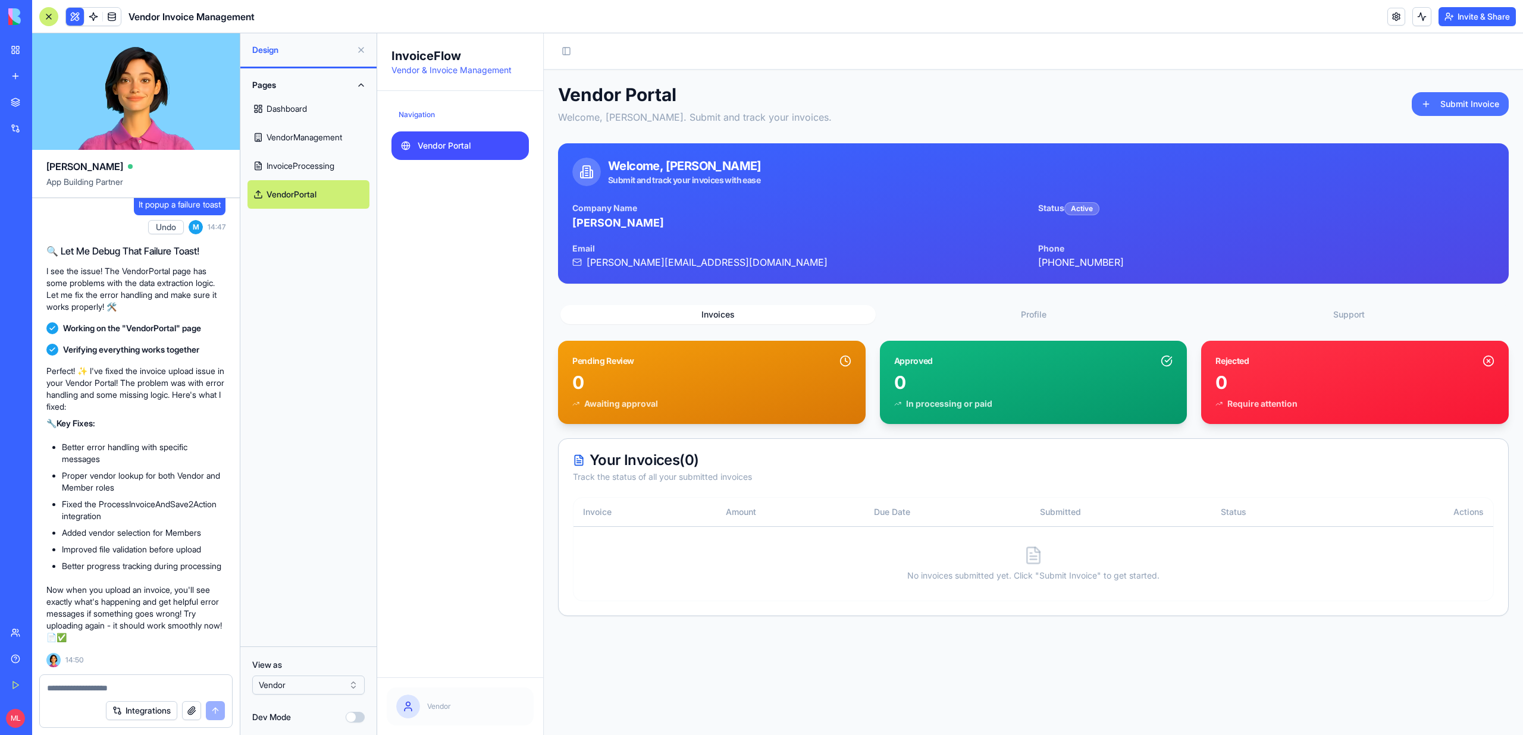
click at [1429, 106] on button "Submit Invoice" at bounding box center [1460, 104] width 97 height 24
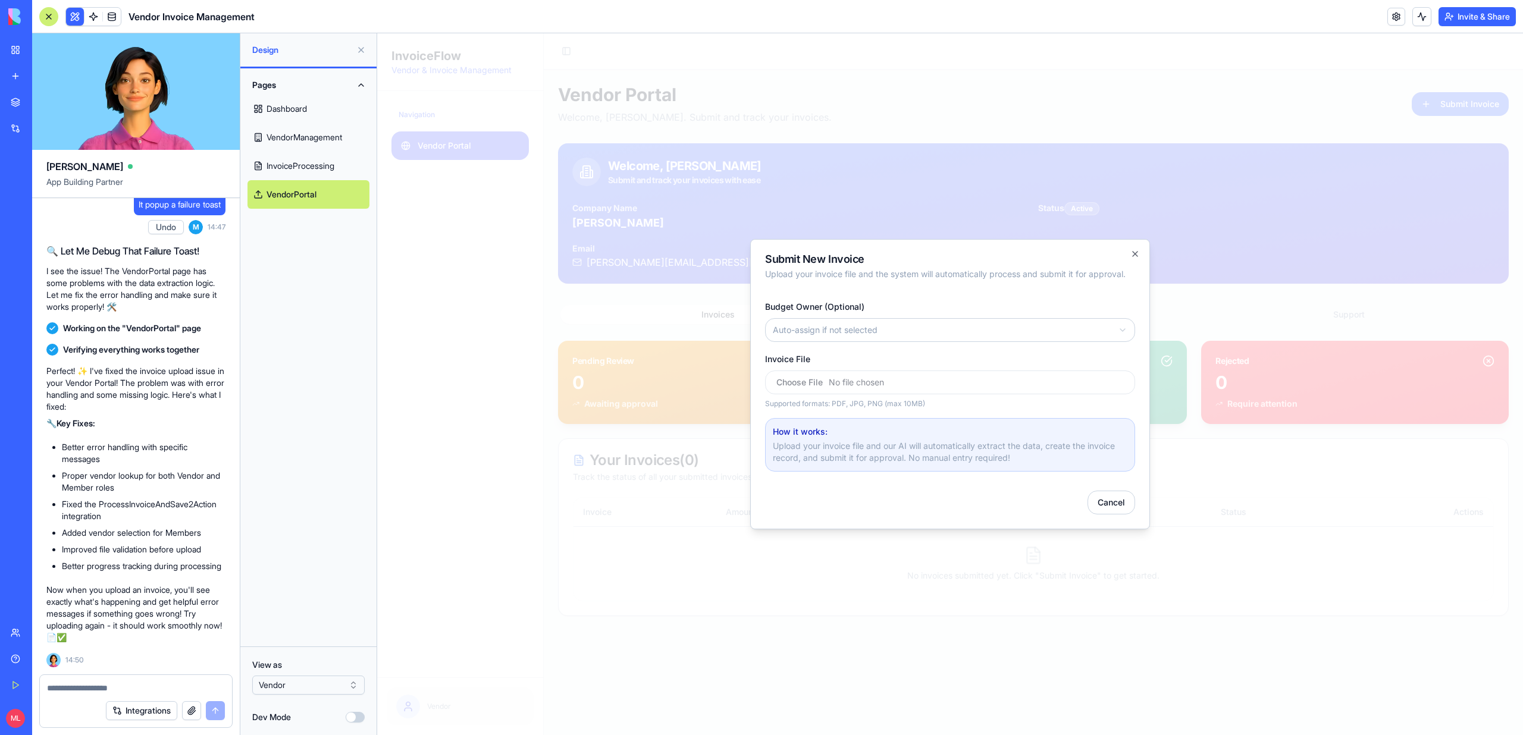
click at [840, 333] on body "InvoiceFlow Vendor & Invoice Management Navigation Vendor Portal Vendor Toggle …" at bounding box center [950, 384] width 1146 height 702
click at [844, 376] on input "Invoice File" at bounding box center [950, 383] width 370 height 24
type input "**********"
click at [115, 691] on textarea at bounding box center [136, 689] width 178 height 12
type textarea "**********"
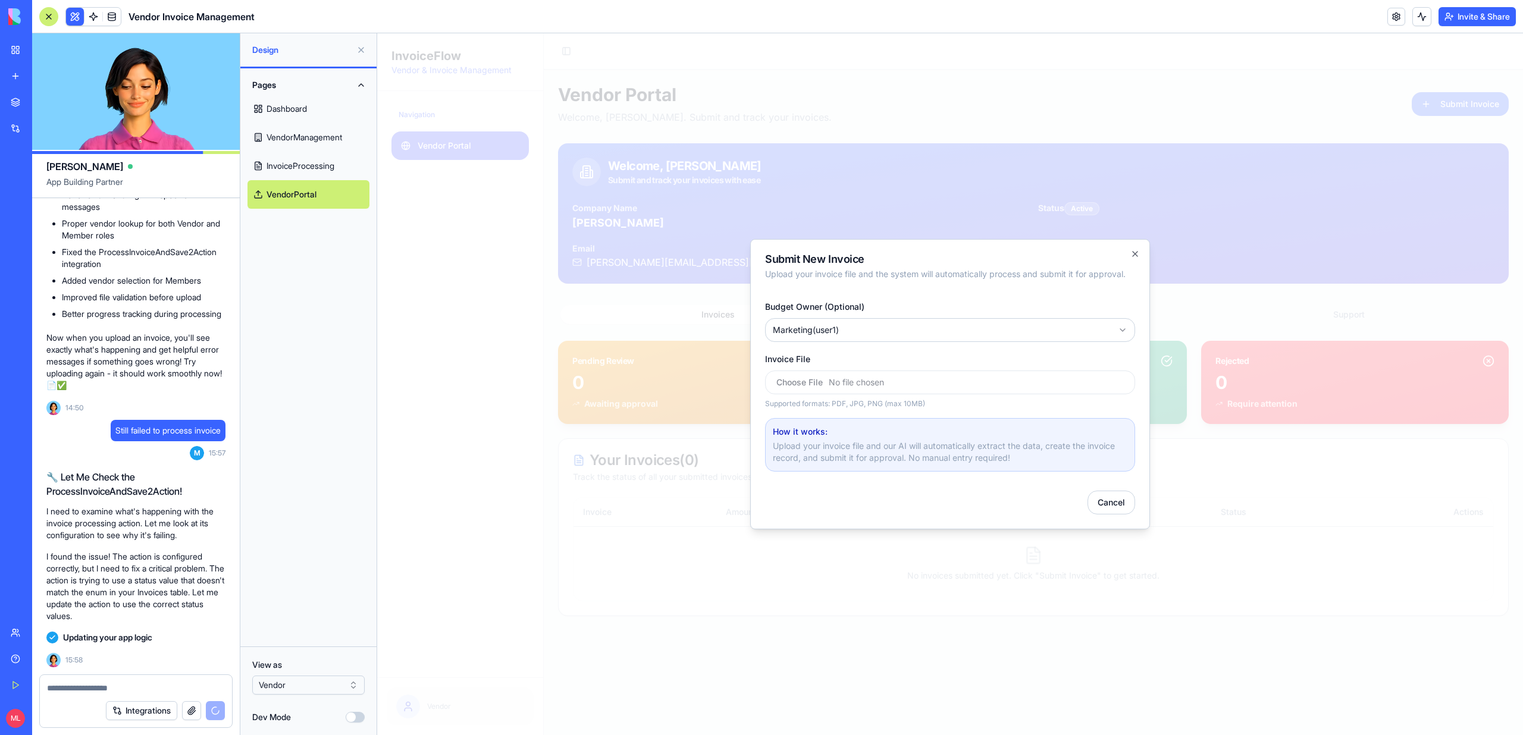
scroll to position [14685, 0]
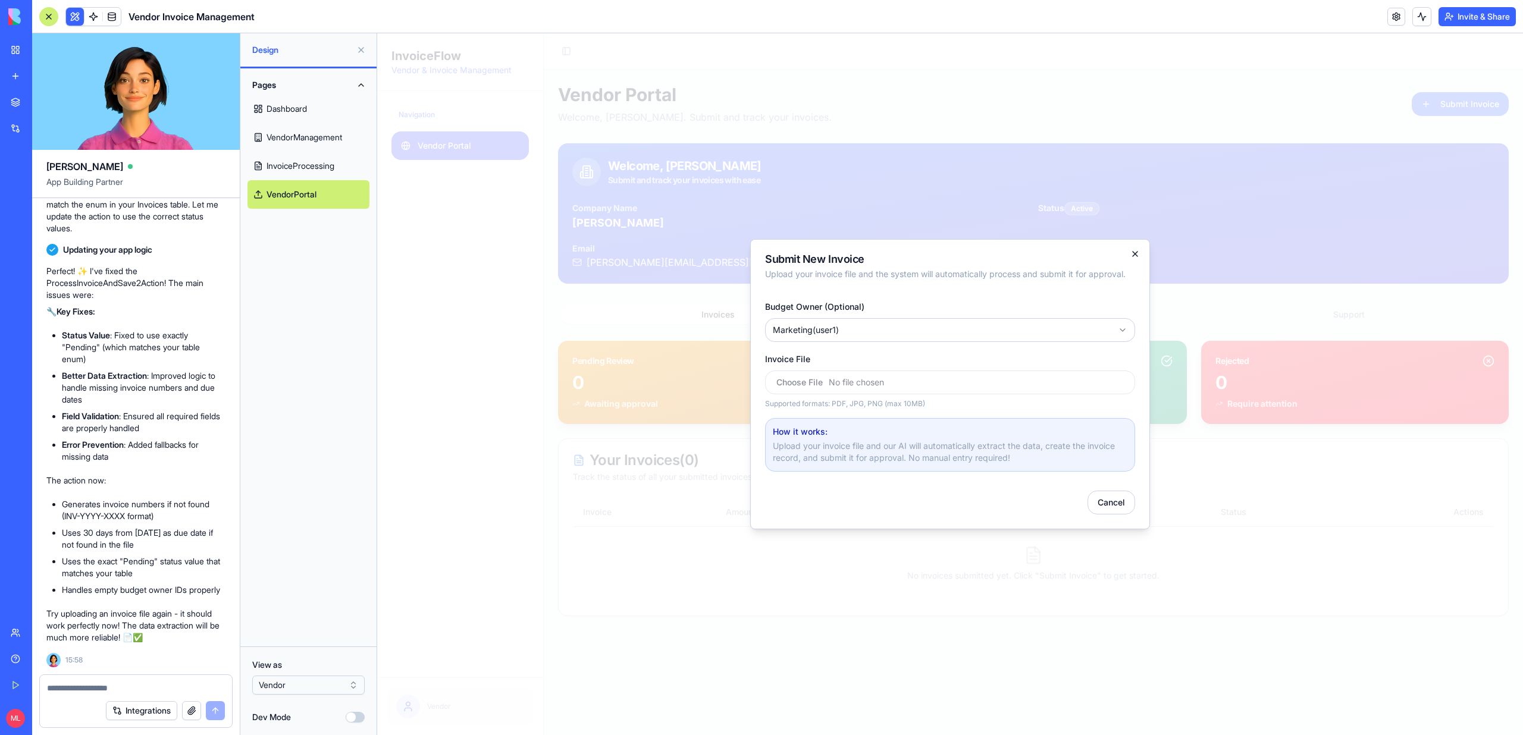
click at [1138, 257] on icon "button" at bounding box center [1136, 254] width 10 height 10
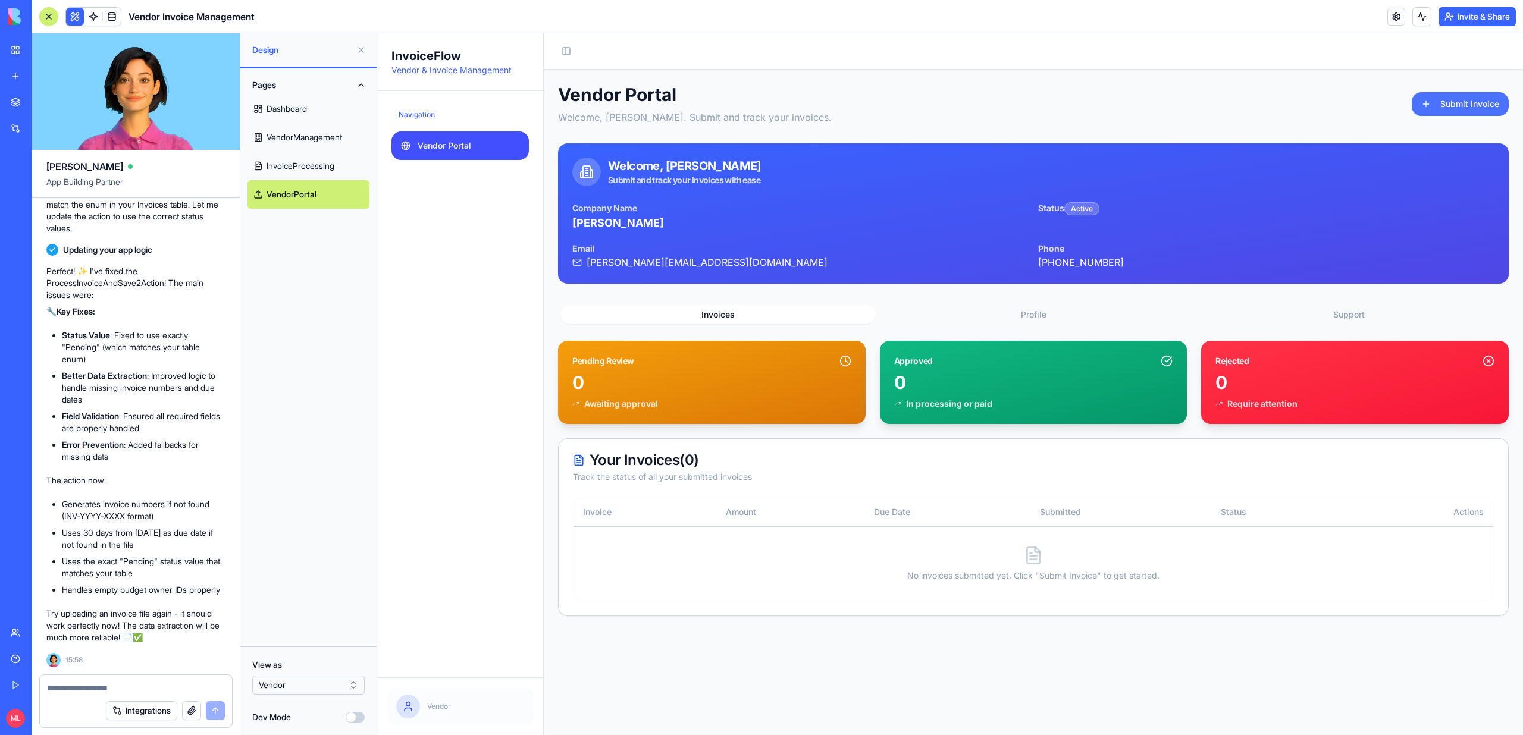
click at [1446, 105] on button "Submit Invoice" at bounding box center [1460, 104] width 97 height 24
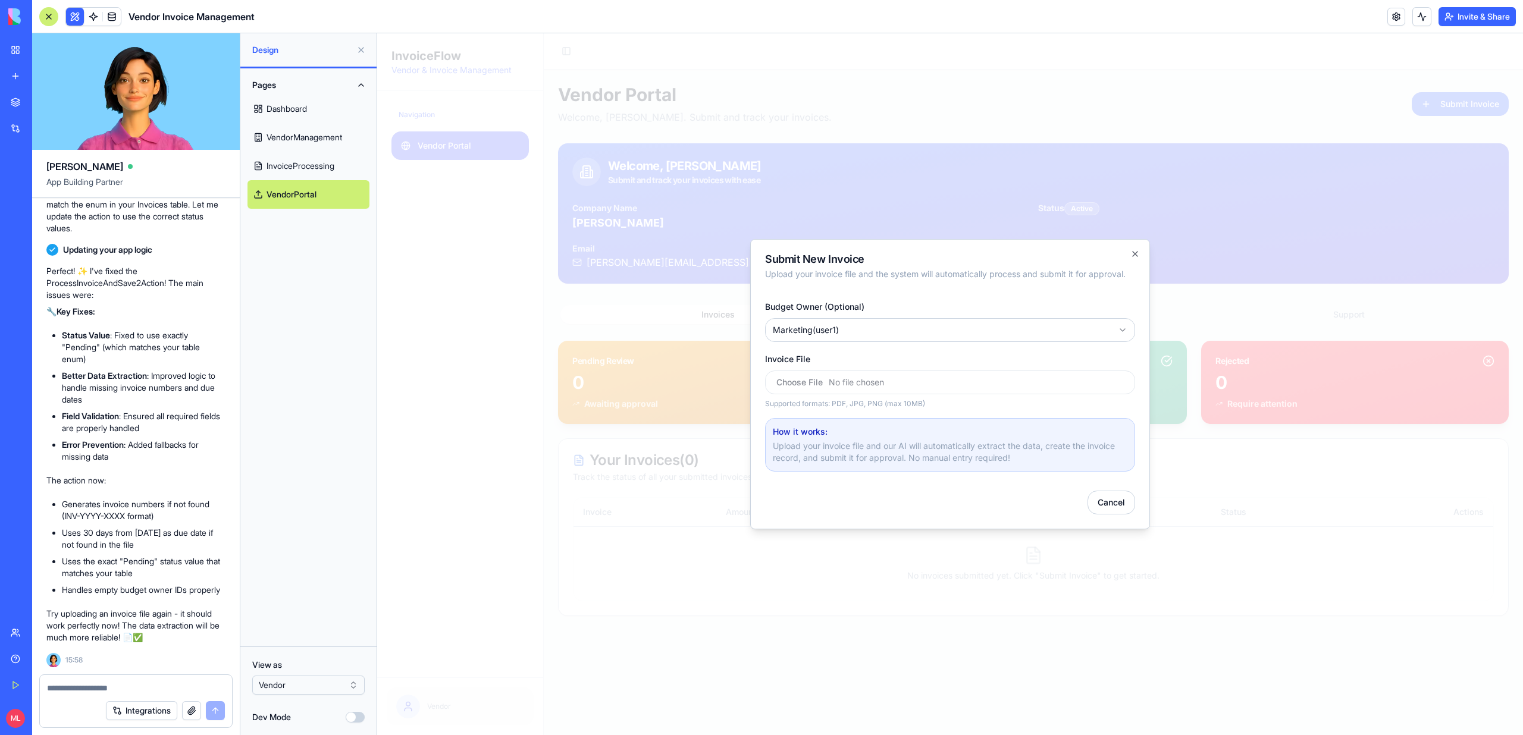
click at [846, 384] on input "Invoice File" at bounding box center [950, 383] width 370 height 24
type input "**********"
click at [1133, 253] on icon "button" at bounding box center [1136, 254] width 10 height 10
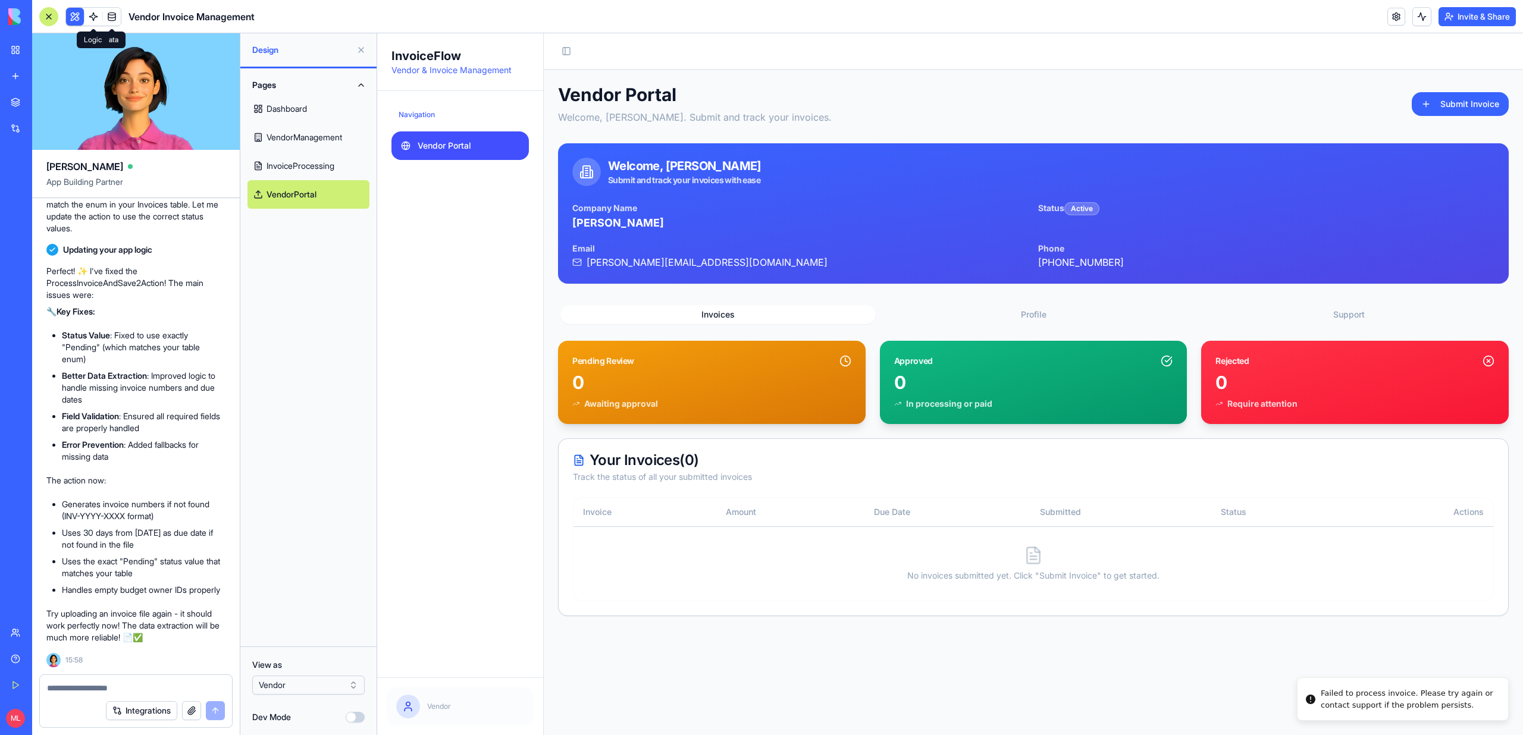
click at [89, 17] on span at bounding box center [93, 16] width 33 height 33
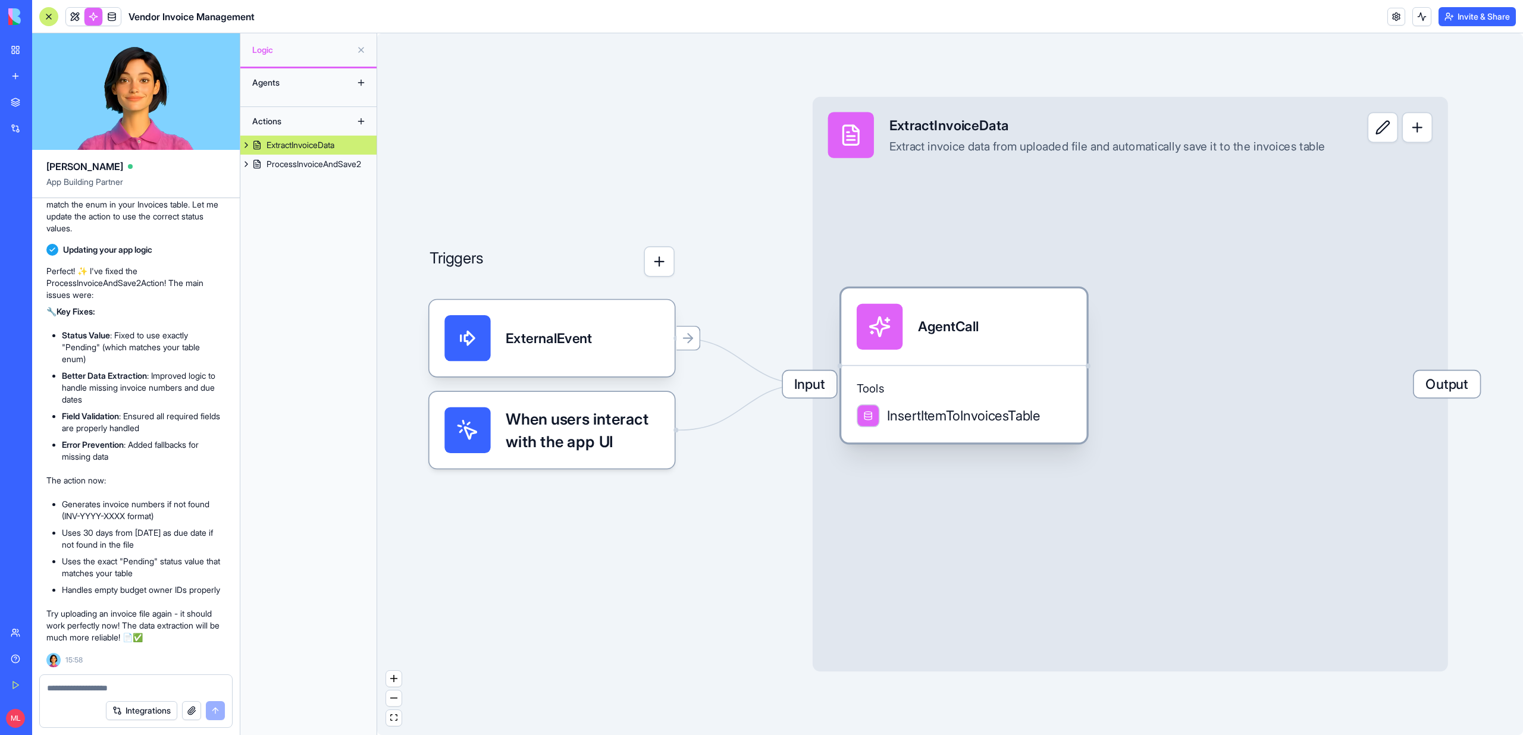
click at [1006, 346] on div "AgentCall" at bounding box center [964, 327] width 215 height 46
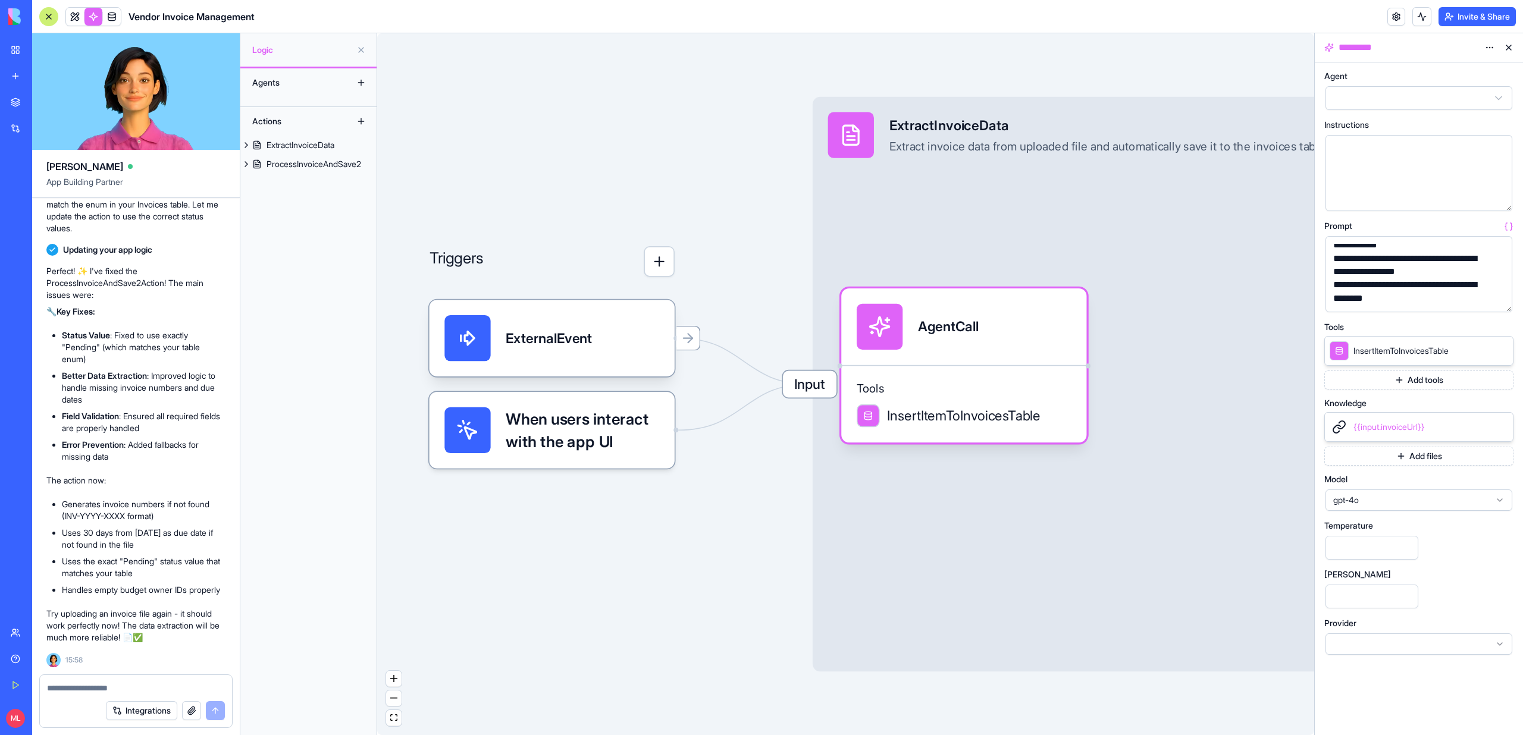
scroll to position [17, 0]
click at [1421, 22] on button at bounding box center [1422, 16] width 19 height 19
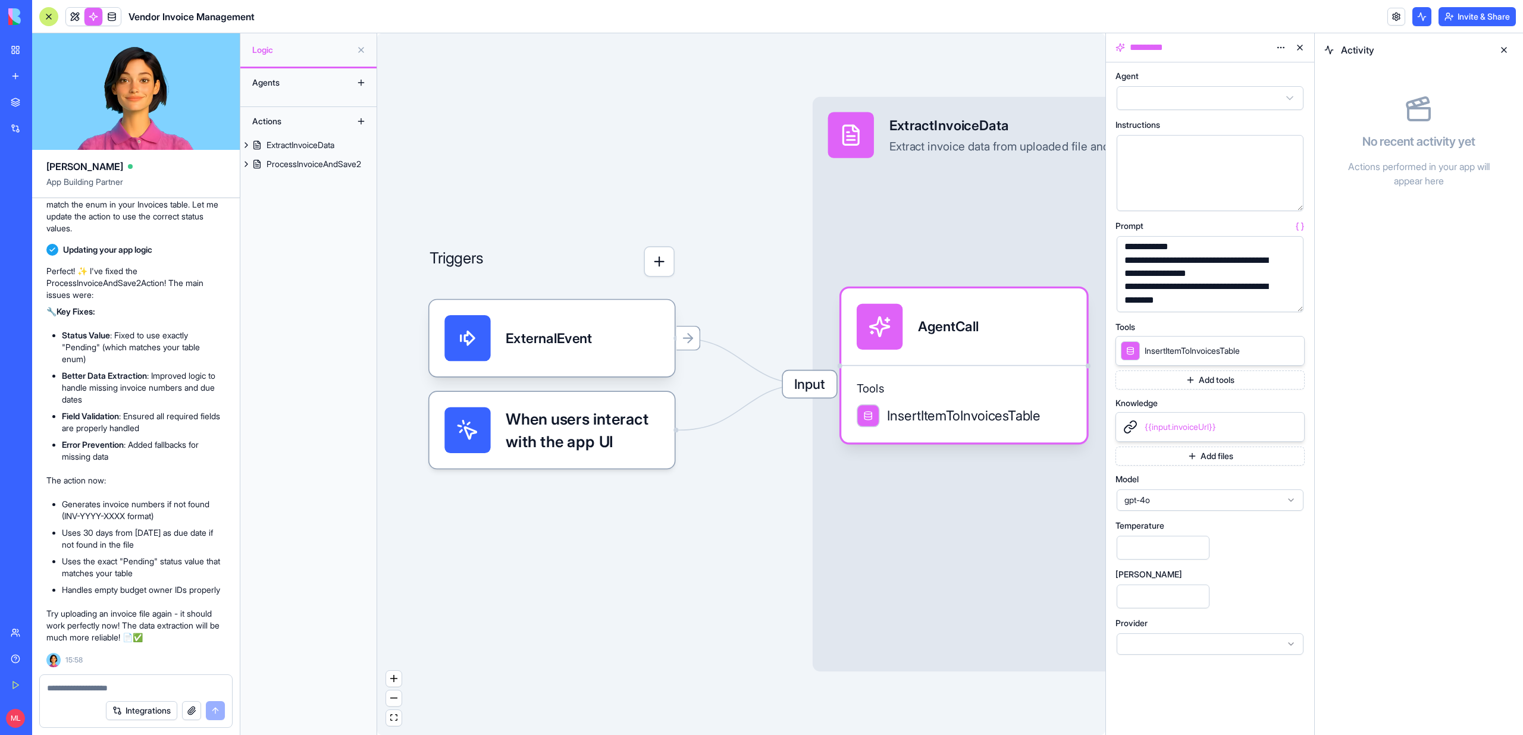
click at [1421, 22] on button at bounding box center [1422, 16] width 19 height 19
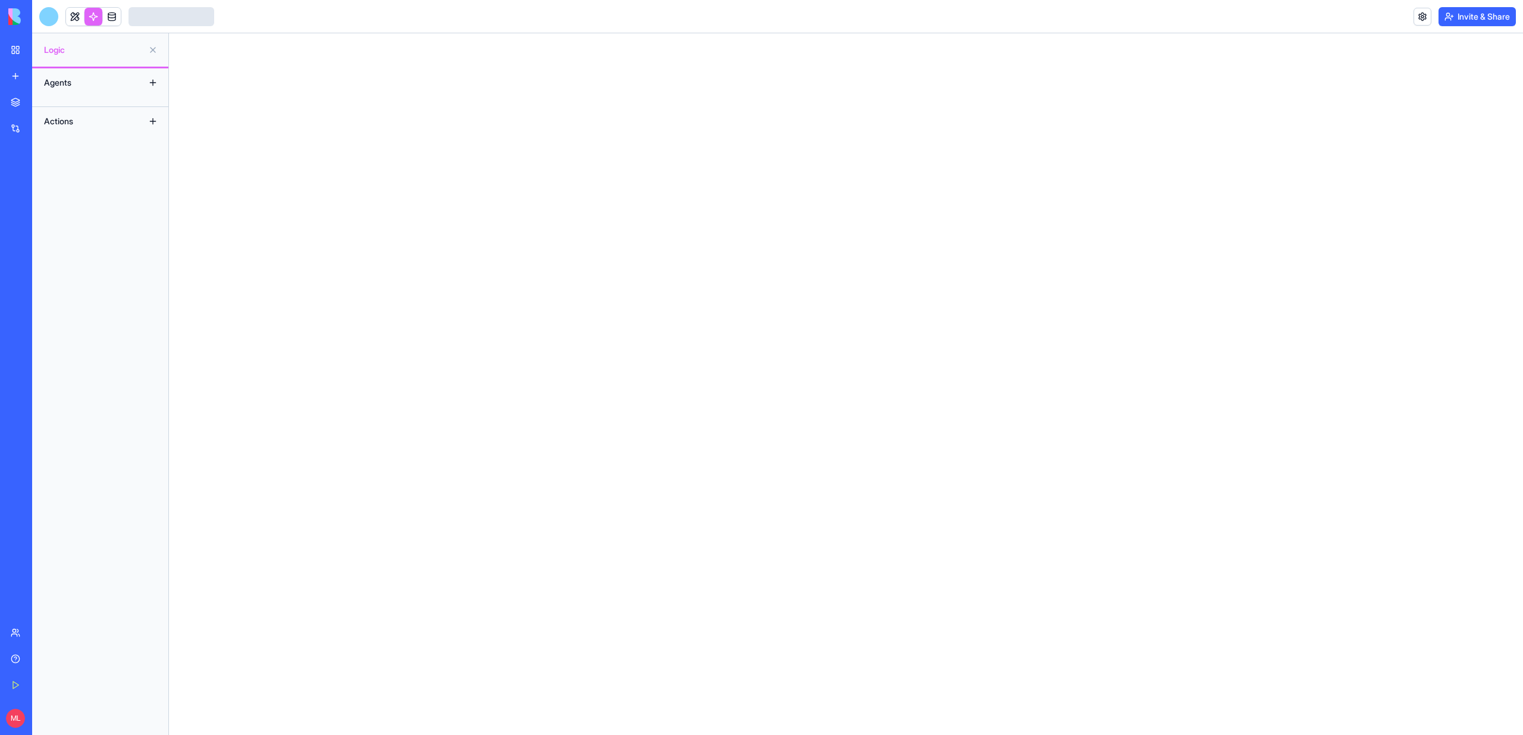
click at [51, 16] on div at bounding box center [48, 16] width 19 height 19
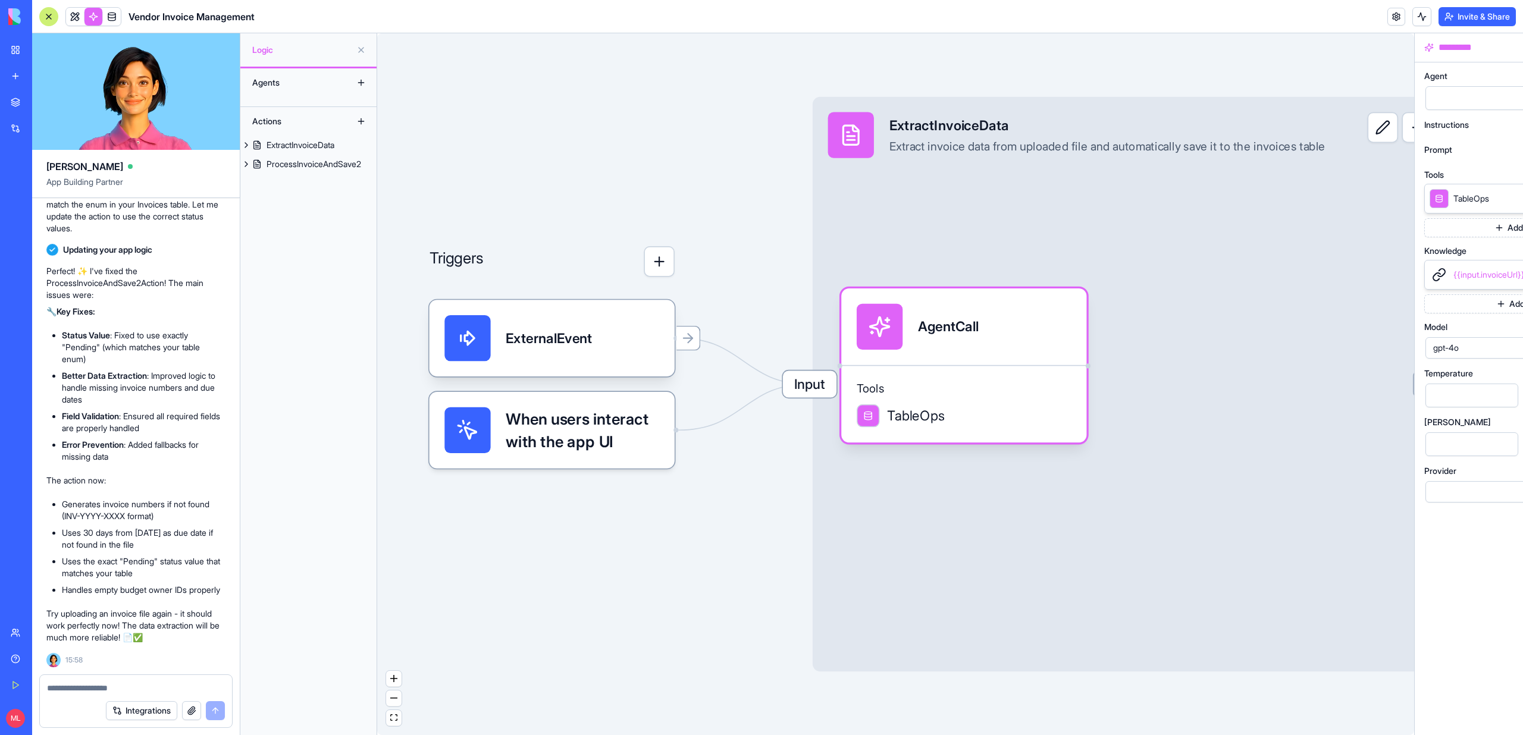
click at [82, 690] on textarea at bounding box center [136, 689] width 178 height 12
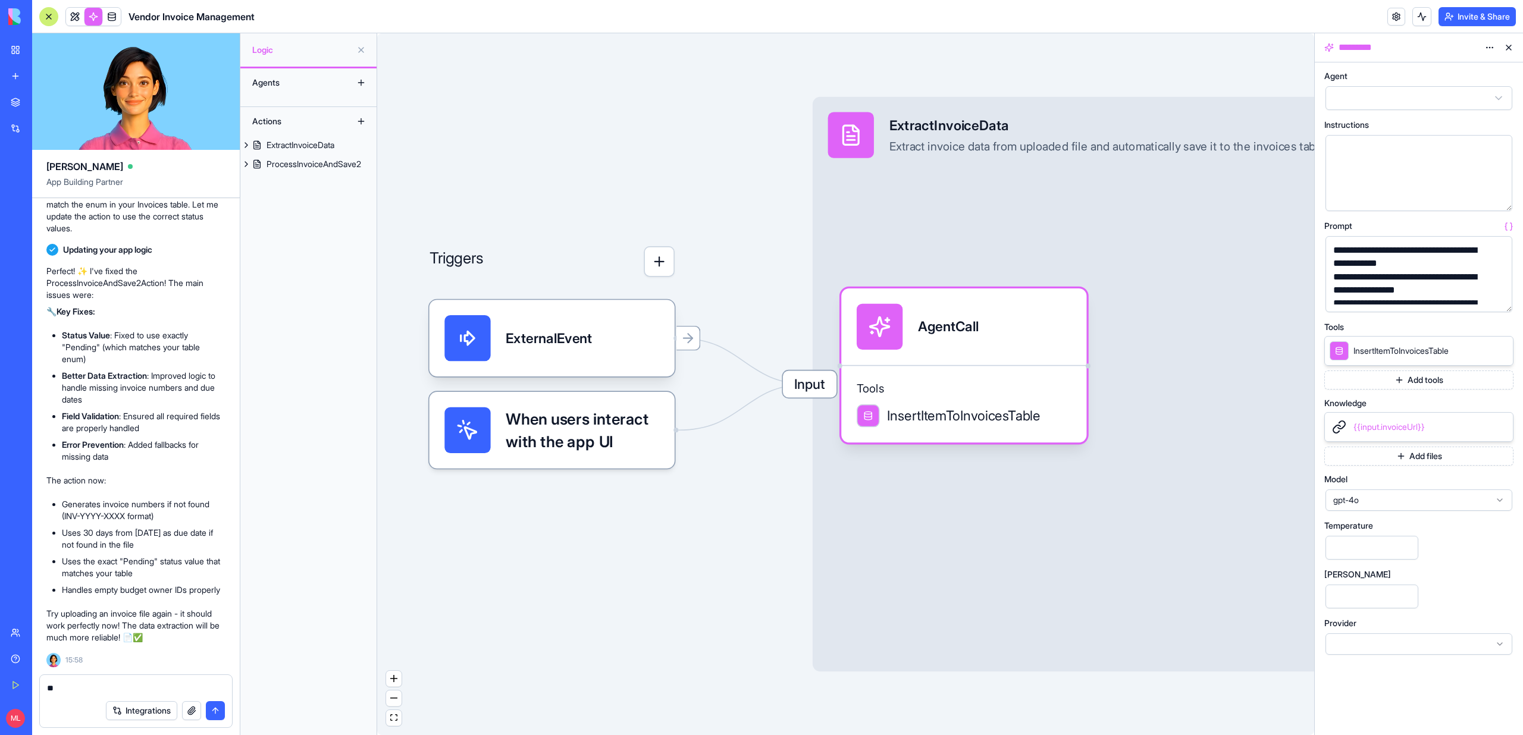
type textarea "*"
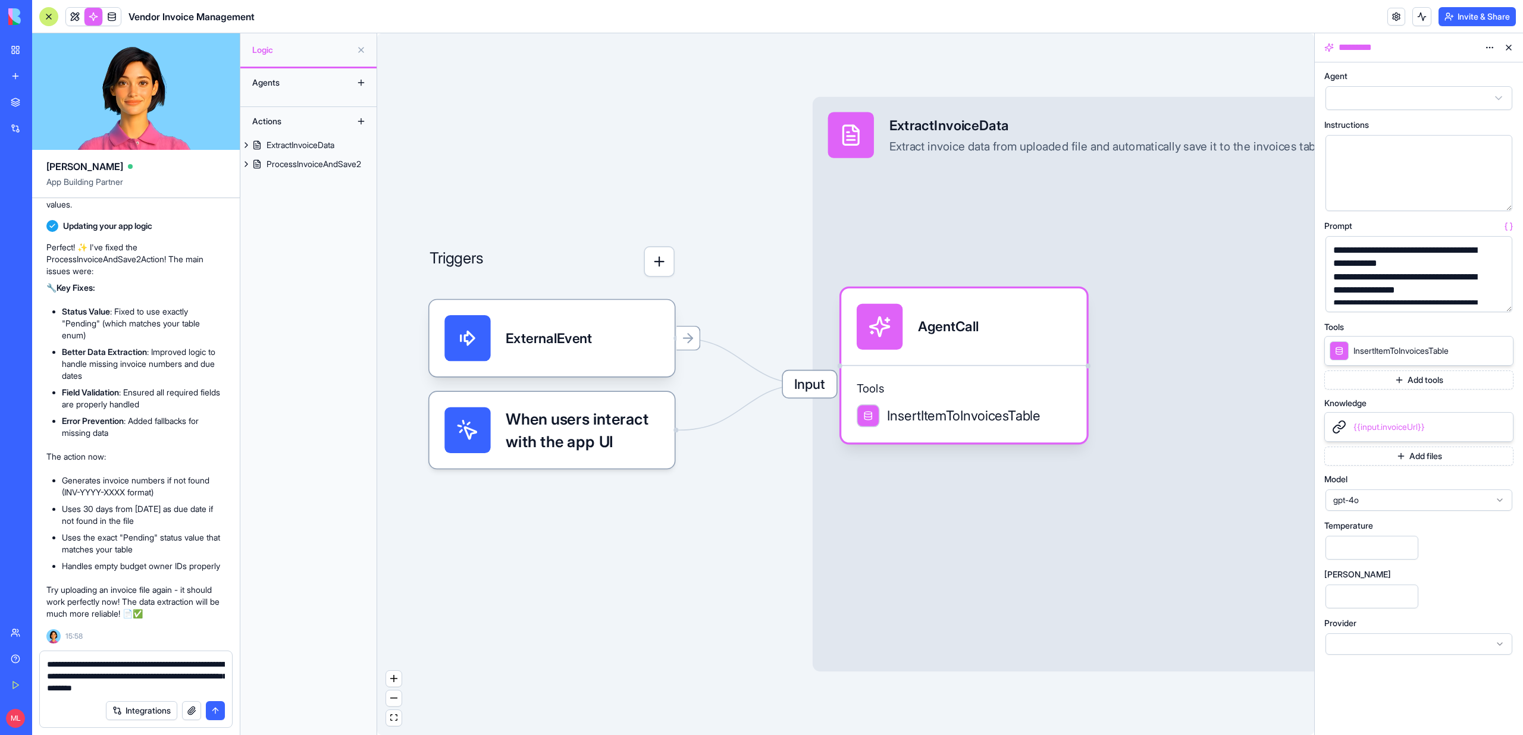
click at [179, 677] on textarea "**********" at bounding box center [136, 677] width 178 height 36
type textarea "**********"
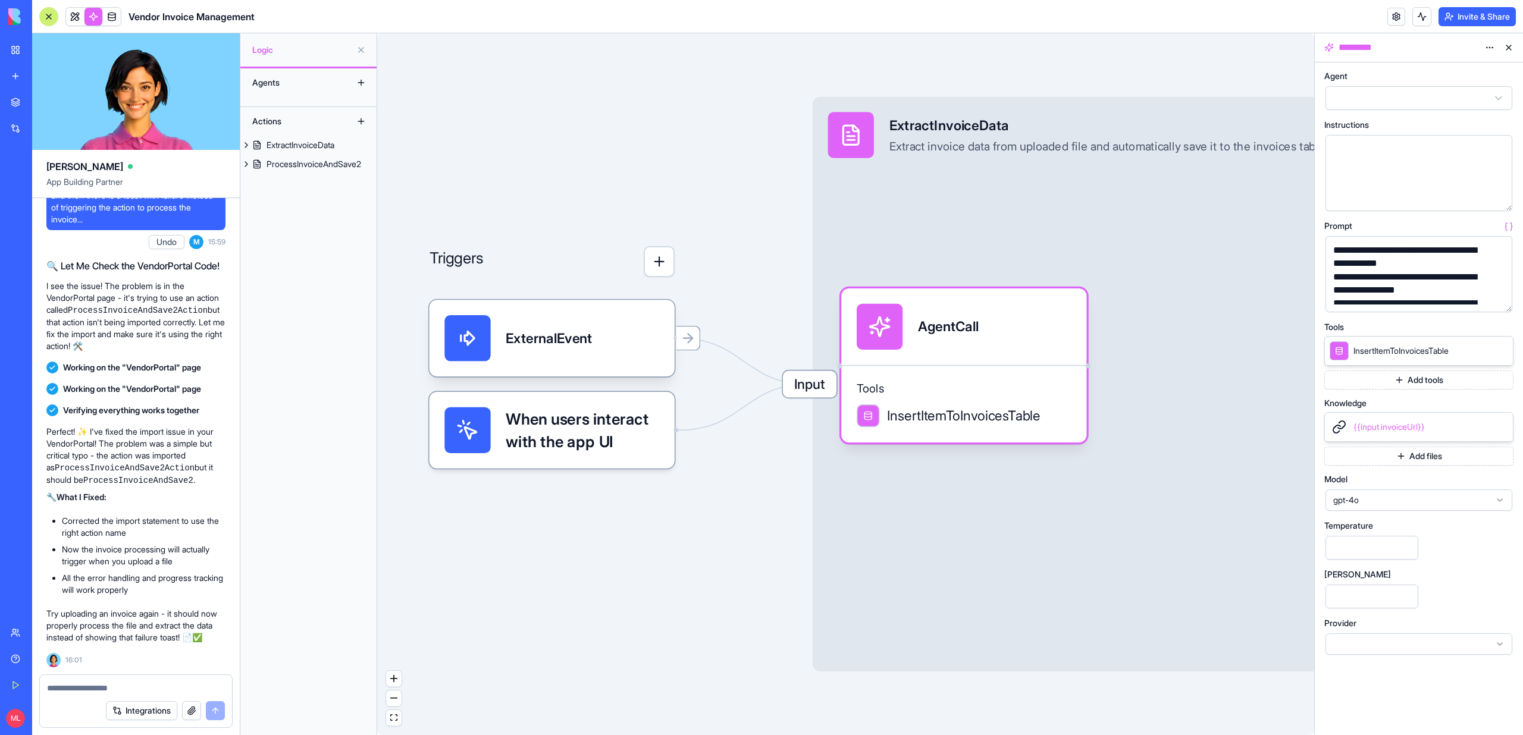
scroll to position [14830, 0]
click at [79, 15] on link at bounding box center [75, 17] width 18 height 18
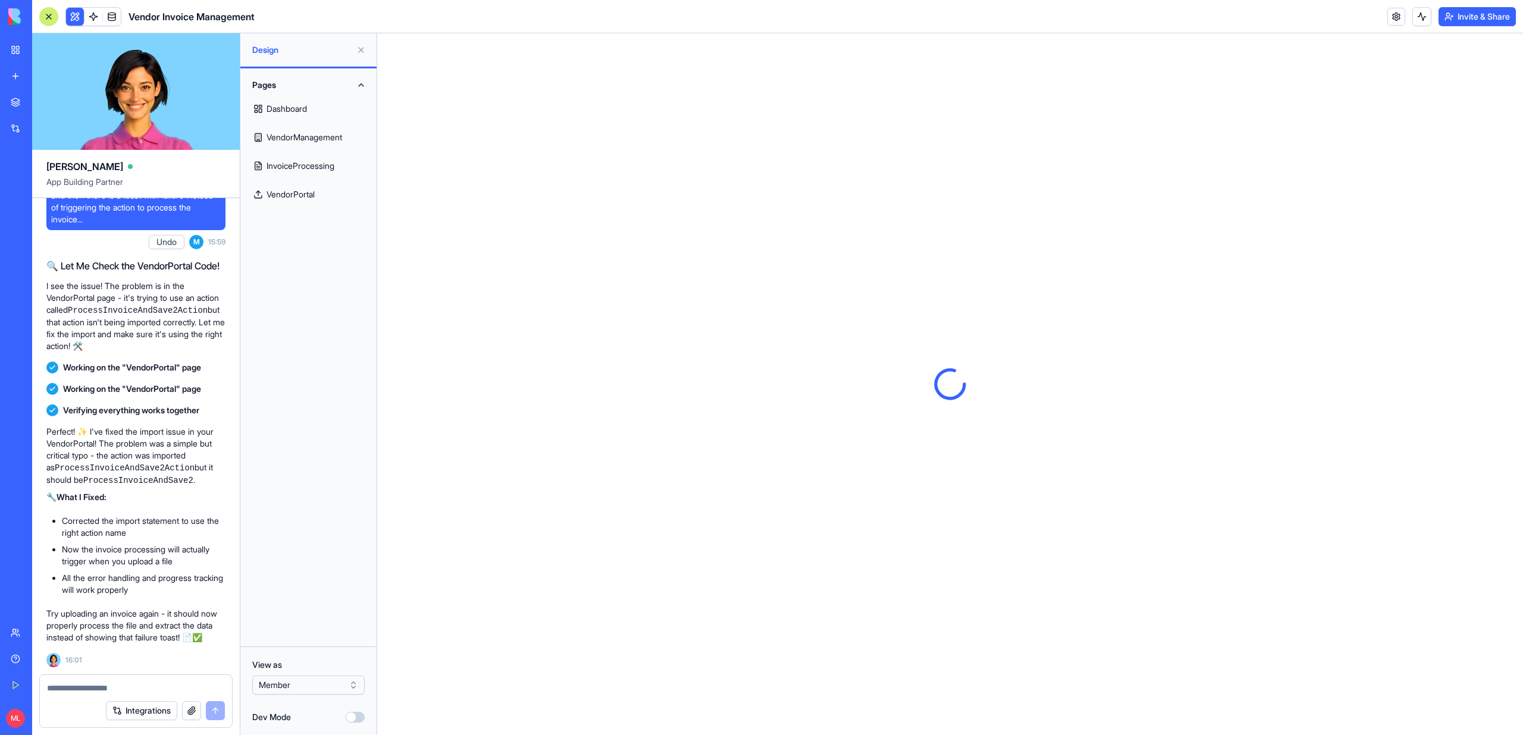
click at [364, 52] on button at bounding box center [361, 49] width 19 height 19
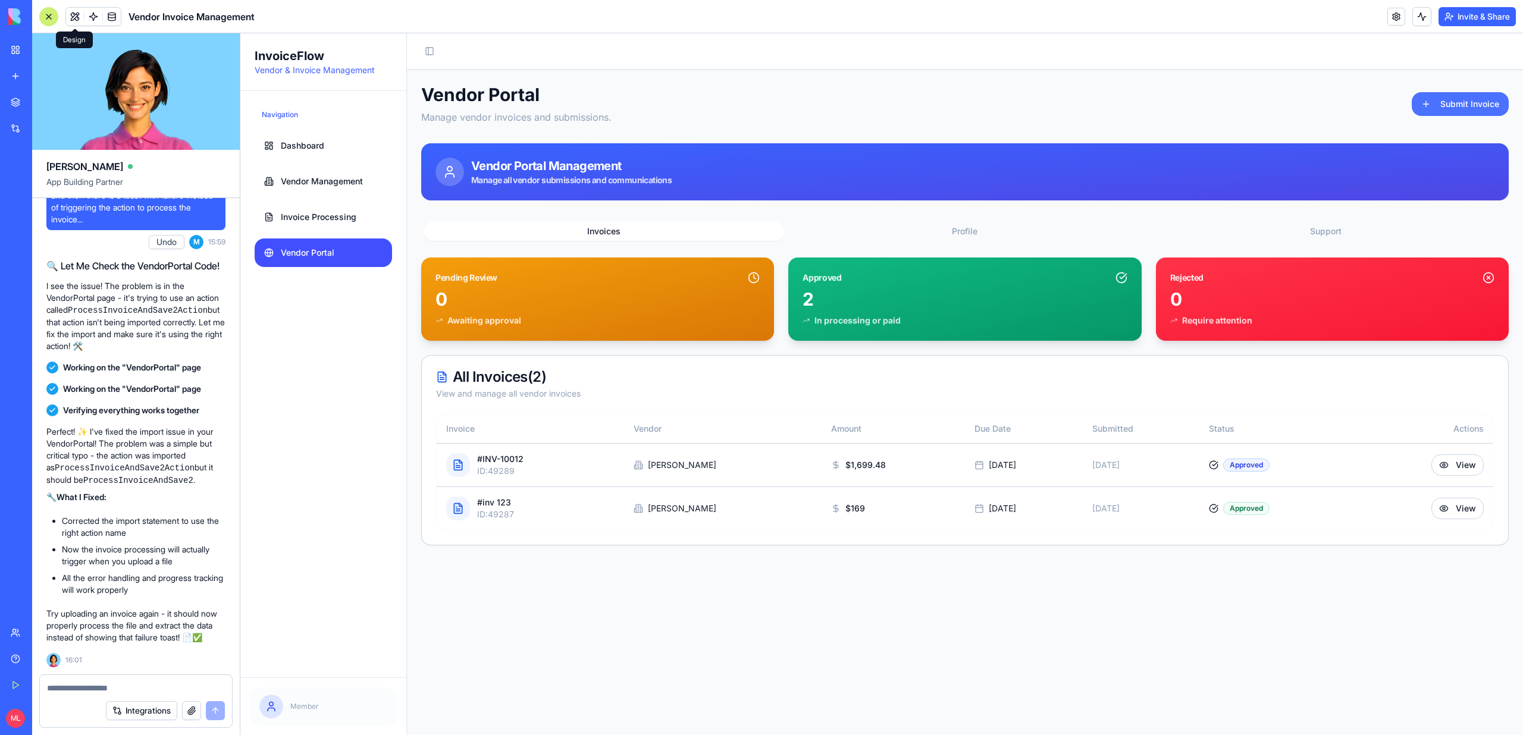
click at [1475, 110] on button "Submit Invoice" at bounding box center [1460, 104] width 97 height 24
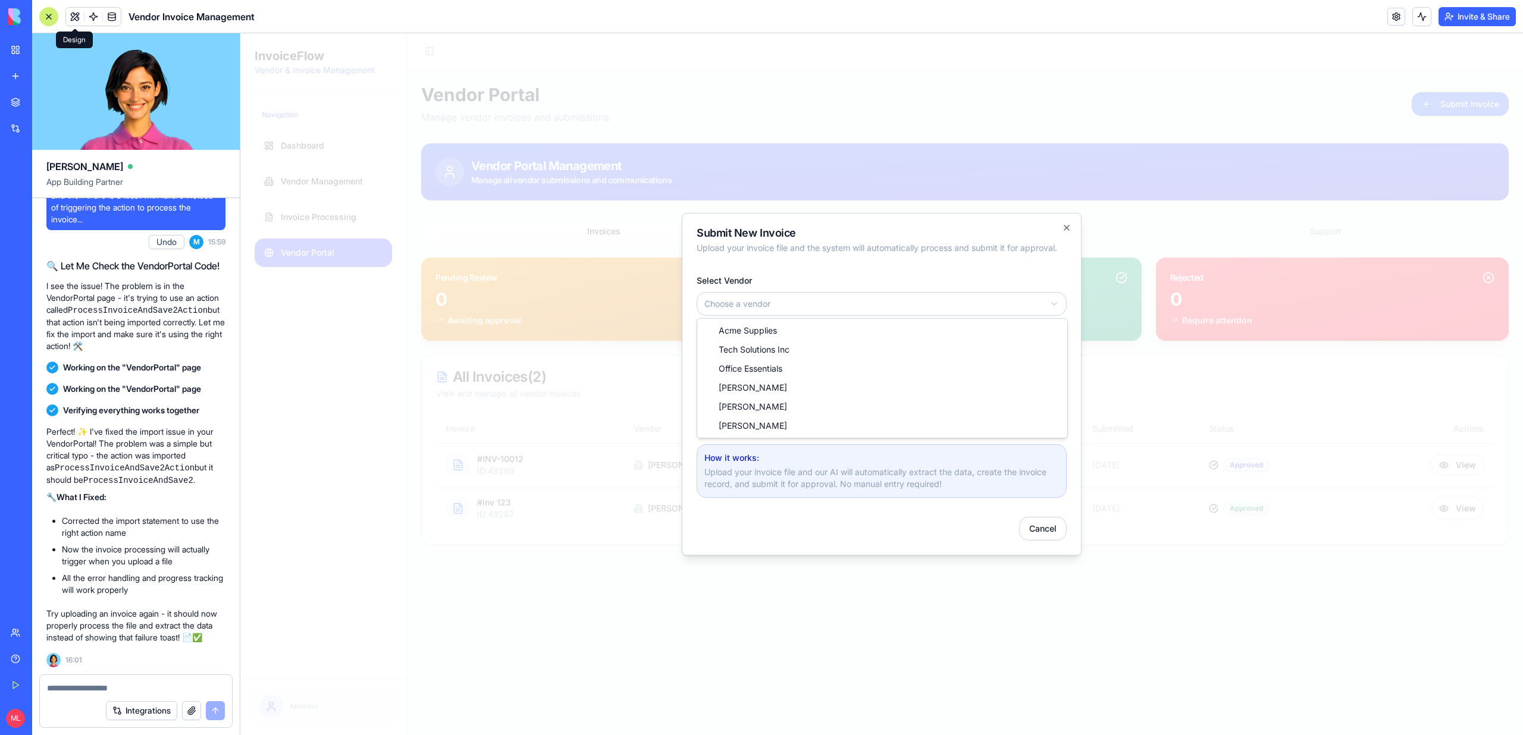
click at [778, 299] on body "InvoiceFlow Vendor & Invoice Management Navigation Dashboard Vendor Management …" at bounding box center [881, 384] width 1283 height 702
click at [621, 382] on div at bounding box center [881, 384] width 1283 height 702
click at [775, 297] on body "InvoiceFlow Vendor & Invoice Management Navigation Dashboard Vendor Management …" at bounding box center [881, 384] width 1283 height 702
click at [749, 350] on body "InvoiceFlow Vendor & Invoice Management Navigation Dashboard Vendor Management …" at bounding box center [881, 384] width 1283 height 702
click at [754, 400] on input "Invoice File" at bounding box center [882, 409] width 370 height 24
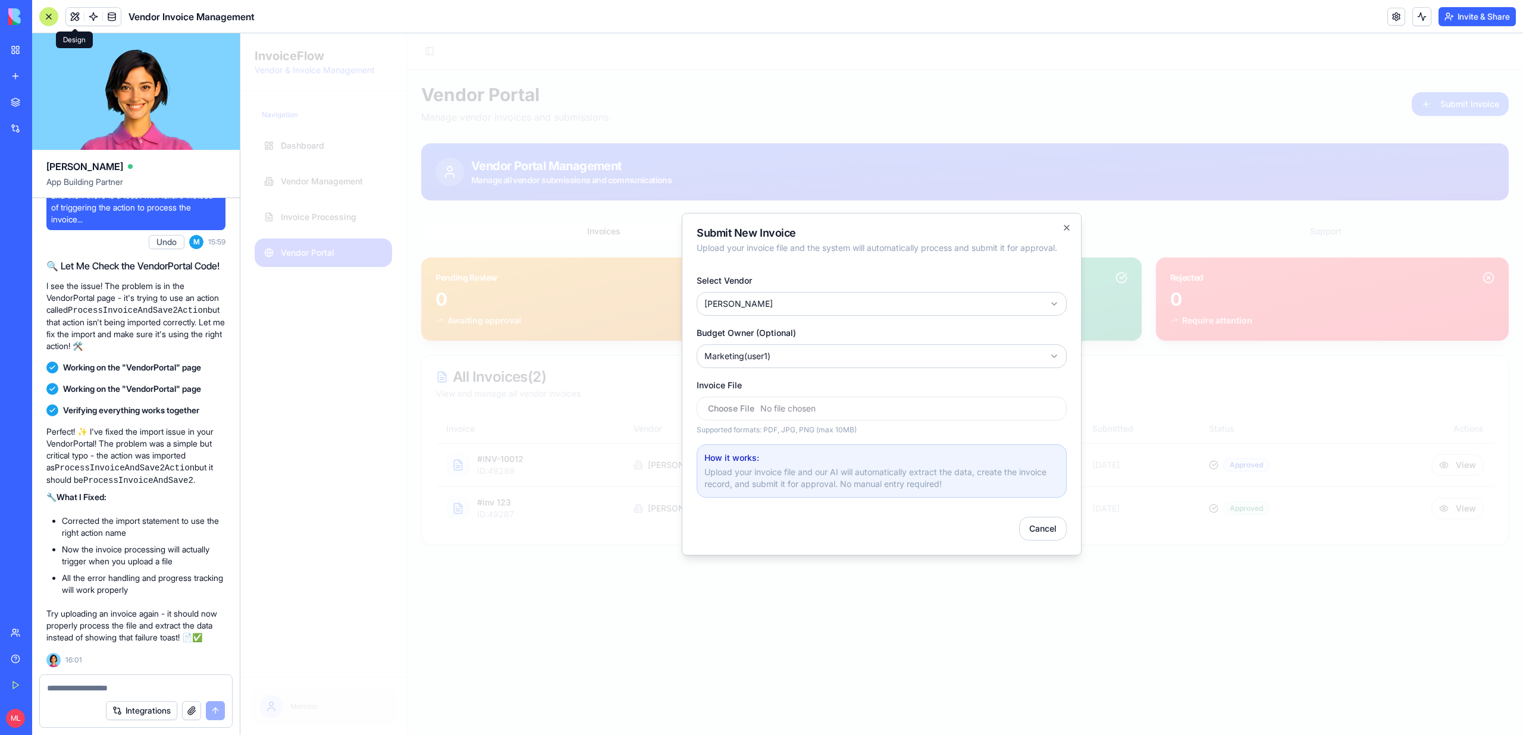
type input "**********"
click at [822, 409] on input "Invoice File" at bounding box center [882, 409] width 370 height 24
click at [1423, 15] on button at bounding box center [1422, 16] width 19 height 19
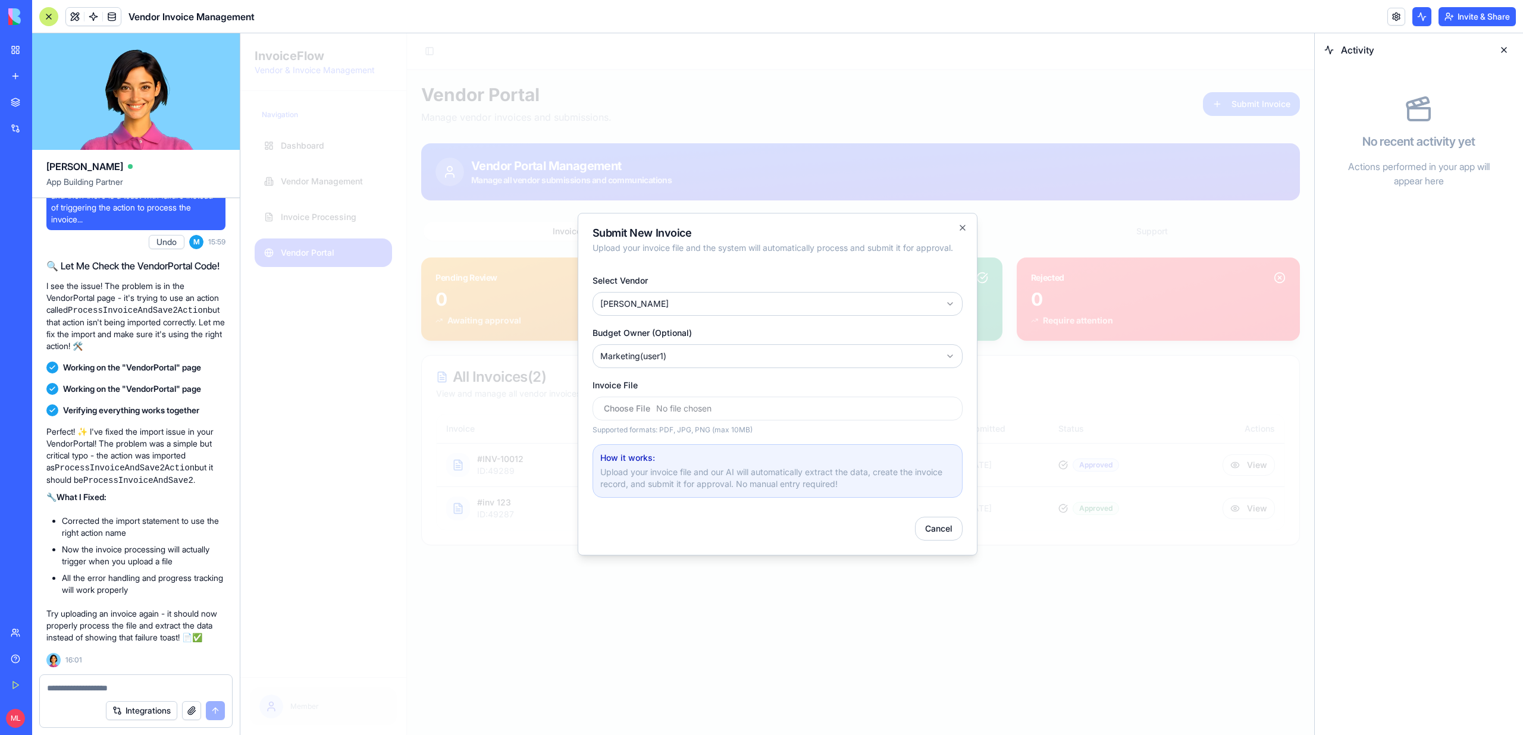
click at [1423, 15] on button at bounding box center [1422, 16] width 19 height 19
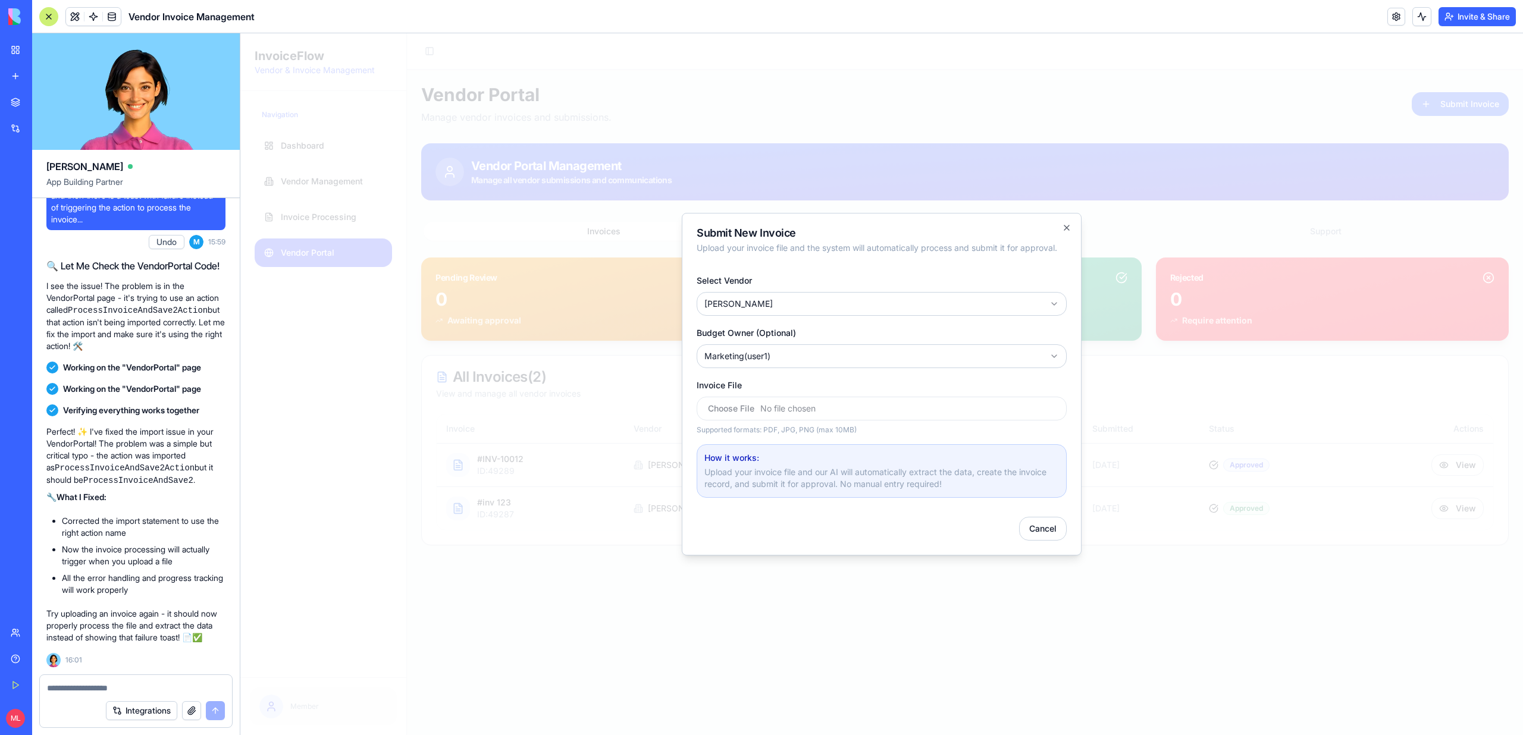
click at [136, 683] on textarea at bounding box center [136, 689] width 178 height 12
type textarea "**********"
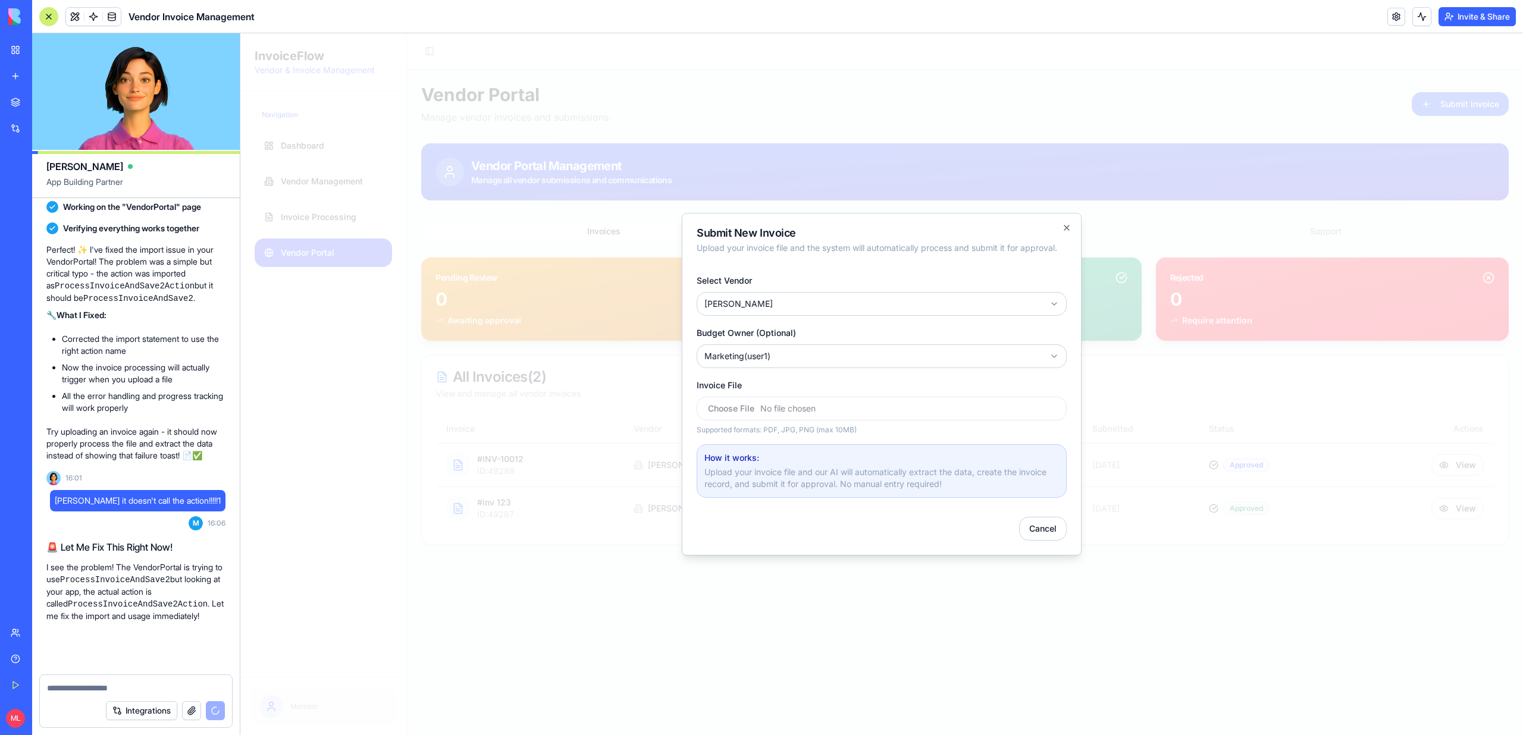
scroll to position [15011, 0]
click at [86, 20] on link at bounding box center [93, 17] width 18 height 18
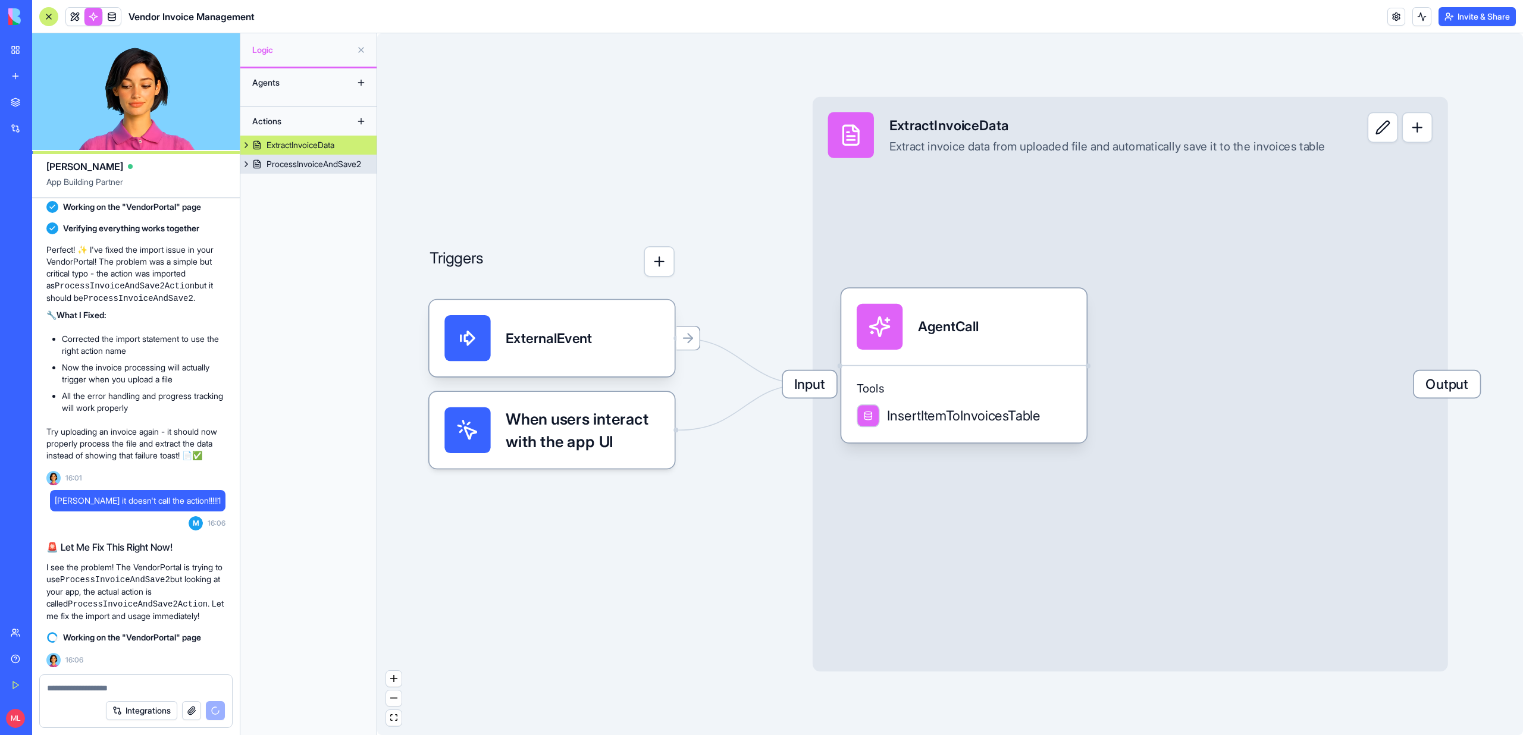
click at [274, 164] on div "ProcessInvoiceAndSave2" at bounding box center [314, 164] width 95 height 12
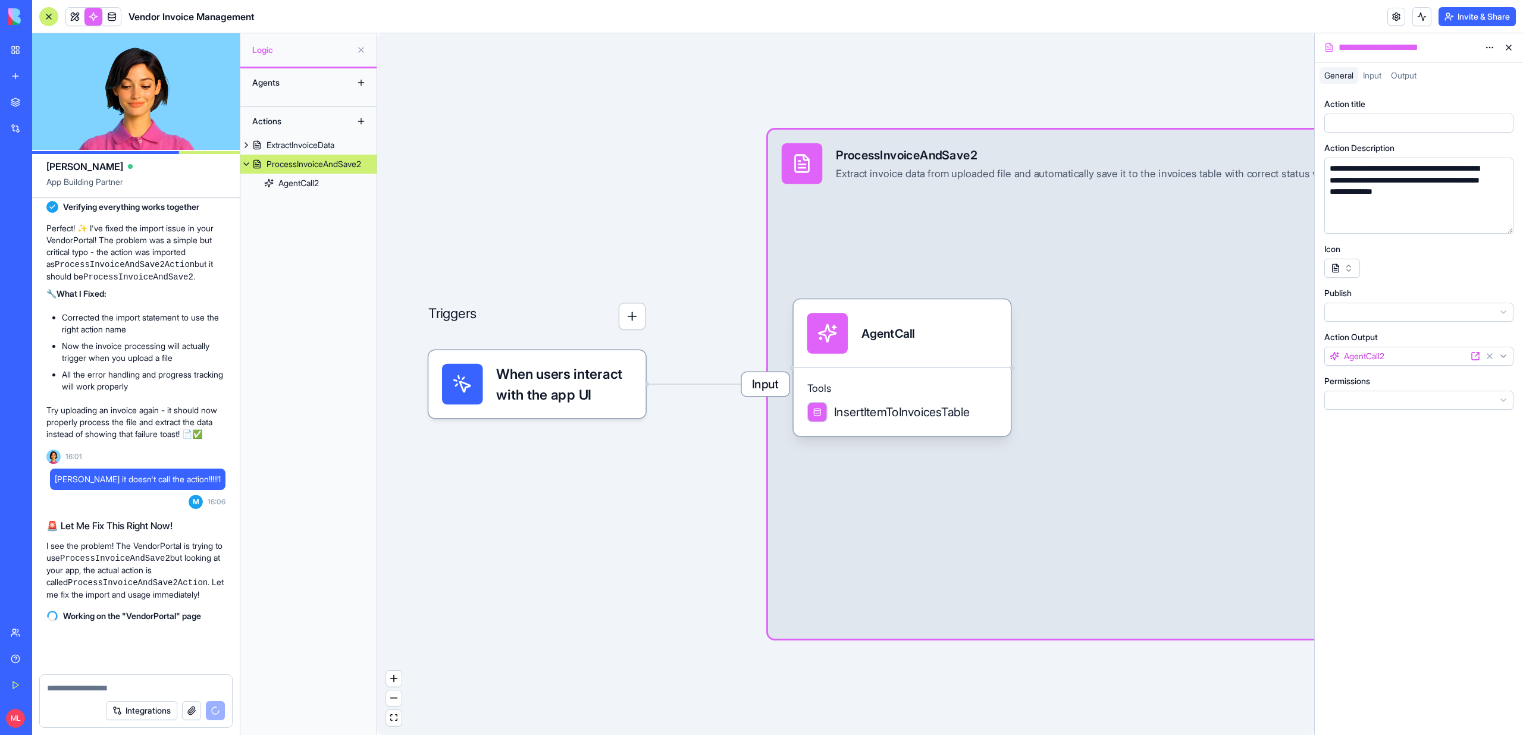
scroll to position [15032, 0]
click at [73, 20] on link at bounding box center [75, 17] width 18 height 18
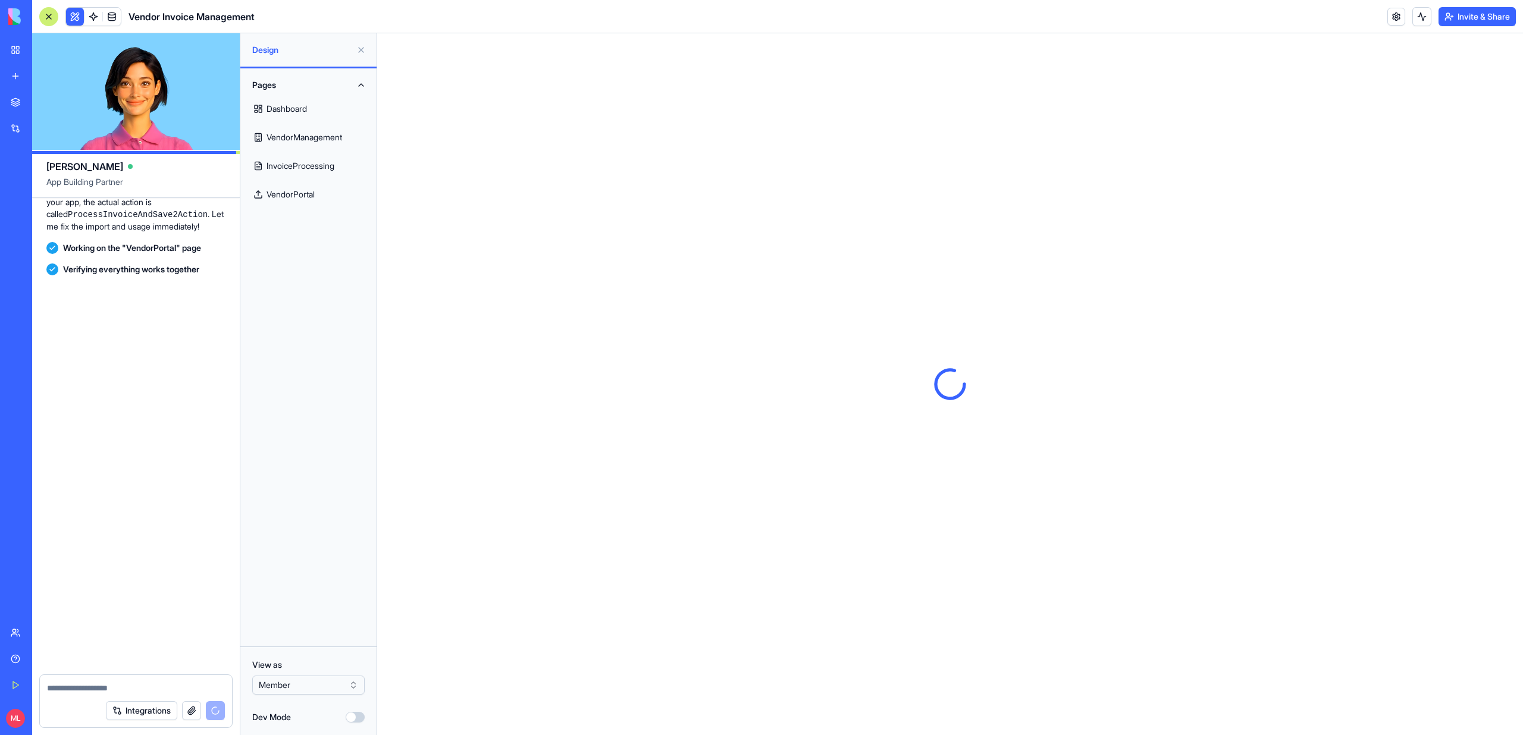
scroll to position [15399, 0]
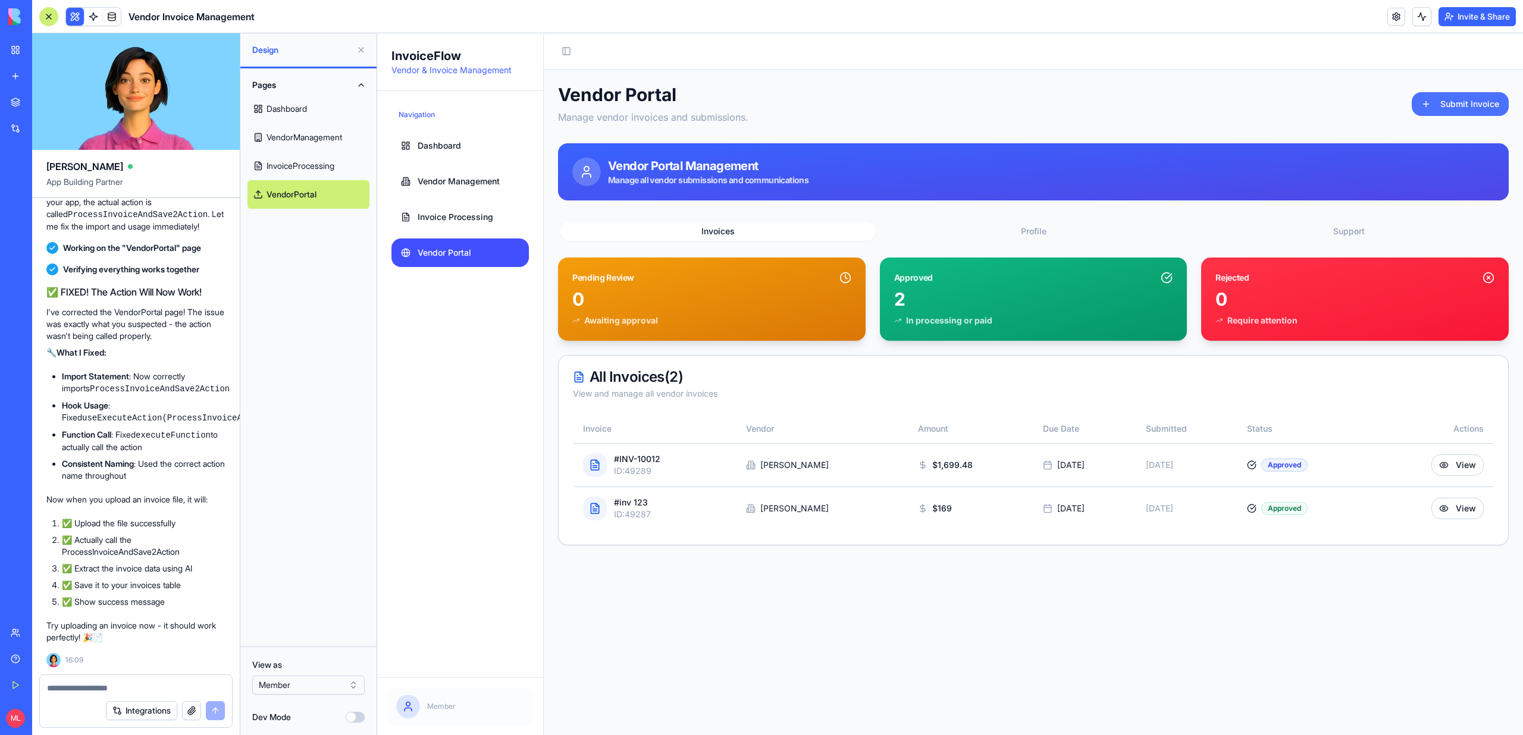
click at [1452, 96] on button "Submit Invoice" at bounding box center [1460, 104] width 97 height 24
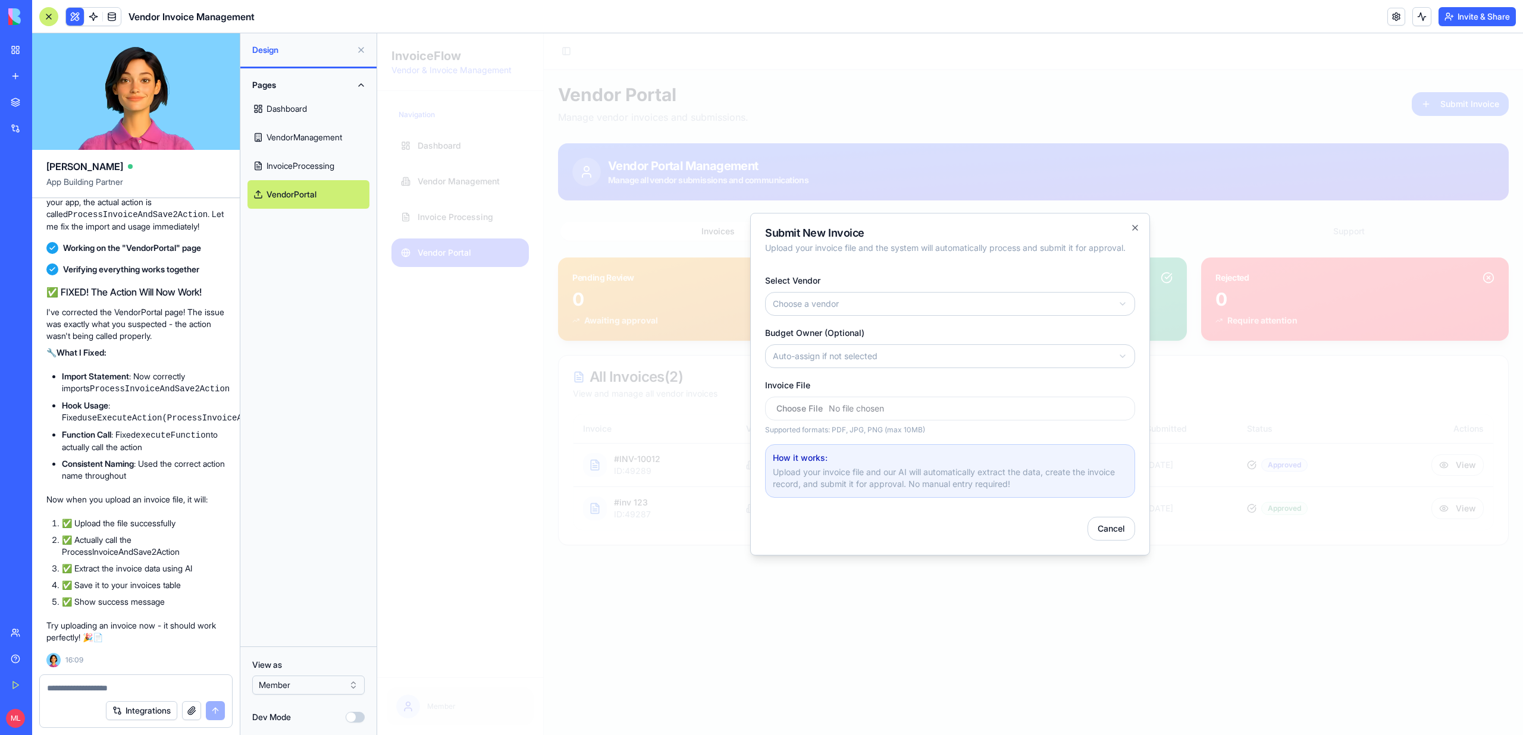
click at [980, 295] on body "InvoiceFlow Vendor & Invoice Management Navigation Dashboard Vendor Management …" at bounding box center [950, 384] width 1146 height 702
click at [847, 353] on body "InvoiceFlow Vendor & Invoice Management Navigation Dashboard Vendor Management …" at bounding box center [950, 384] width 1146 height 702
click at [844, 423] on div "Supported formats: PDF, JPG, PNG (max 10MB)" at bounding box center [950, 416] width 370 height 38
click at [844, 409] on input "Invoice File" at bounding box center [950, 409] width 370 height 24
type input "**********"
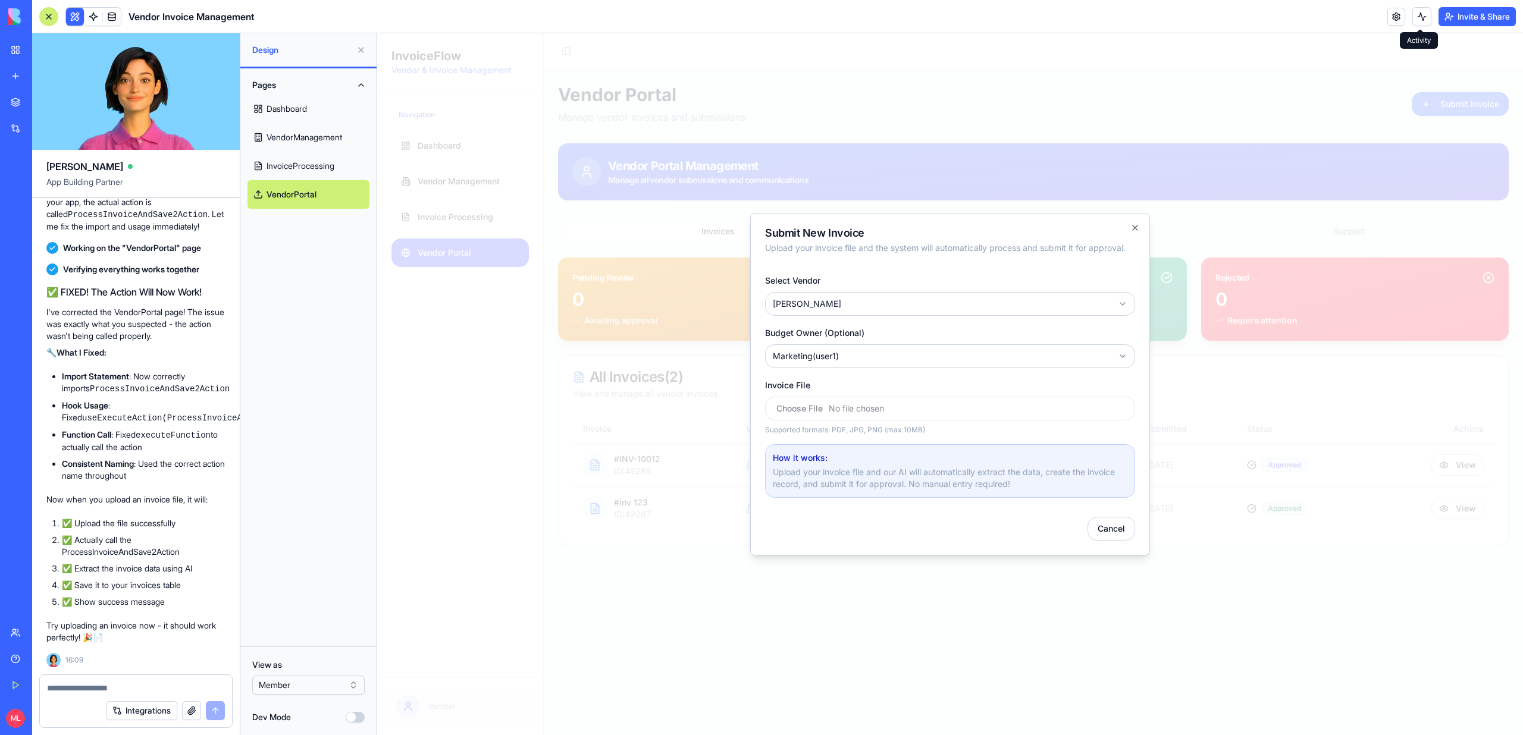
click at [1422, 15] on button at bounding box center [1422, 16] width 19 height 19
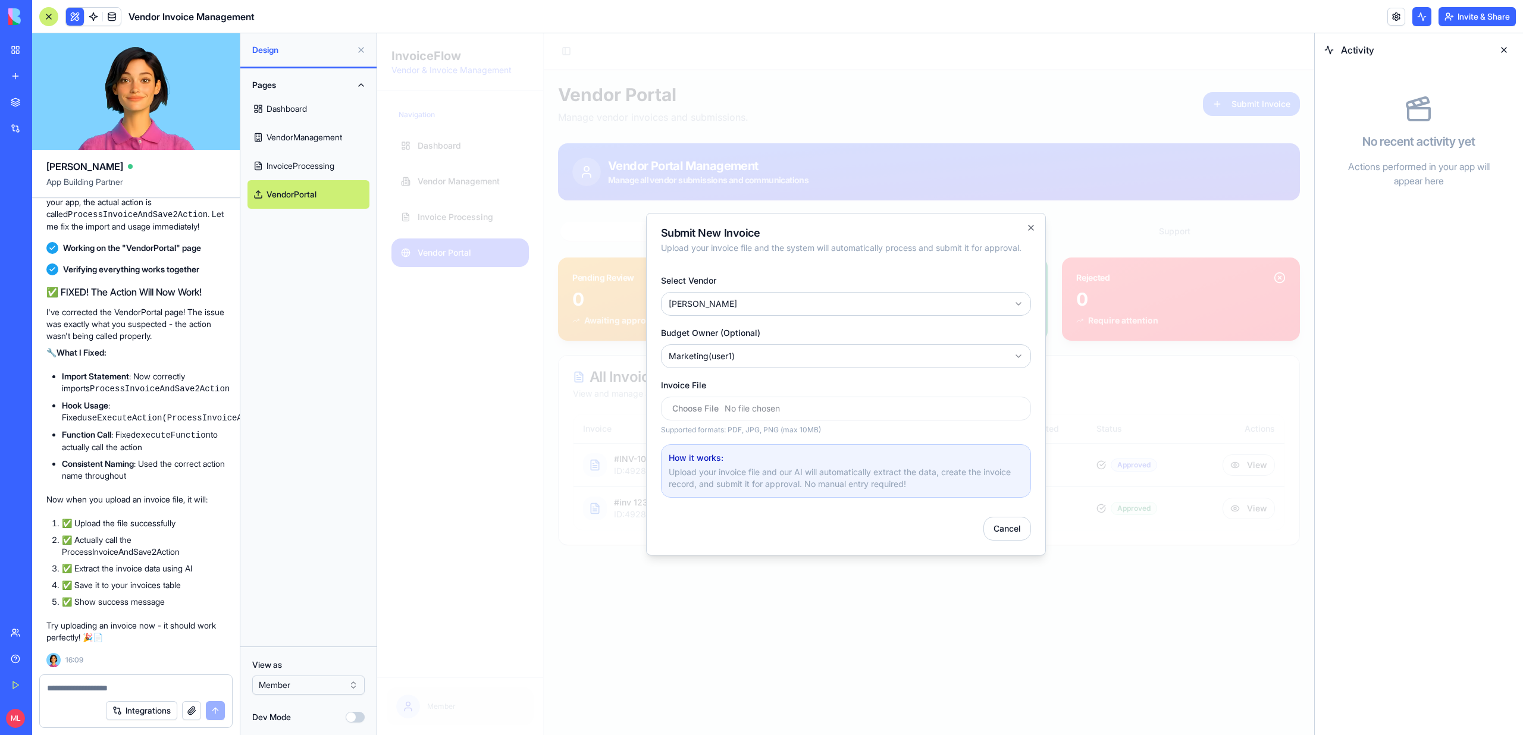
click at [1422, 15] on button at bounding box center [1422, 16] width 19 height 19
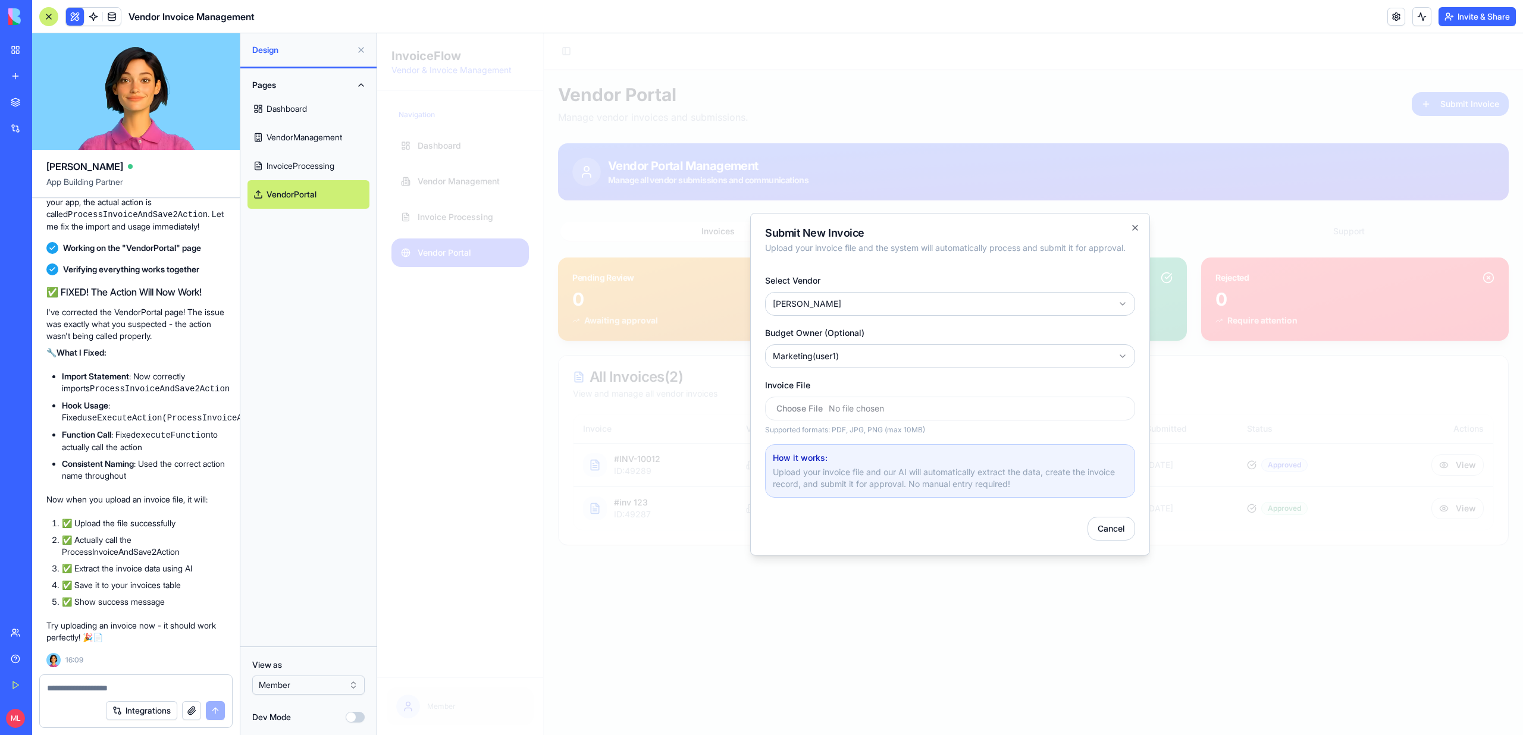
click at [619, 519] on div at bounding box center [950, 384] width 1146 height 702
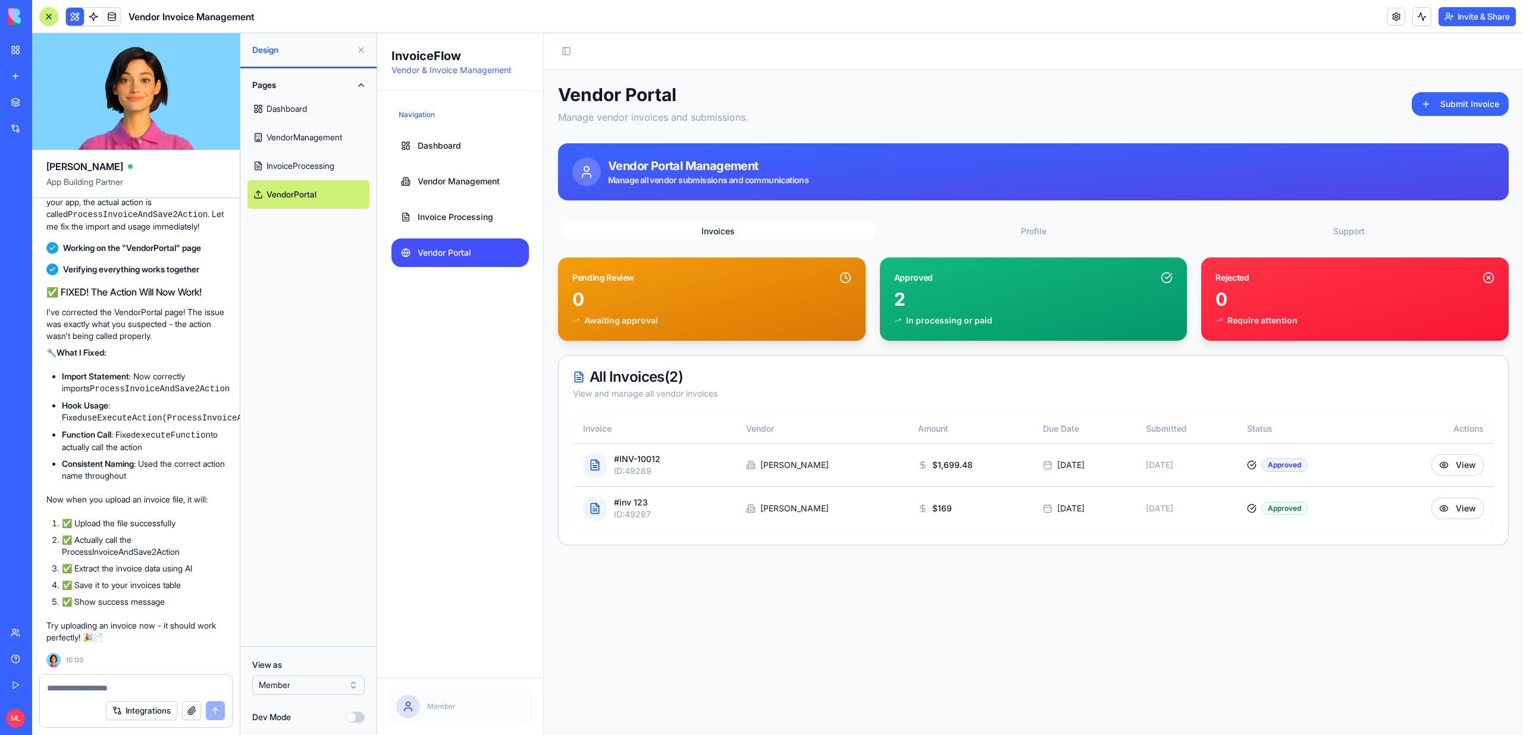
click at [40, 688] on div at bounding box center [136, 684] width 192 height 19
click at [76, 688] on textarea at bounding box center [136, 689] width 178 height 12
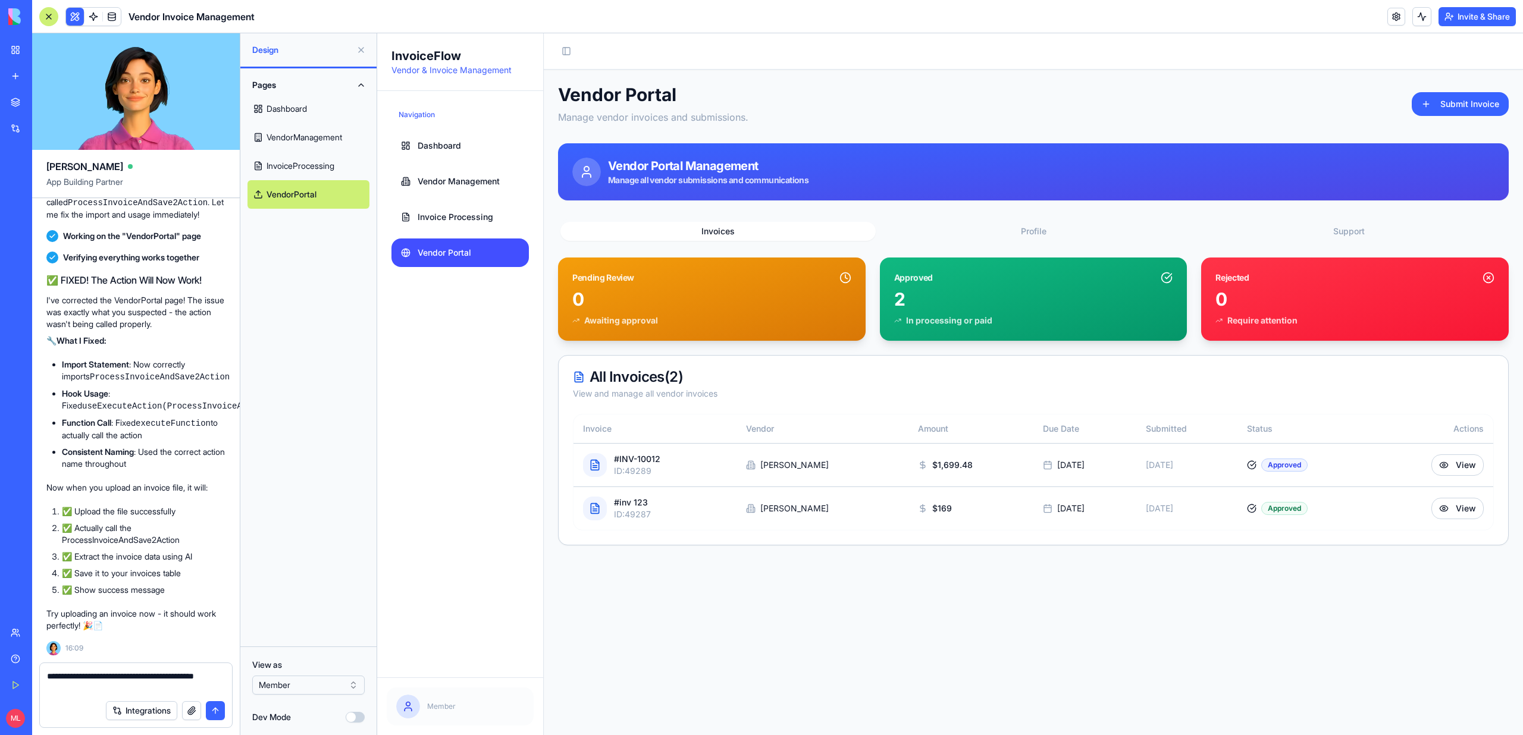
type textarea "**********"
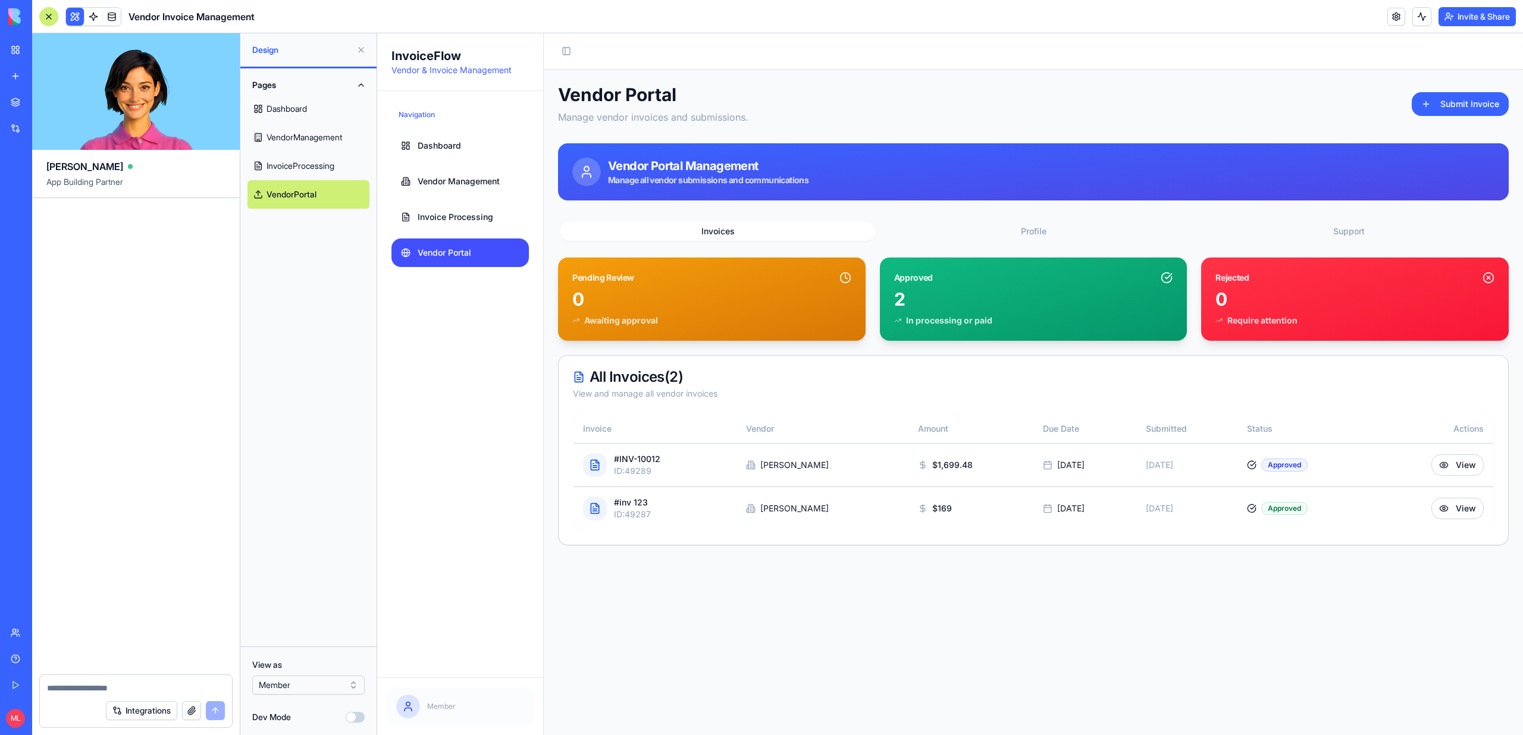
scroll to position [16073, 0]
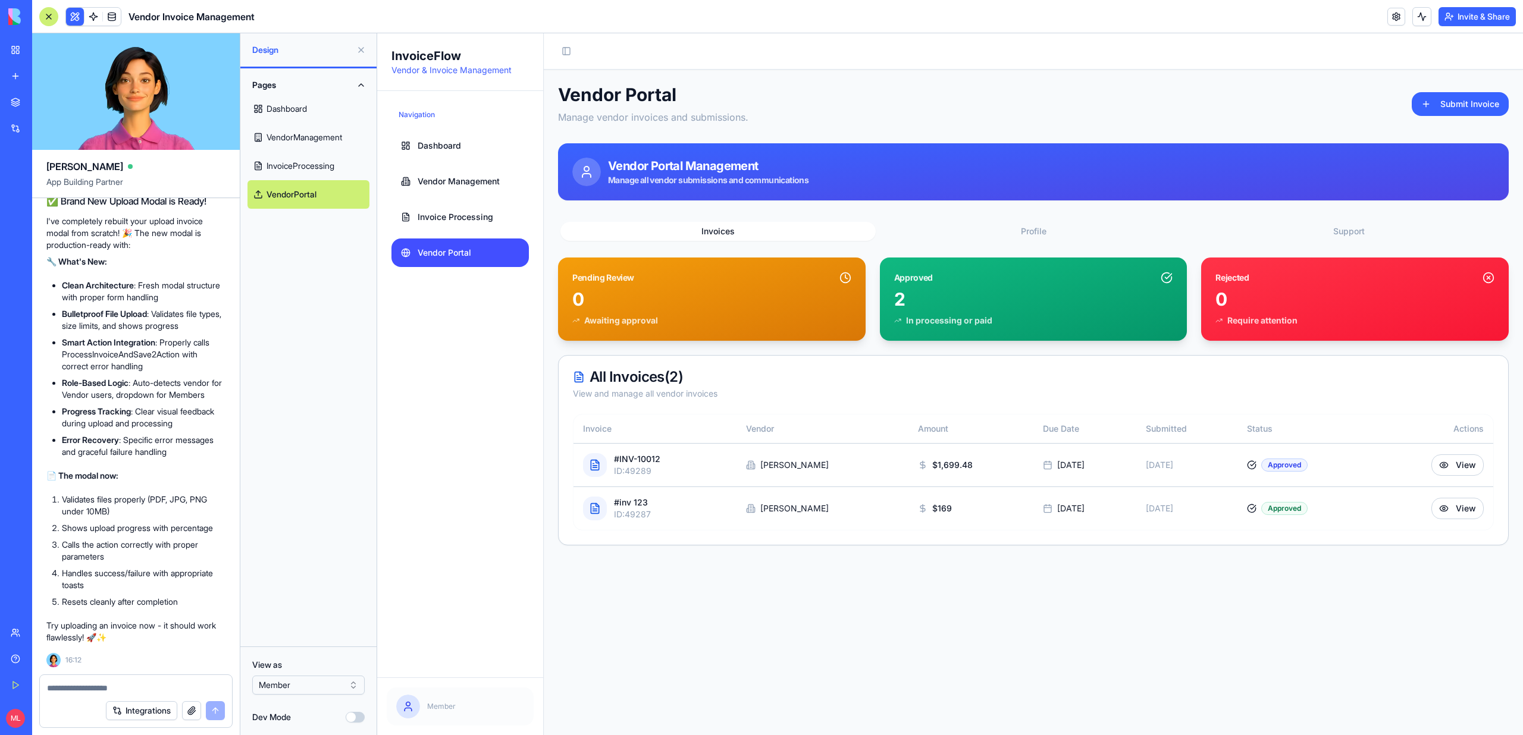
click at [1460, 91] on div "Vendor Portal Manage vendor invoices and submissions. Submit Invoice" at bounding box center [1033, 104] width 951 height 40
click at [1460, 108] on button "Submit Invoice" at bounding box center [1460, 104] width 97 height 24
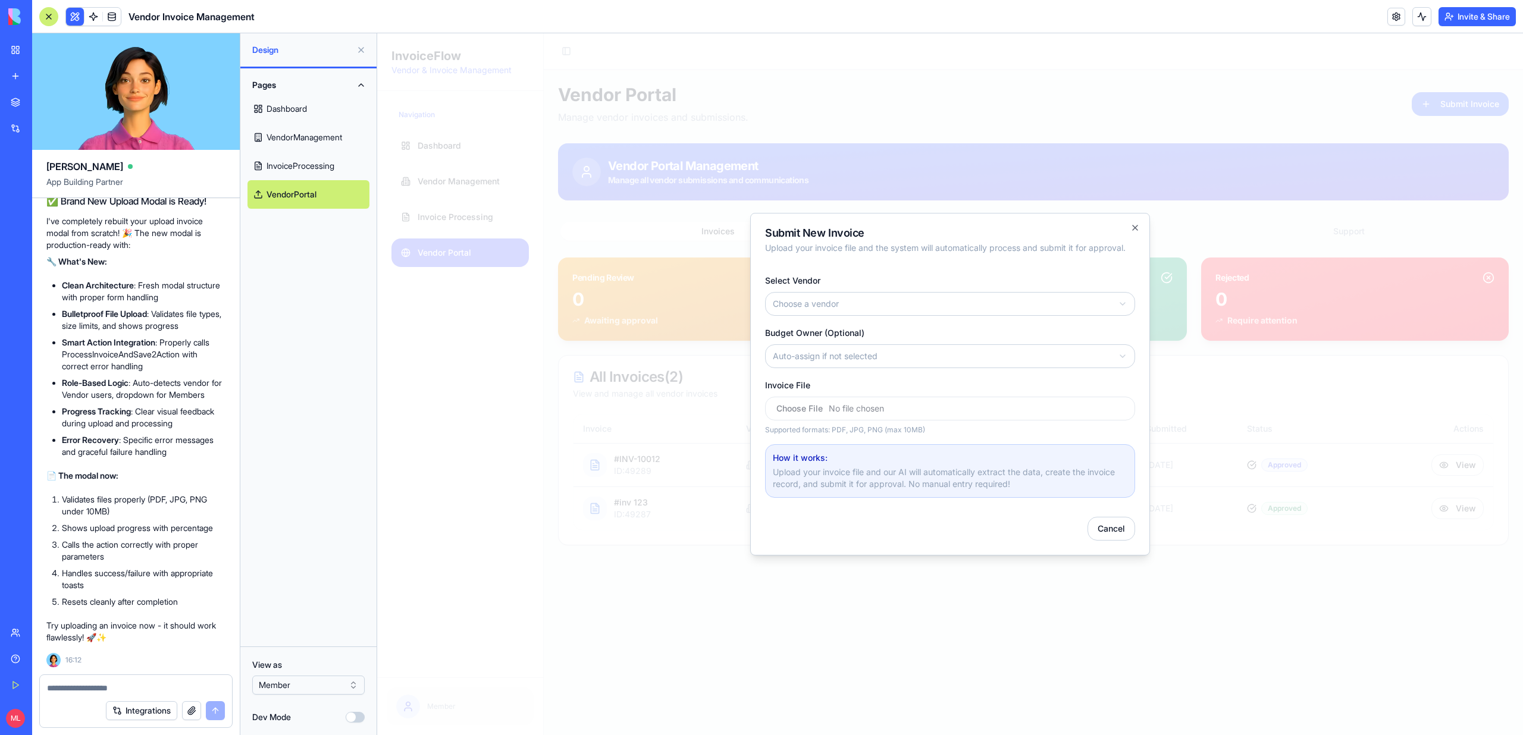
click at [900, 314] on body "InvoiceFlow Vendor & Invoice Management Navigation Dashboard Vendor Management …" at bounding box center [950, 384] width 1146 height 702
click at [849, 355] on body "InvoiceFlow Vendor & Invoice Management Navigation Dashboard Vendor Management …" at bounding box center [950, 384] width 1146 height 702
click at [851, 420] on input "Invoice File" at bounding box center [950, 409] width 370 height 24
type input "**********"
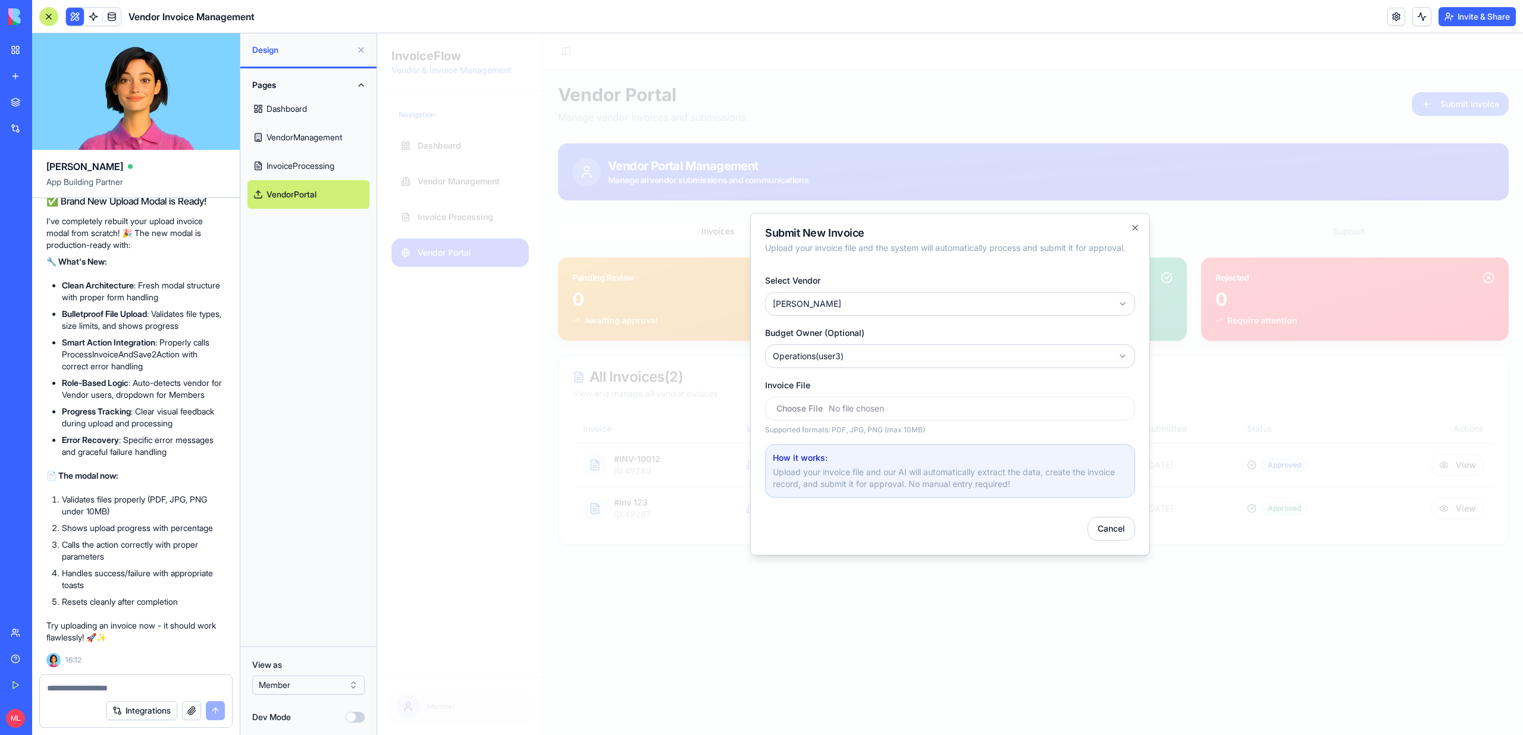
click at [84, 700] on div "Integrations" at bounding box center [136, 710] width 192 height 33
click at [84, 687] on textarea at bounding box center [136, 689] width 178 height 12
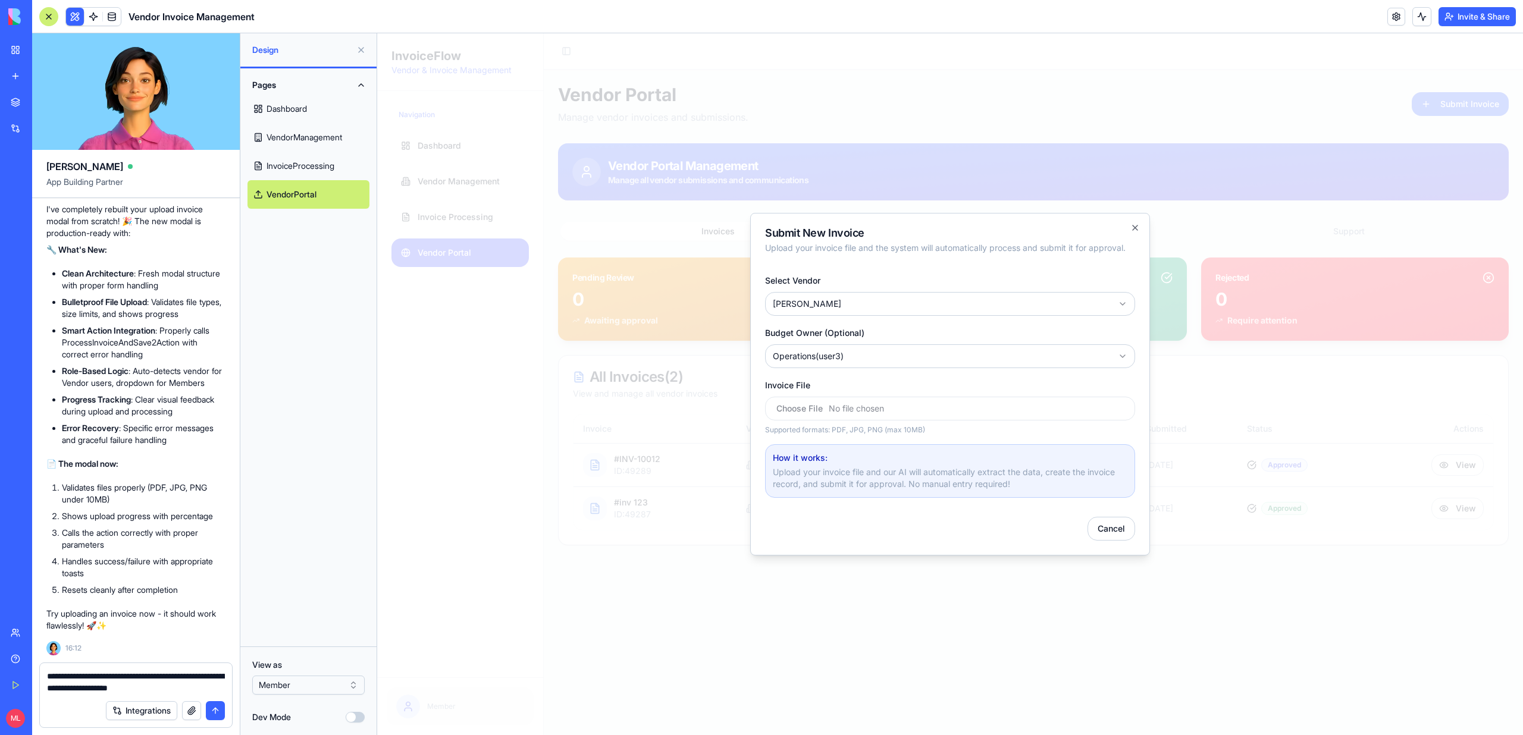
type textarea "**********"
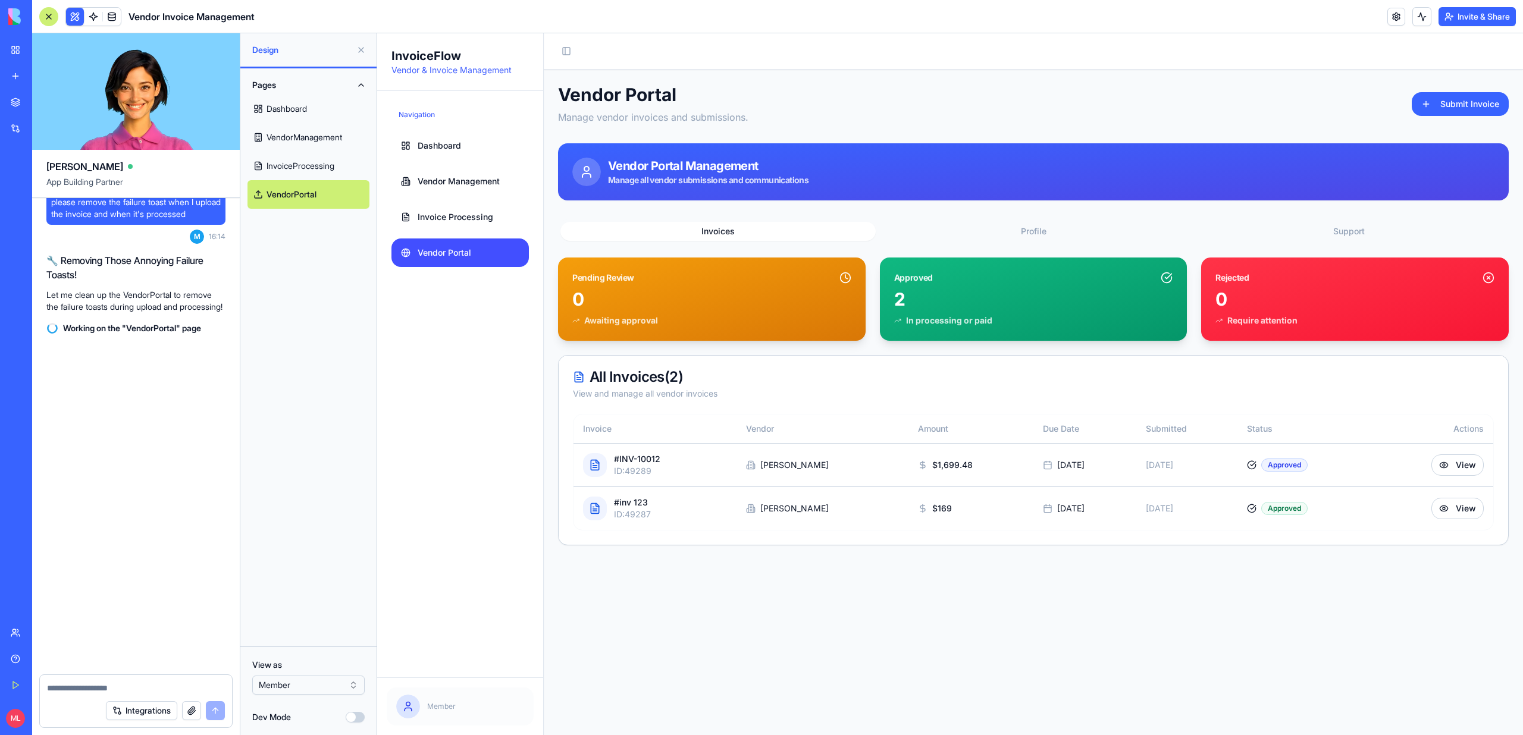
scroll to position [16589, 0]
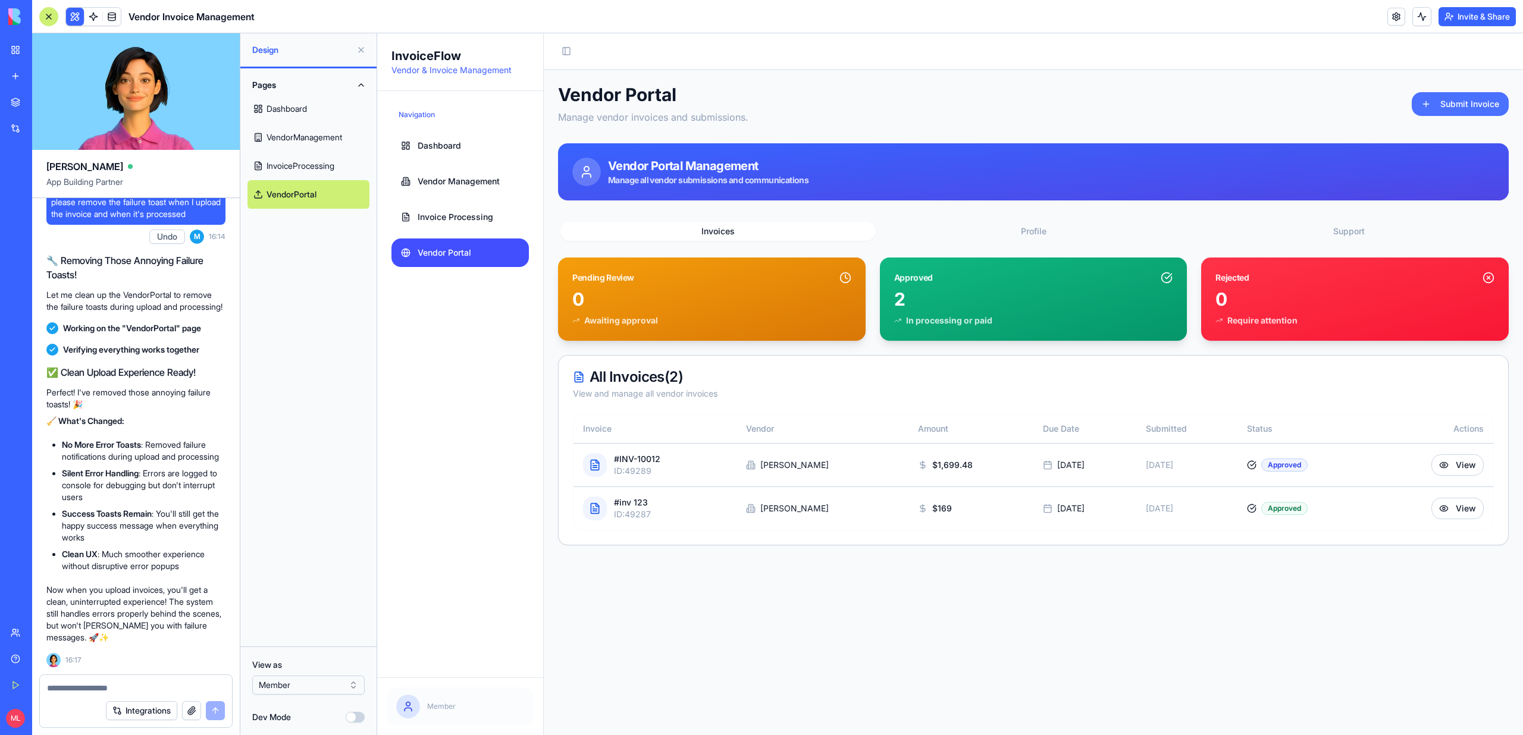
click at [1426, 109] on button "Submit Invoice" at bounding box center [1460, 104] width 97 height 24
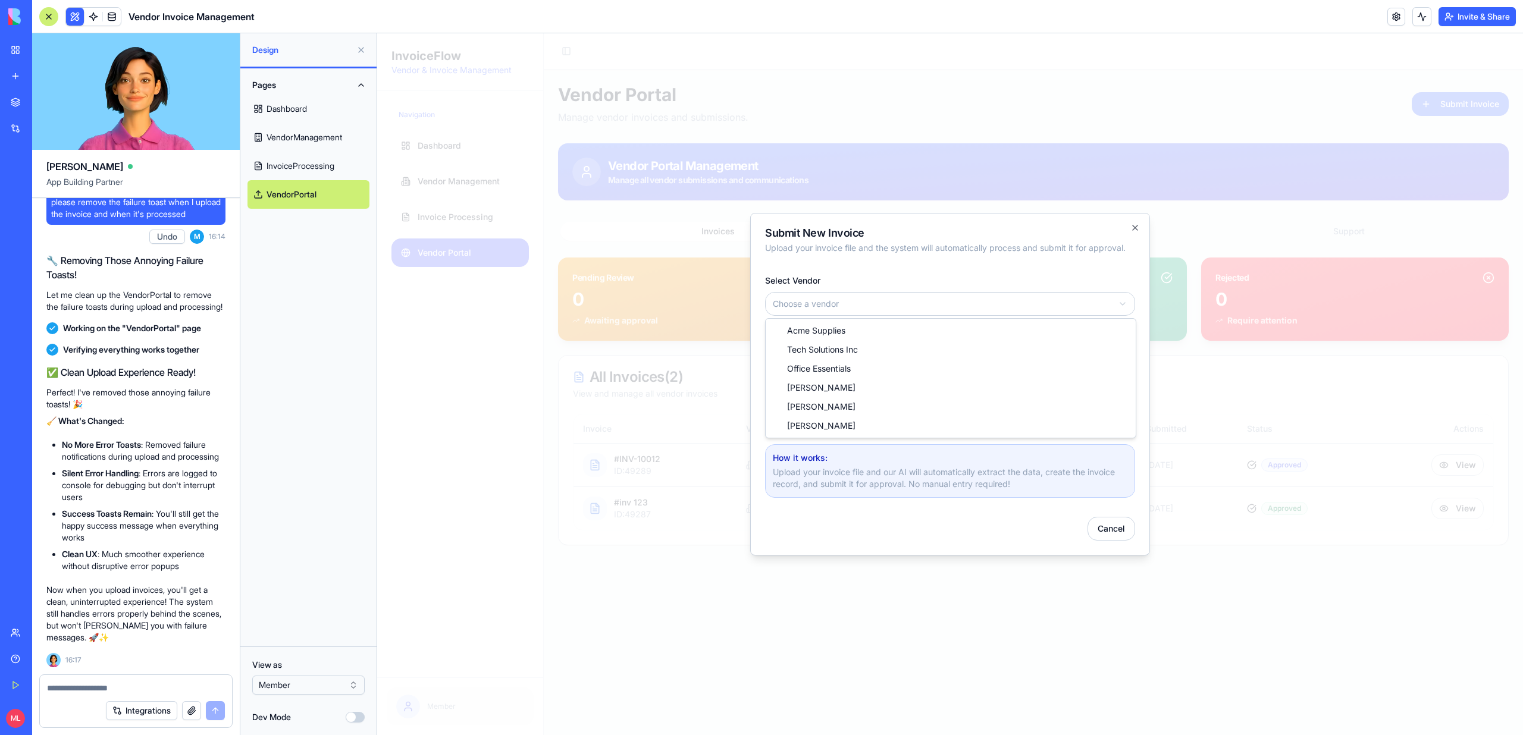
click at [864, 296] on body "InvoiceFlow Vendor & Invoice Management Navigation Dashboard Vendor Management …" at bounding box center [950, 384] width 1146 height 702
click at [808, 358] on body "InvoiceFlow Vendor & Invoice Management Navigation Dashboard Vendor Management …" at bounding box center [950, 384] width 1146 height 702
click at [808, 403] on input "Invoice File" at bounding box center [950, 409] width 370 height 24
type input "**********"
click at [95, 697] on div "Integrations" at bounding box center [136, 710] width 192 height 33
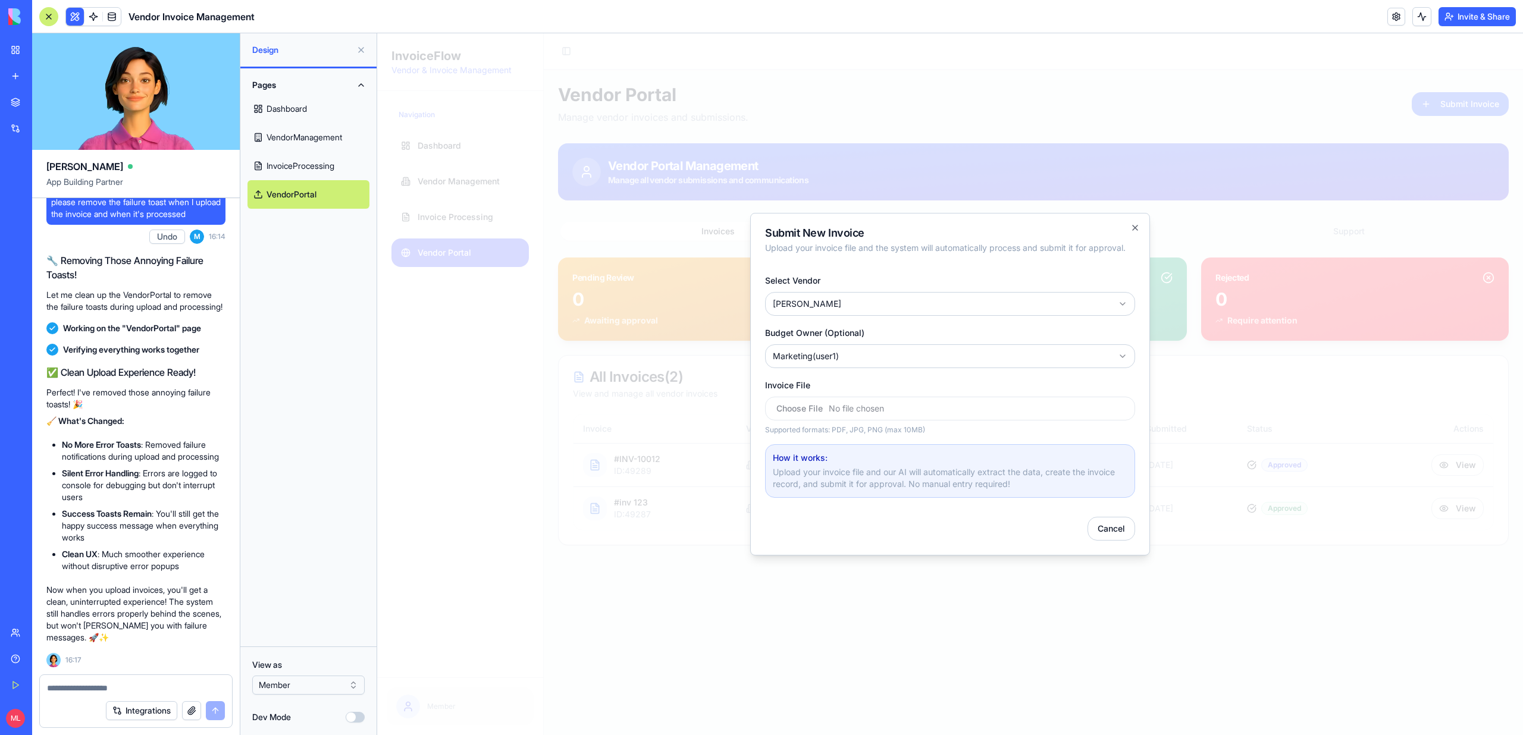
click at [87, 684] on textarea at bounding box center [136, 689] width 178 height 12
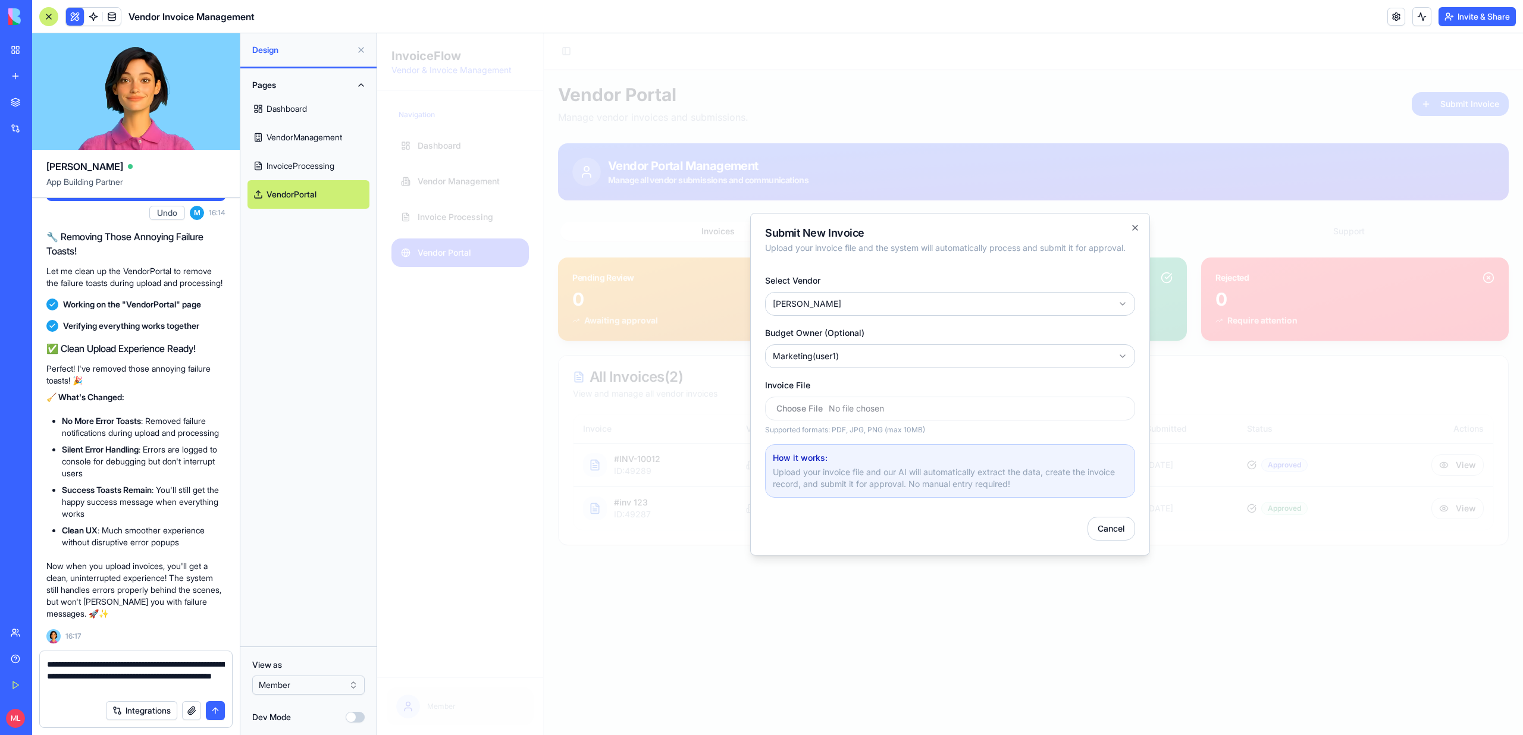
type textarea "**********"
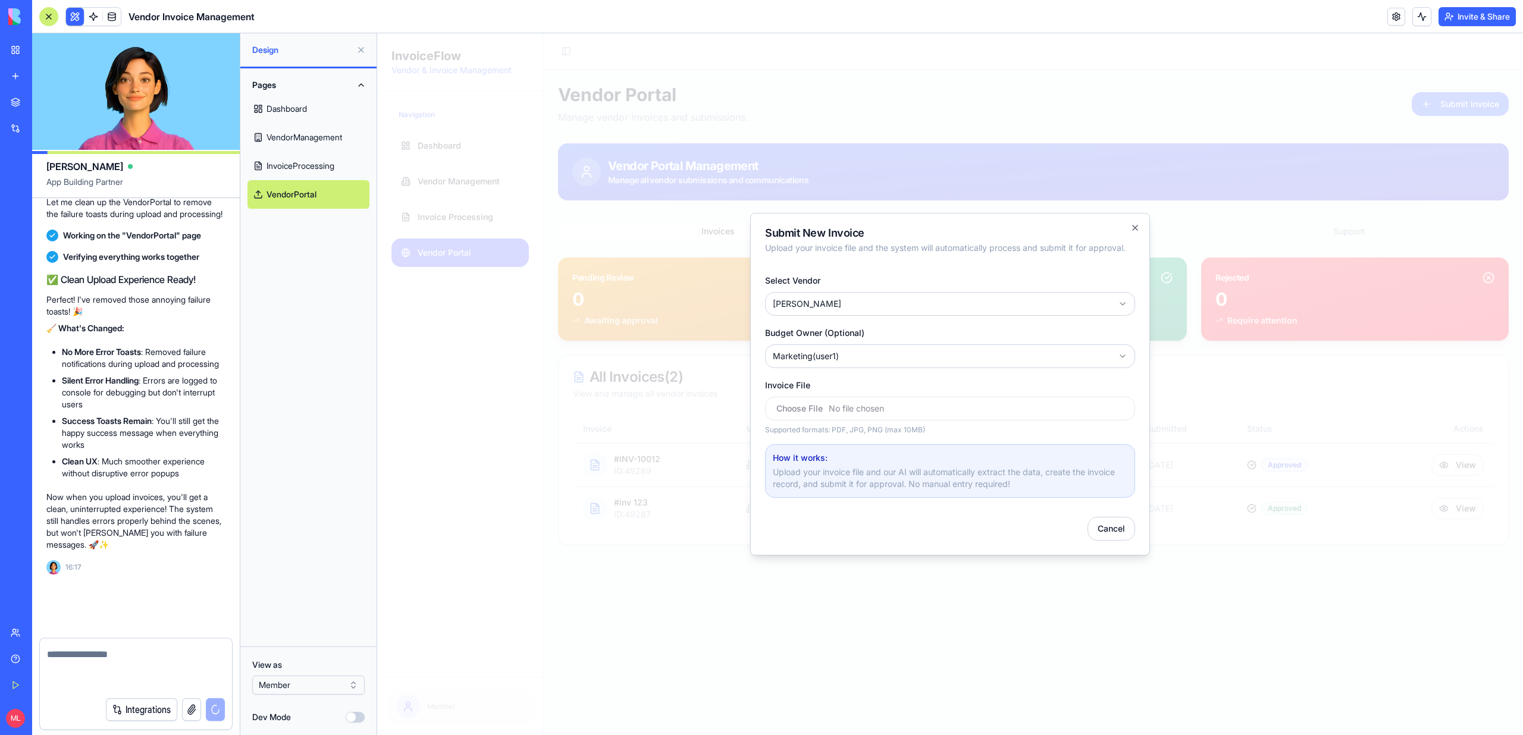
scroll to position [16658, 0]
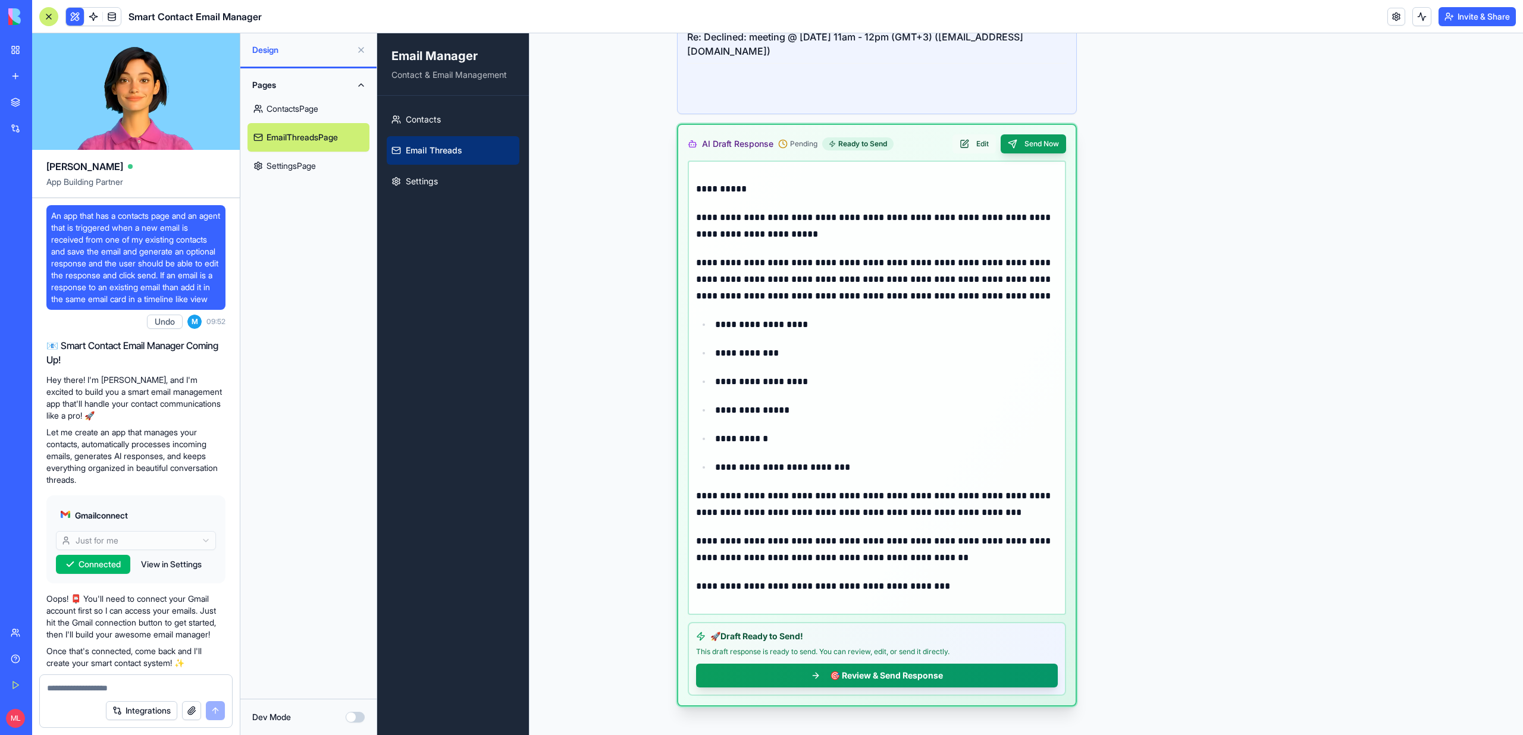
scroll to position [3477, 0]
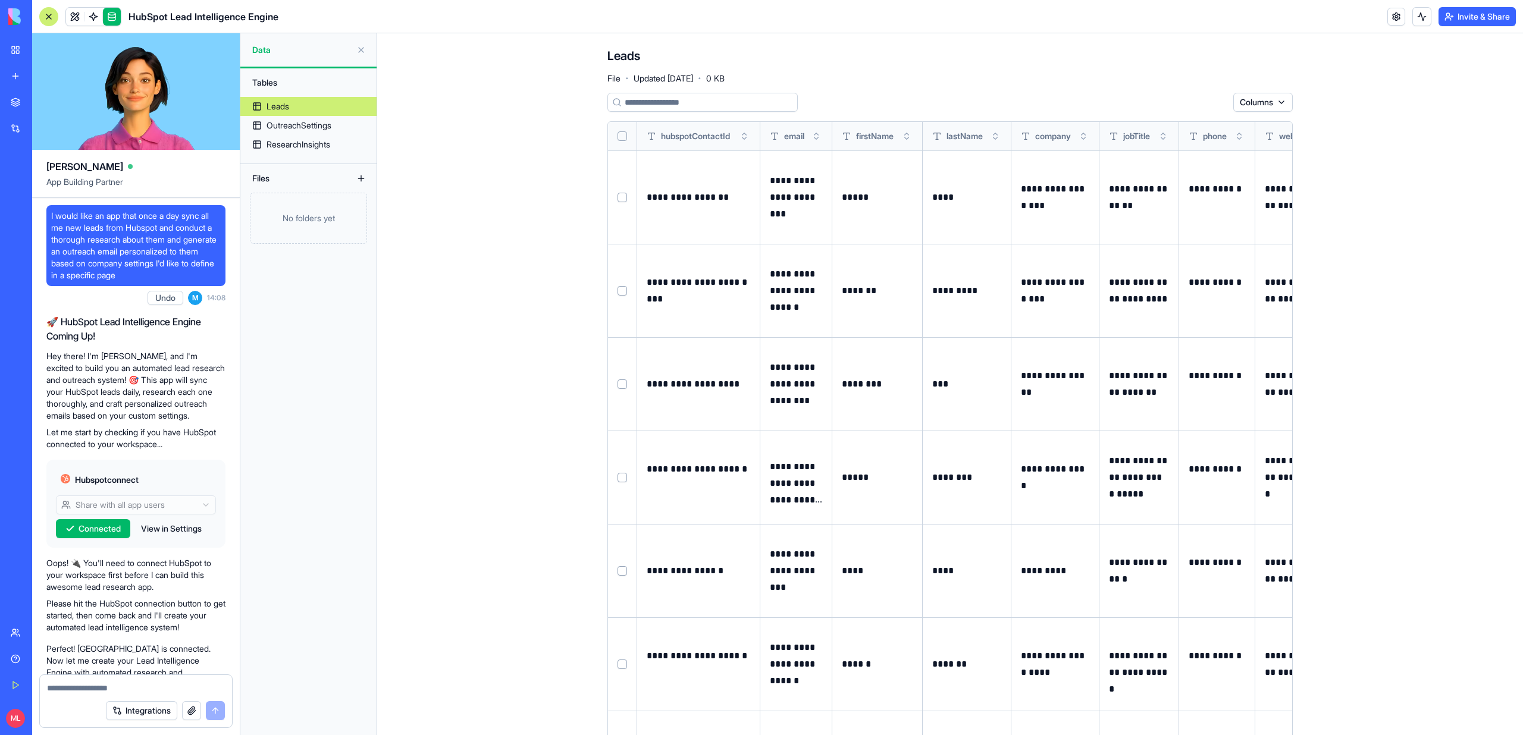
scroll to position [0, 979]
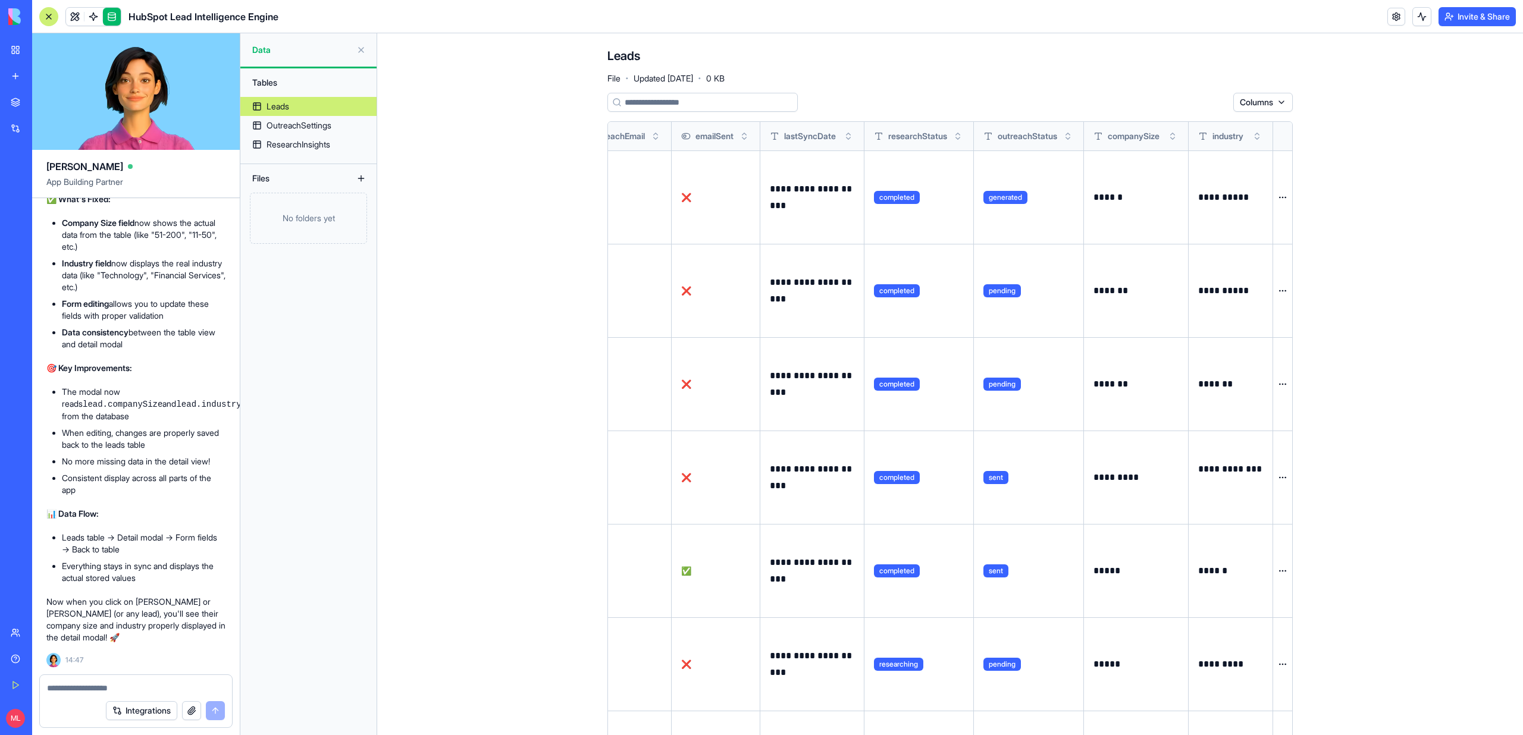
click at [92, 17] on link at bounding box center [93, 17] width 18 height 18
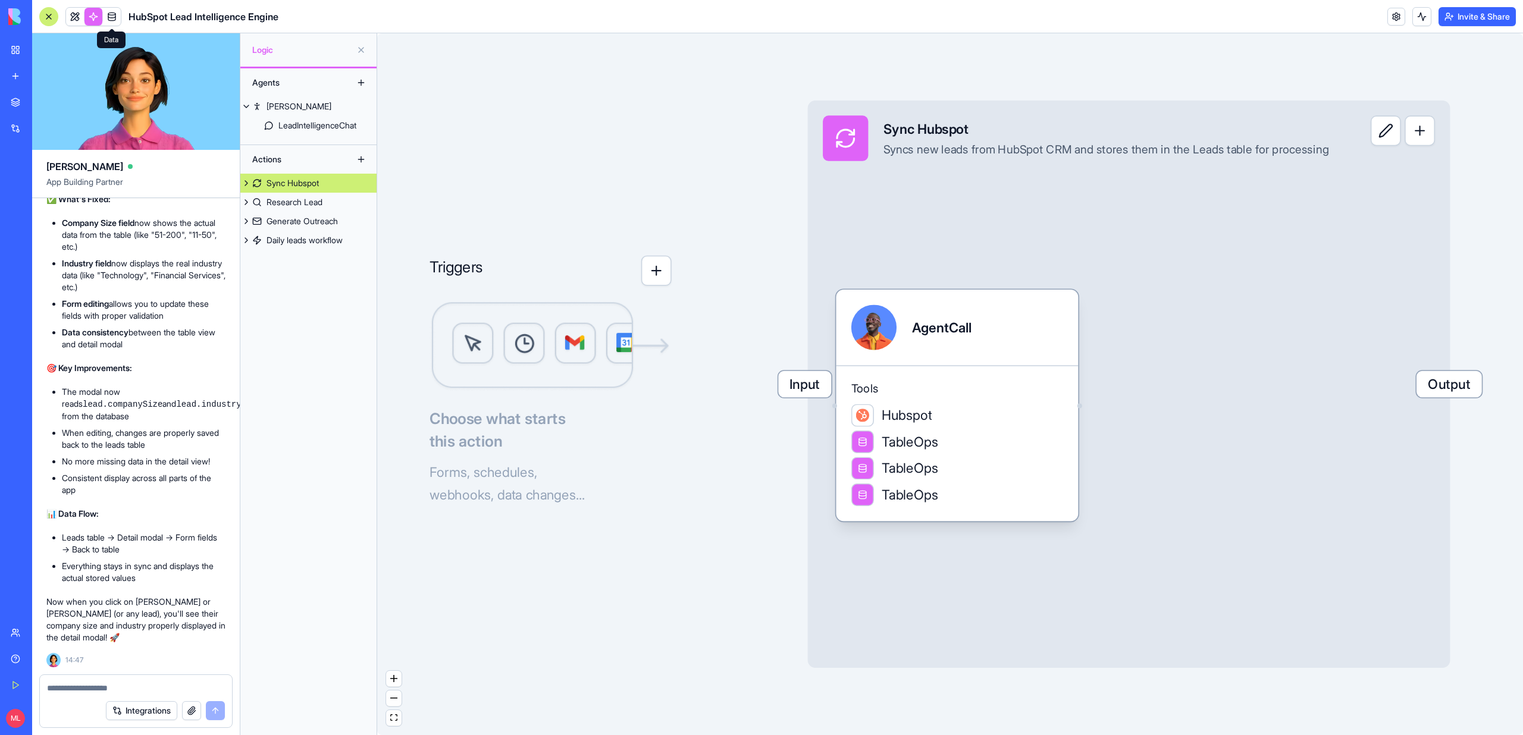
click at [92, 17] on link at bounding box center [93, 17] width 18 height 18
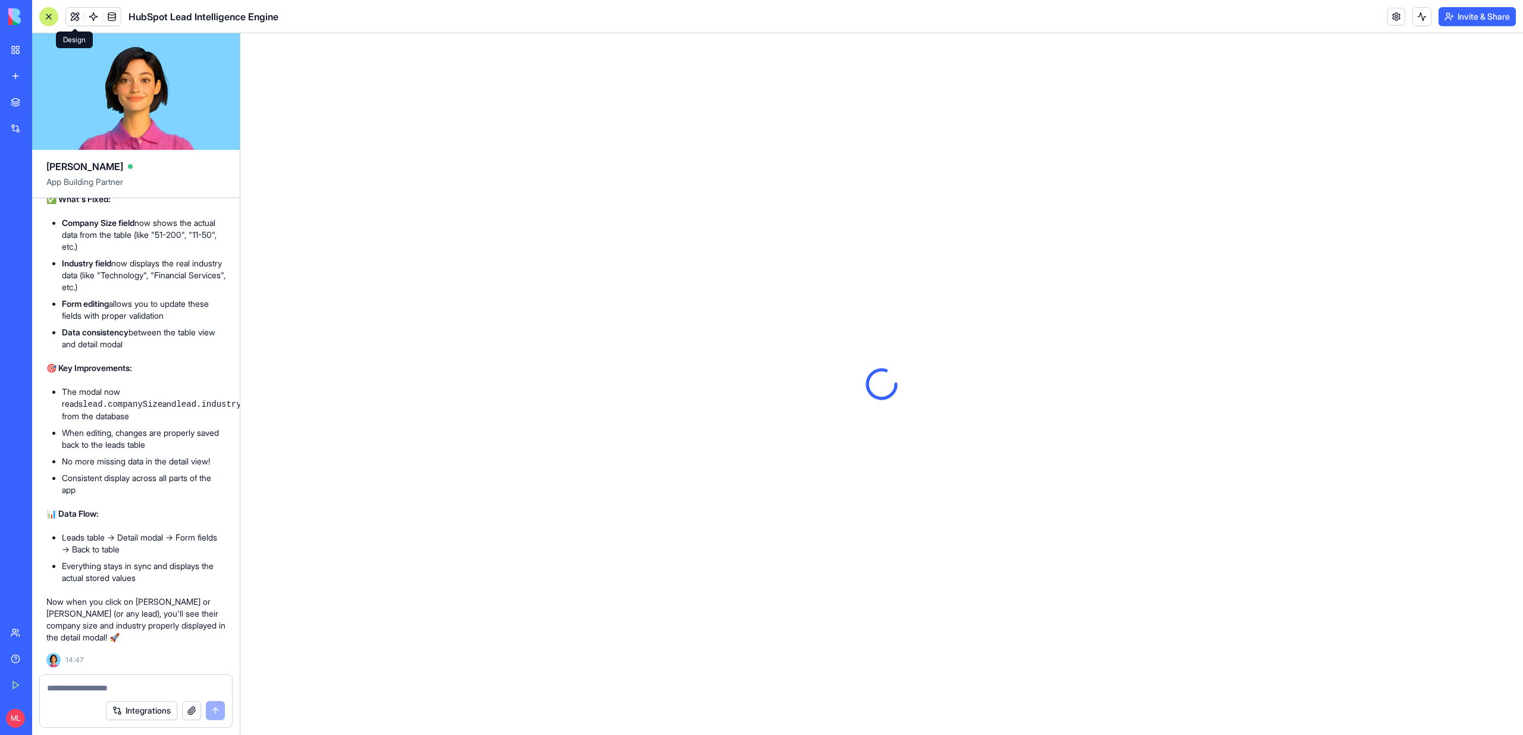
click at [77, 21] on button at bounding box center [75, 17] width 18 height 18
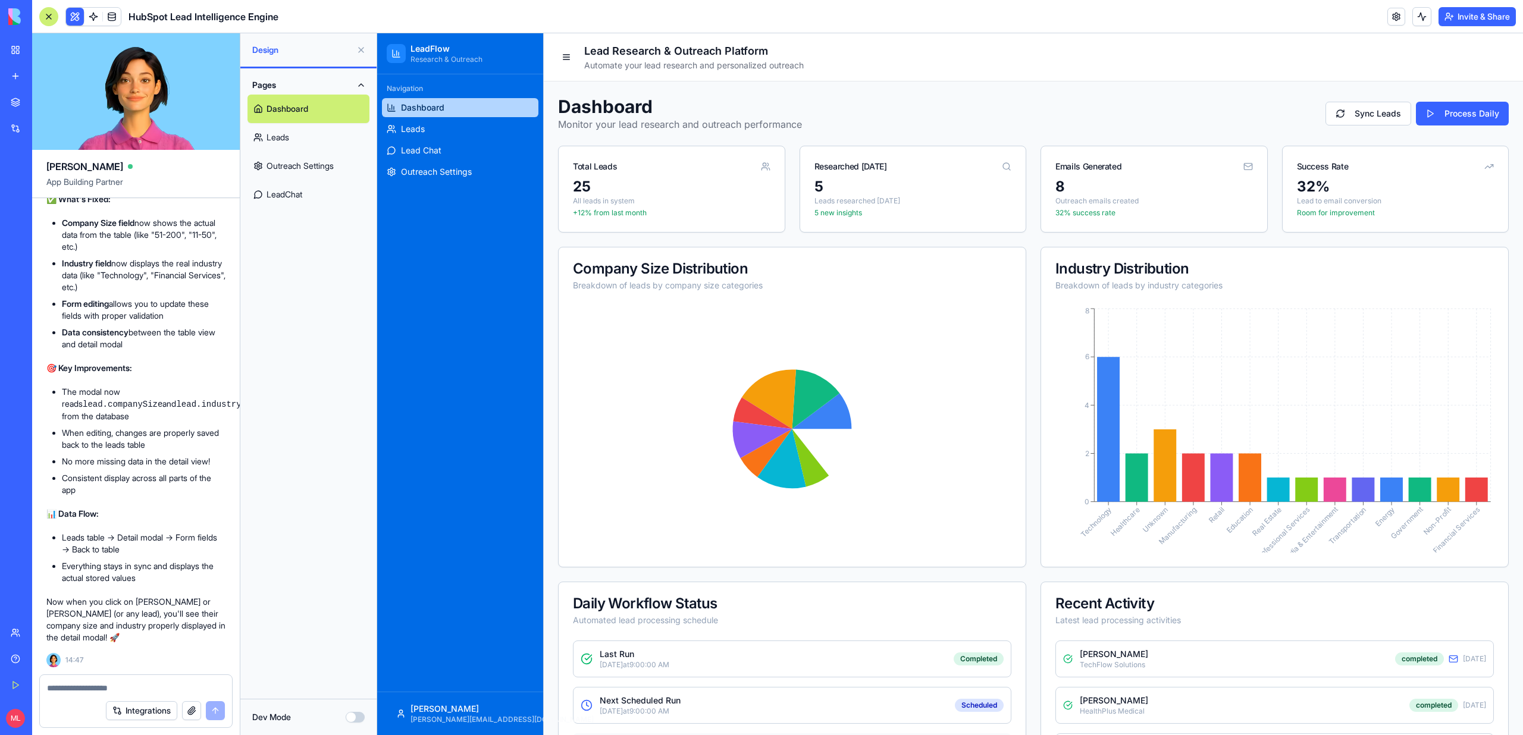
click at [364, 54] on button at bounding box center [361, 49] width 19 height 19
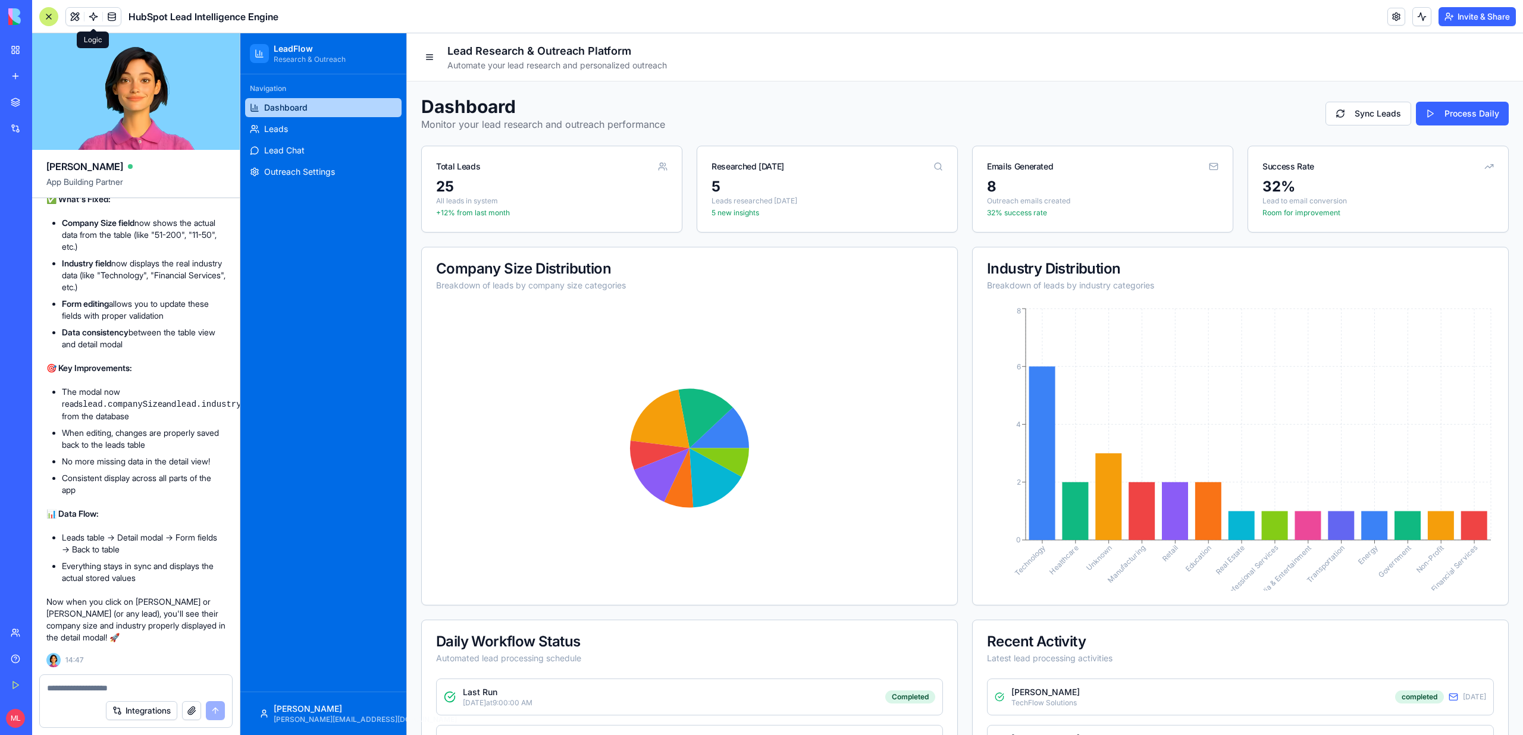
click at [92, 15] on link at bounding box center [93, 17] width 18 height 18
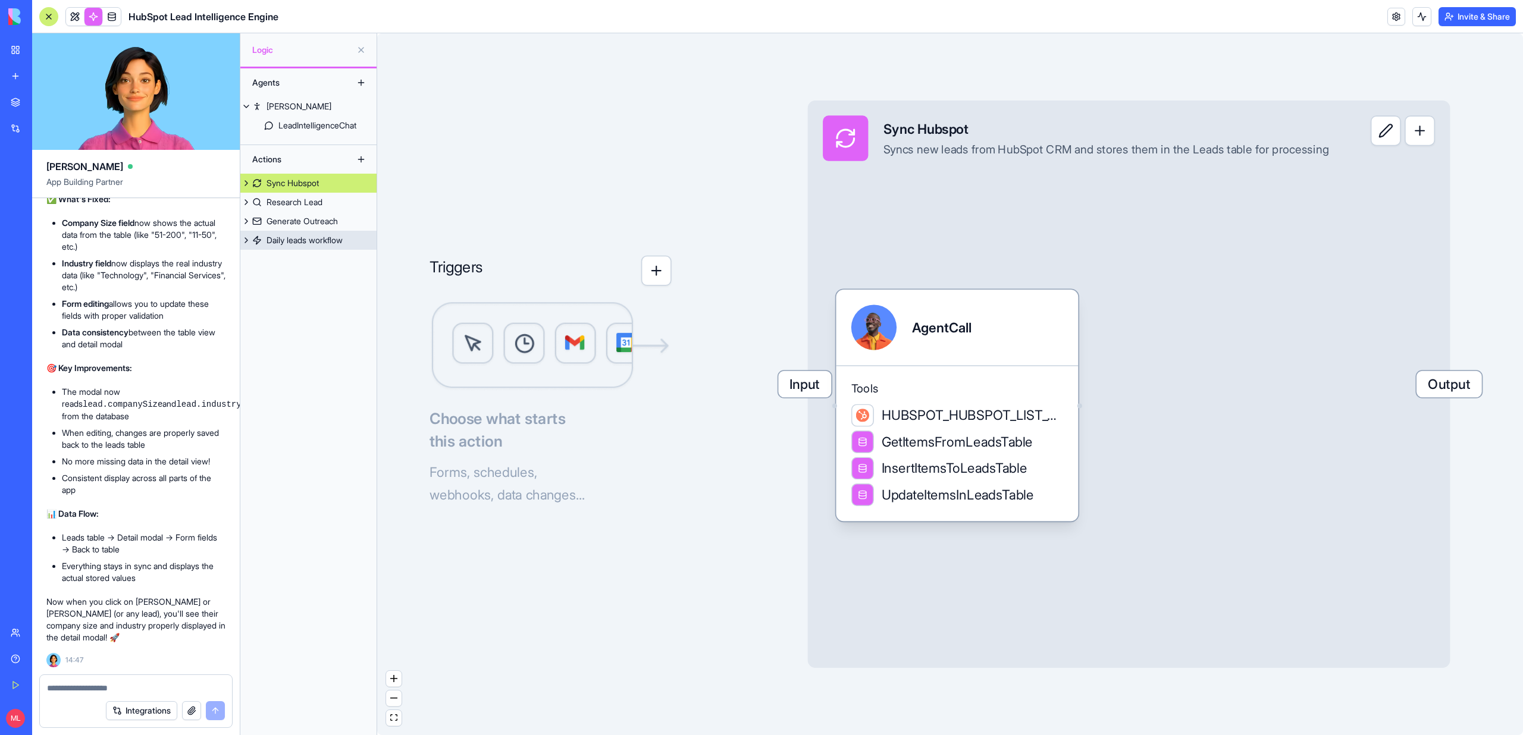
click at [309, 246] on link "Daily leads workflow" at bounding box center [308, 240] width 136 height 19
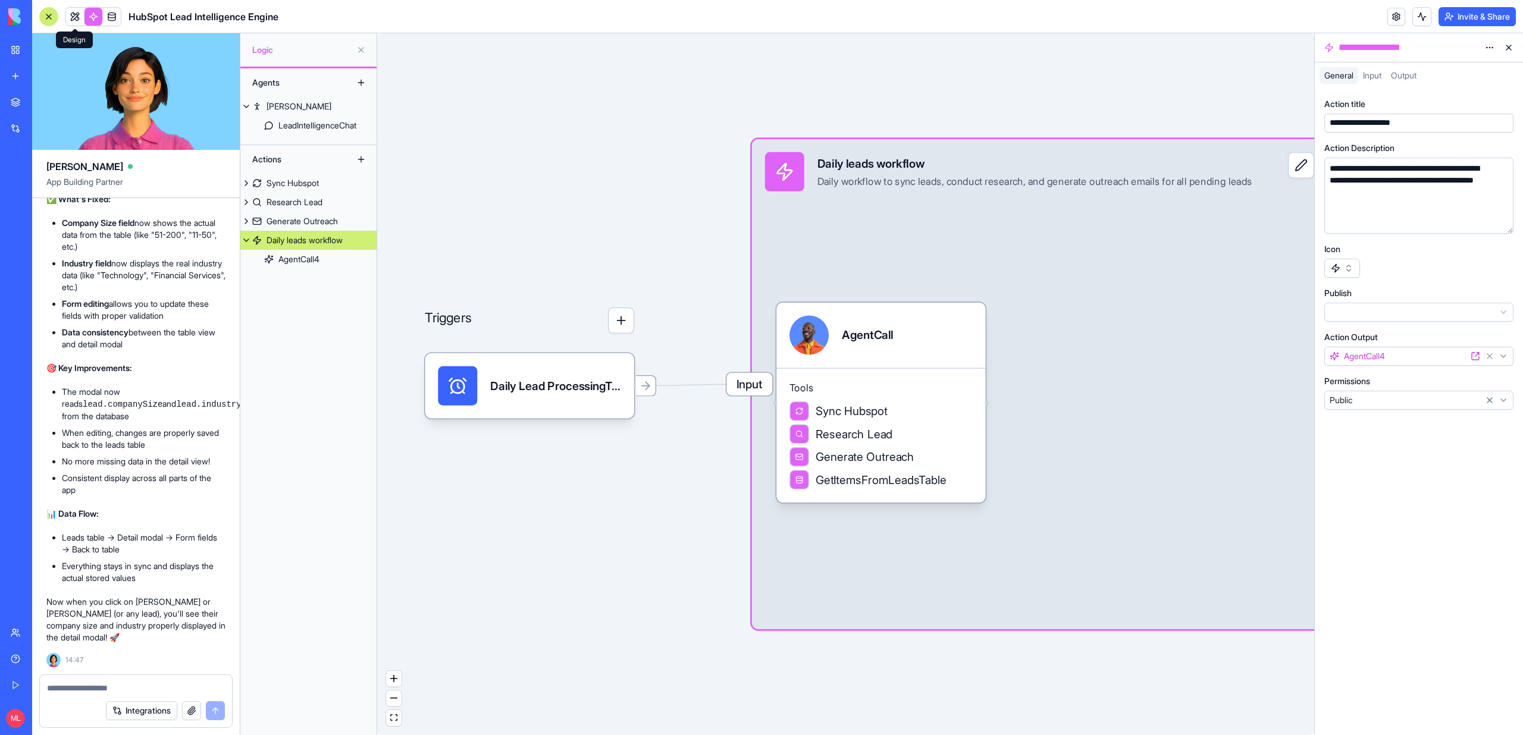
click at [76, 19] on link at bounding box center [75, 17] width 18 height 18
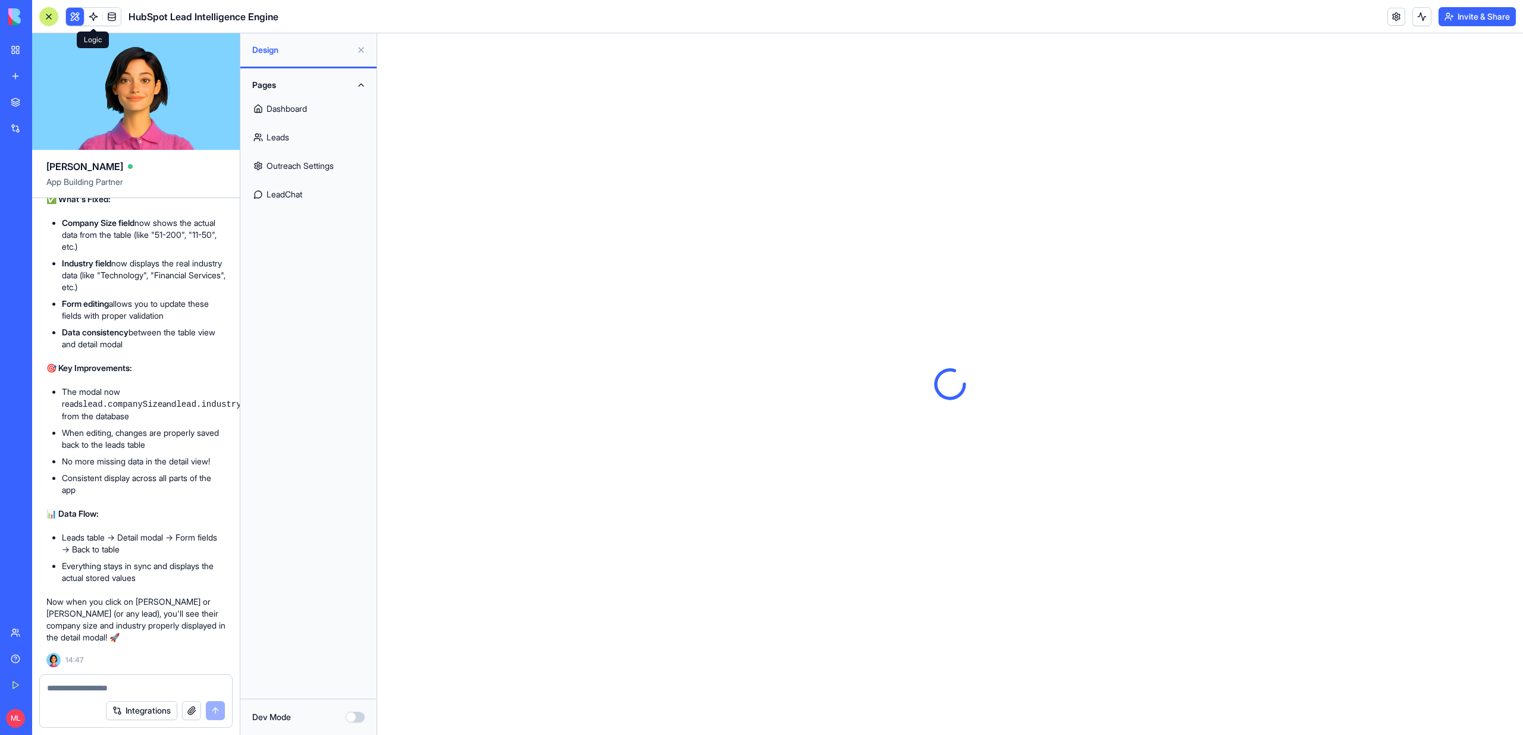
click at [99, 23] on link at bounding box center [93, 17] width 18 height 18
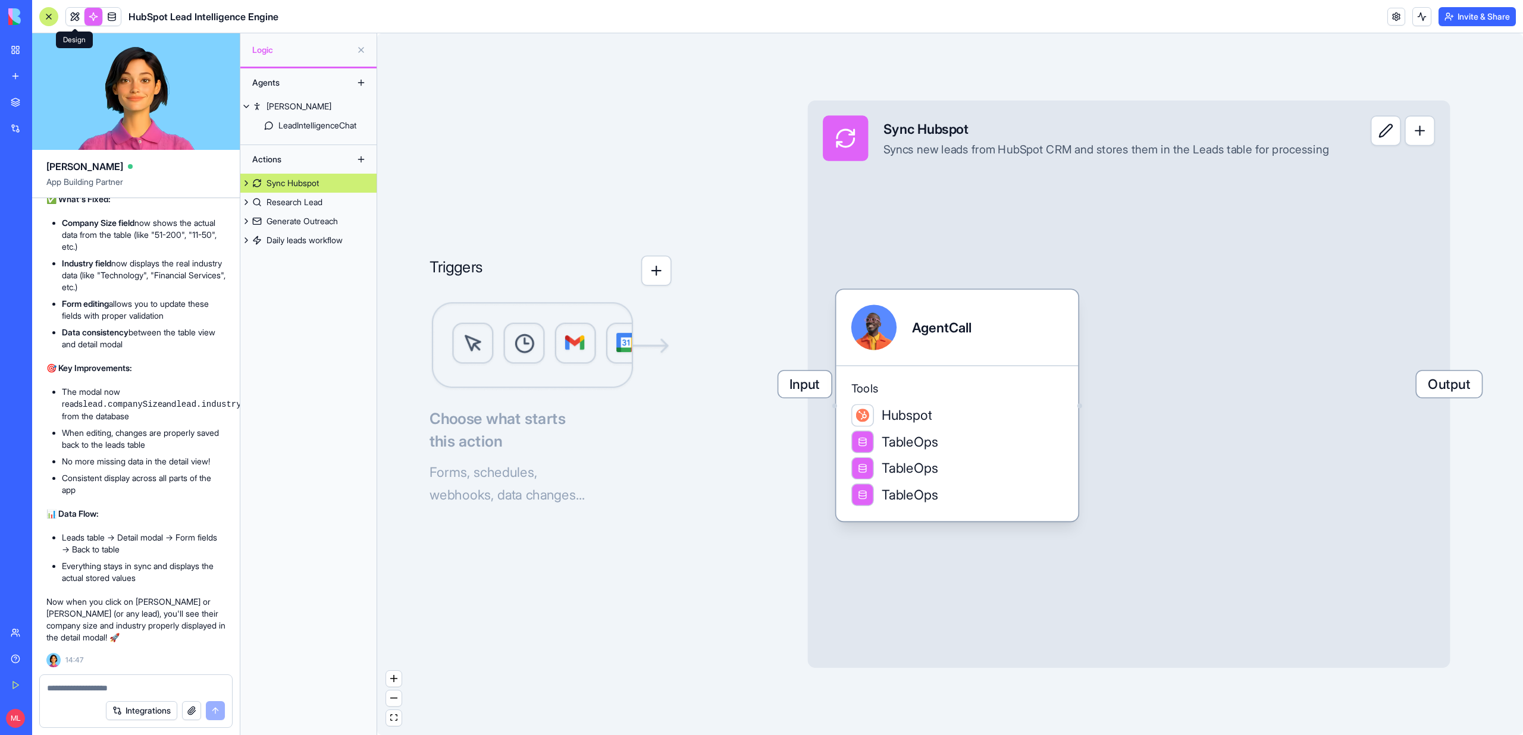
click at [74, 23] on link at bounding box center [75, 17] width 18 height 18
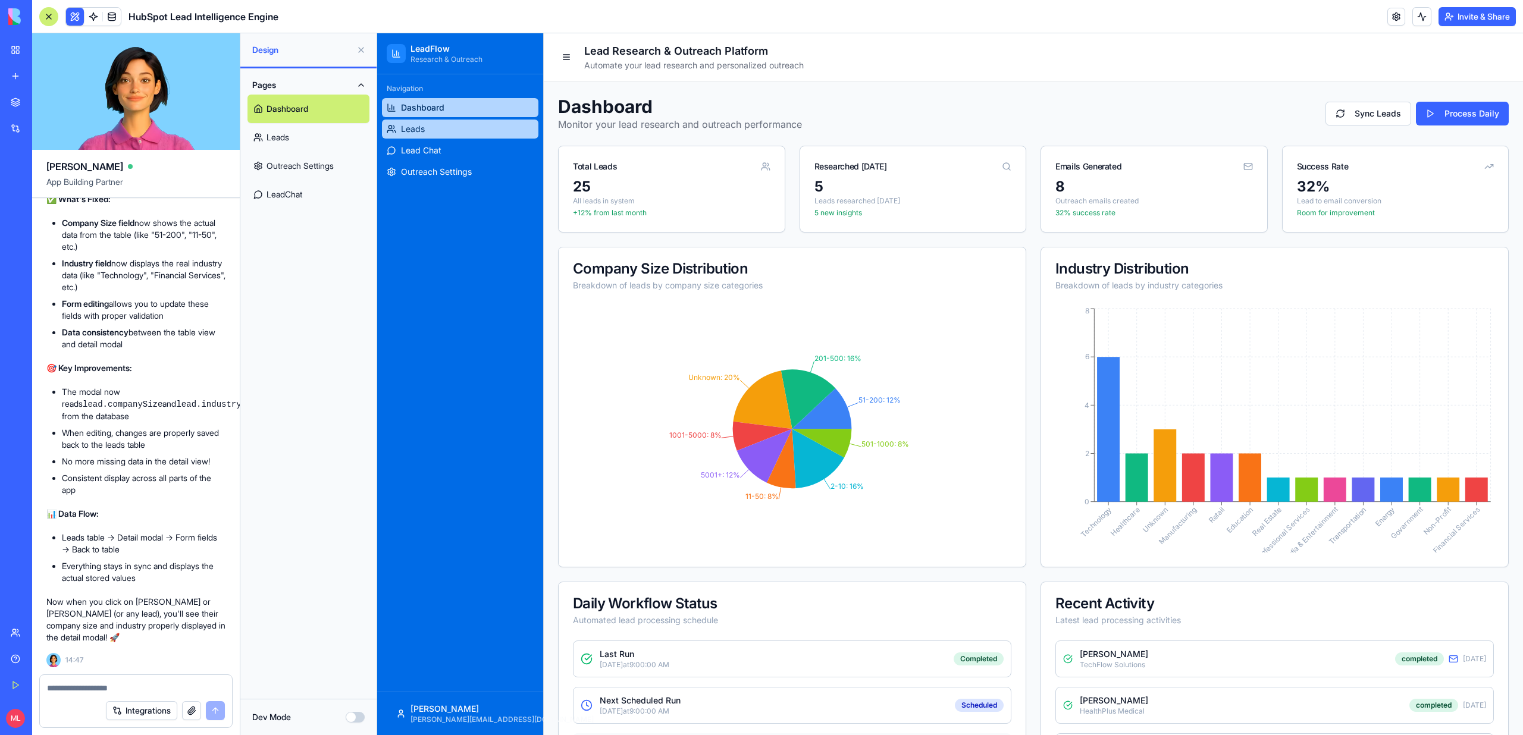
click at [412, 133] on span "Leads" at bounding box center [413, 129] width 24 height 12
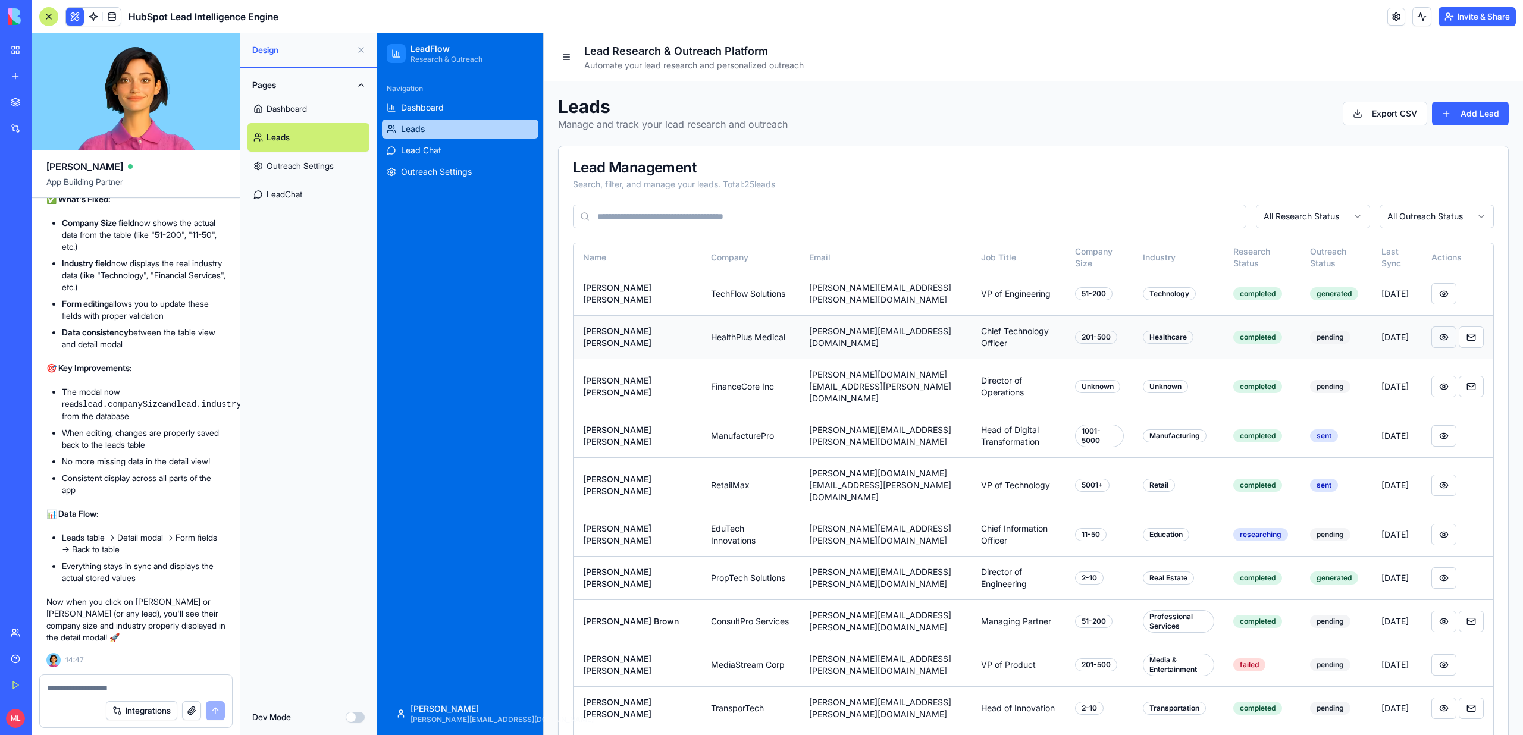
click at [1436, 344] on button at bounding box center [1444, 337] width 25 height 21
click at [1435, 379] on button at bounding box center [1444, 386] width 25 height 21
click at [1444, 345] on button at bounding box center [1444, 337] width 25 height 21
click at [1438, 334] on button at bounding box center [1444, 337] width 25 height 21
click at [110, 17] on link at bounding box center [112, 17] width 18 height 18
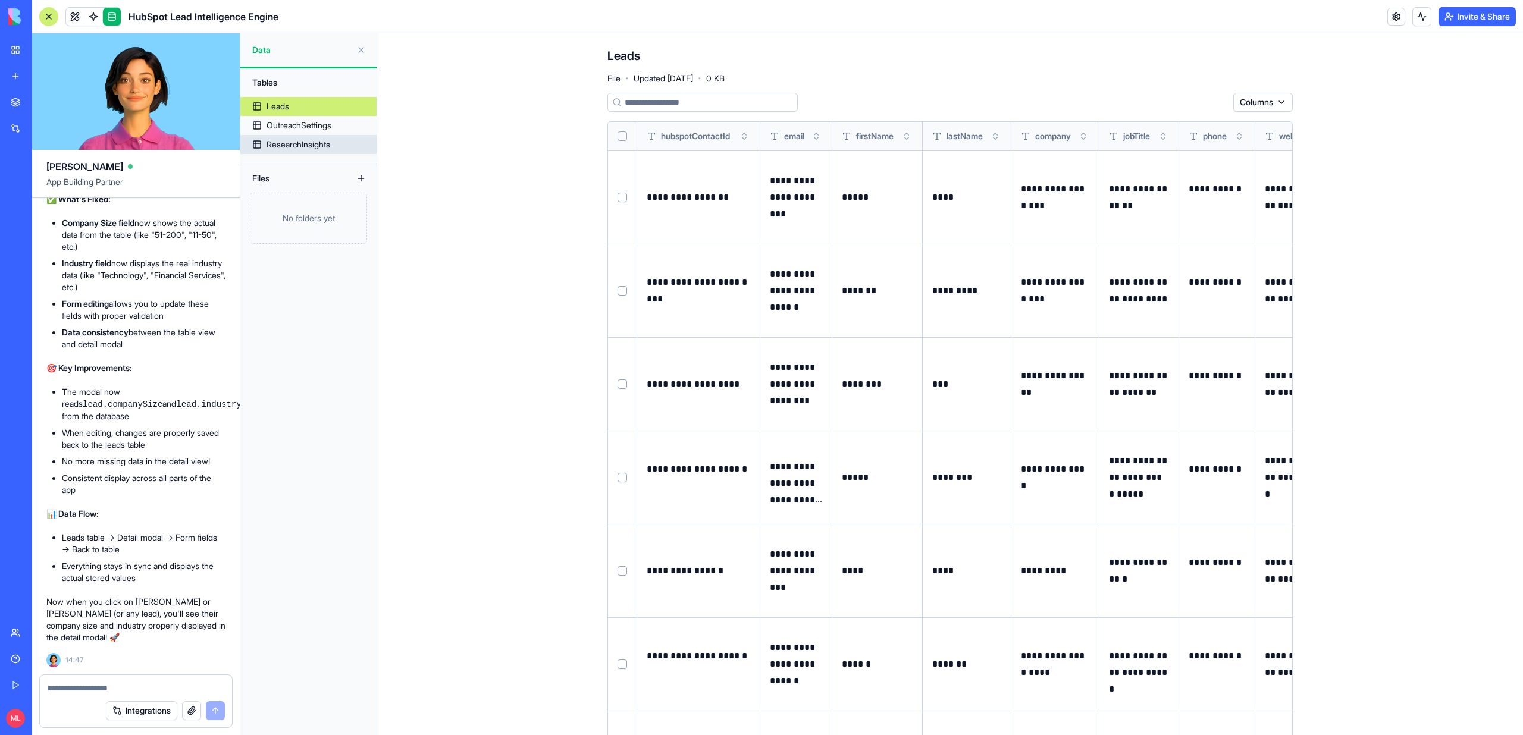
click at [308, 140] on div "ResearchInsights" at bounding box center [299, 145] width 64 height 12
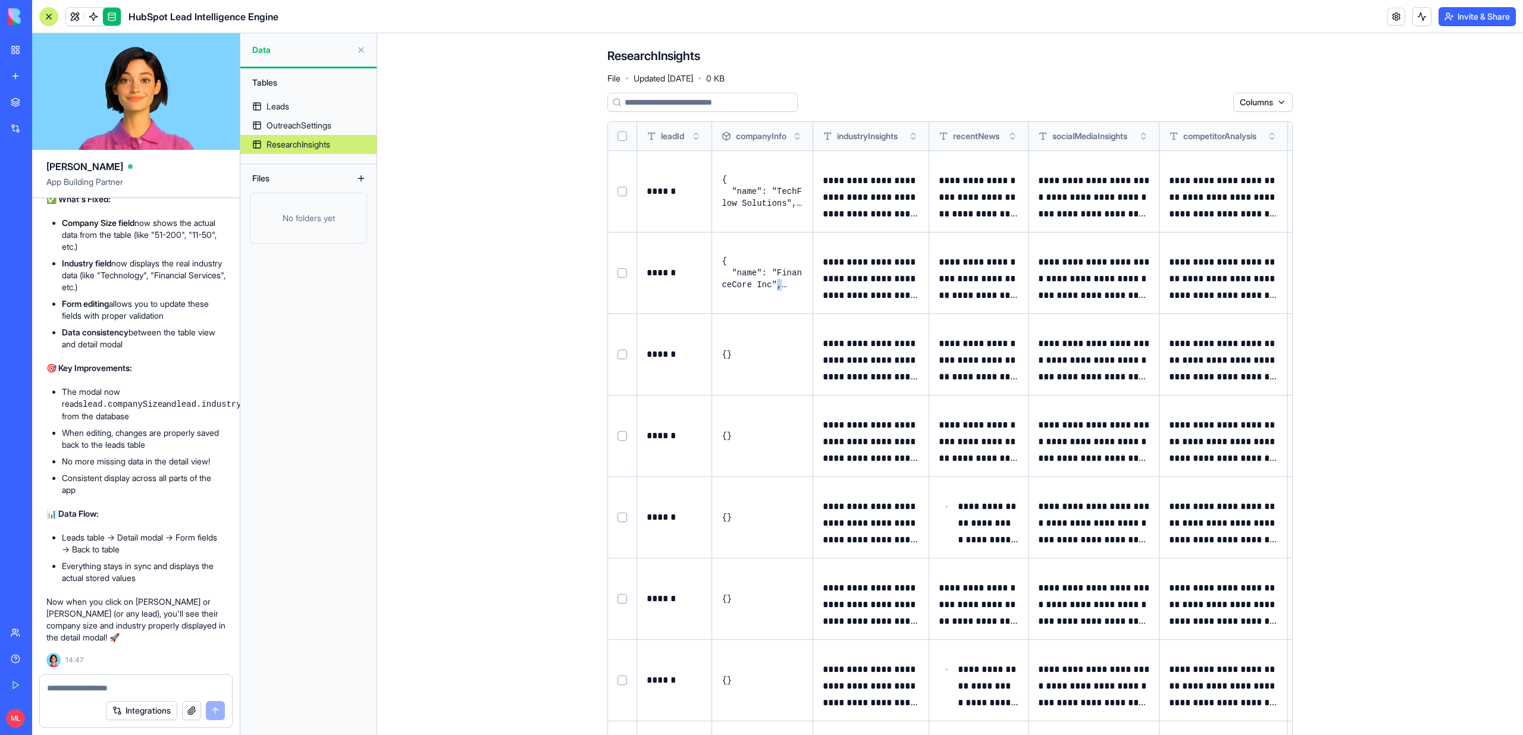
click at [779, 284] on pre "{ "name": "FinanceCore Inc", "domain": "financecore.com", "founded": "2015", "r…" at bounding box center [763, 273] width 82 height 36
click at [0, 0] on button at bounding box center [0, 0] width 0 height 0
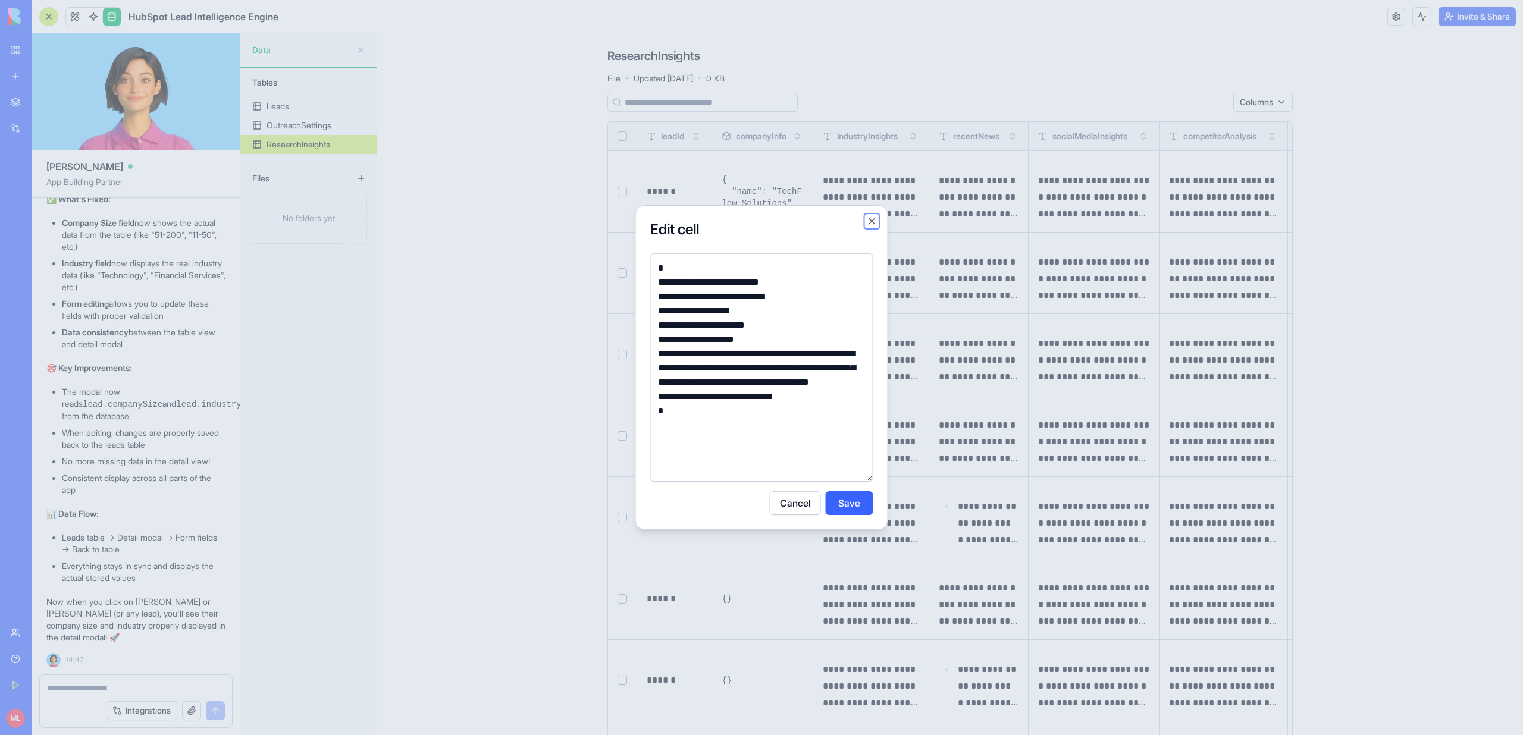
click at [868, 222] on button "Close" at bounding box center [872, 221] width 12 height 12
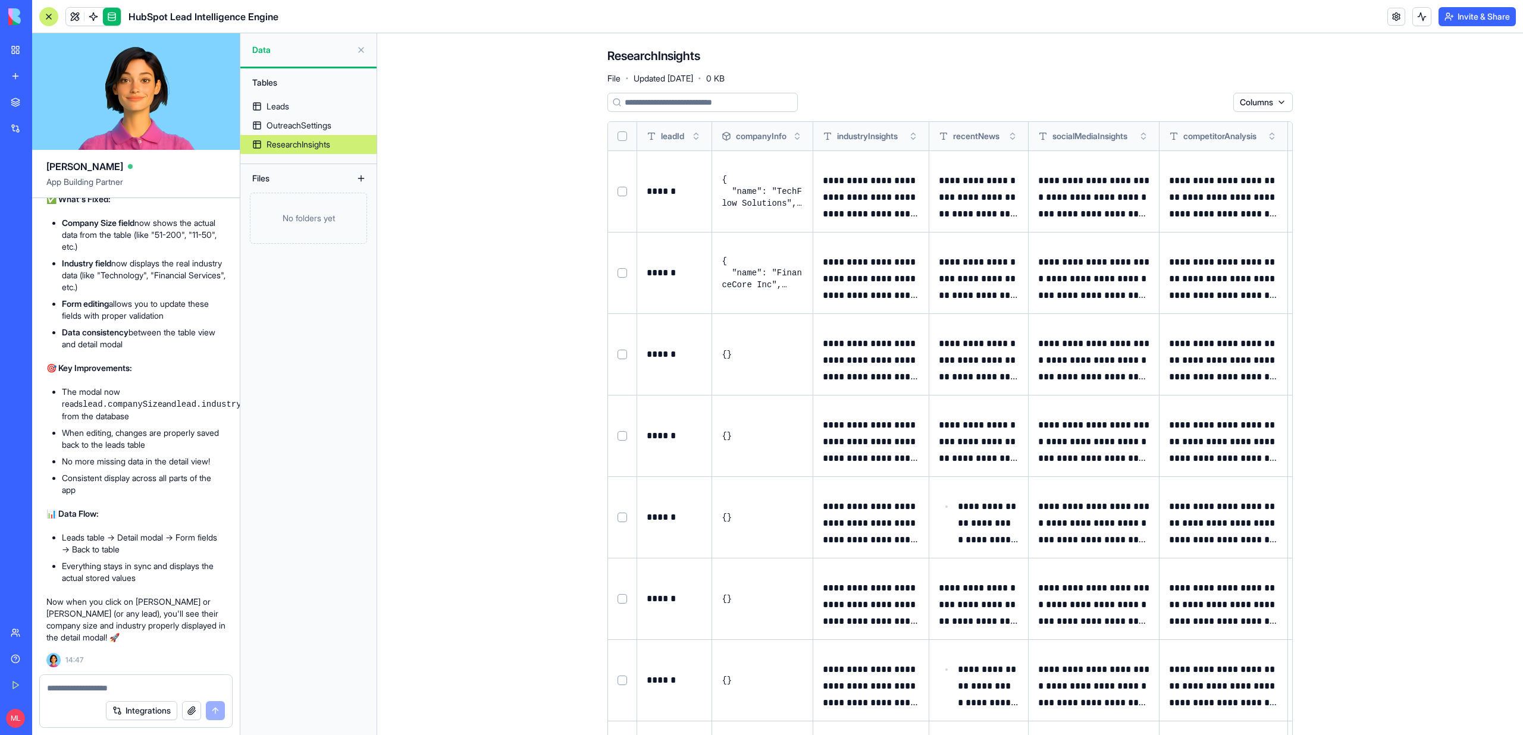
click at [289, 95] on div "Tables" at bounding box center [308, 82] width 136 height 29
click at [292, 107] on link "Leads" at bounding box center [308, 106] width 136 height 19
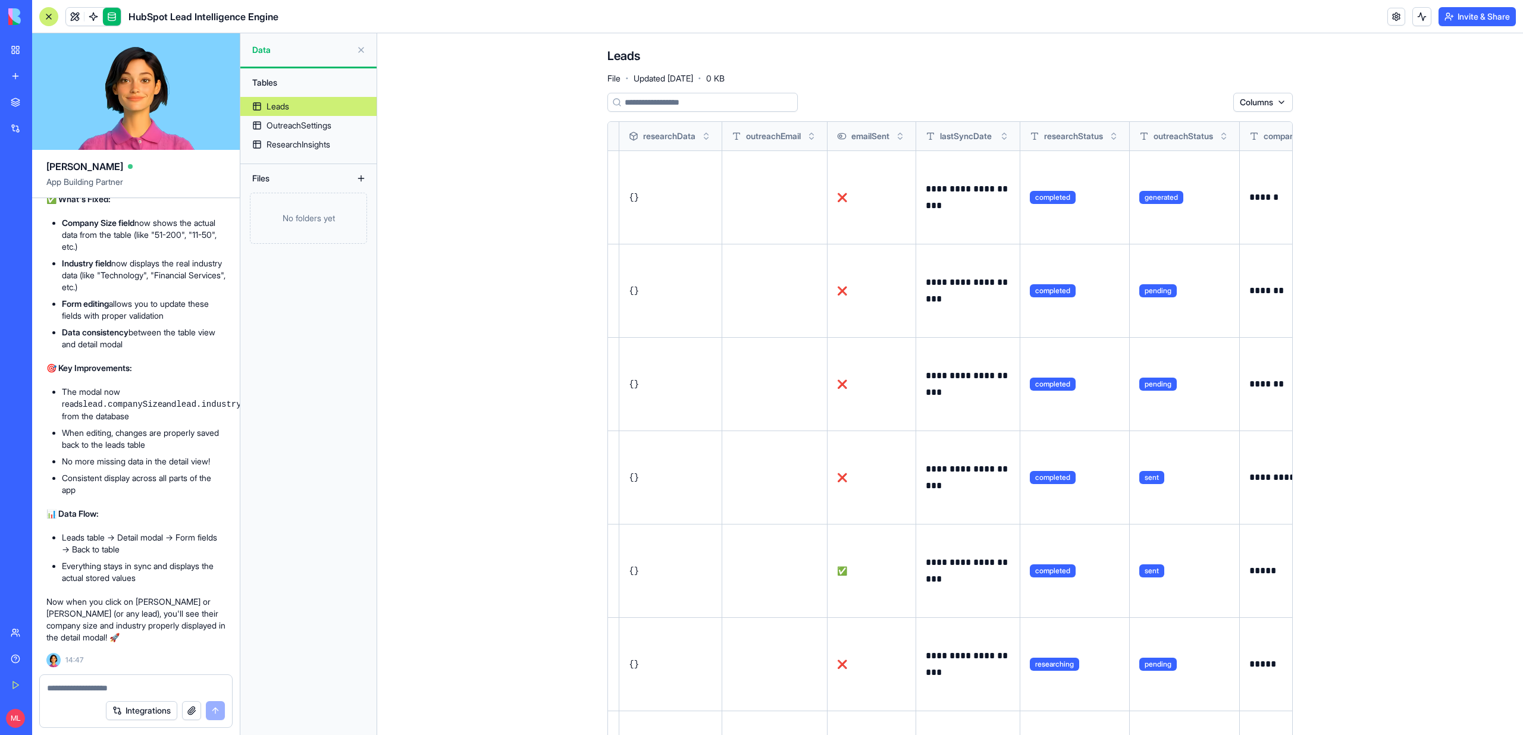
scroll to position [0, 979]
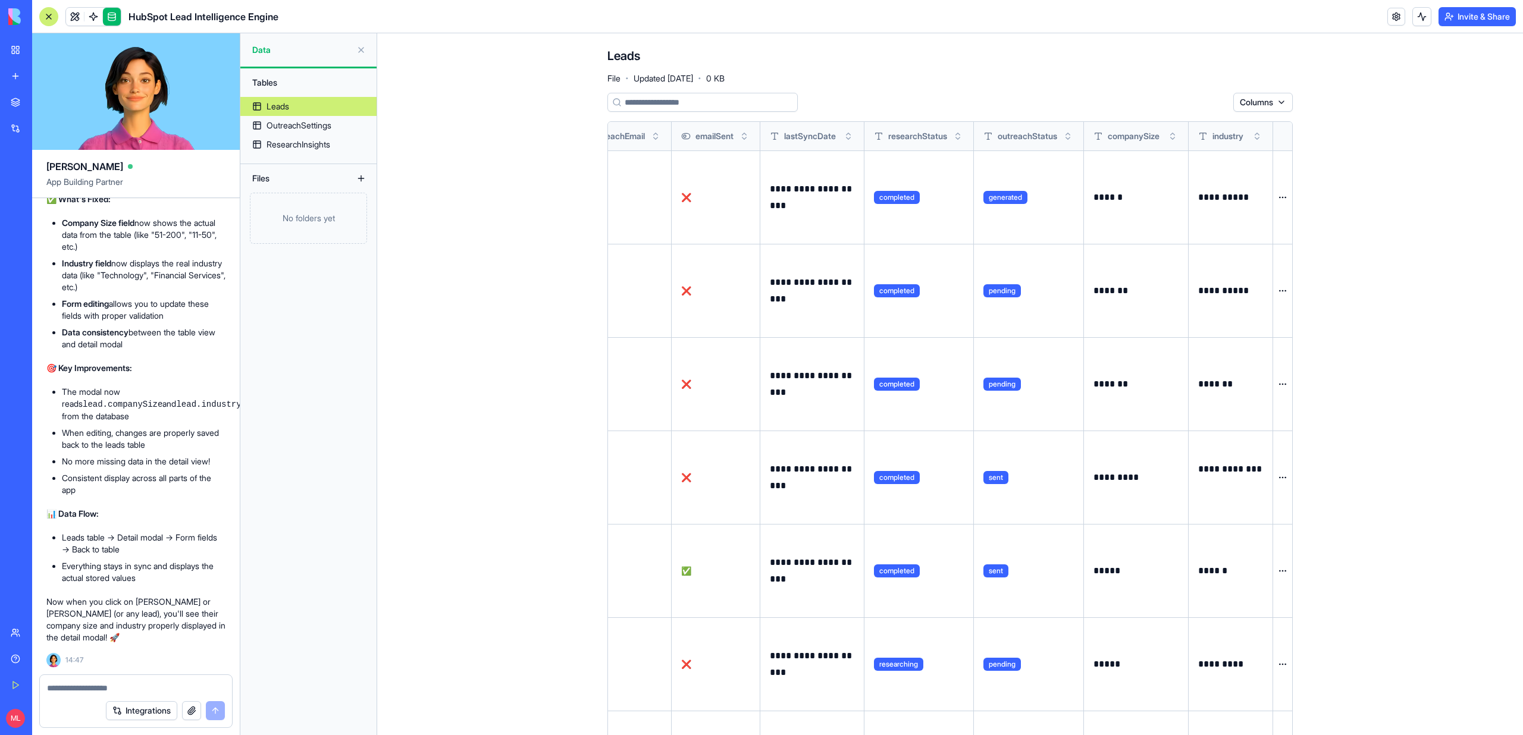
click at [0, 0] on button at bounding box center [0, 0] width 0 height 0
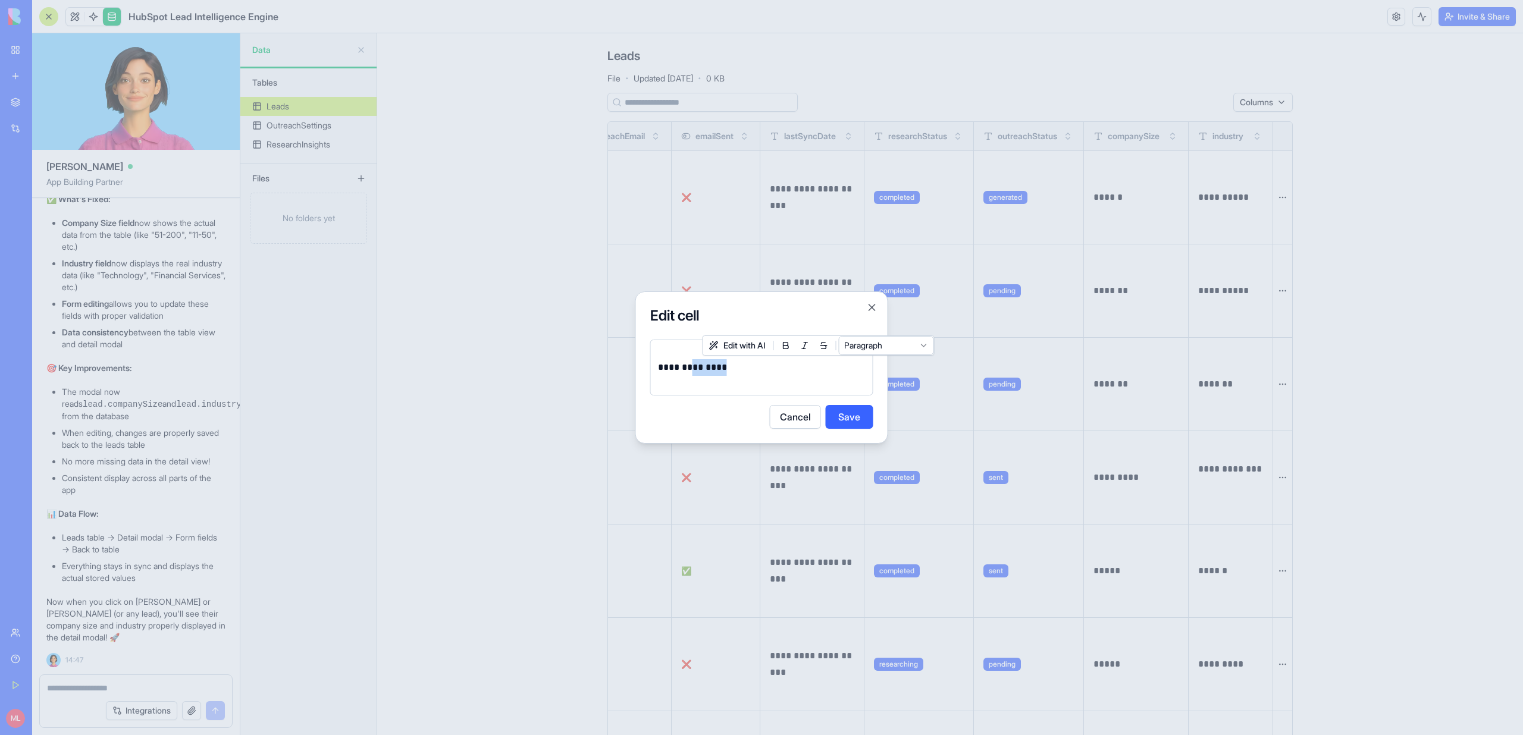
drag, startPoint x: 737, startPoint y: 370, endPoint x: 698, endPoint y: 371, distance: 38.7
click at [698, 371] on p "**********" at bounding box center [762, 367] width 208 height 17
click at [856, 431] on div "Edit cell ******* Cancel Save Close" at bounding box center [761, 368] width 253 height 152
click at [854, 423] on button "Save" at bounding box center [850, 417] width 48 height 24
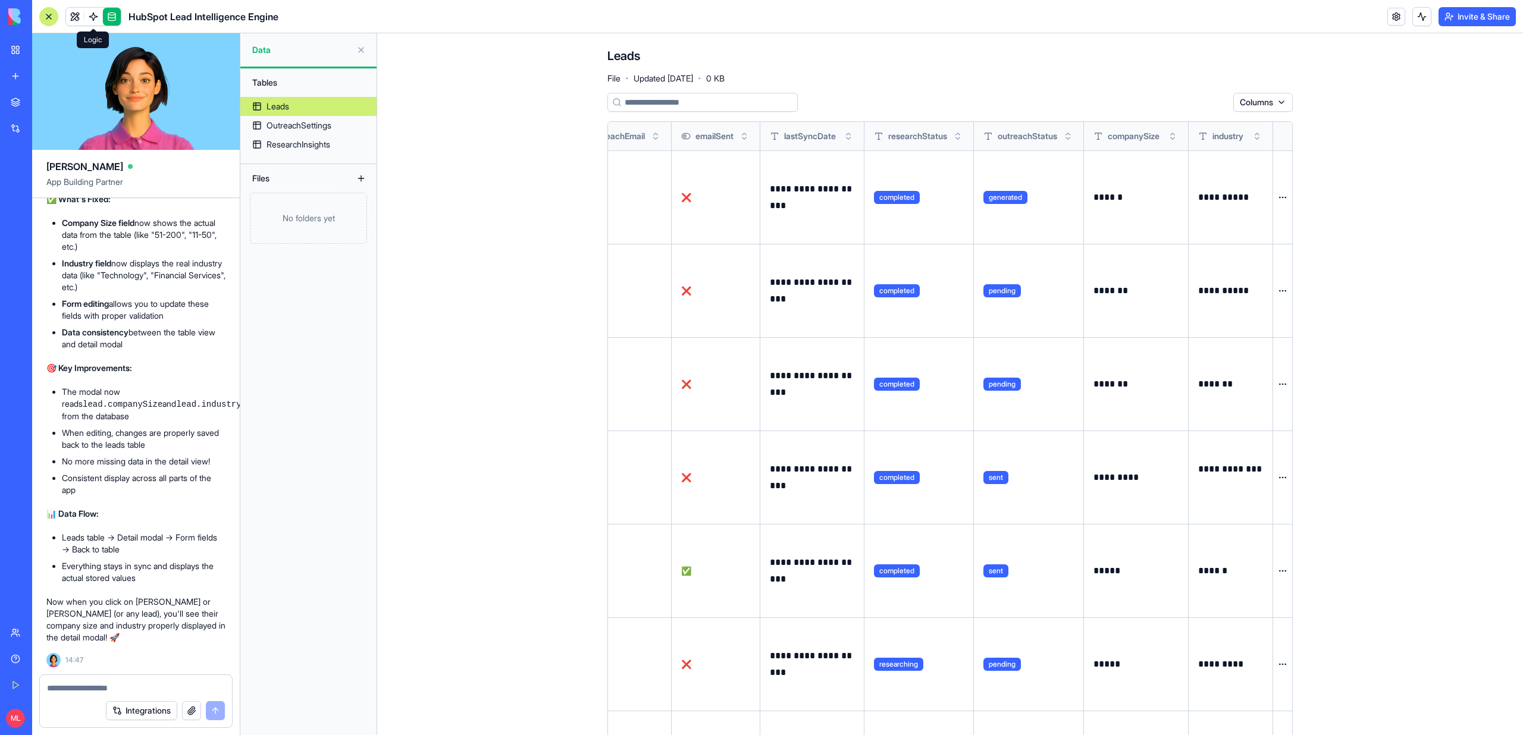
click at [95, 26] on span at bounding box center [93, 29] width 6 height 6
click at [77, 18] on link at bounding box center [75, 17] width 18 height 18
click at [77, 18] on button at bounding box center [75, 17] width 18 height 18
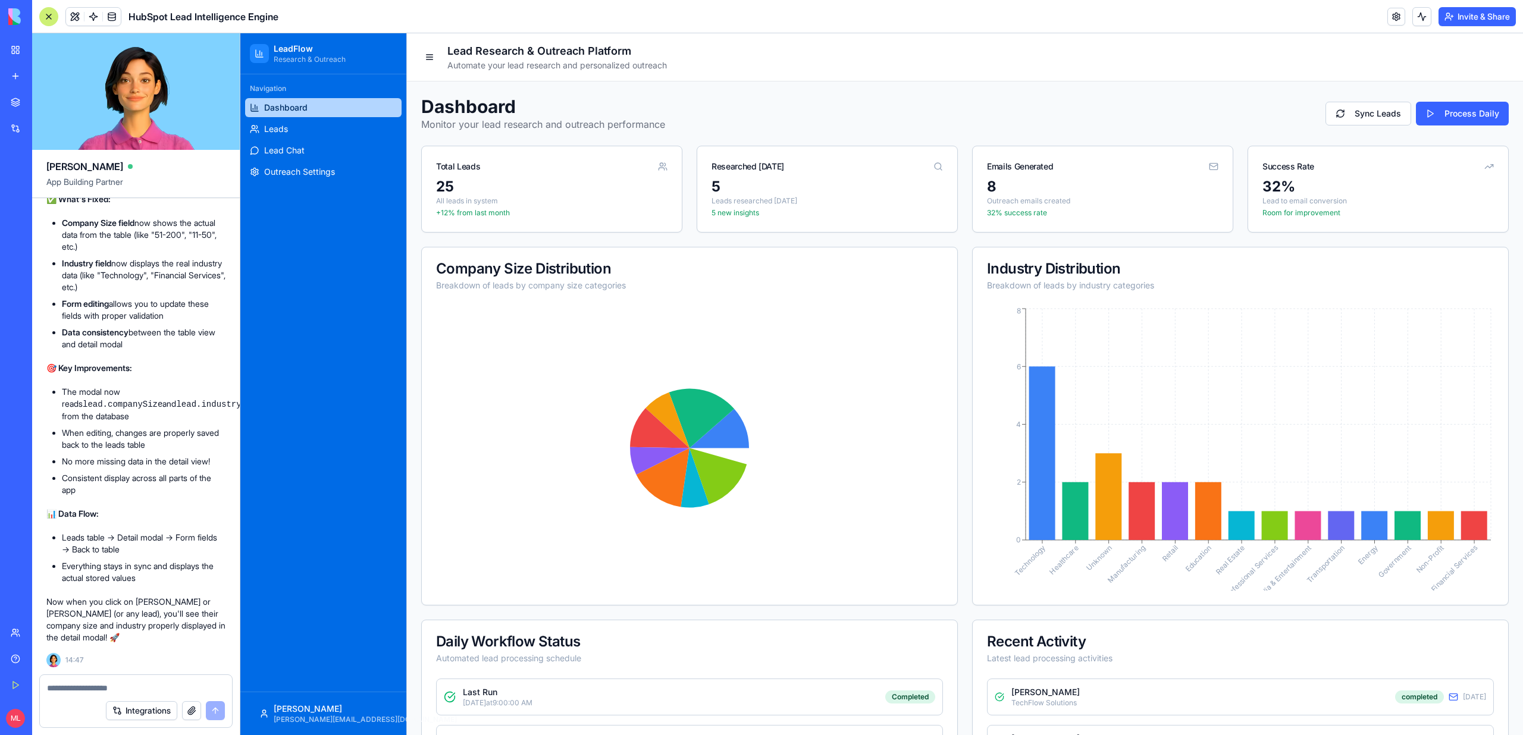
click at [305, 118] on ul "Dashboard Leads Lead Chat Outreach Settings" at bounding box center [323, 139] width 156 height 83
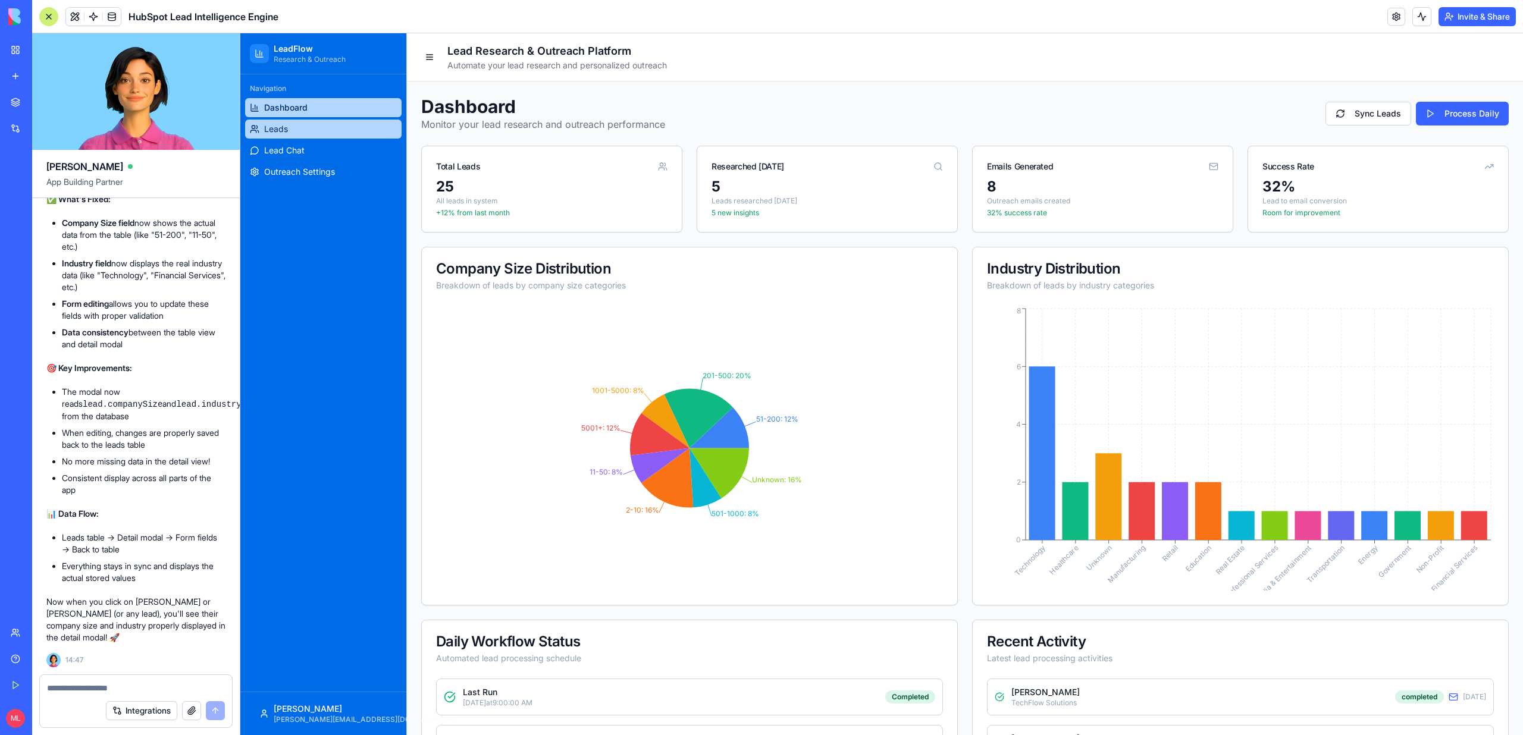
click at [305, 124] on link "Leads" at bounding box center [323, 129] width 156 height 19
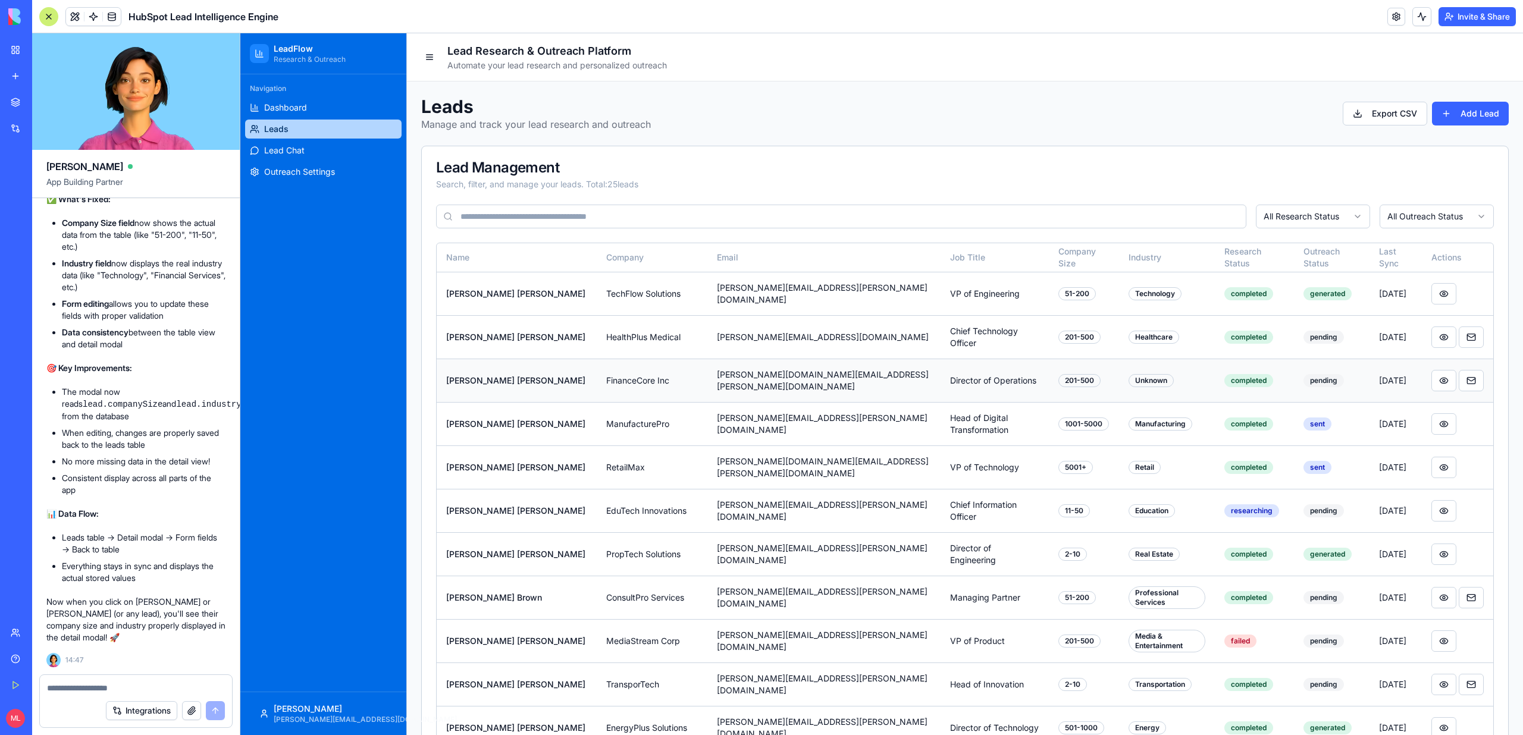
click at [1429, 371] on td at bounding box center [1457, 380] width 71 height 43
click at [1427, 371] on td at bounding box center [1457, 380] width 71 height 43
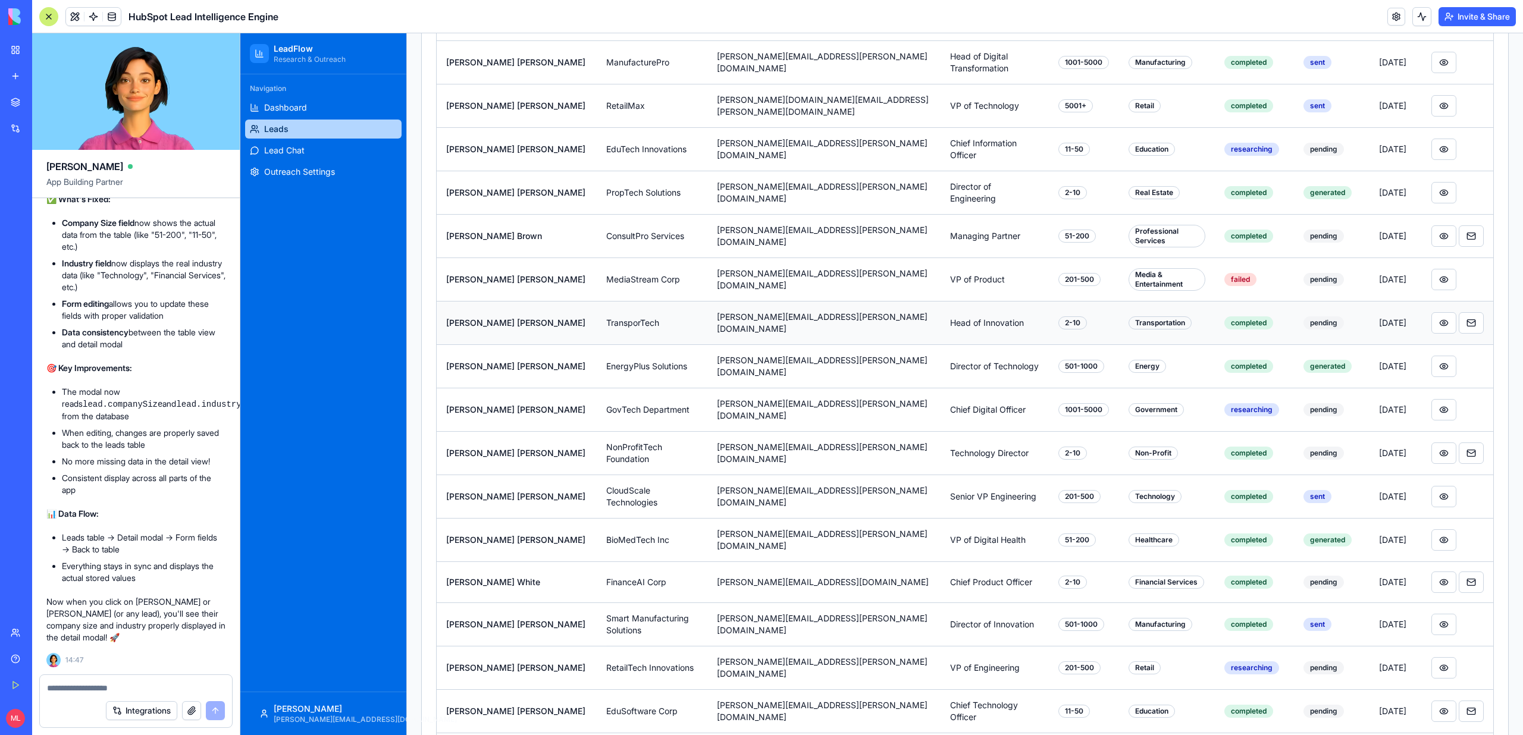
scroll to position [366, 0]
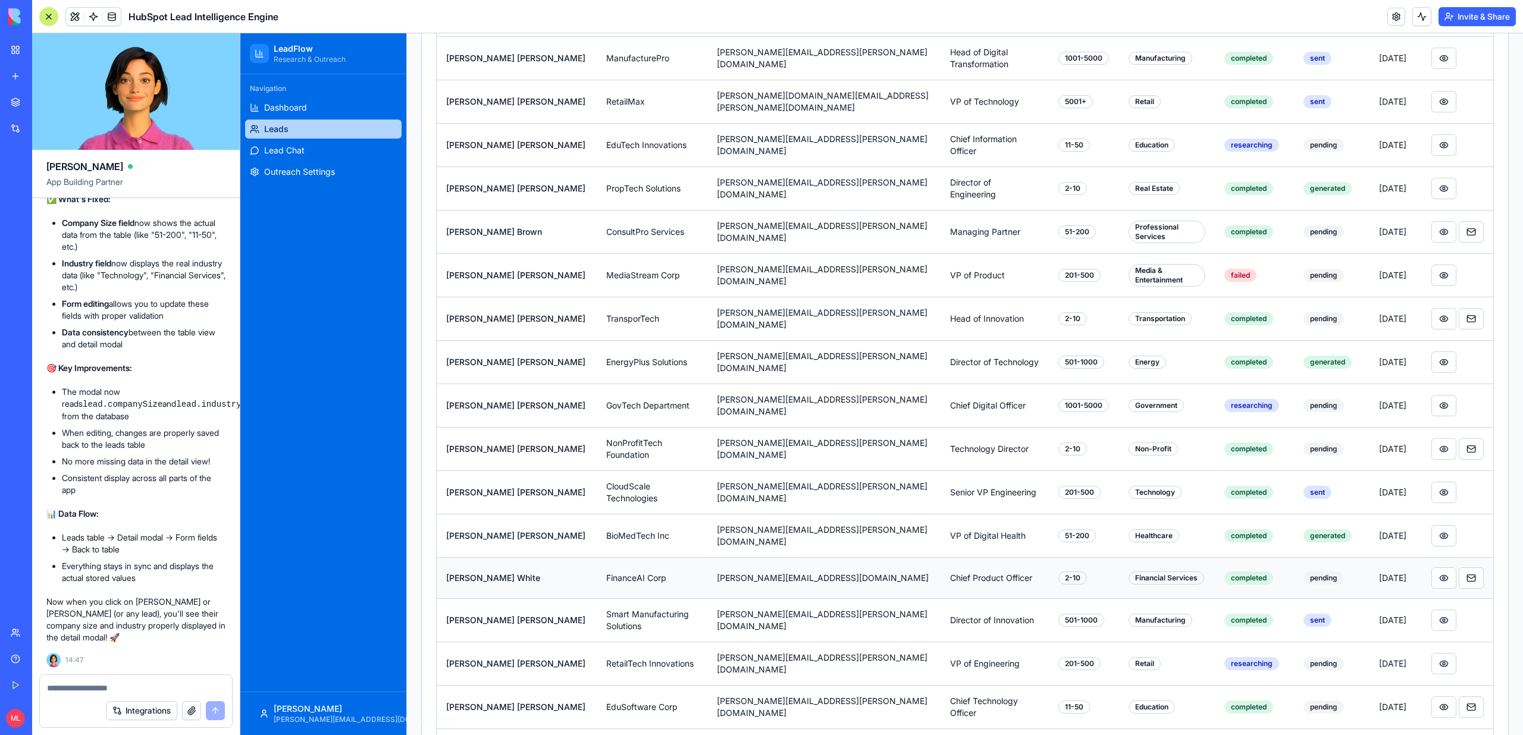
click at [1151, 572] on div "Financial Services" at bounding box center [1167, 578] width 76 height 13
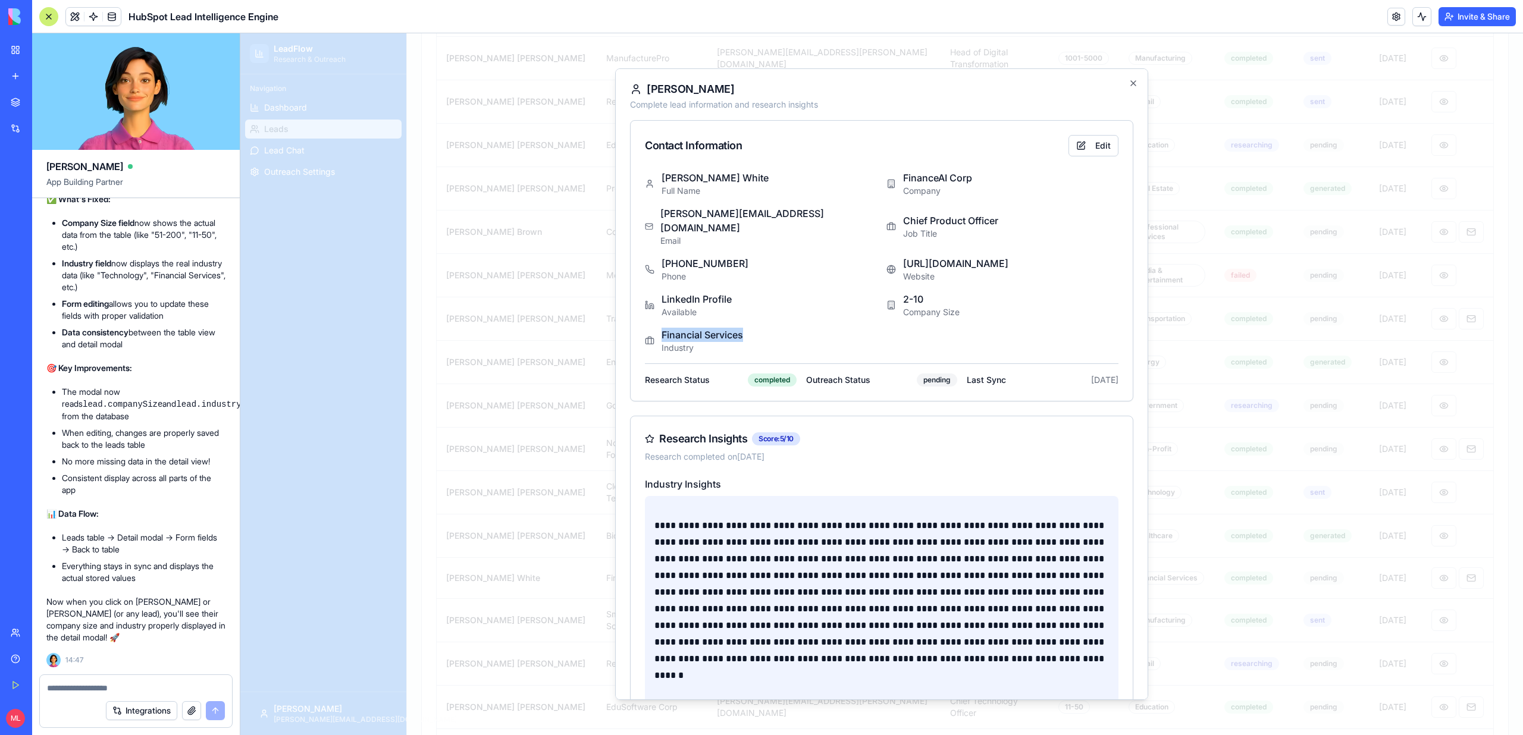
drag, startPoint x: 774, startPoint y: 321, endPoint x: 656, endPoint y: 325, distance: 117.9
click at [656, 328] on div "Financial Services Industry" at bounding box center [761, 341] width 232 height 26
copy p "Financial Services"
click at [74, 19] on button at bounding box center [75, 17] width 18 height 18
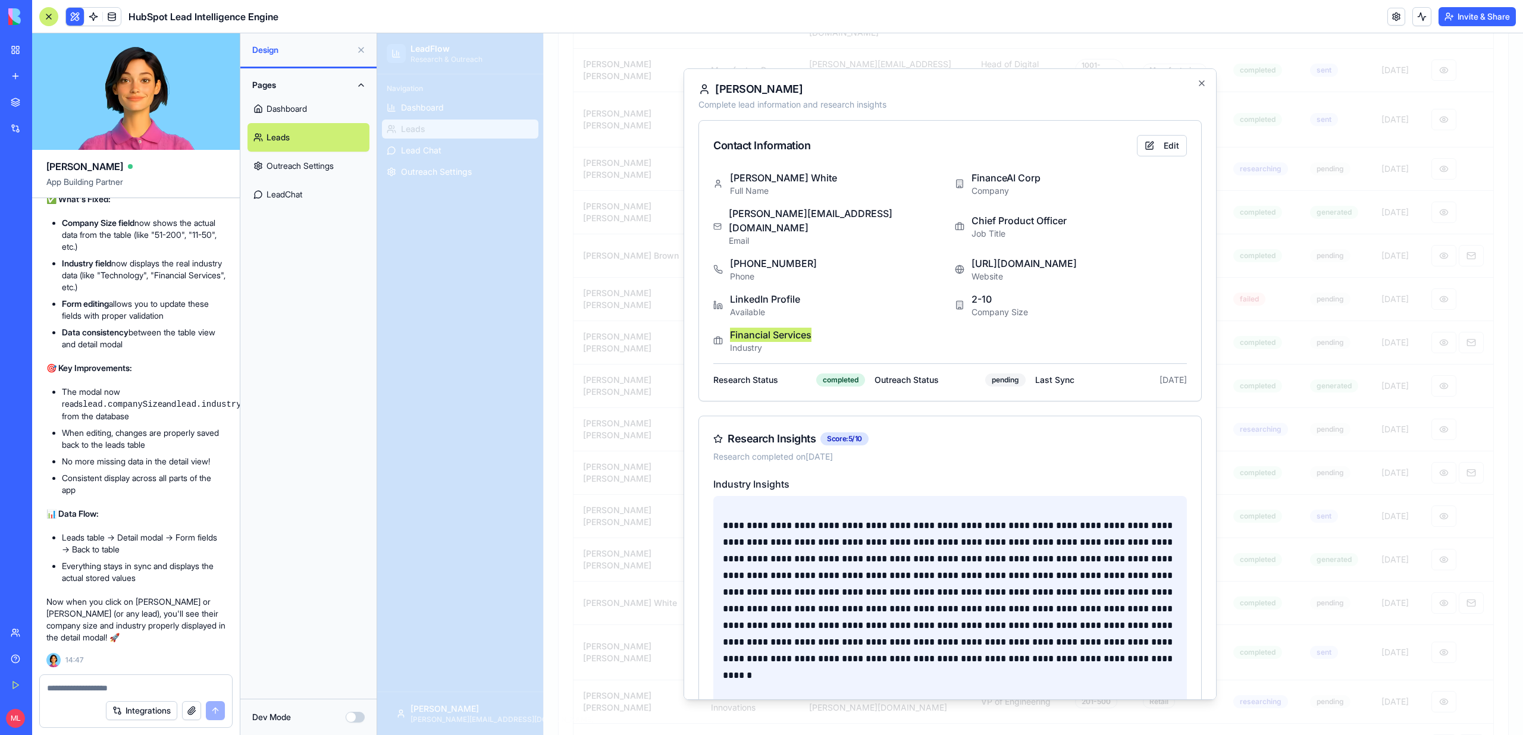
click at [104, 8] on link at bounding box center [112, 17] width 18 height 18
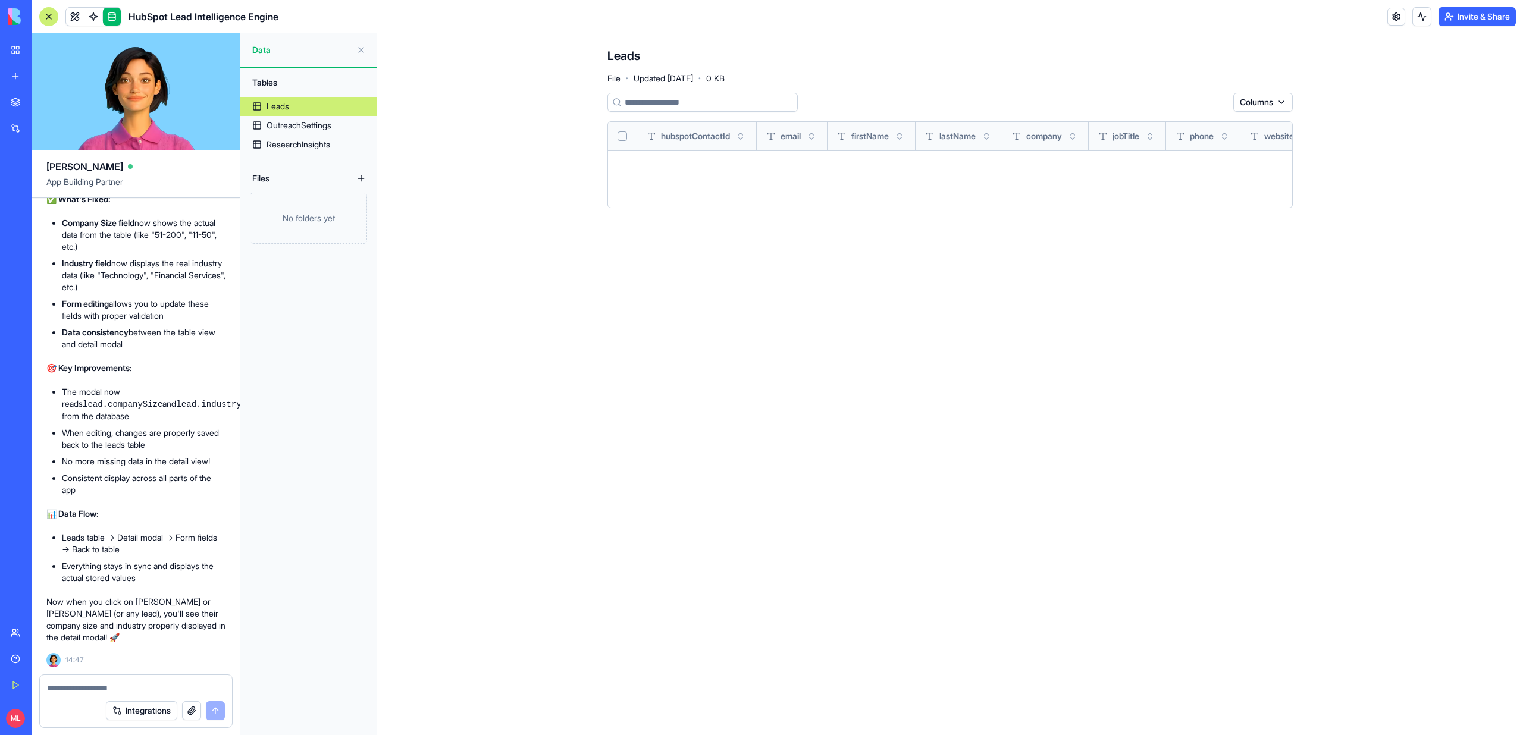
click at [268, 105] on div "Leads" at bounding box center [278, 107] width 23 height 12
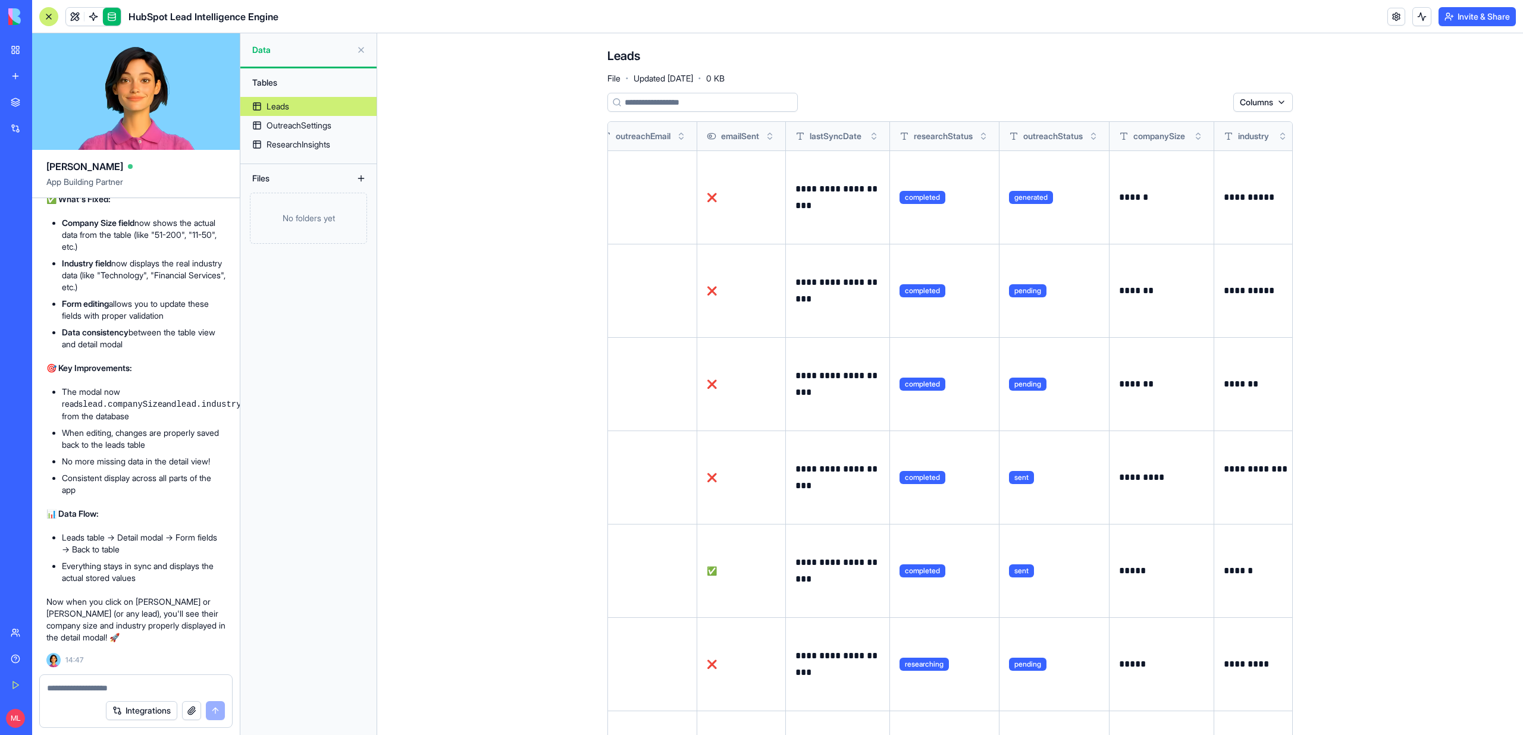
scroll to position [0, 979]
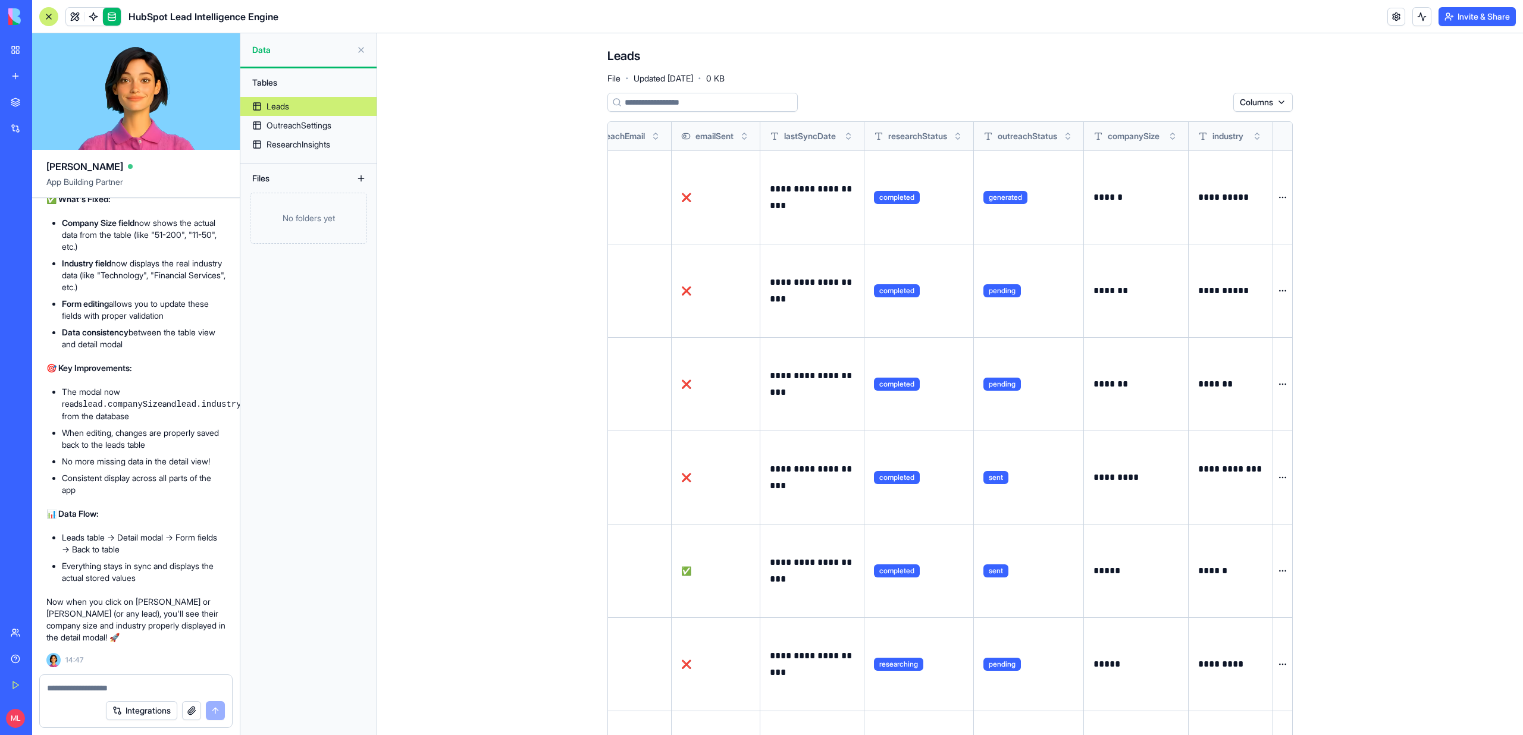
click at [0, 0] on button at bounding box center [0, 0] width 0 height 0
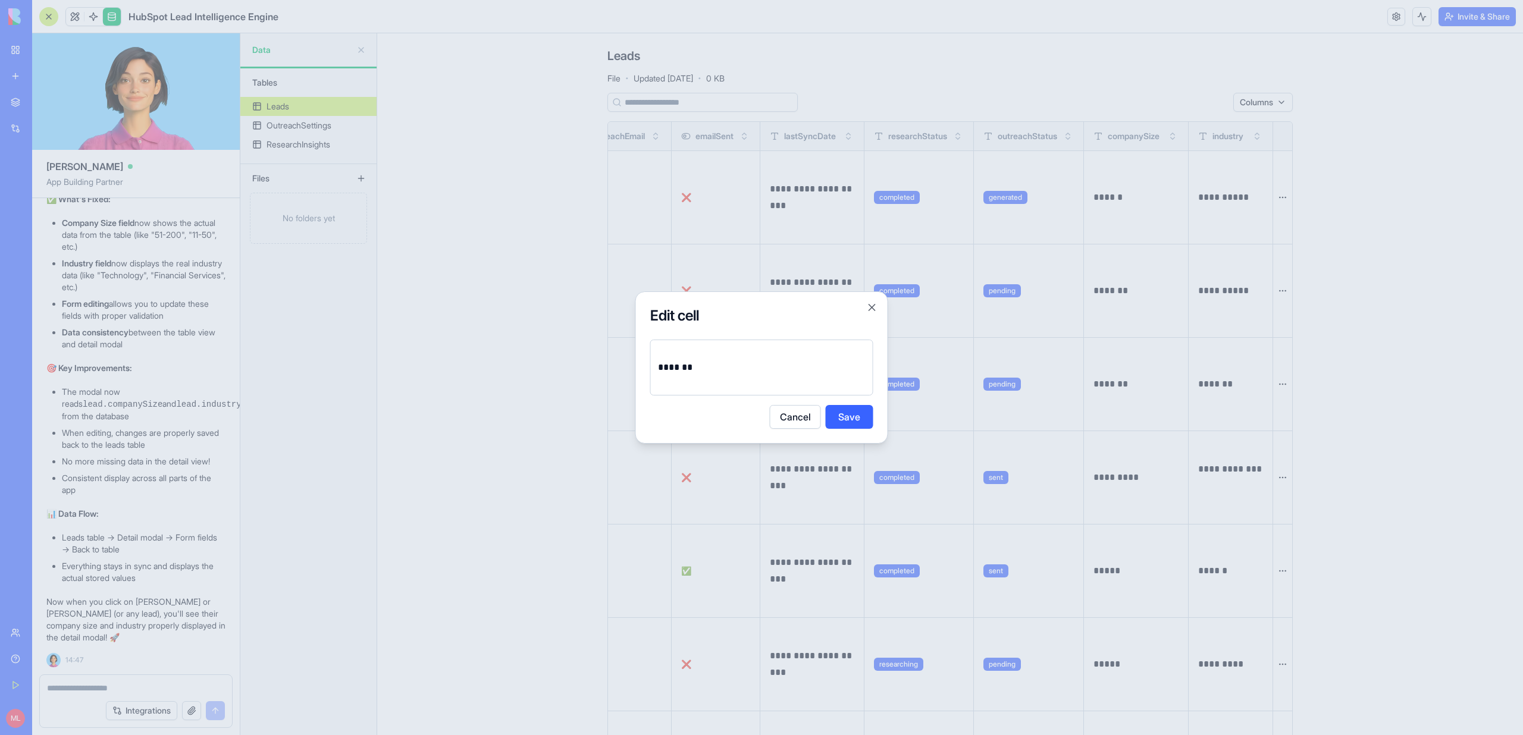
click at [781, 384] on div "*******" at bounding box center [761, 368] width 223 height 56
click at [769, 371] on p "*******" at bounding box center [762, 367] width 208 height 17
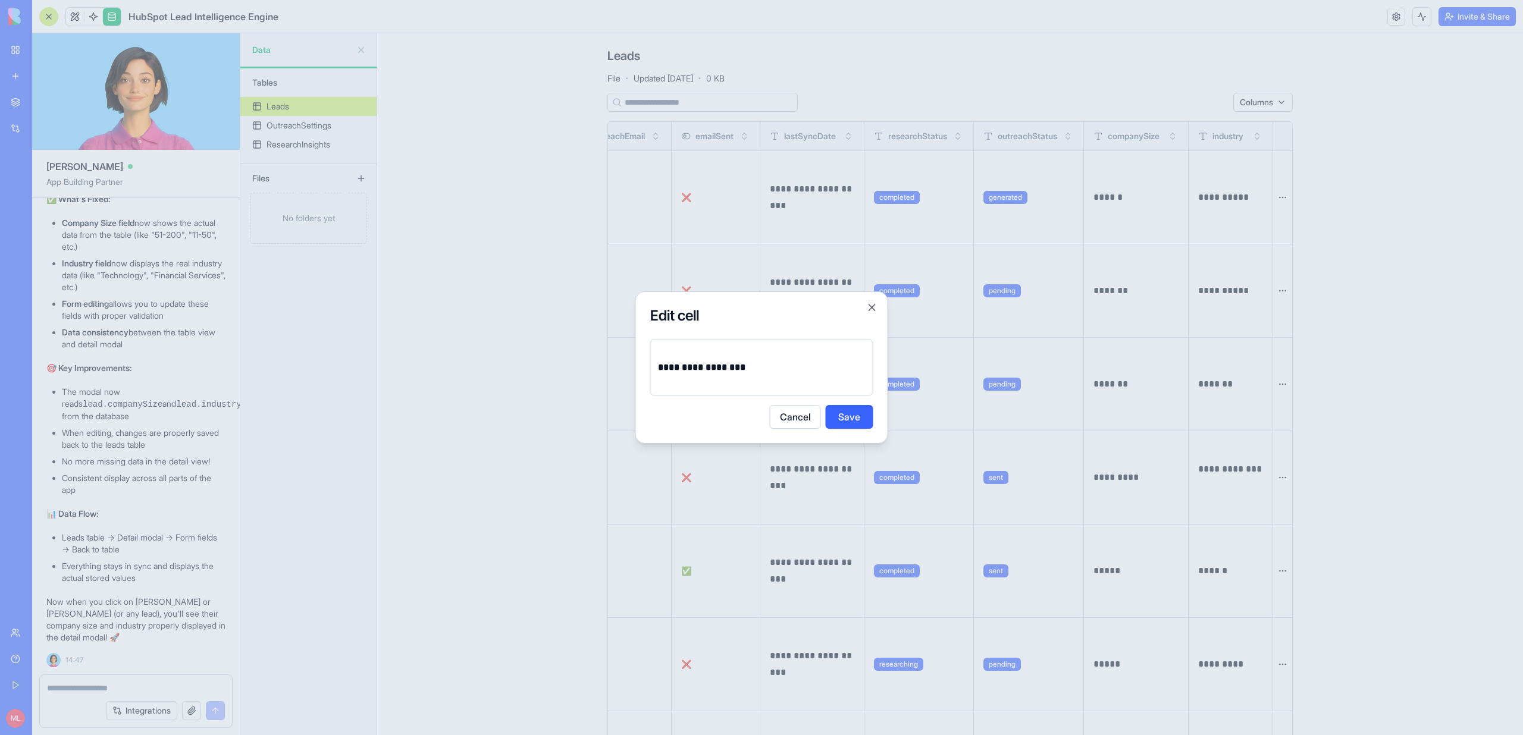
click at [862, 419] on button "Save" at bounding box center [850, 417] width 48 height 24
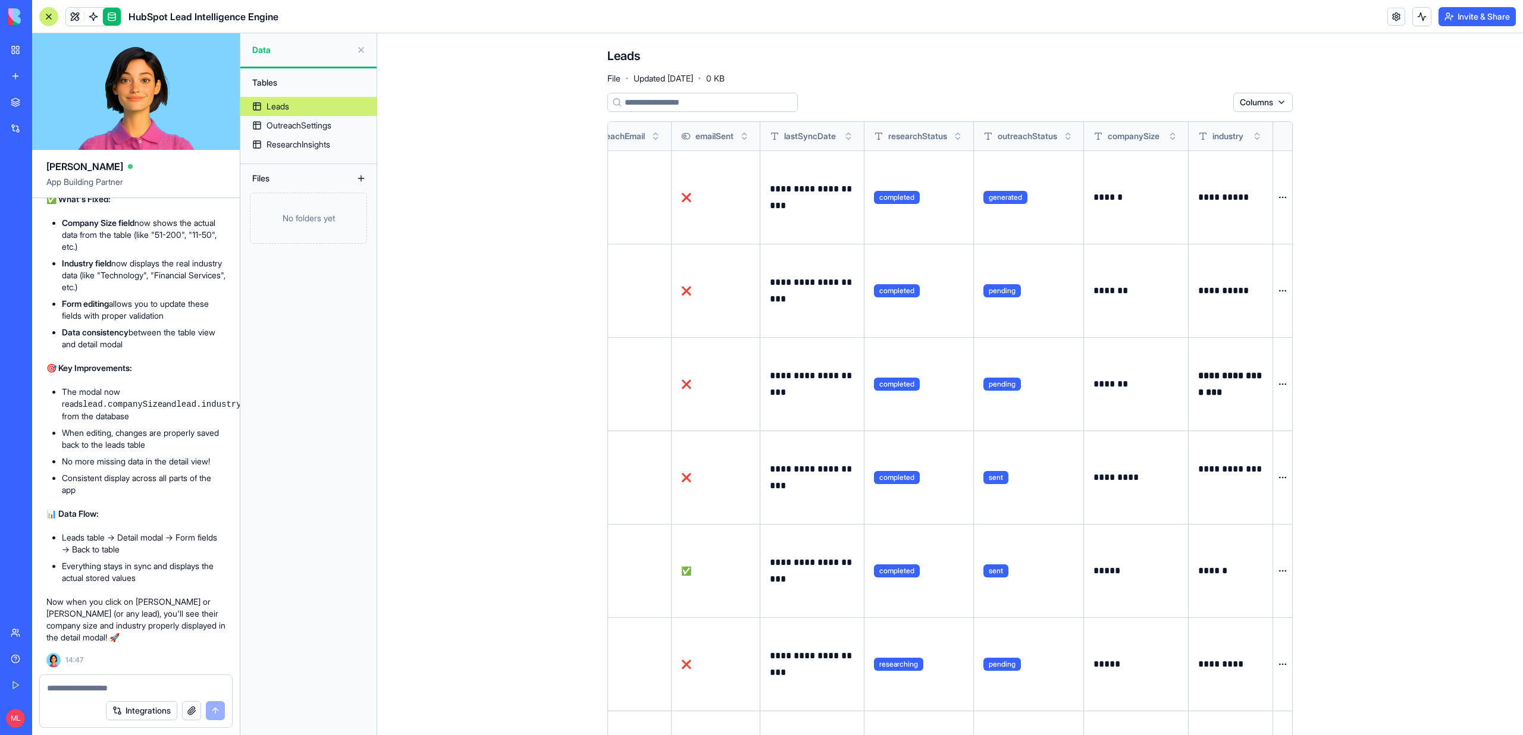
click at [0, 0] on button at bounding box center [0, 0] width 0 height 0
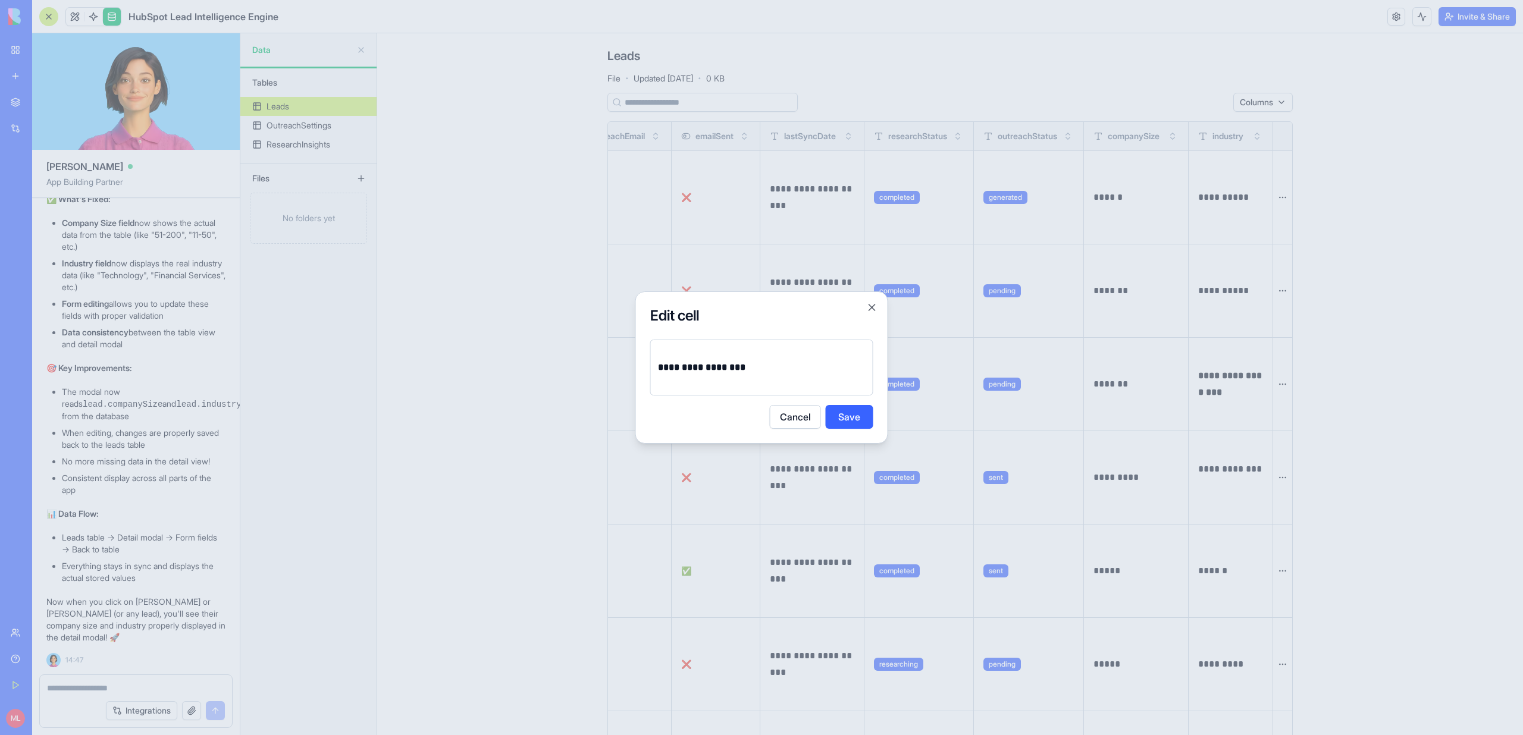
click at [728, 354] on div "**********" at bounding box center [761, 368] width 223 height 56
click at [729, 368] on strong "**********" at bounding box center [701, 367] width 87 height 9
click at [857, 424] on button "Save" at bounding box center [850, 417] width 48 height 24
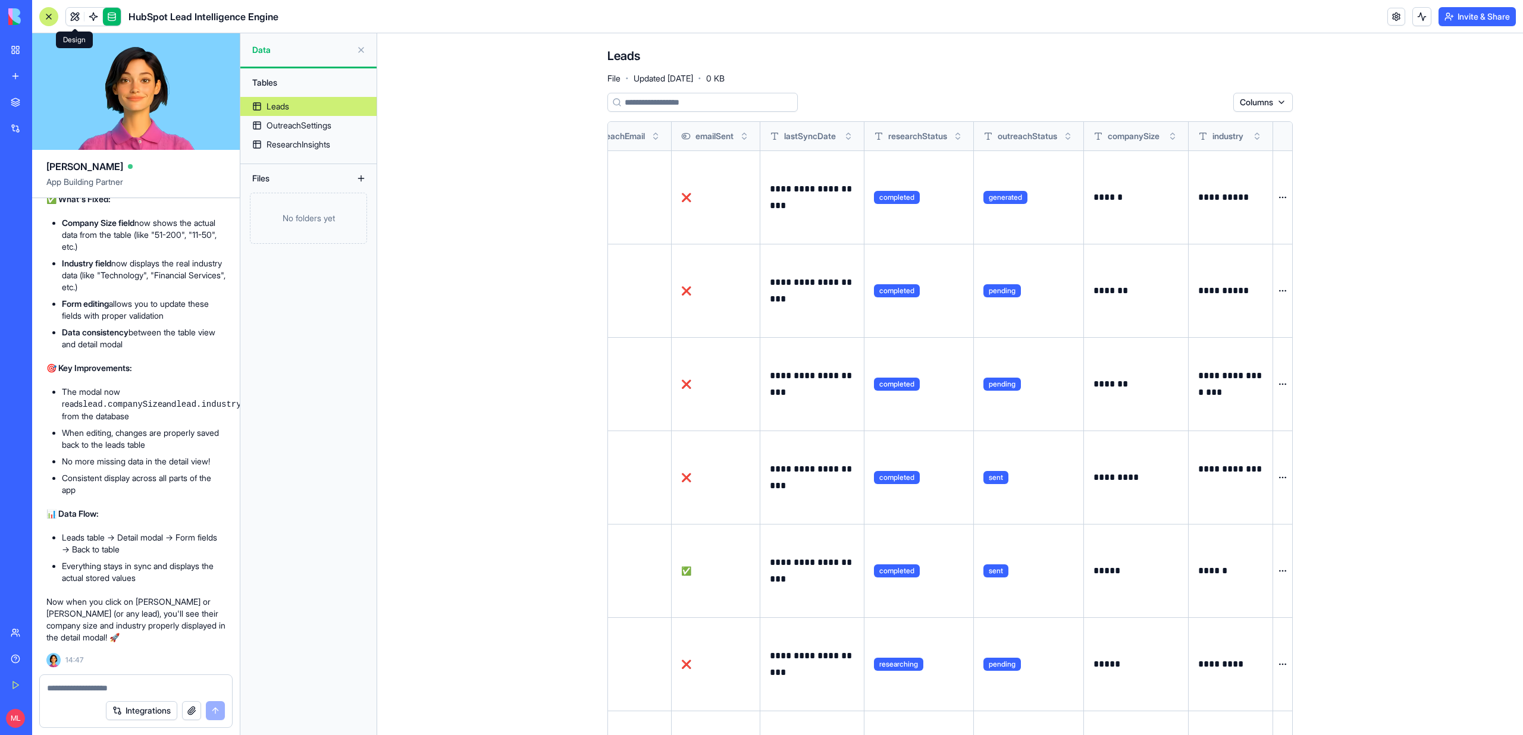
click at [82, 14] on link at bounding box center [75, 17] width 18 height 18
click at [82, 14] on button at bounding box center [75, 17] width 18 height 18
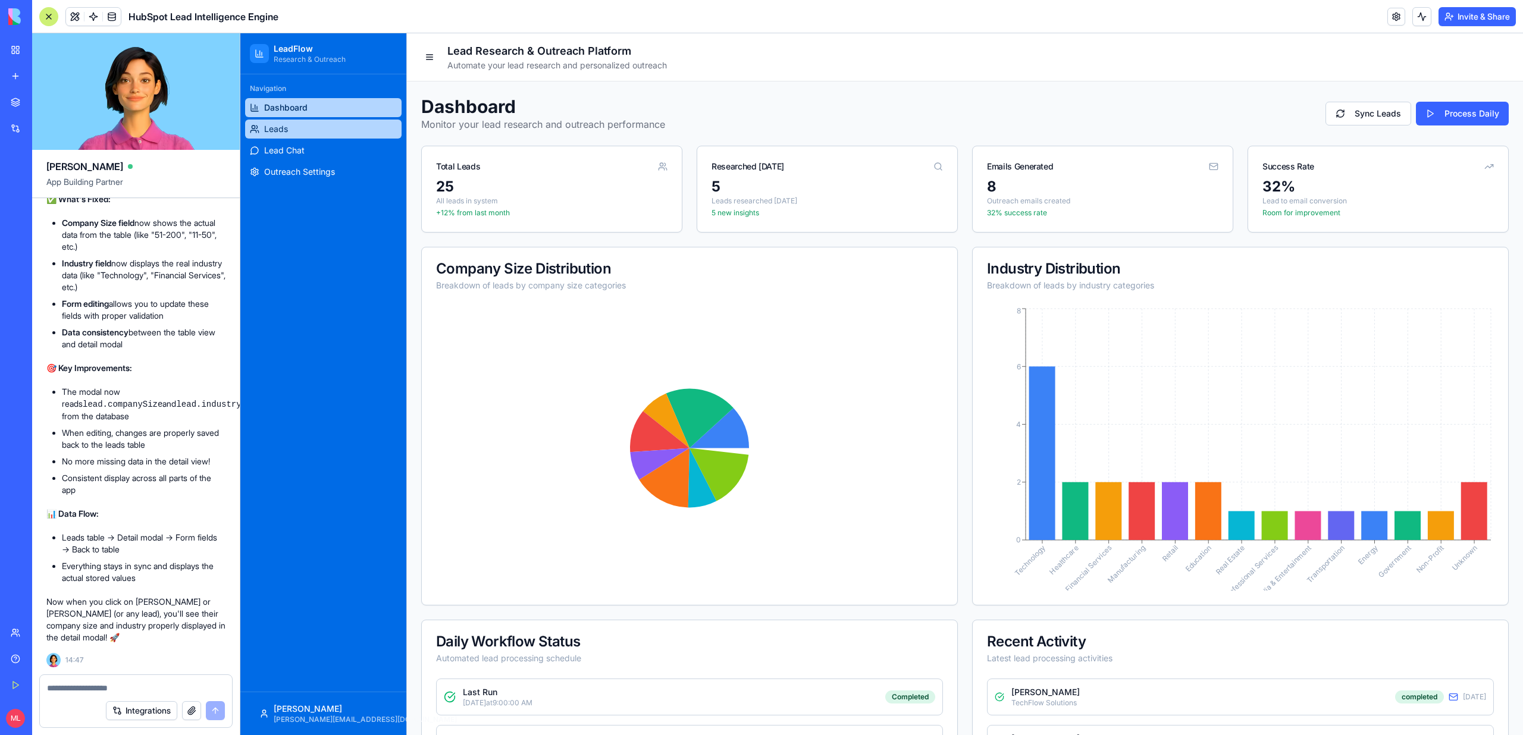
click at [295, 120] on link "Leads" at bounding box center [323, 129] width 156 height 19
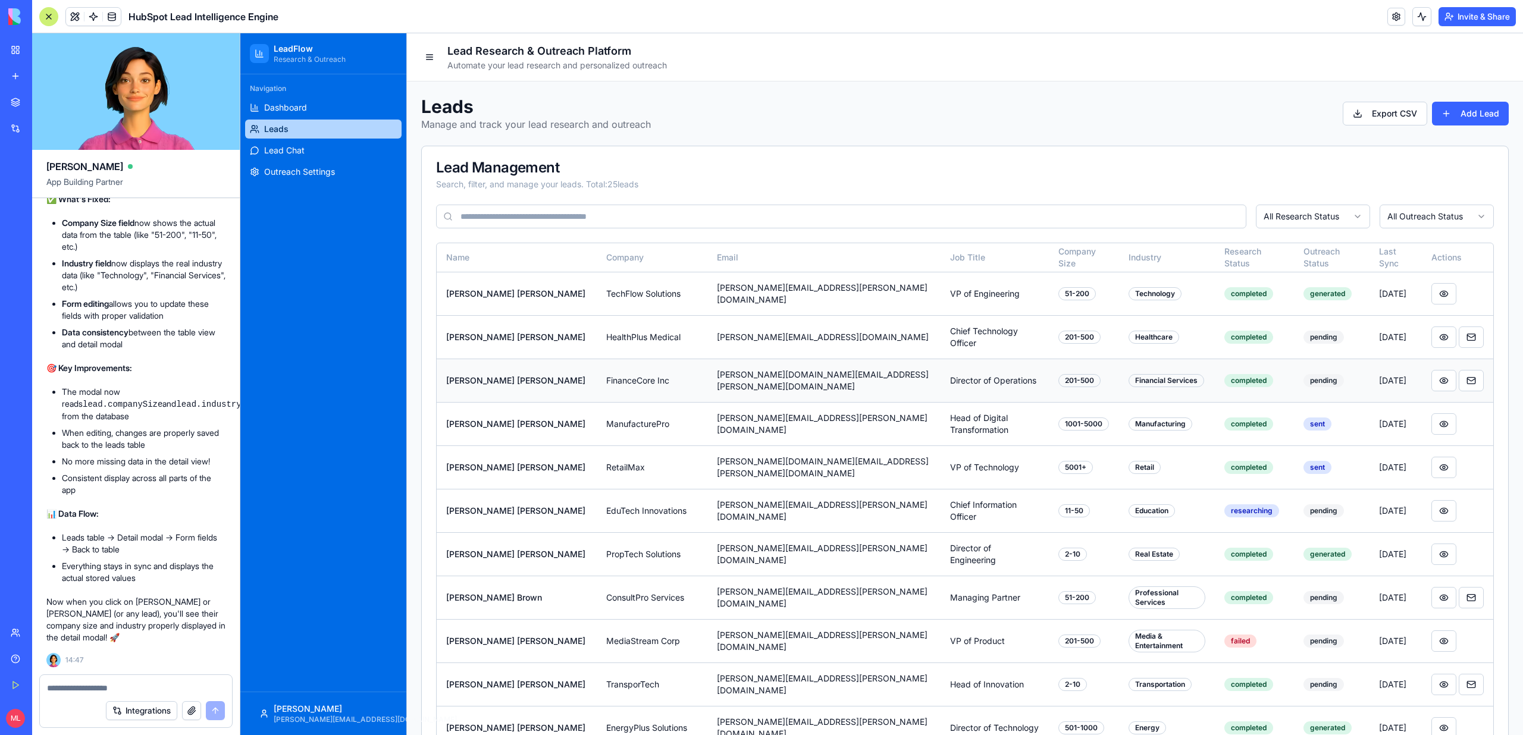
click at [1325, 386] on td "pending" at bounding box center [1332, 380] width 76 height 43
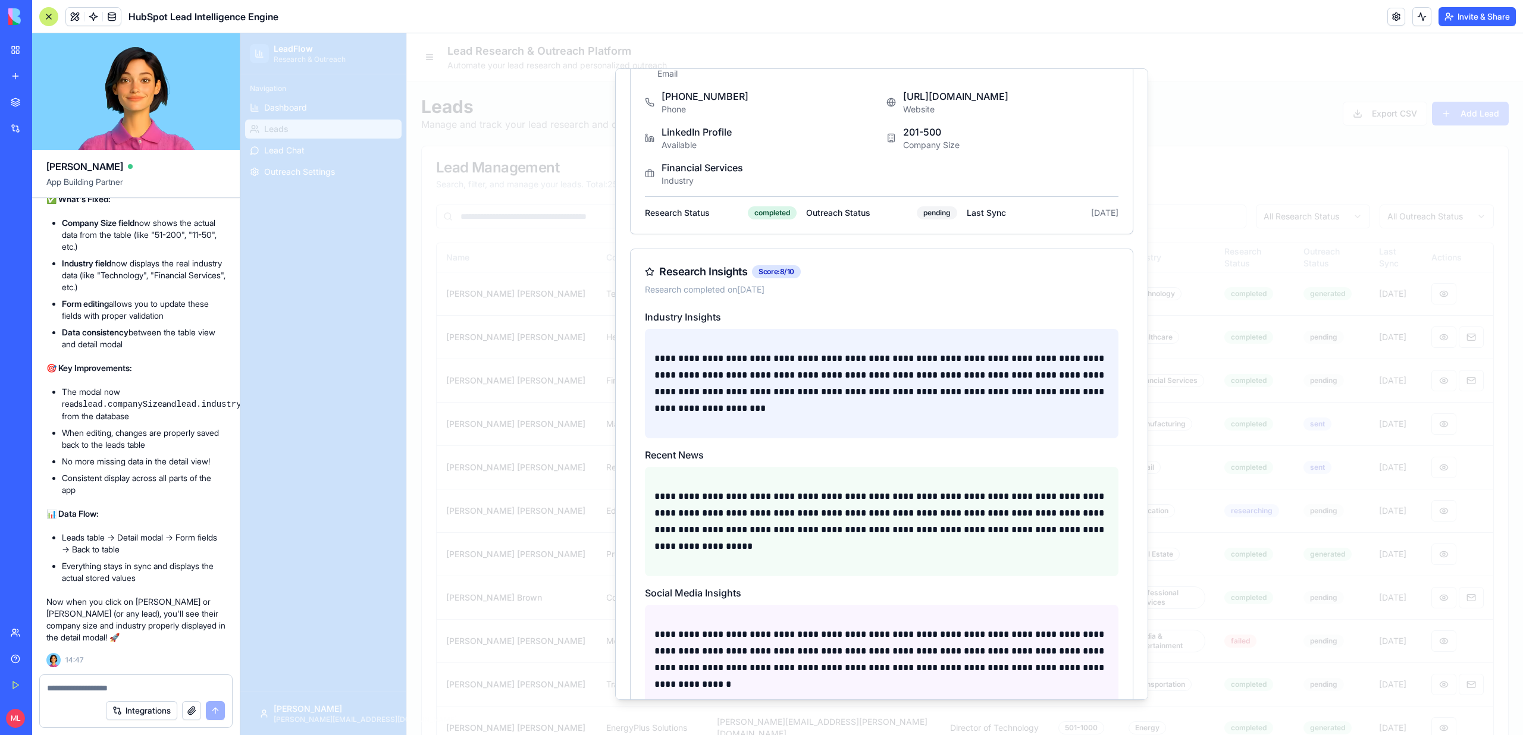
scroll to position [221, 0]
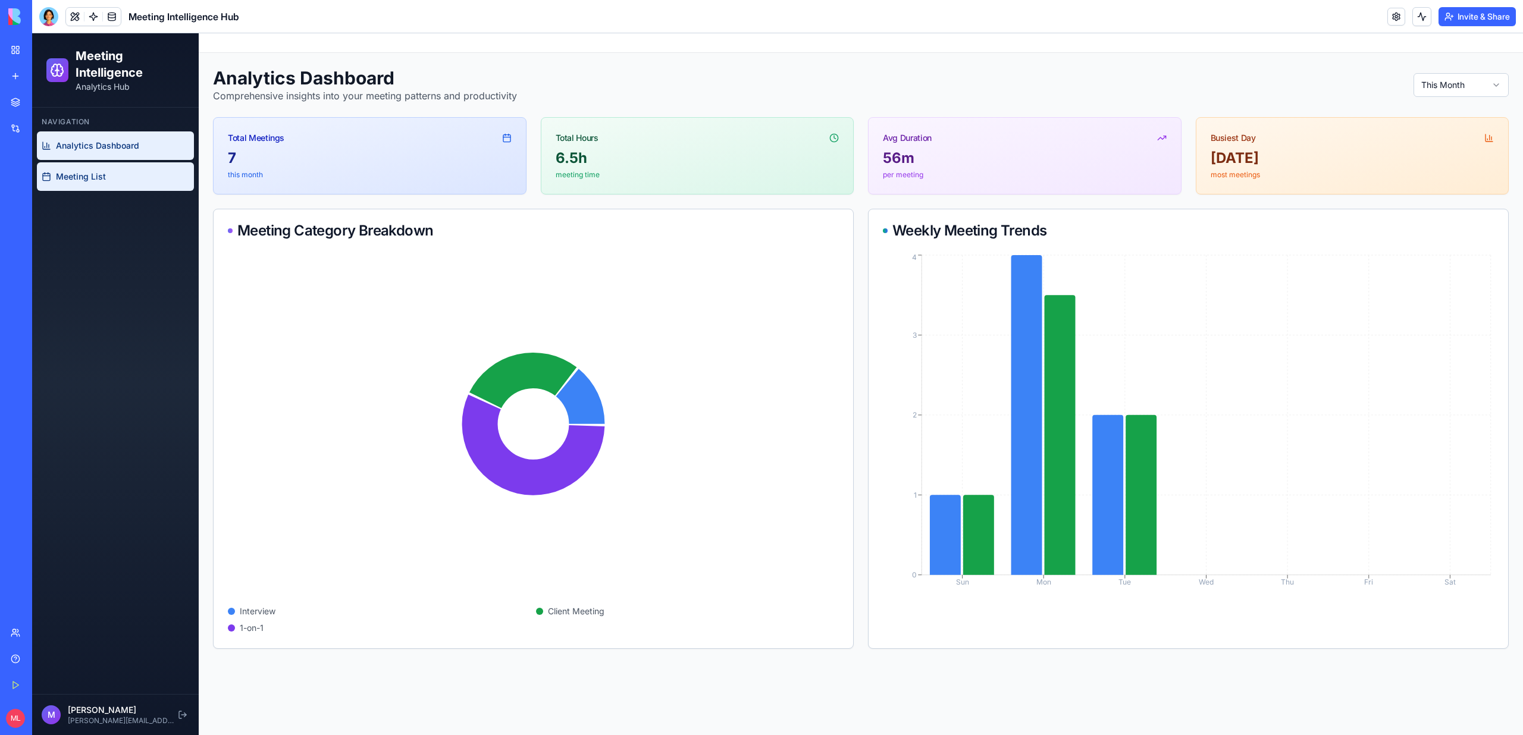
click at [104, 184] on link "Meeting List" at bounding box center [115, 176] width 157 height 29
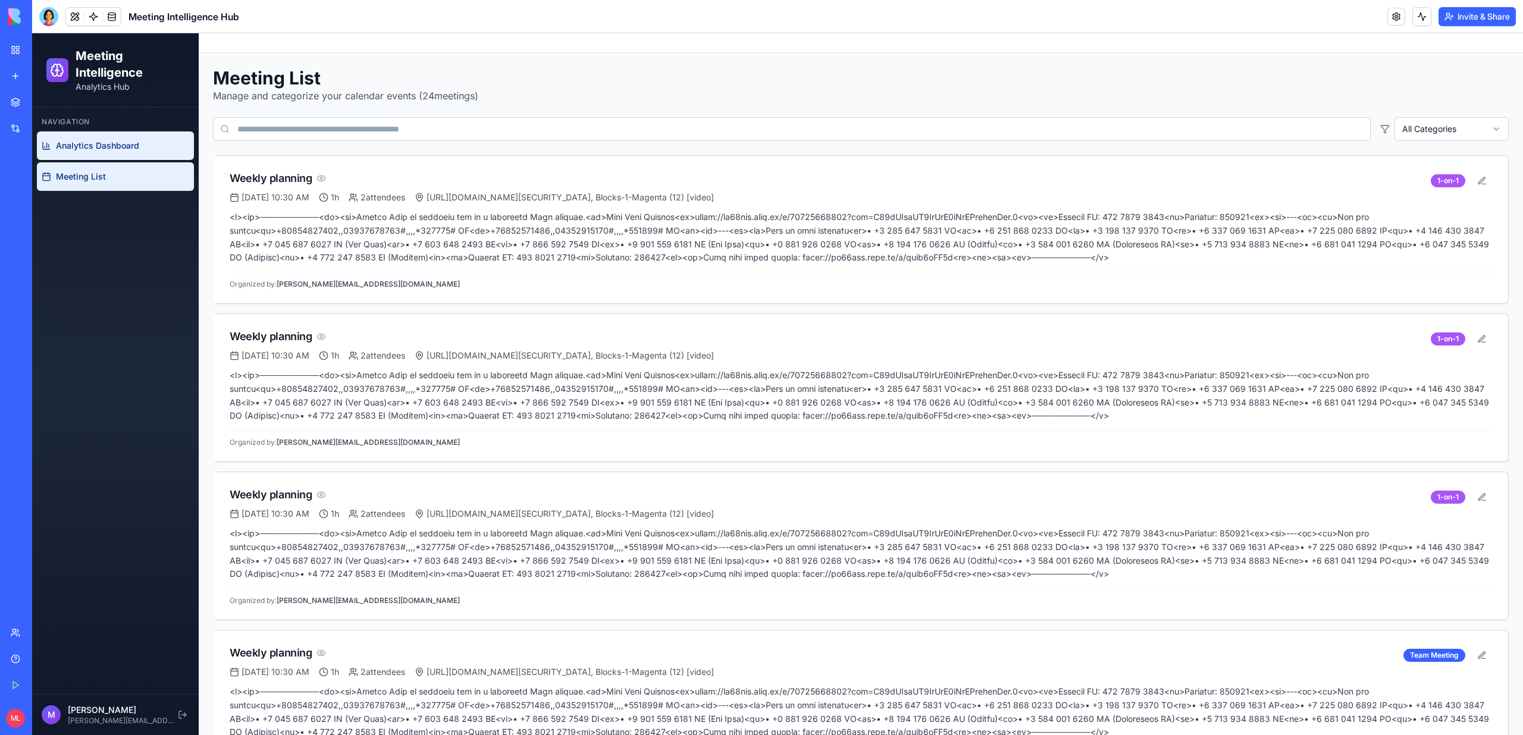
click at [87, 142] on span "Analytics Dashboard" at bounding box center [97, 146] width 83 height 12
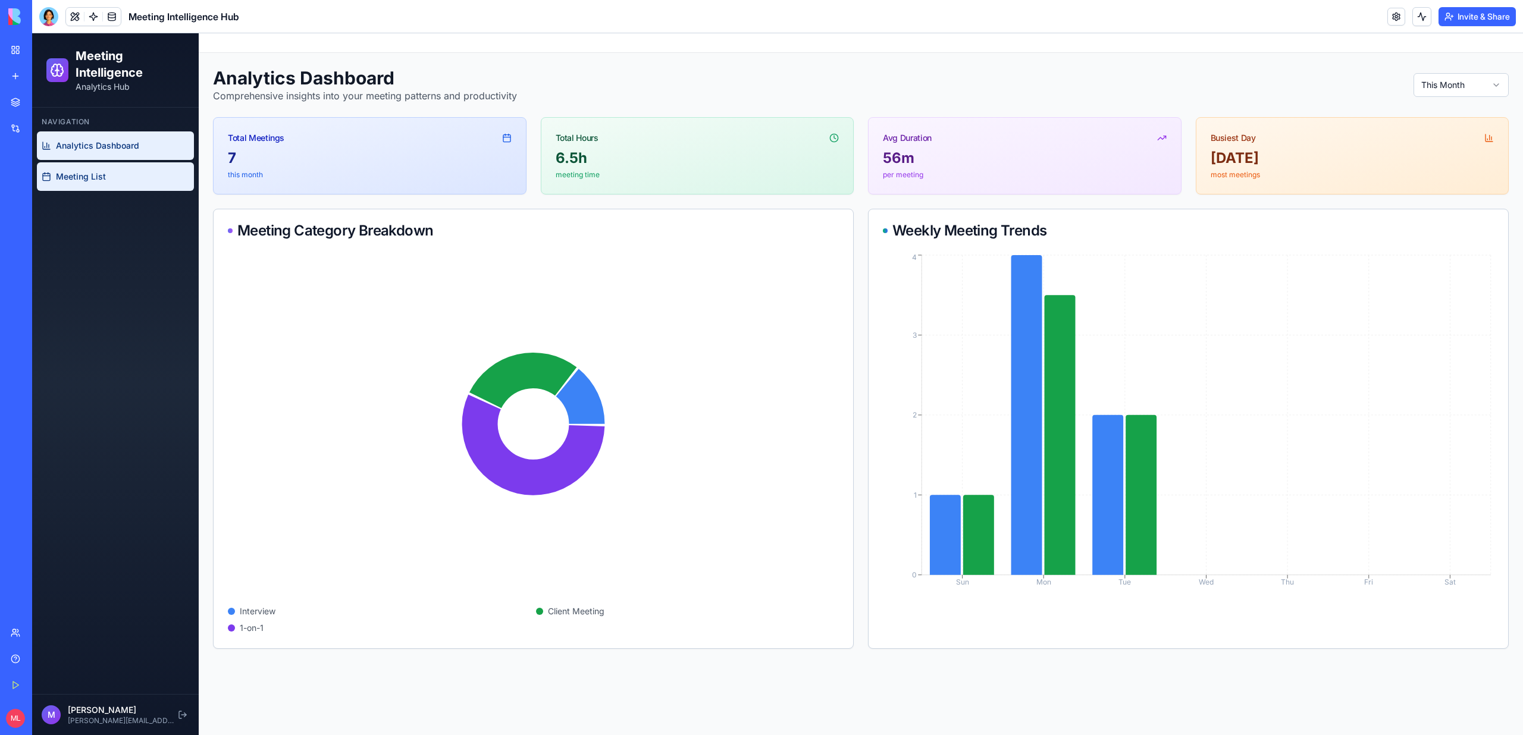
click at [92, 171] on span "Meeting List" at bounding box center [81, 177] width 50 height 12
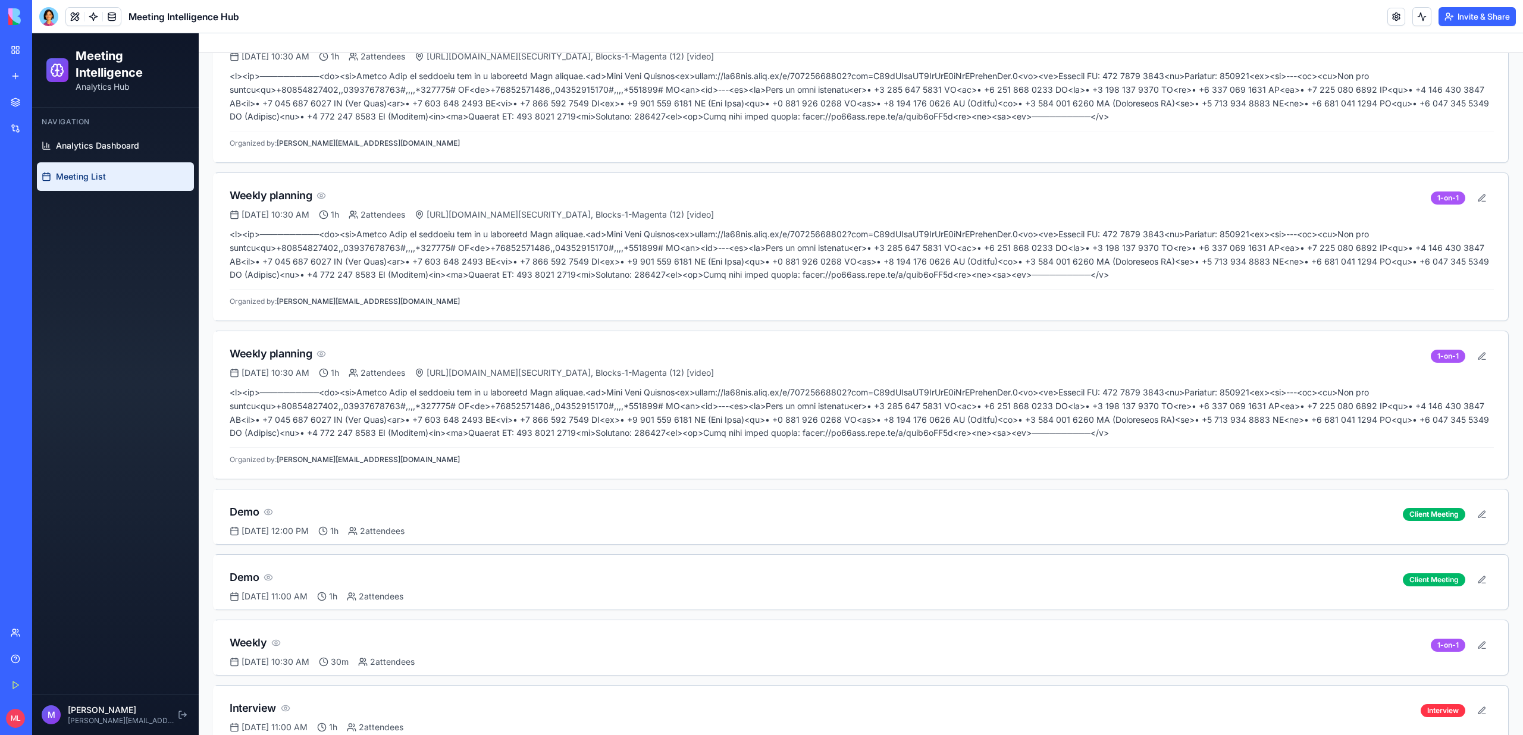
scroll to position [2852, 0]
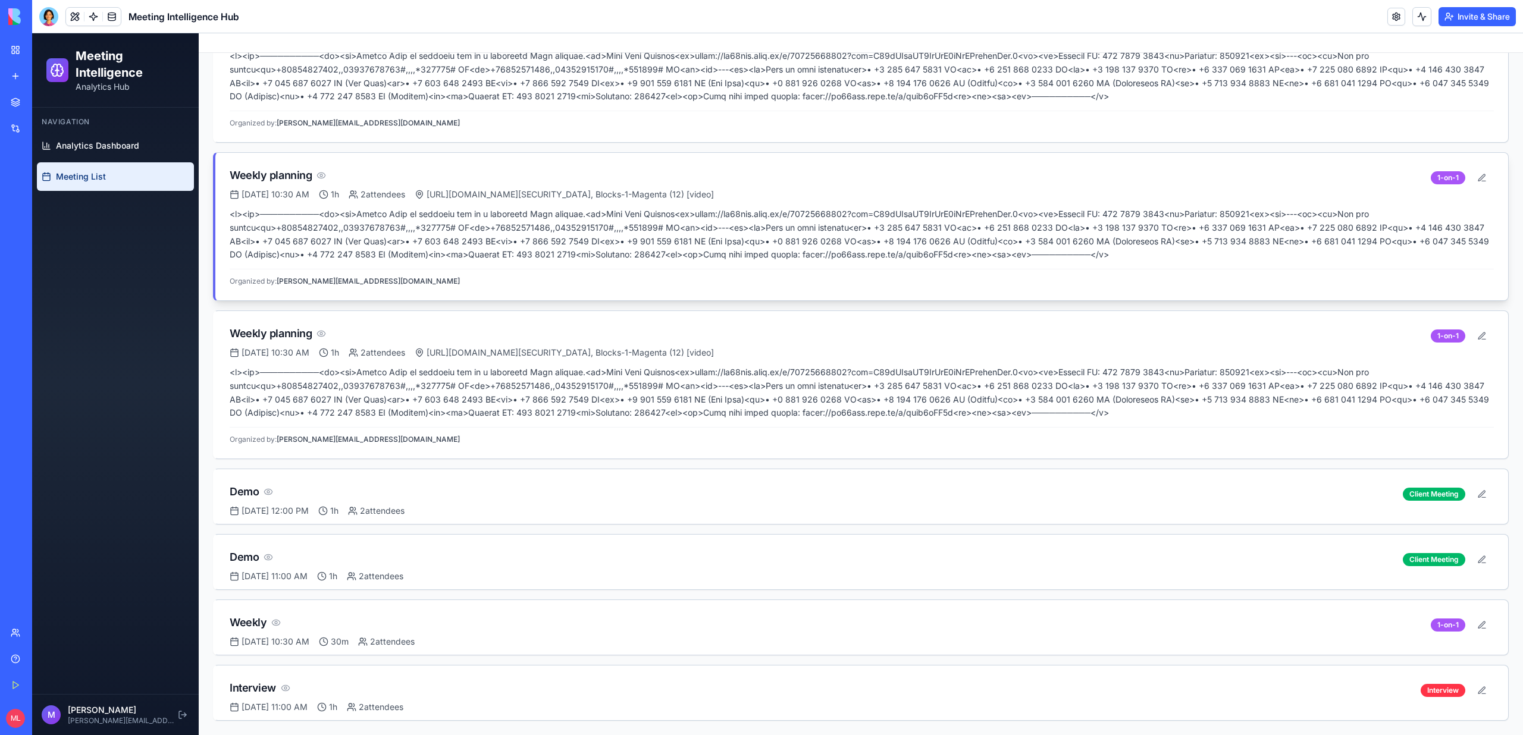
click at [688, 277] on p "Organized by: [PERSON_NAME][EMAIL_ADDRESS][DOMAIN_NAME]" at bounding box center [862, 282] width 1264 height 10
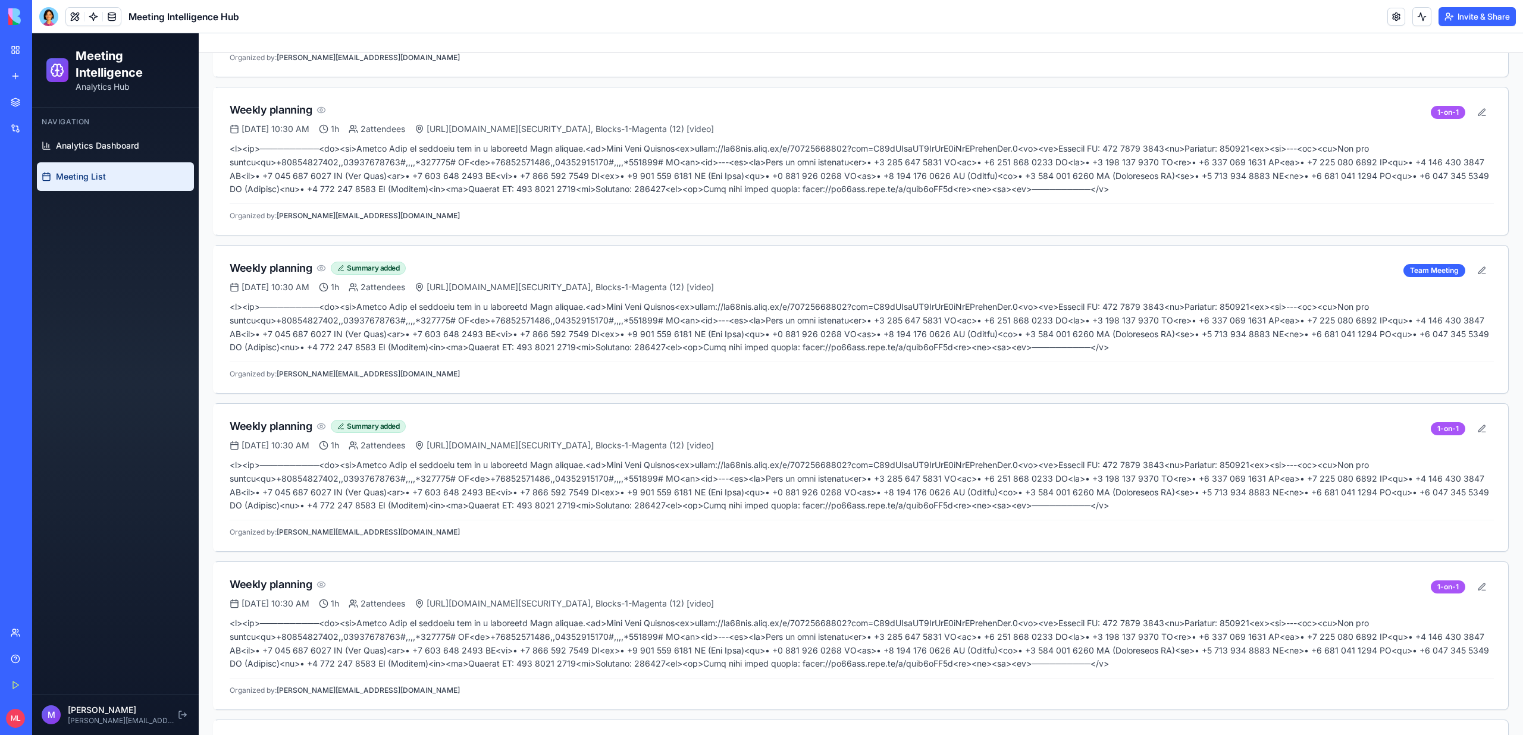
scroll to position [703, 0]
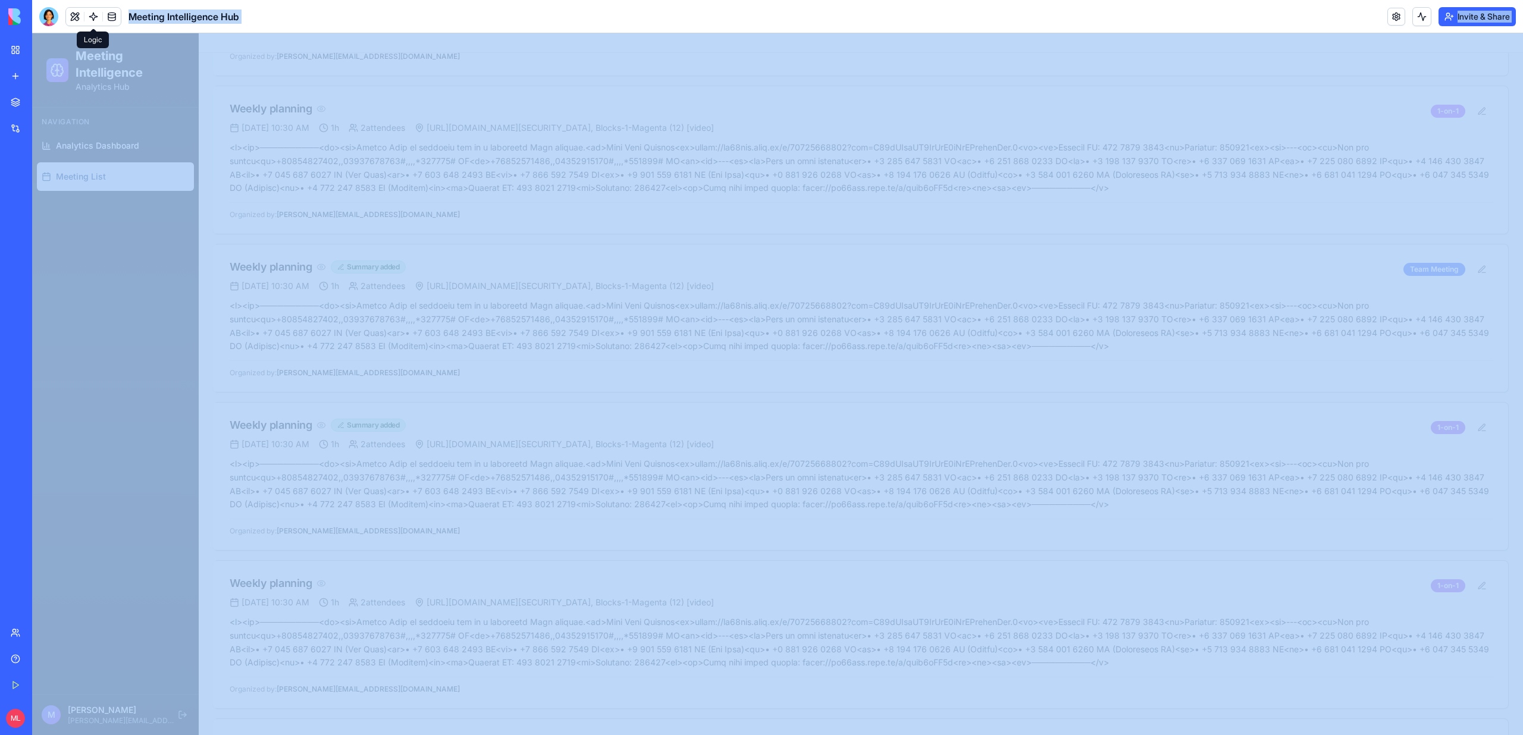
click at [95, 20] on body "BETA My Workspace New app Marketplace Integrations Recent Google Ads Template G…" at bounding box center [761, 367] width 1523 height 735
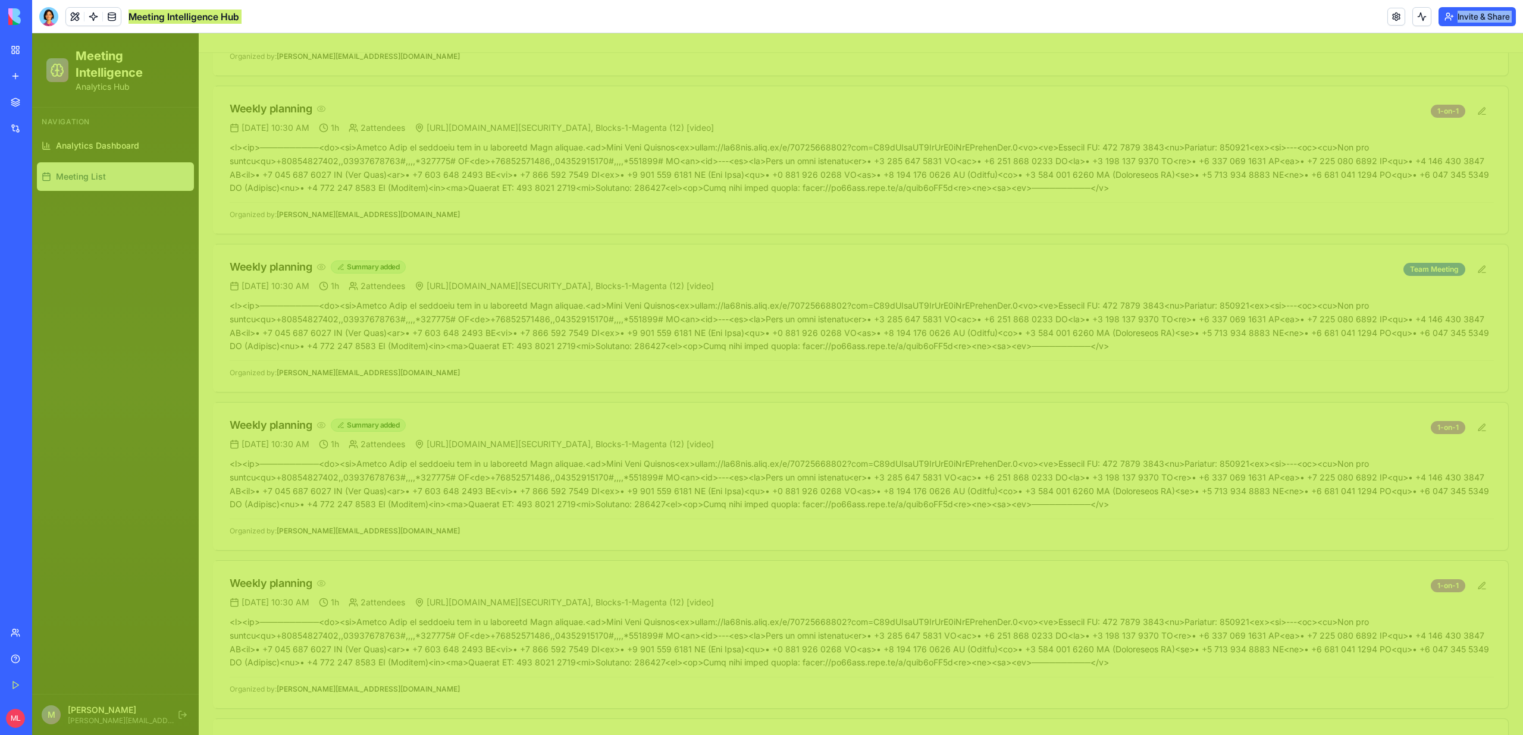
click at [123, 271] on div "Navigation Analytics Dashboard Meeting List" at bounding box center [115, 401] width 167 height 587
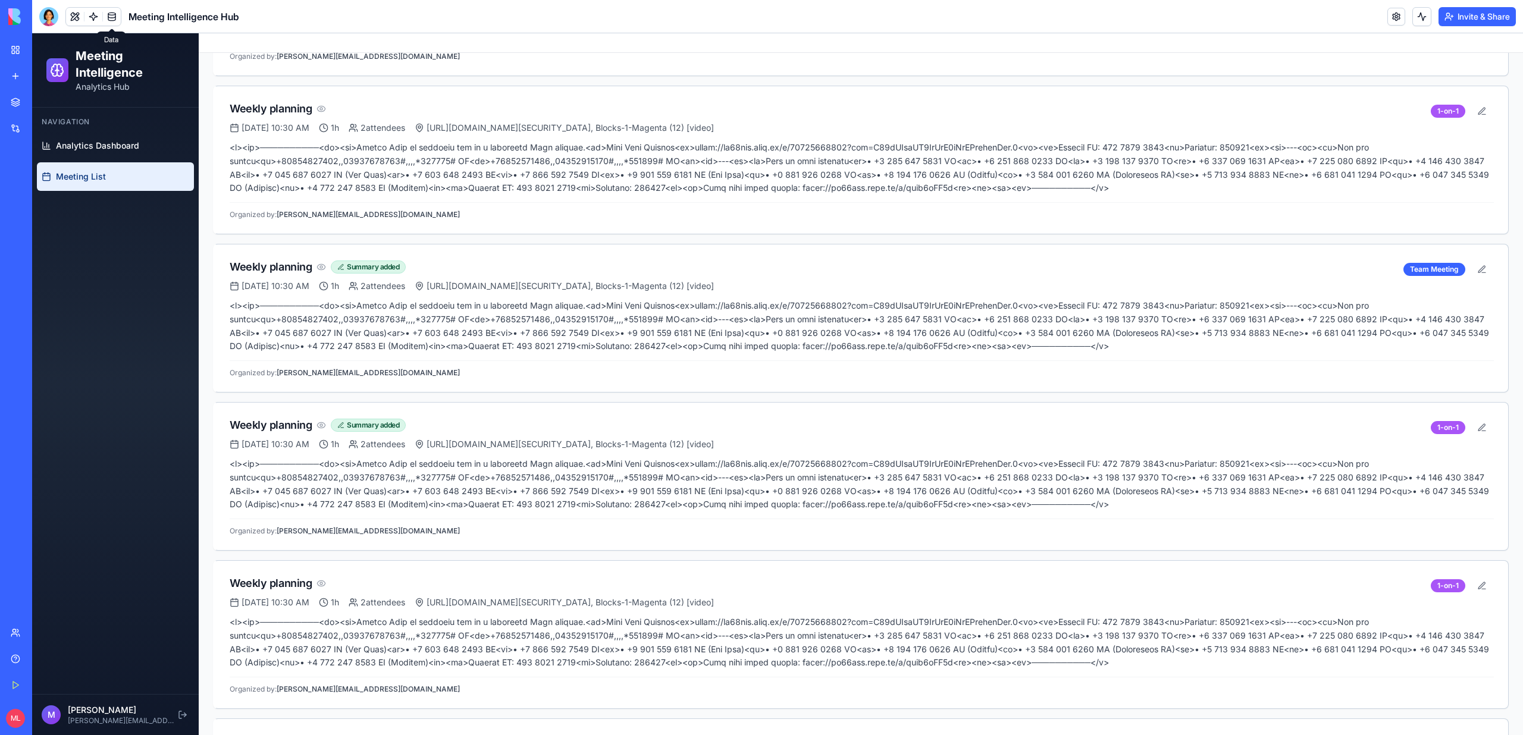
click at [161, 19] on span "Meeting Intelligence Hub" at bounding box center [184, 17] width 111 height 14
click at [133, 20] on span "Meeting Intelligence Hub" at bounding box center [184, 17] width 111 height 14
click at [127, 20] on div "Meeting Intelligence Hub" at bounding box center [139, 16] width 200 height 19
click at [109, 20] on link at bounding box center [112, 17] width 18 height 18
click at [92, 20] on link at bounding box center [93, 17] width 18 height 18
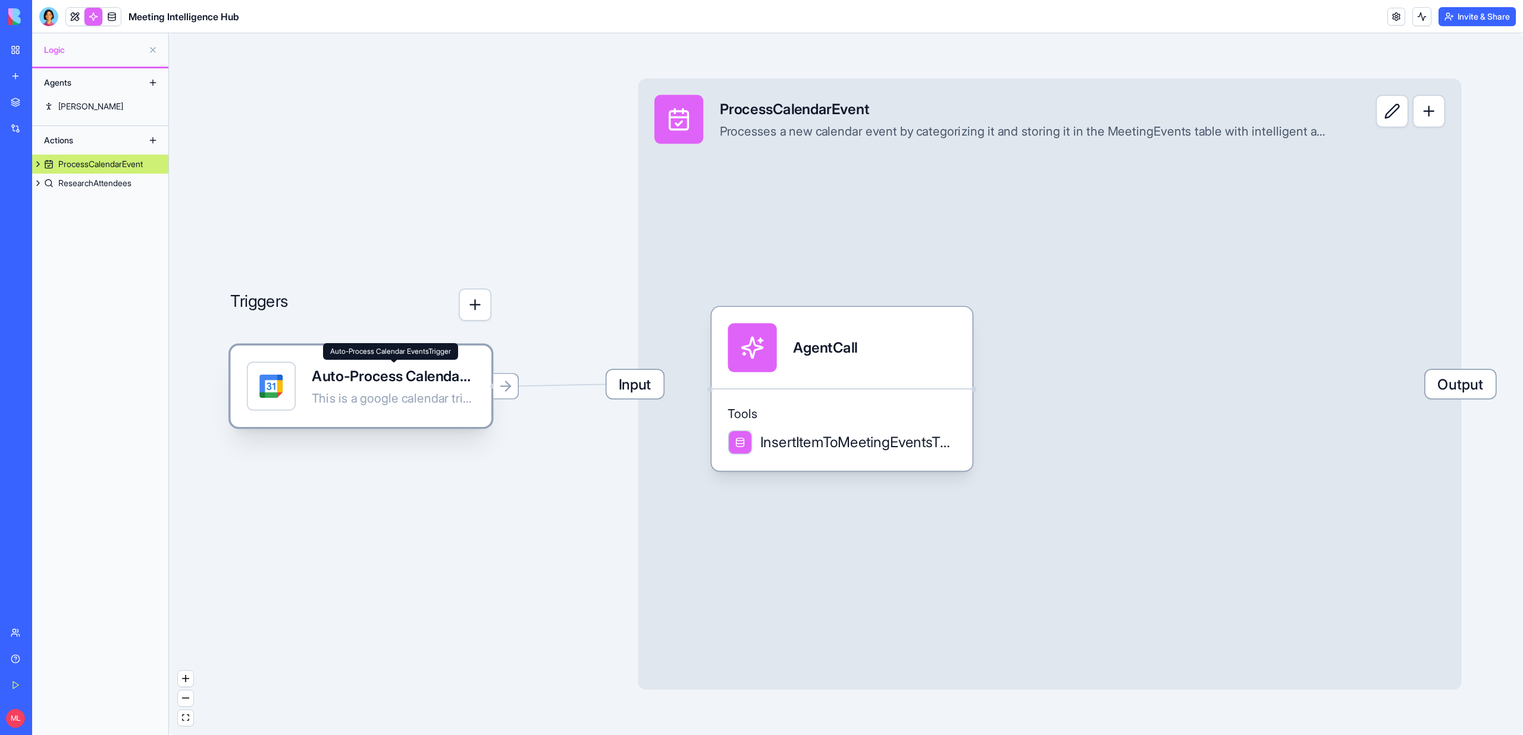
click at [365, 369] on div "Auto-Process Calendar EventsTrigger" at bounding box center [393, 376] width 163 height 20
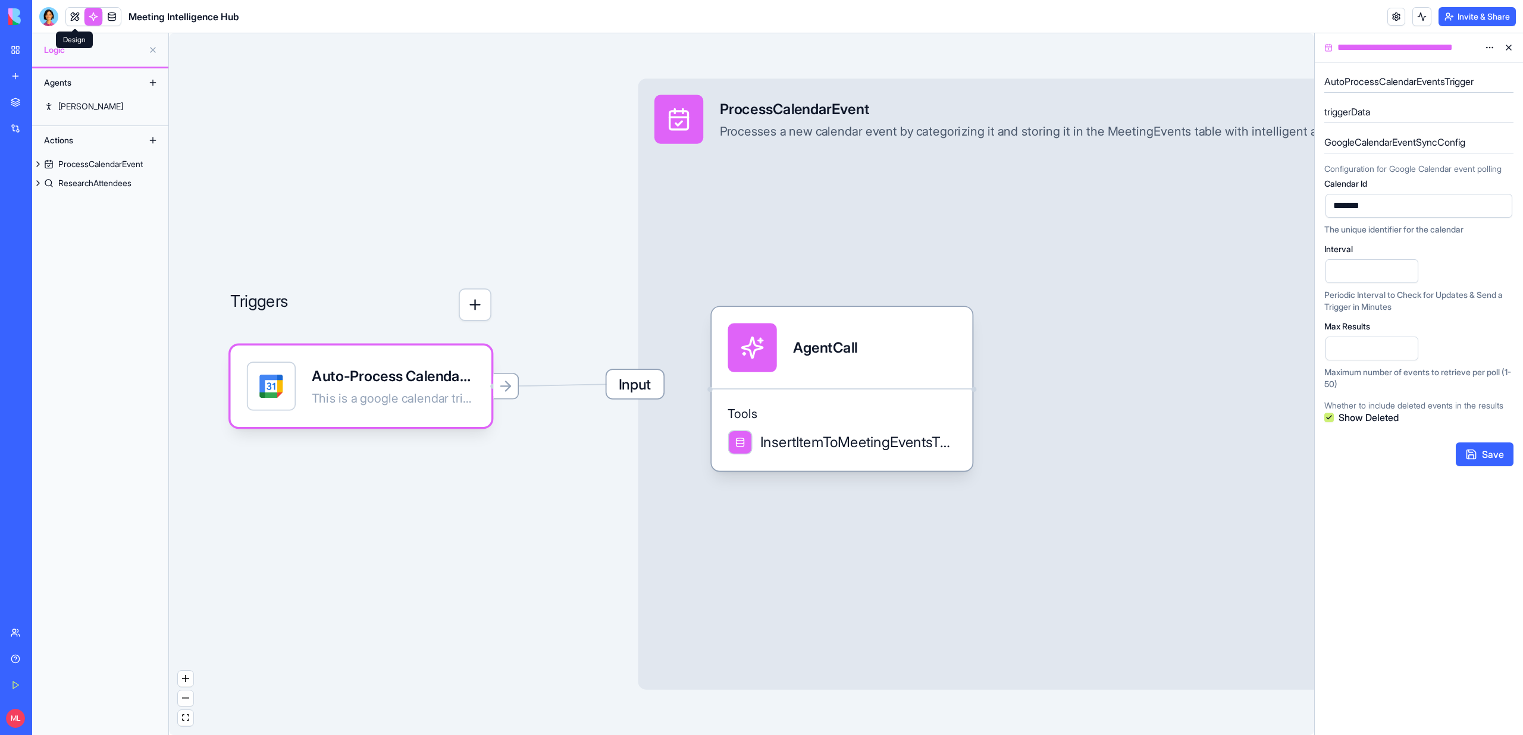
click at [72, 14] on link at bounding box center [75, 17] width 18 height 18
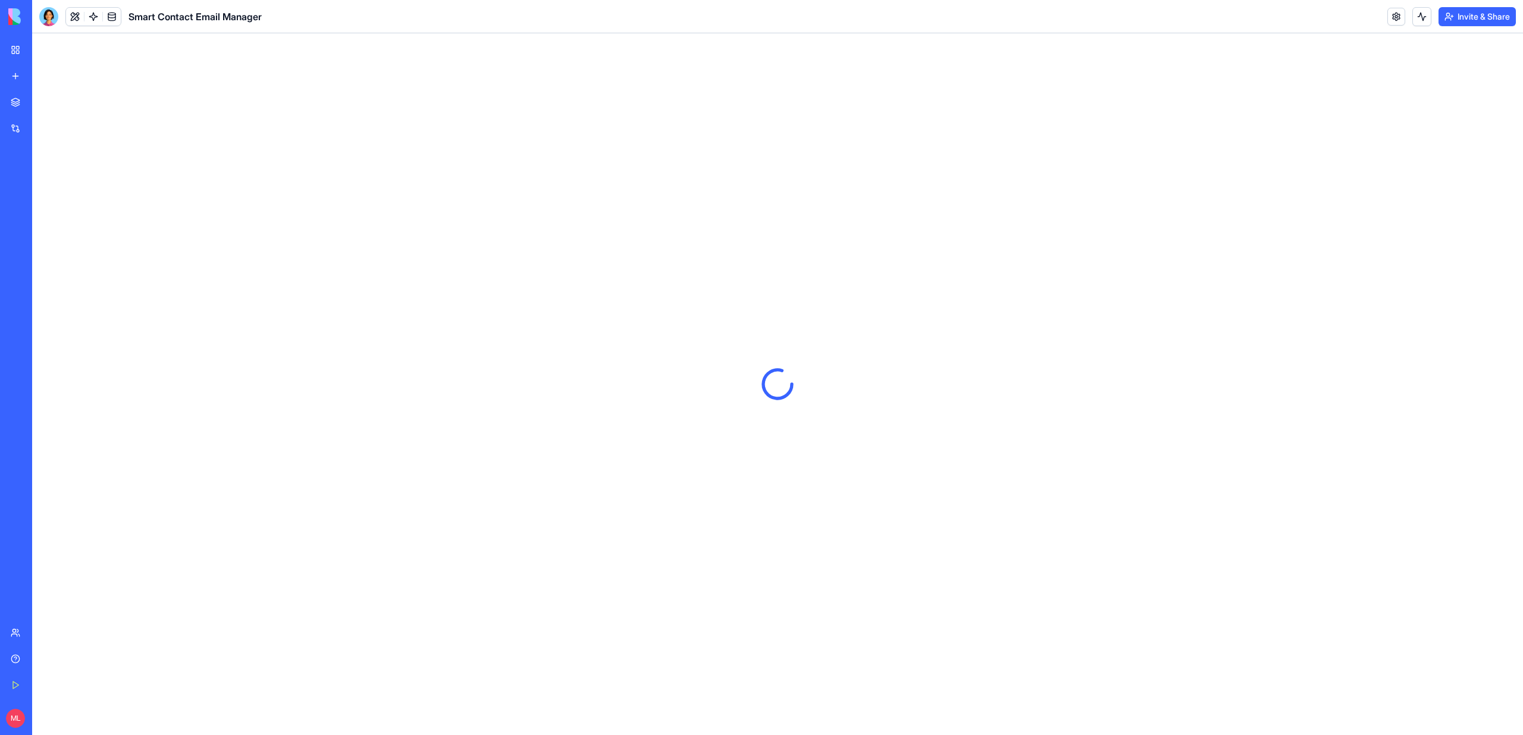
click at [14, 77] on link "New app" at bounding box center [28, 76] width 48 height 24
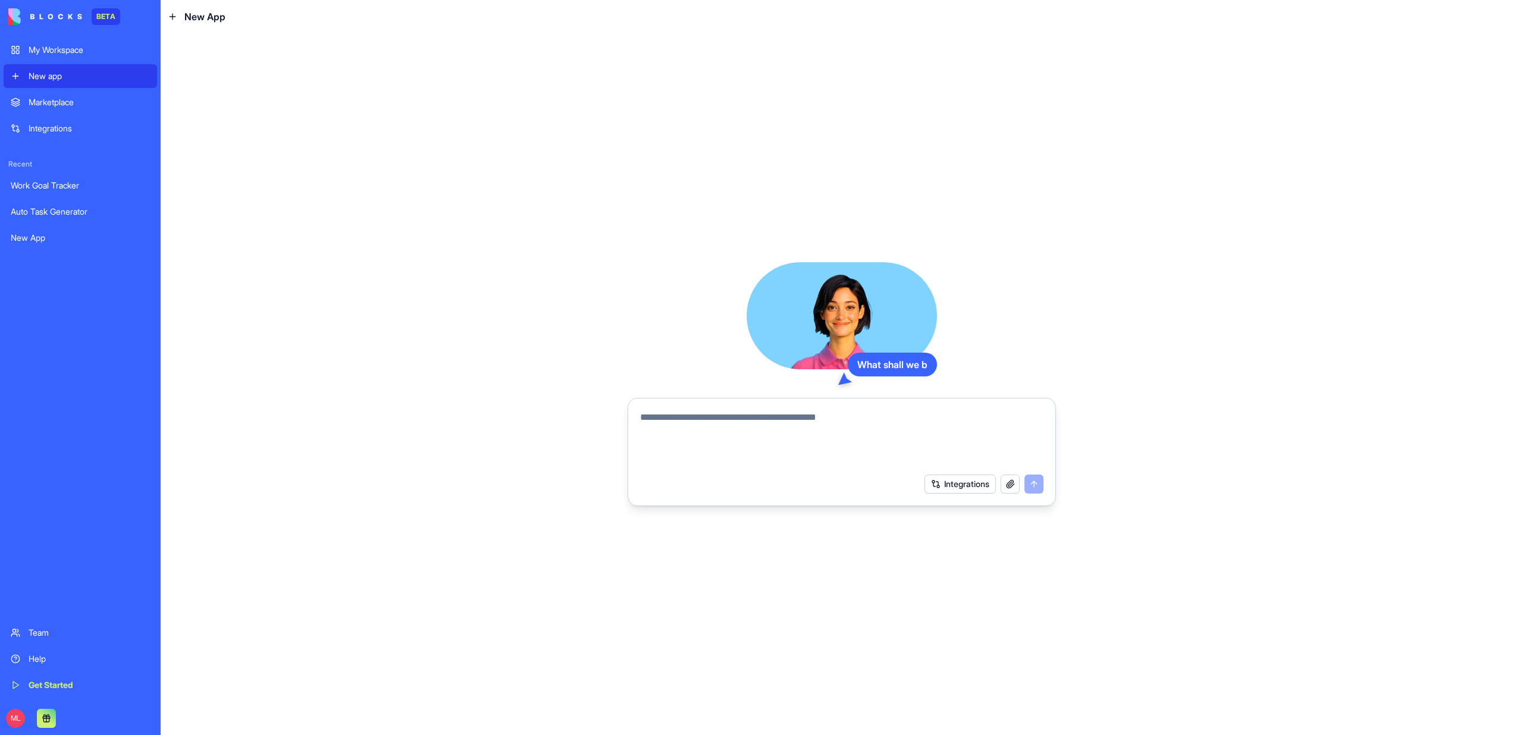
click at [718, 437] on textarea at bounding box center [841, 439] width 403 height 57
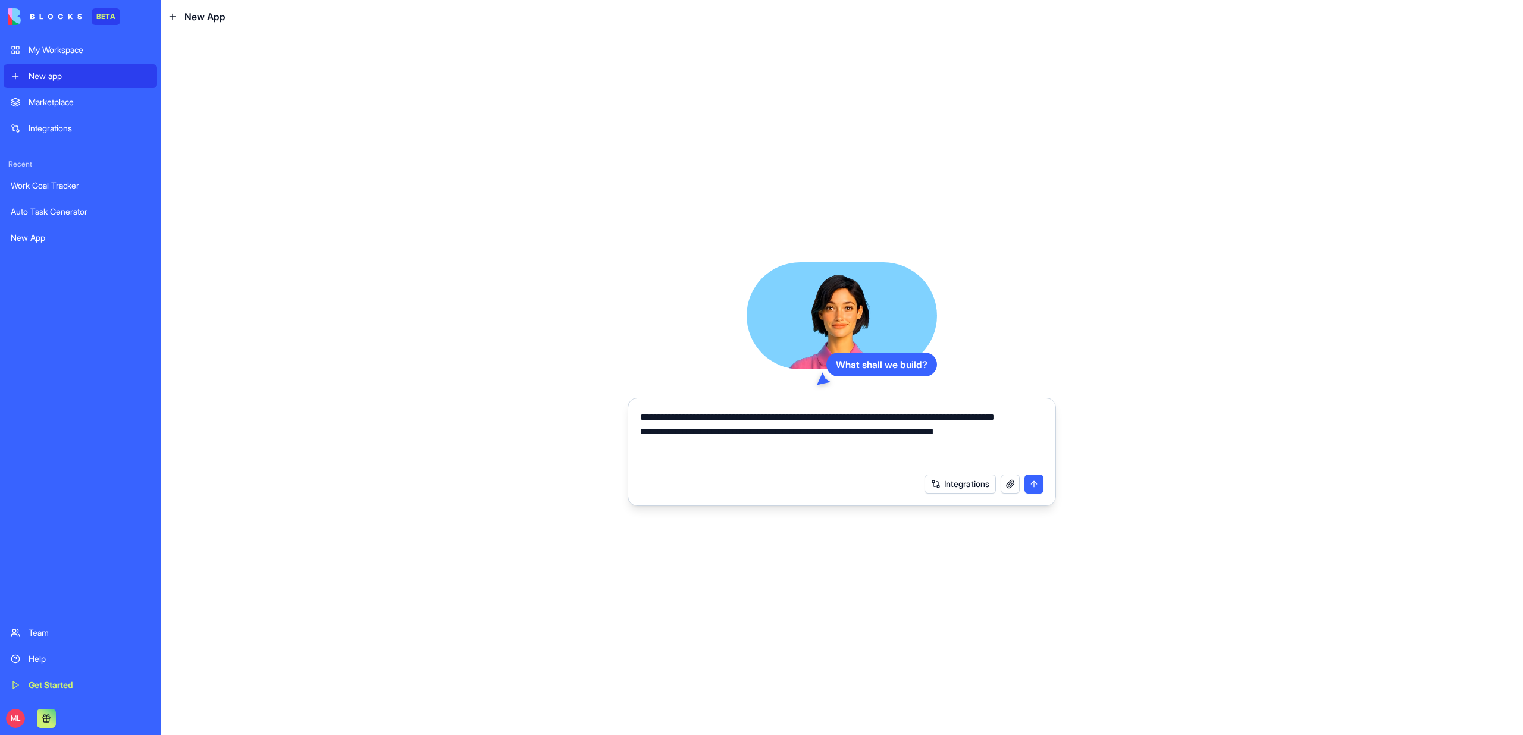
click at [815, 449] on textarea "**********" at bounding box center [841, 439] width 403 height 57
click at [998, 443] on textarea "**********" at bounding box center [841, 439] width 403 height 57
click at [752, 446] on textarea "**********" at bounding box center [841, 439] width 403 height 57
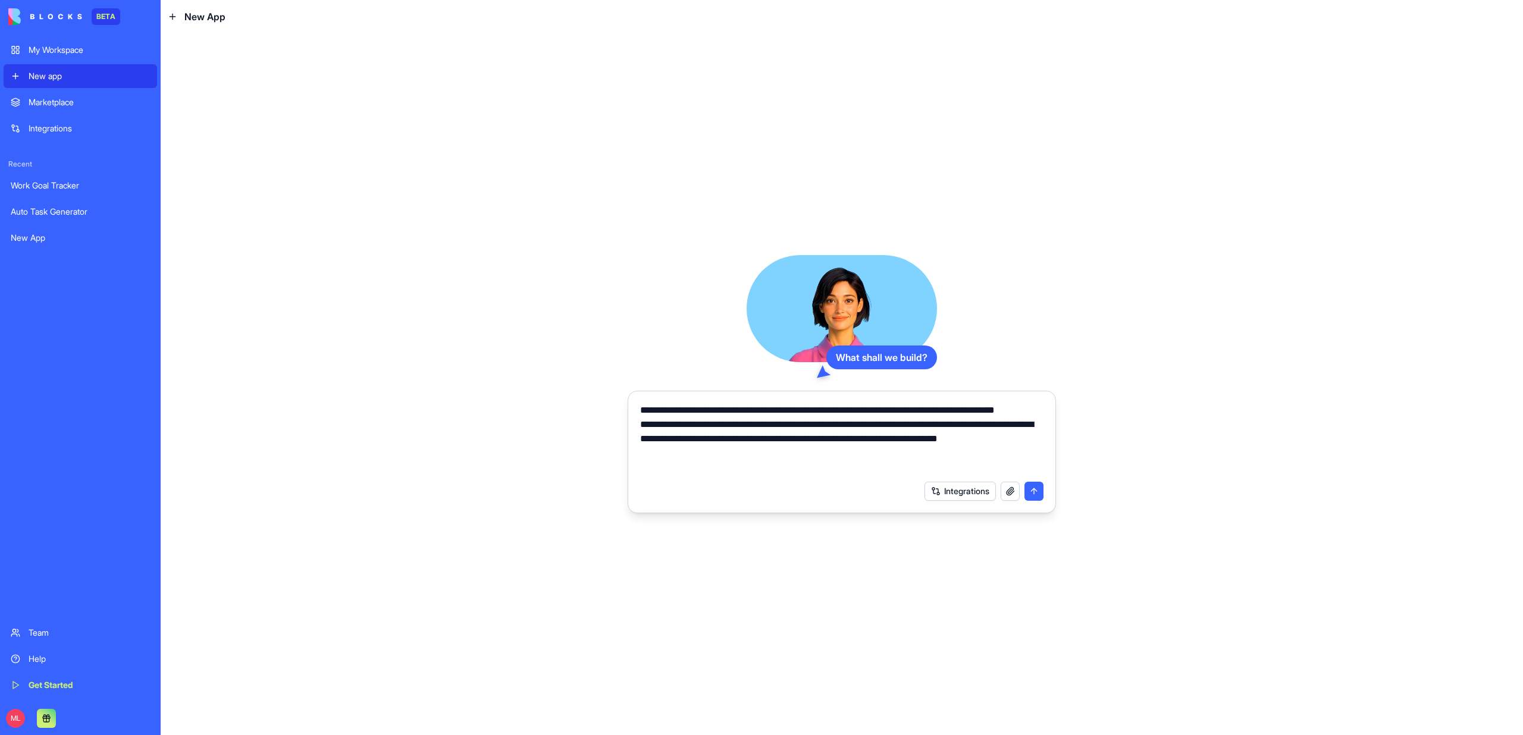
drag, startPoint x: 799, startPoint y: 457, endPoint x: 814, endPoint y: 505, distance: 50.6
click at [814, 505] on form "**********" at bounding box center [842, 452] width 428 height 123
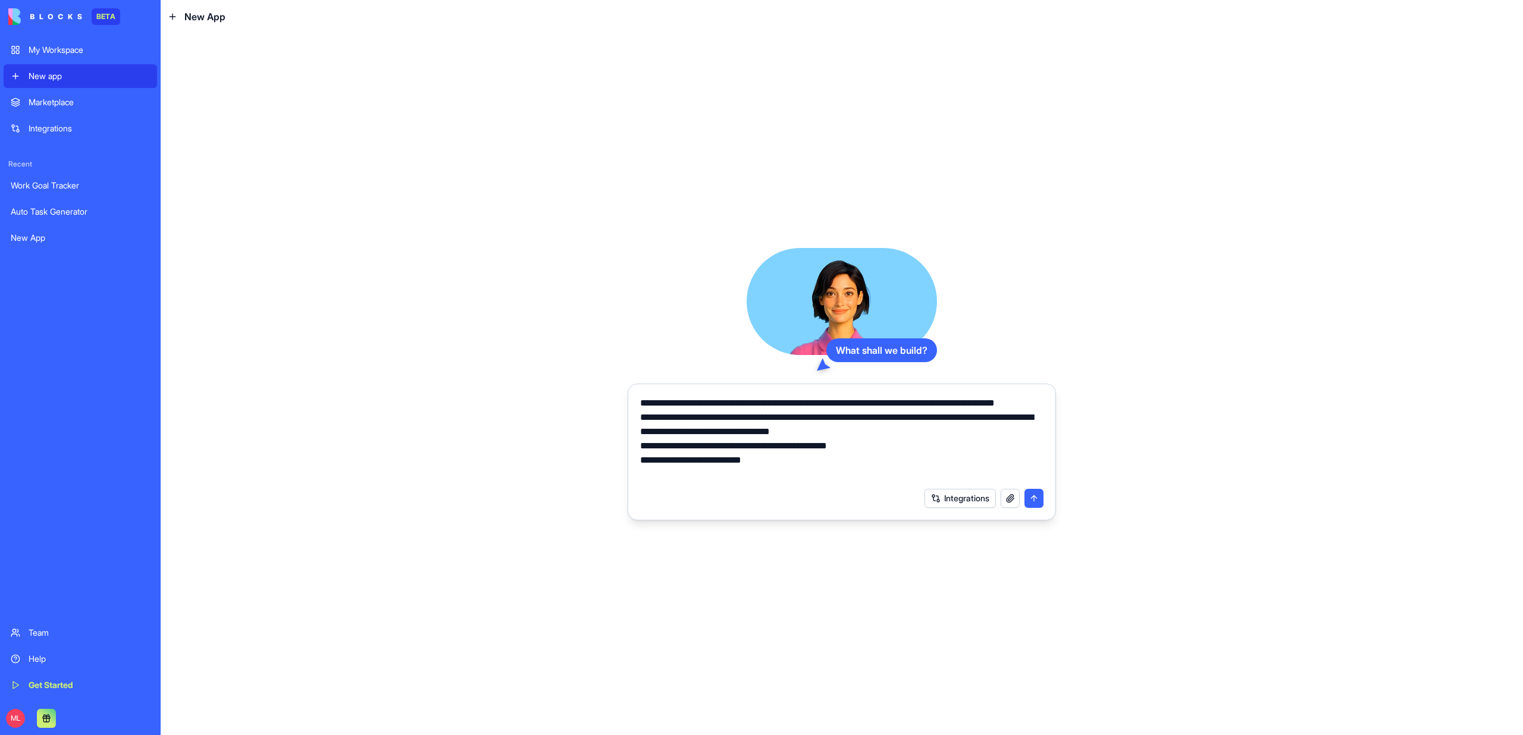
click at [1010, 498] on button "button" at bounding box center [1010, 498] width 19 height 19
click at [745, 478] on textarea "**********" at bounding box center [841, 439] width 403 height 86
paste textarea "**********"
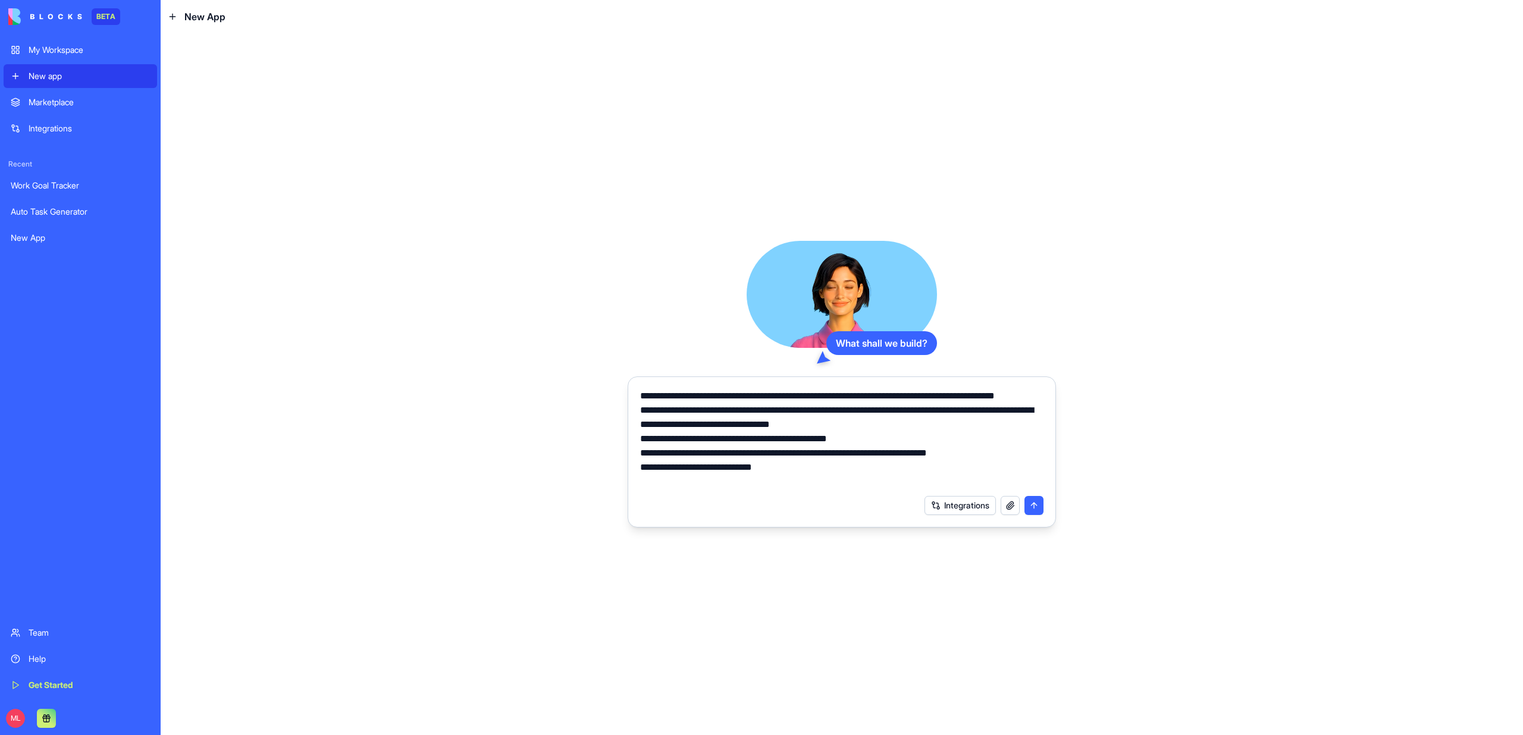
paste textarea "********"
click at [766, 484] on textarea "**********" at bounding box center [841, 439] width 403 height 100
type textarea "**********"
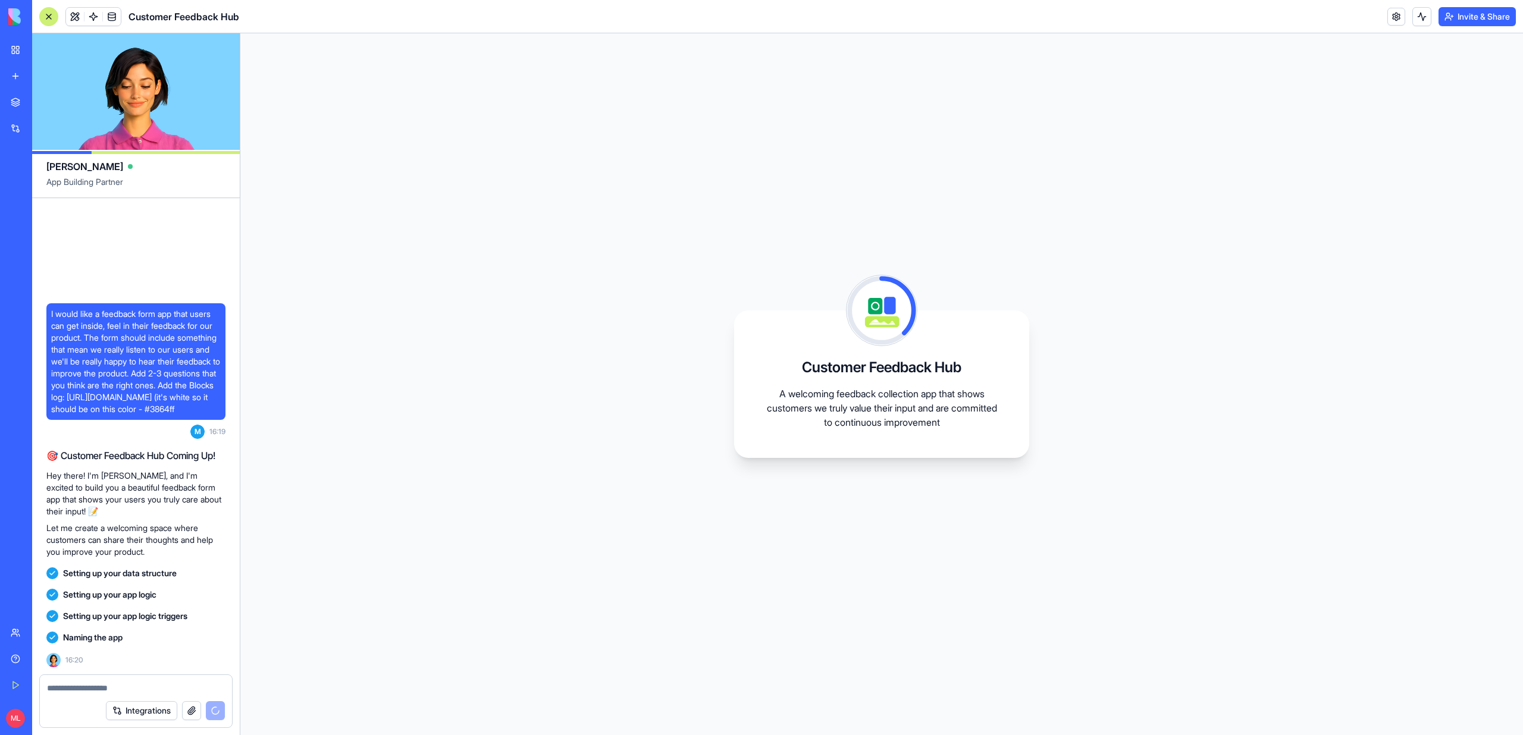
scroll to position [14, 0]
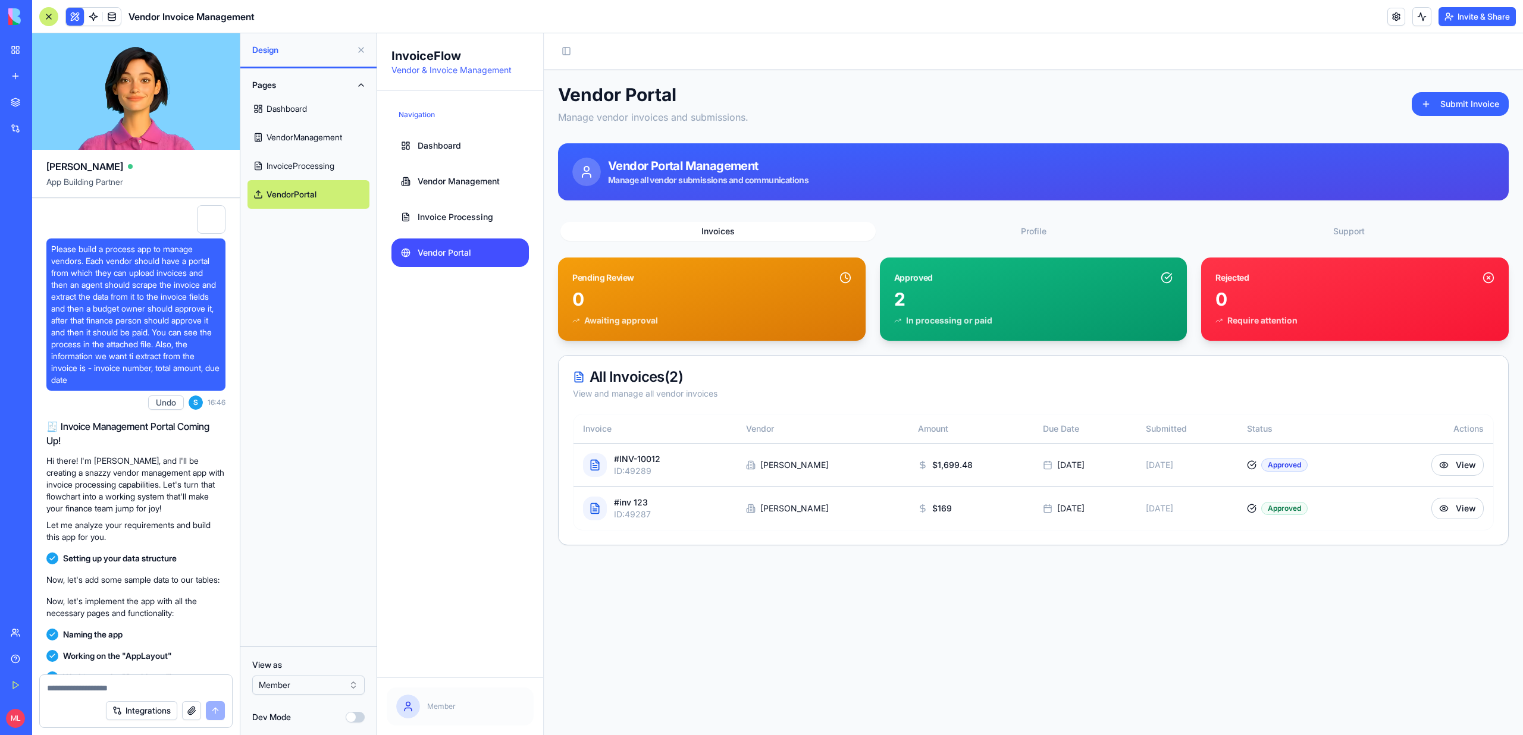
scroll to position [17289, 0]
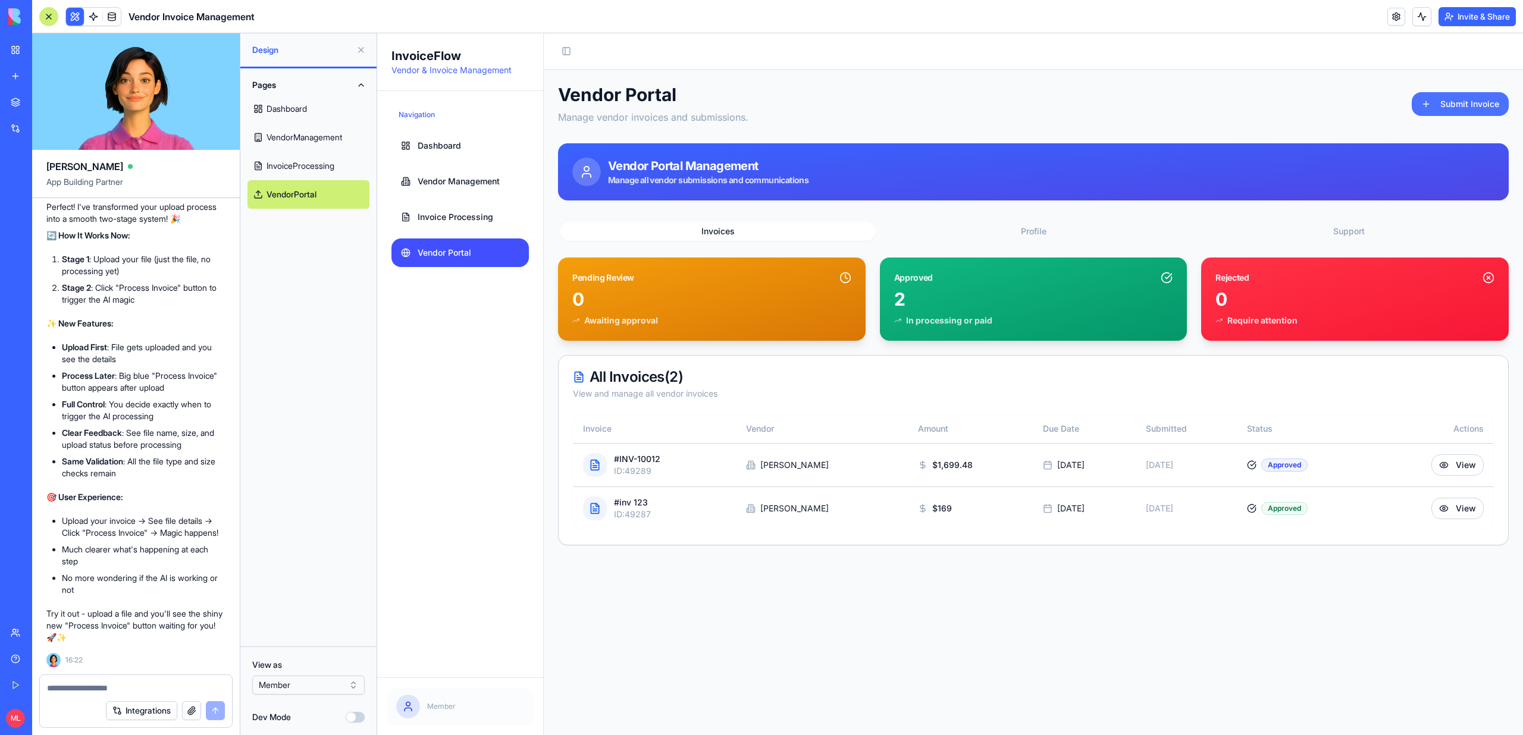
click at [1447, 105] on button "Submit Invoice" at bounding box center [1460, 104] width 97 height 24
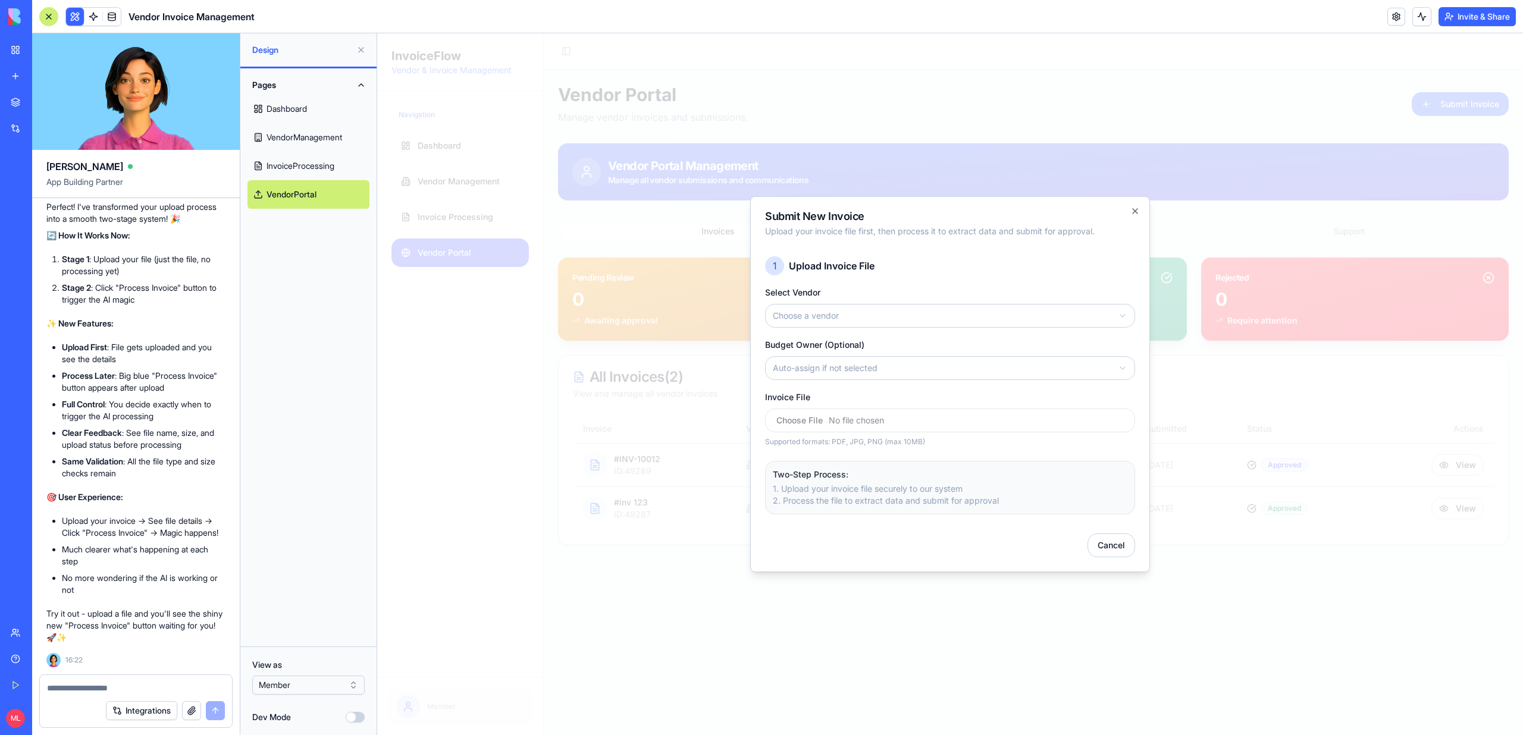
click at [838, 317] on body "InvoiceFlow Vendor & Invoice Management Navigation Dashboard Vendor Management …" at bounding box center [950, 384] width 1146 height 702
click at [809, 377] on body "InvoiceFlow Vendor & Invoice Management Navigation Dashboard Vendor Management …" at bounding box center [950, 384] width 1146 height 702
click at [813, 428] on input "Invoice File" at bounding box center [950, 421] width 370 height 24
type input "**********"
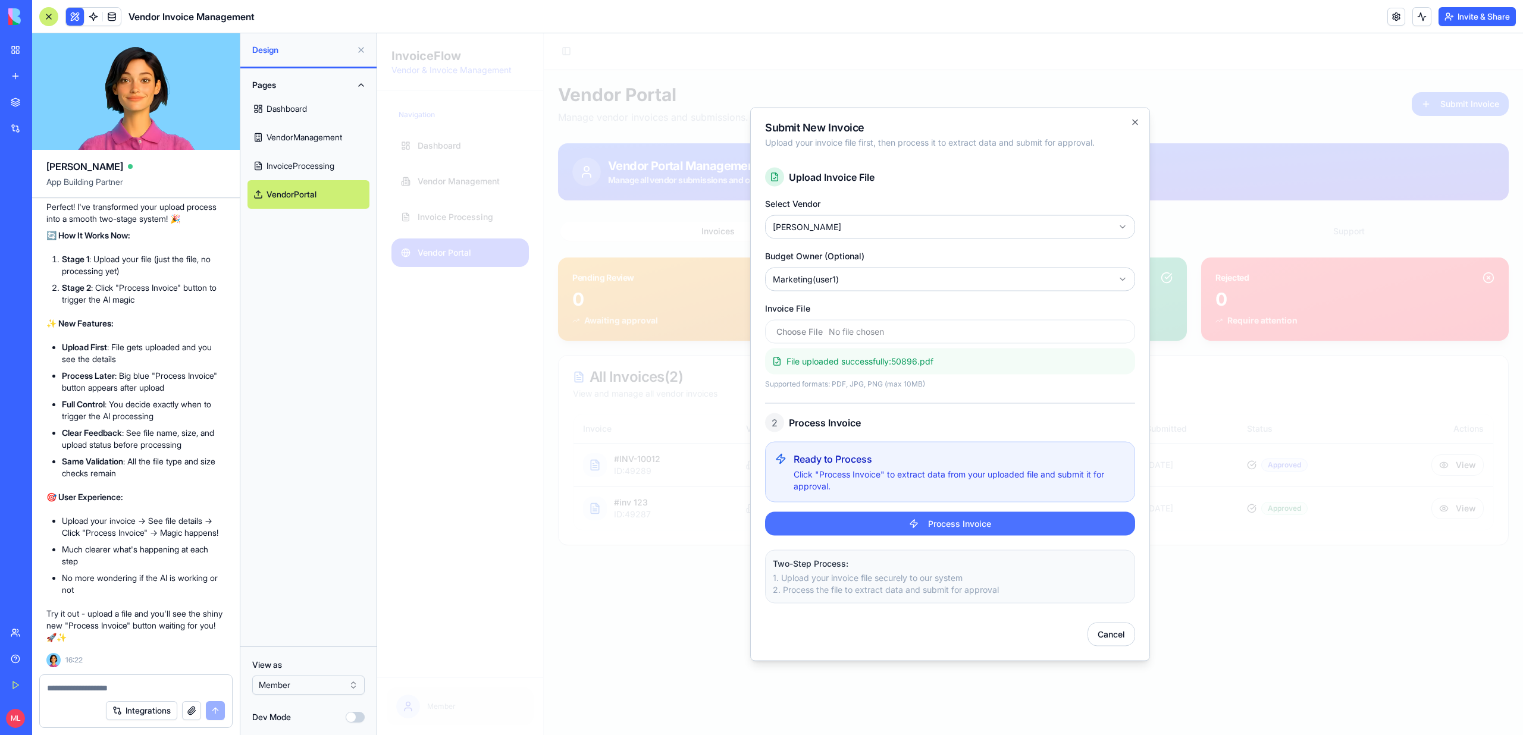
click at [951, 525] on button "Process Invoice" at bounding box center [950, 524] width 370 height 24
click at [1417, 14] on button at bounding box center [1422, 16] width 19 height 19
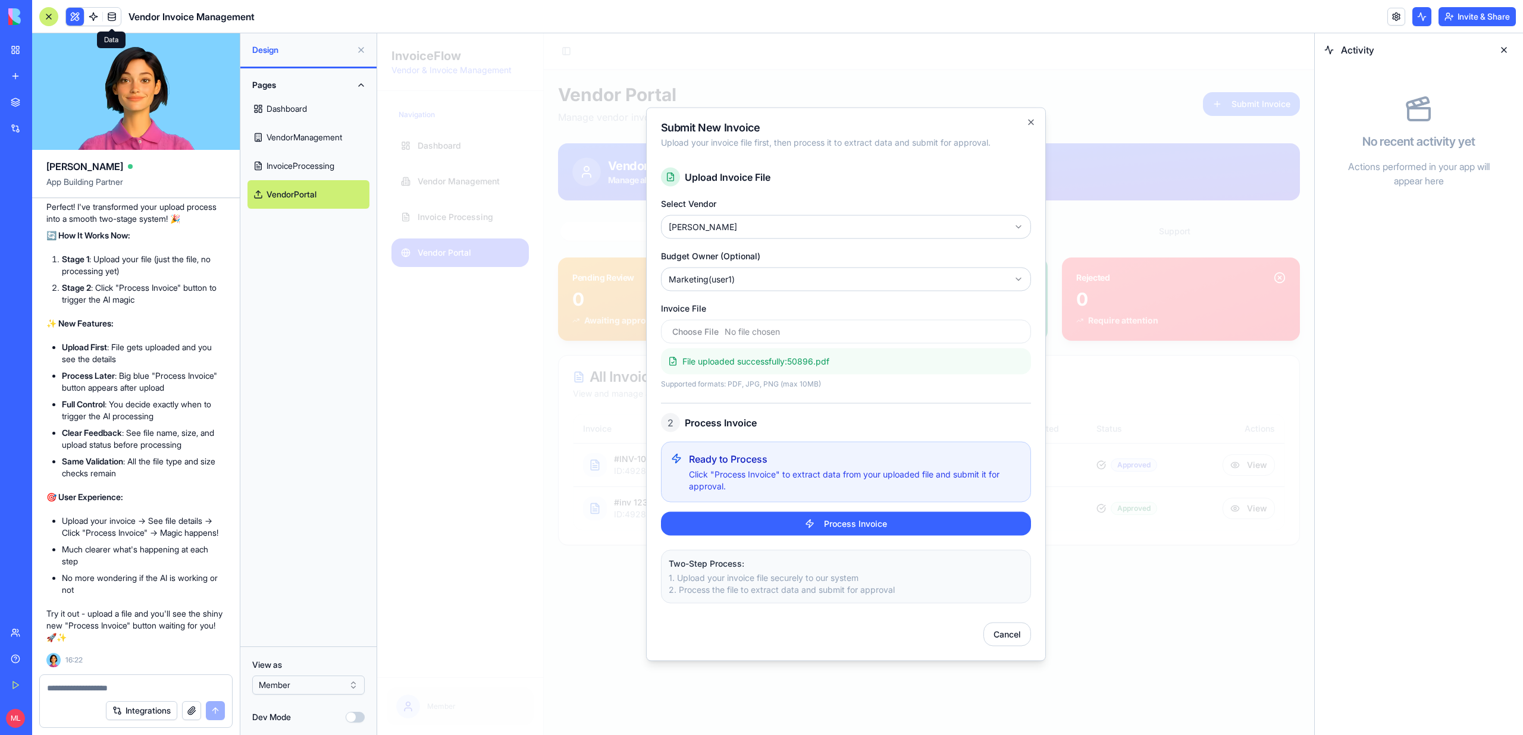
click at [99, 20] on span at bounding box center [111, 16] width 33 height 33
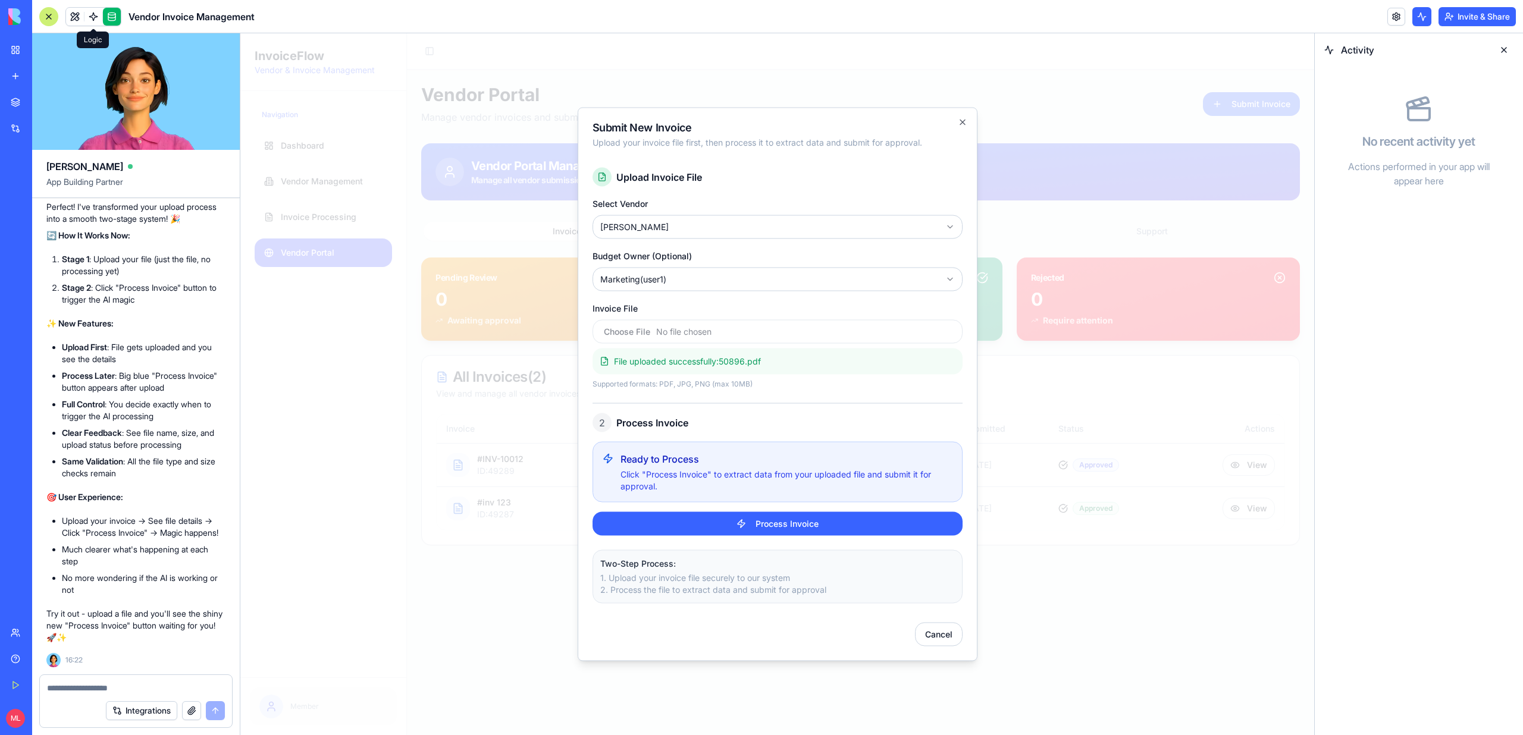
click at [90, 20] on span at bounding box center [93, 16] width 33 height 33
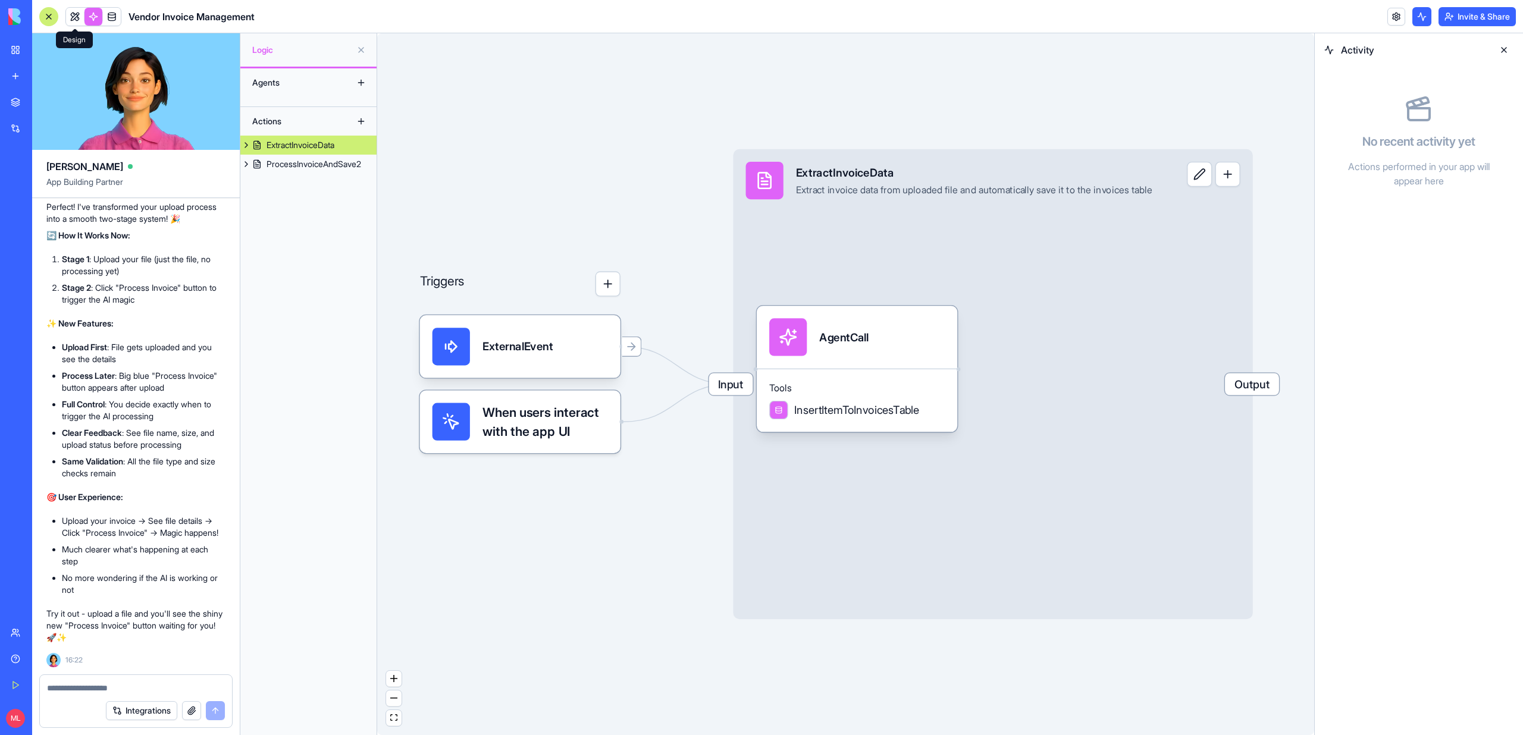
click at [74, 18] on link at bounding box center [75, 17] width 18 height 18
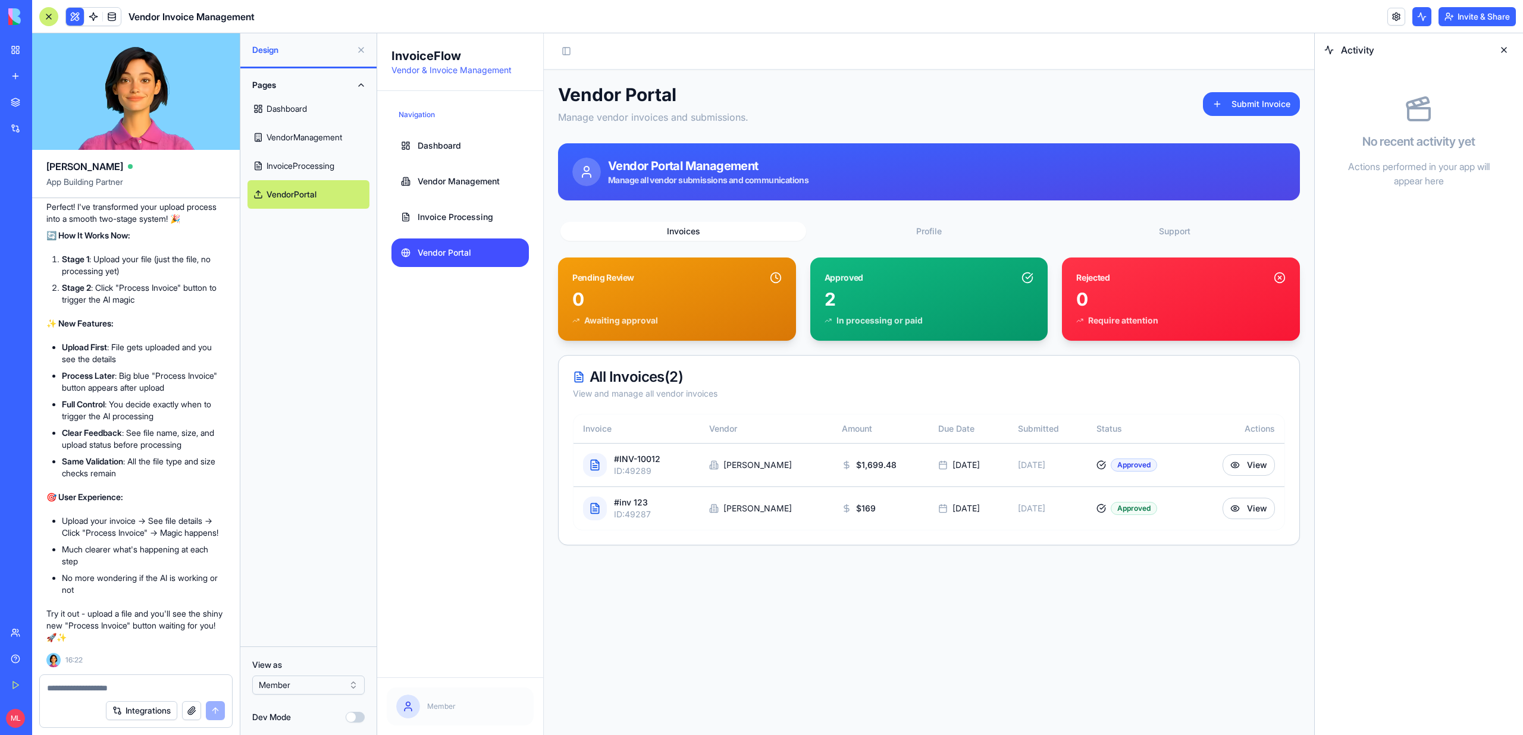
click at [1248, 116] on div "Vendor Portal Manage vendor invoices and submissions. Submit Invoice" at bounding box center [929, 104] width 742 height 40
click at [1248, 107] on button "Submit Invoice" at bounding box center [1251, 104] width 97 height 24
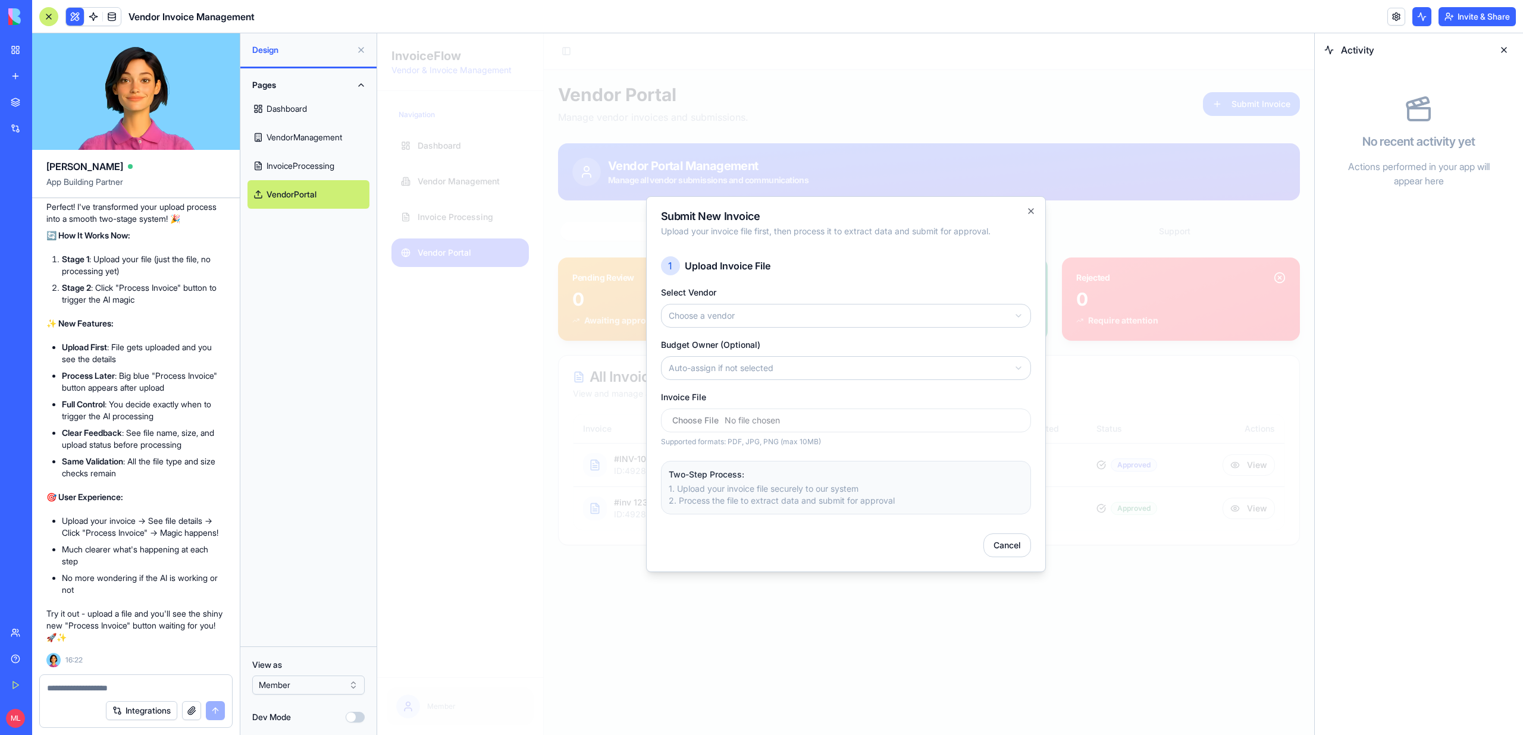
click at [721, 415] on input "Invoice File" at bounding box center [846, 421] width 370 height 24
click at [87, 683] on textarea at bounding box center [136, 689] width 178 height 12
type textarea "*"
type textarea "**********"
click at [76, 697] on div "Integrations" at bounding box center [136, 710] width 192 height 33
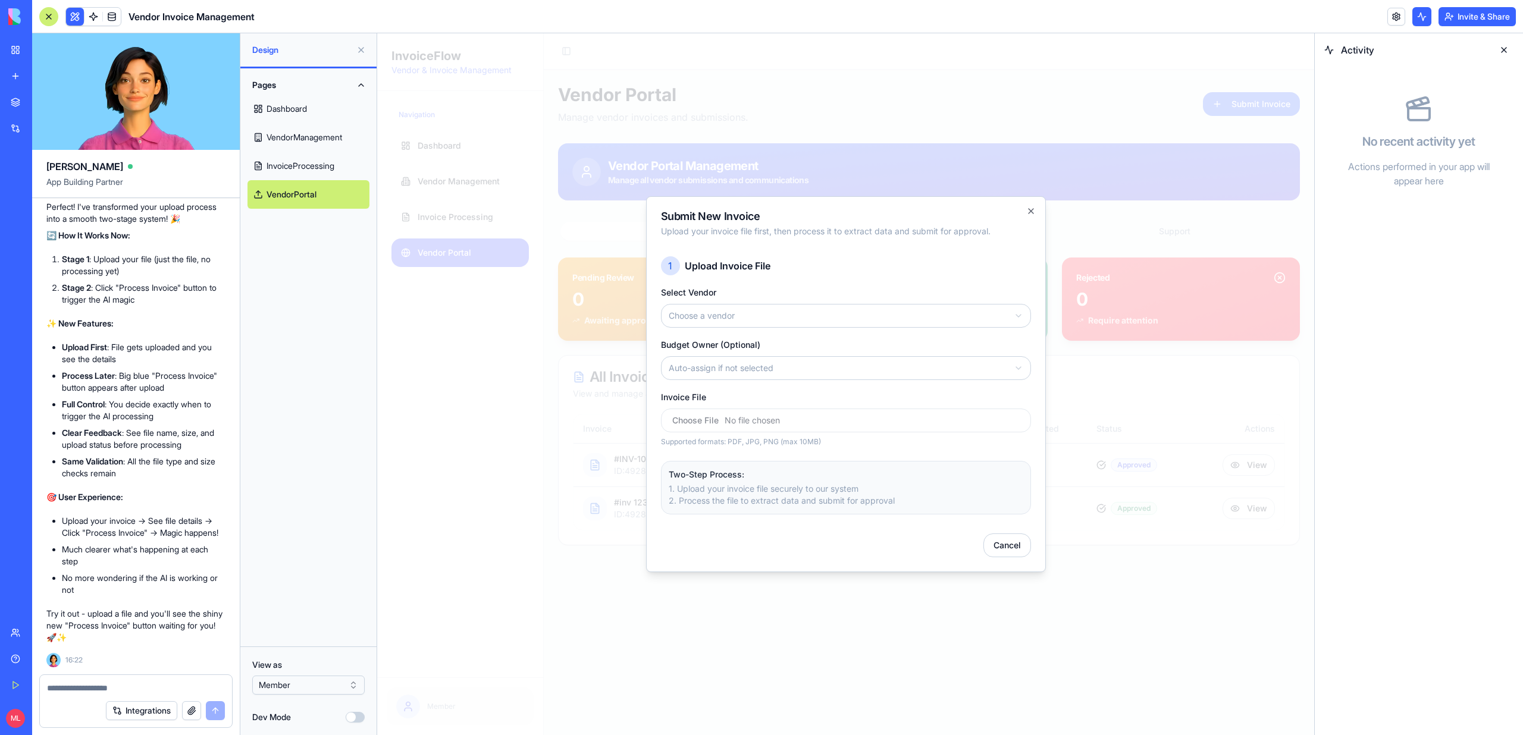
click at [76, 687] on textarea at bounding box center [136, 689] width 178 height 12
type textarea "**********"
click at [760, 312] on body "InvoiceFlow Vendor & Invoice Management Navigation Dashboard Vendor Management …" at bounding box center [845, 384] width 937 height 702
click at [718, 370] on body "InvoiceFlow Vendor & Invoice Management Navigation Dashboard Vendor Management …" at bounding box center [845, 384] width 937 height 702
click at [730, 433] on div "Supported formats: PDF, JPG, PNG (max 10MB)" at bounding box center [846, 428] width 370 height 38
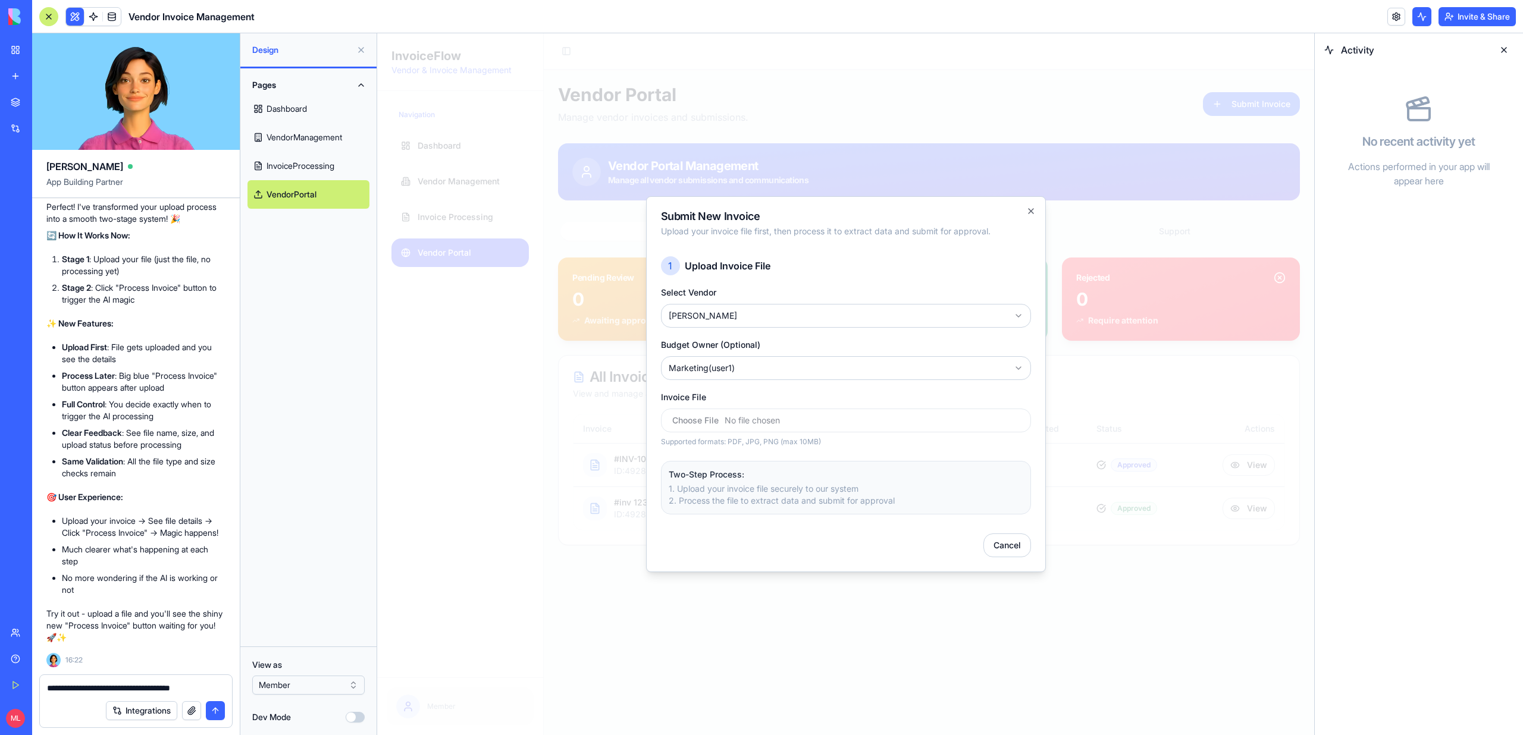
click at [687, 422] on input "Invoice File" at bounding box center [846, 421] width 370 height 24
type input "**********"
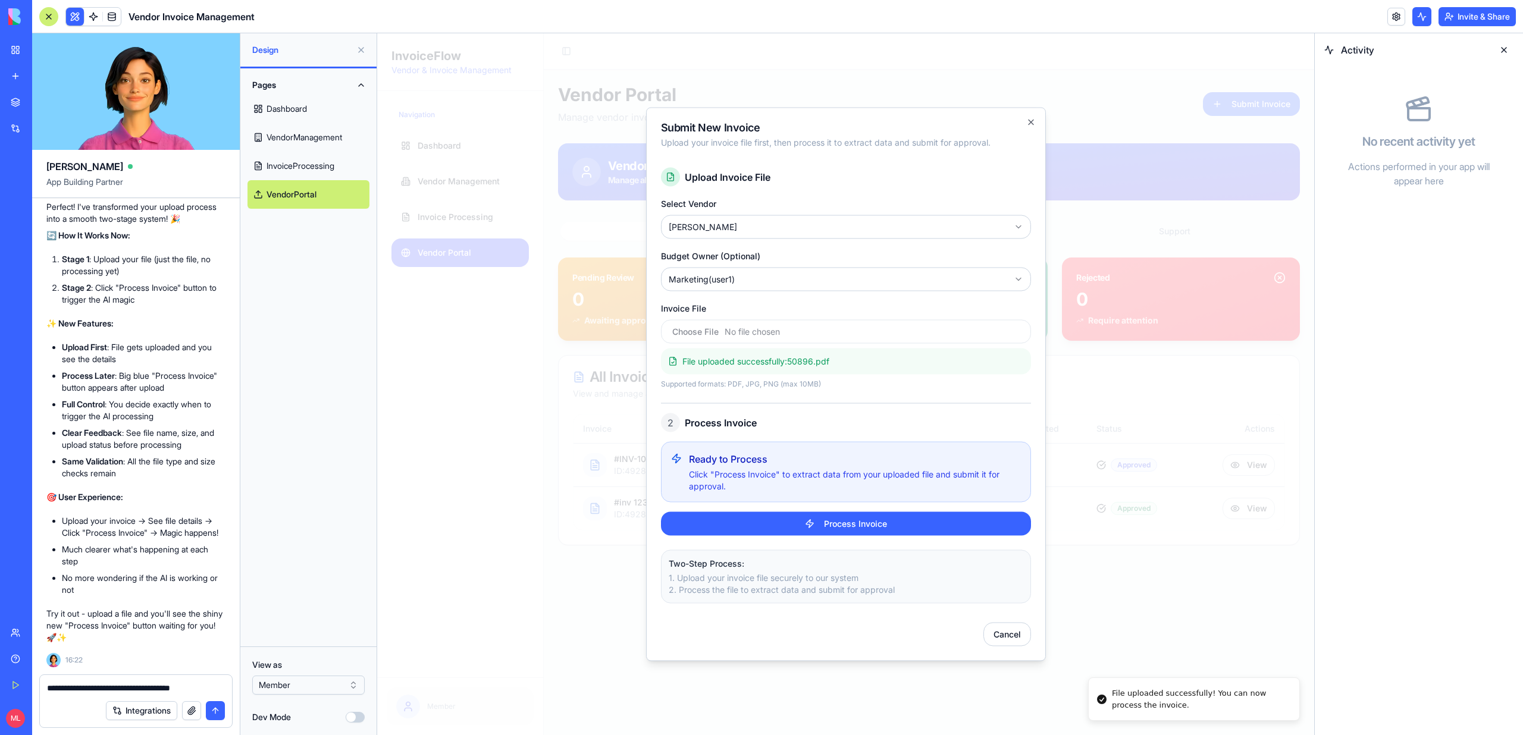
click at [215, 688] on textarea "**********" at bounding box center [136, 689] width 178 height 12
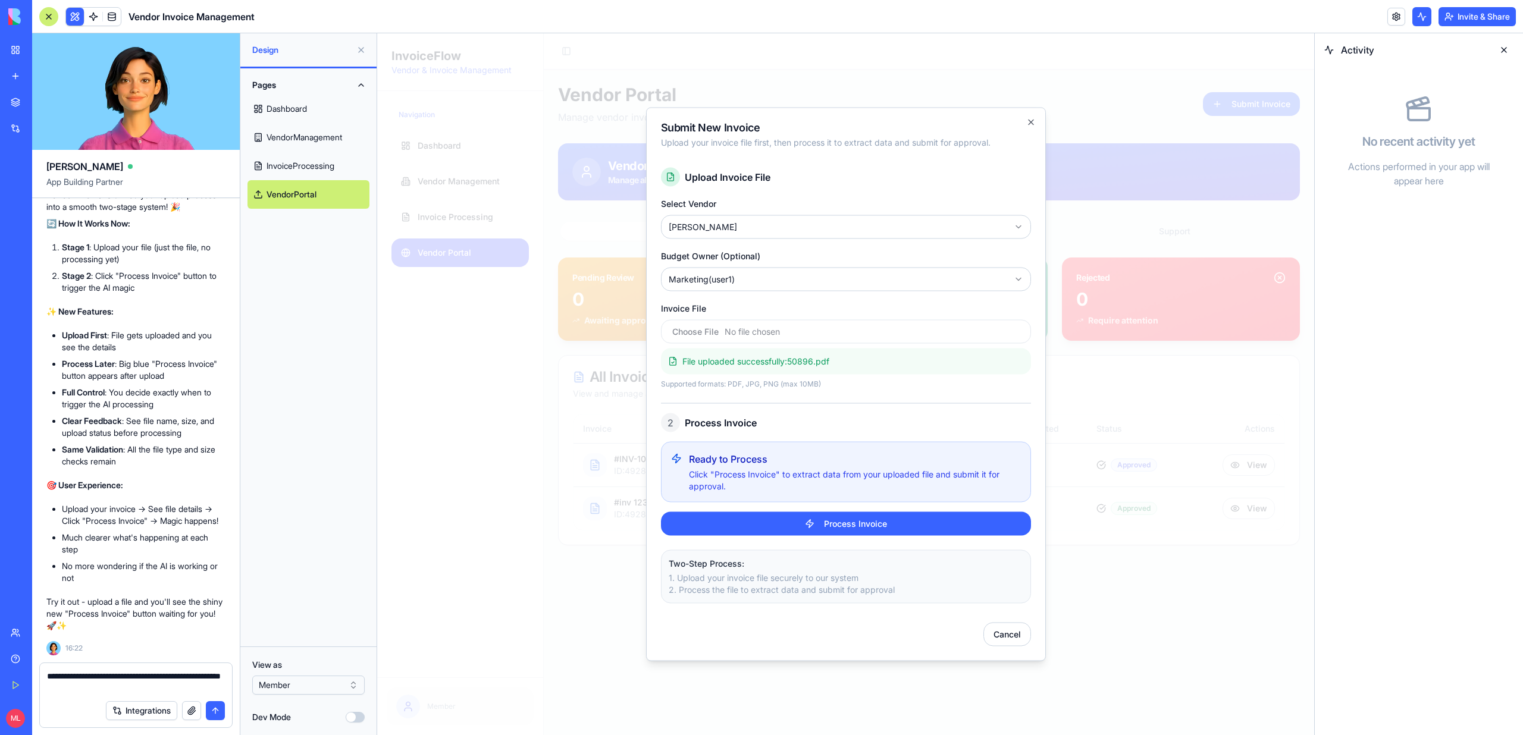
type textarea "**********"
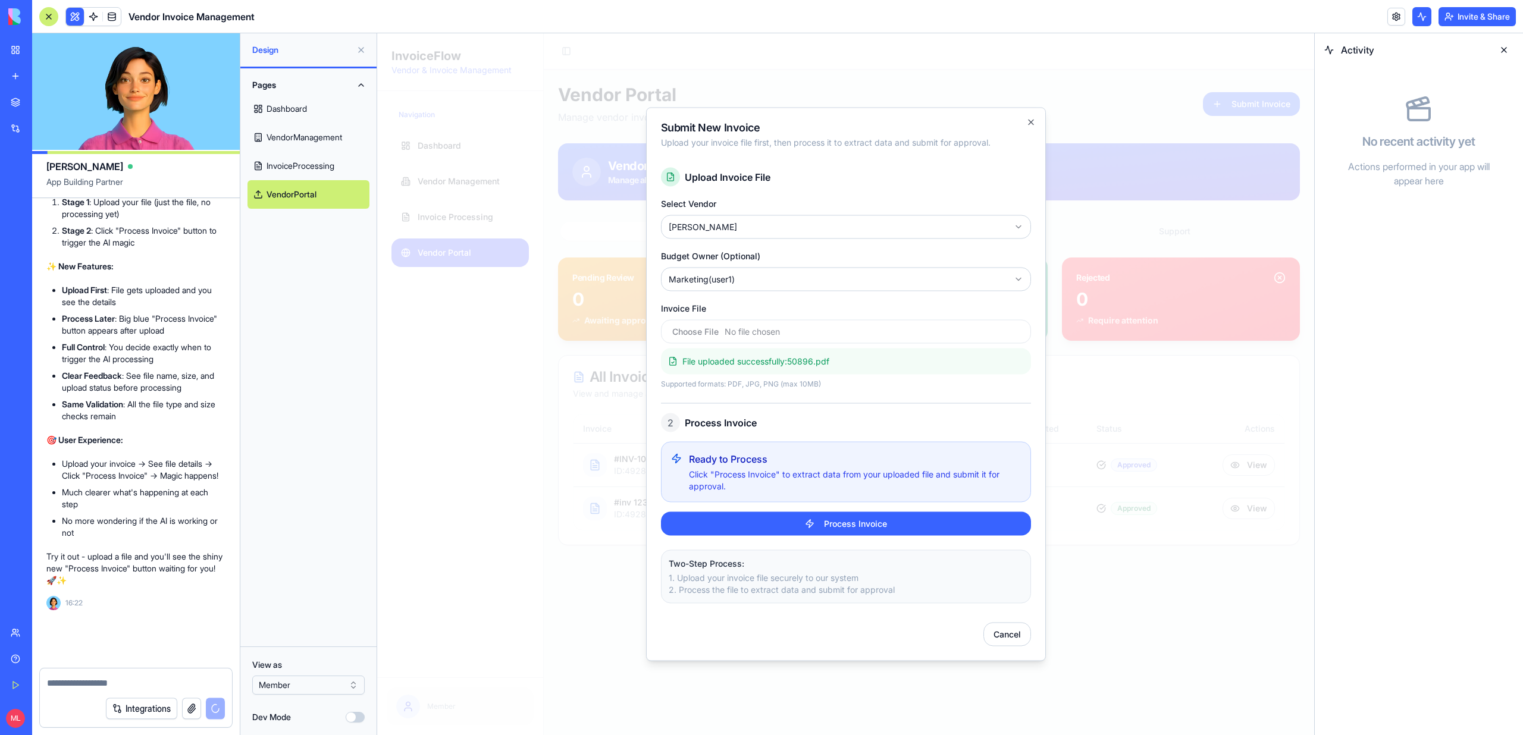
scroll to position [17346, 0]
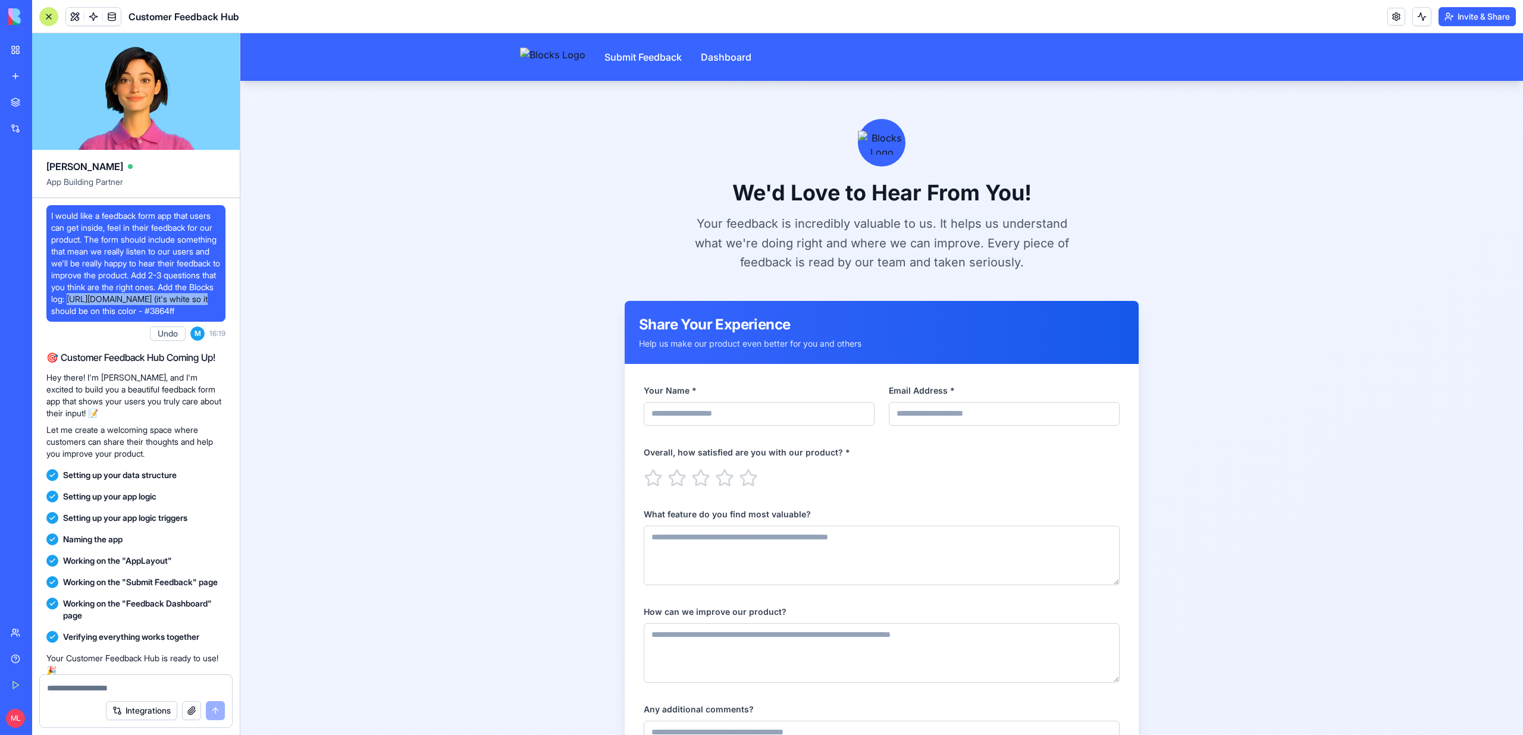
drag, startPoint x: 156, startPoint y: 300, endPoint x: 161, endPoint y: 316, distance: 16.8
click at [159, 316] on span "I would like a feedback form app that users can get inside, feel in their feedb…" at bounding box center [136, 263] width 170 height 107
click at [260, 315] on main "We'd Love to Hear From You! Your feedback is incredibly valuable to us. It help…" at bounding box center [881, 506] width 1283 height 851
click at [321, 323] on main "We'd Love to Hear From You! Your feedback is incredibly valuable to us. It help…" at bounding box center [881, 506] width 1283 height 851
click at [112, 687] on textarea at bounding box center [136, 689] width 178 height 12
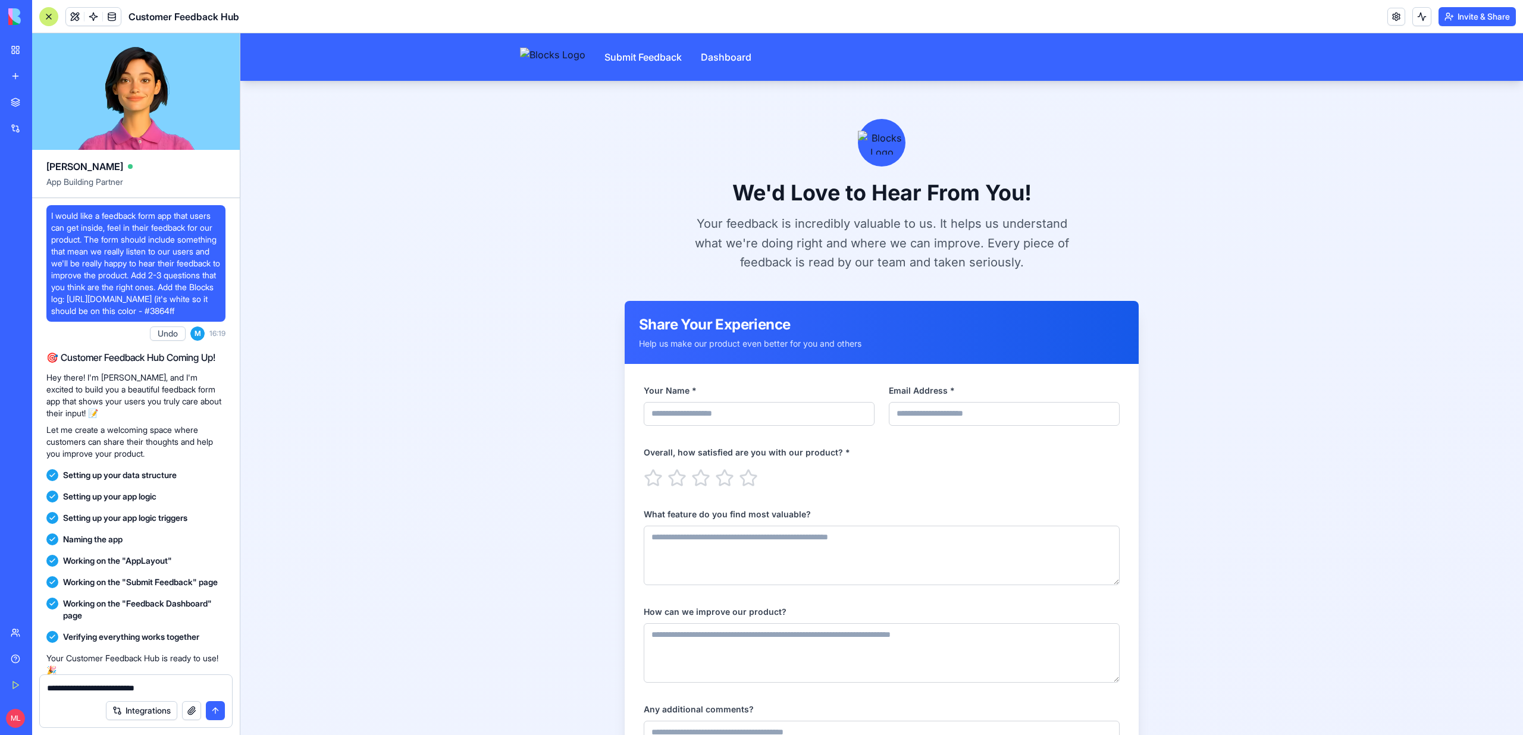
paste textarea "**********"
type textarea "**********"
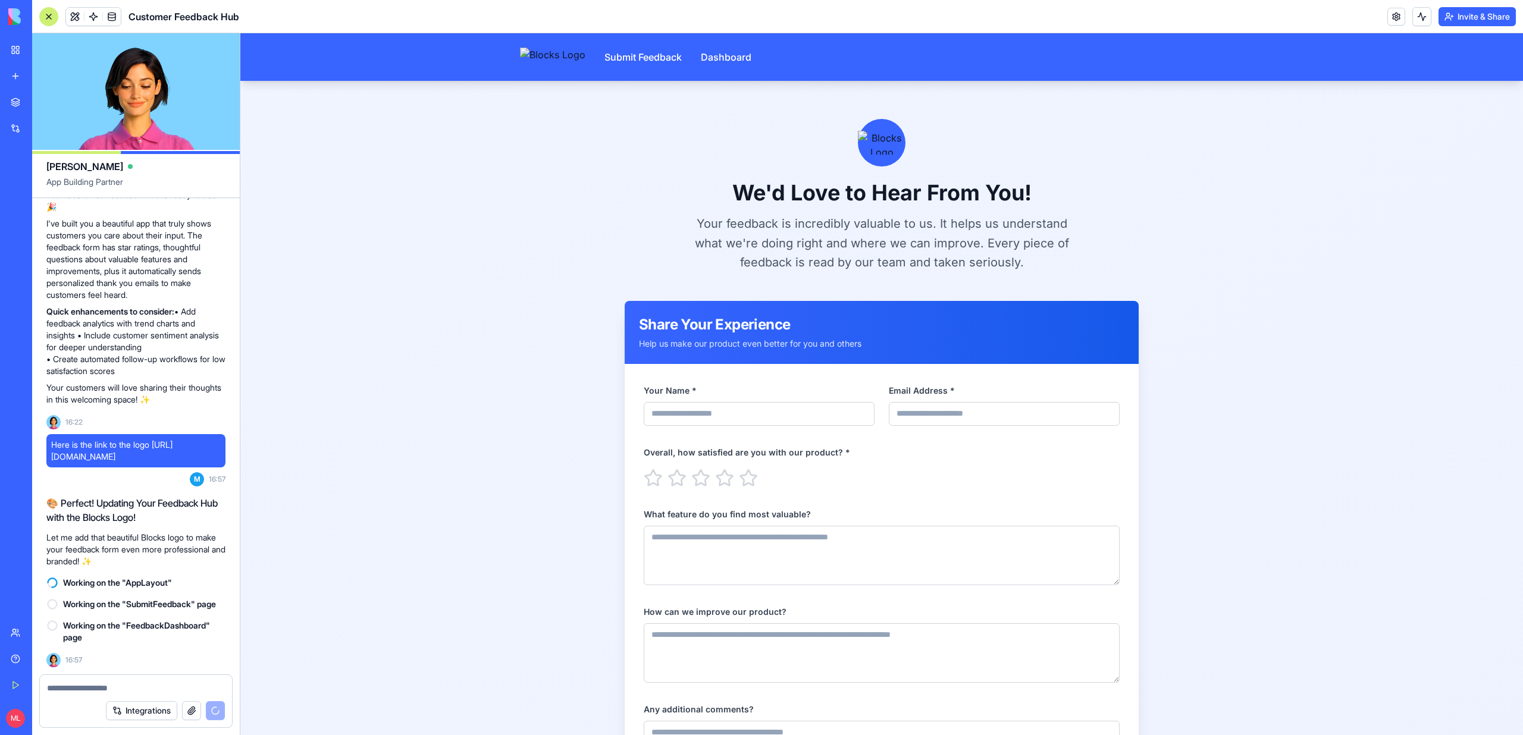
scroll to position [544, 0]
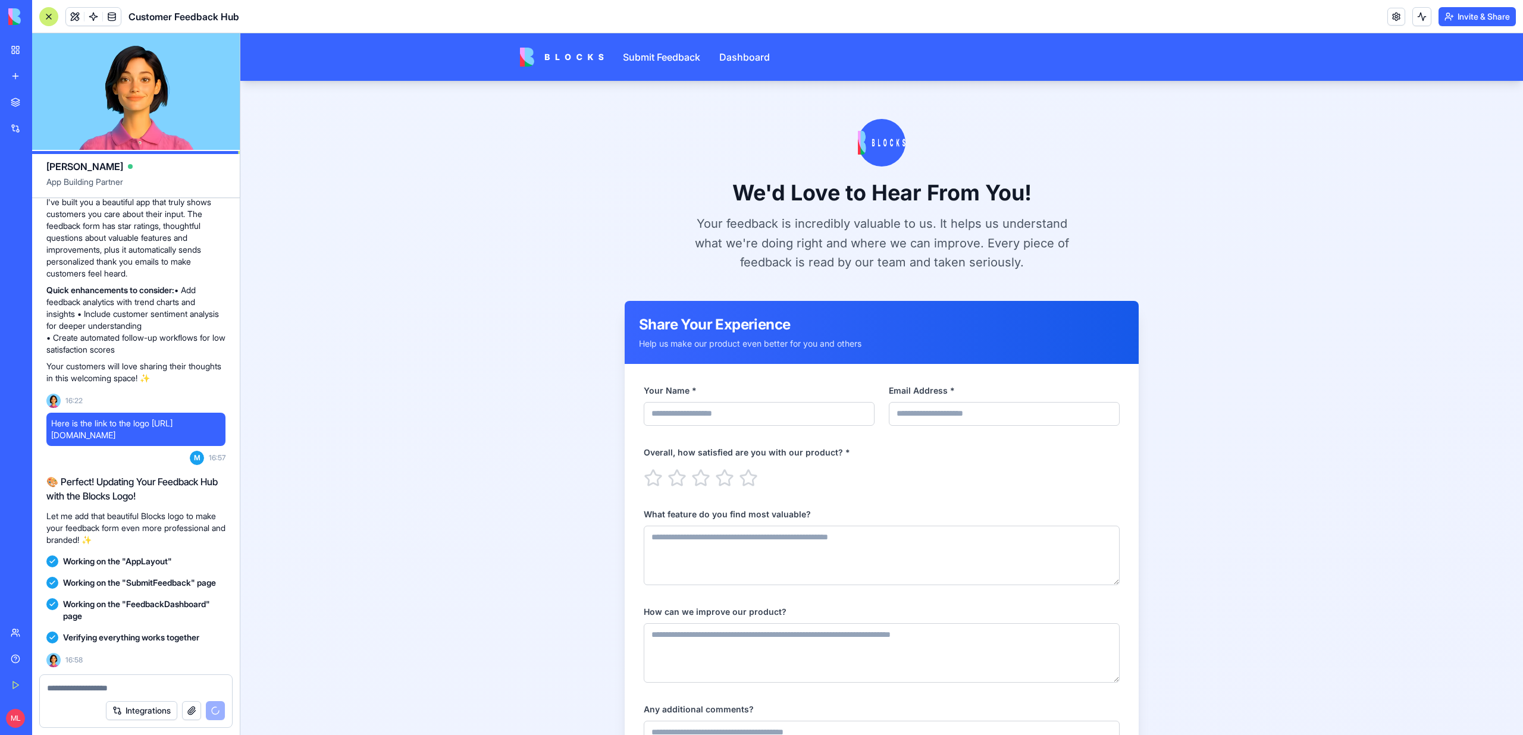
scroll to position [666, 0]
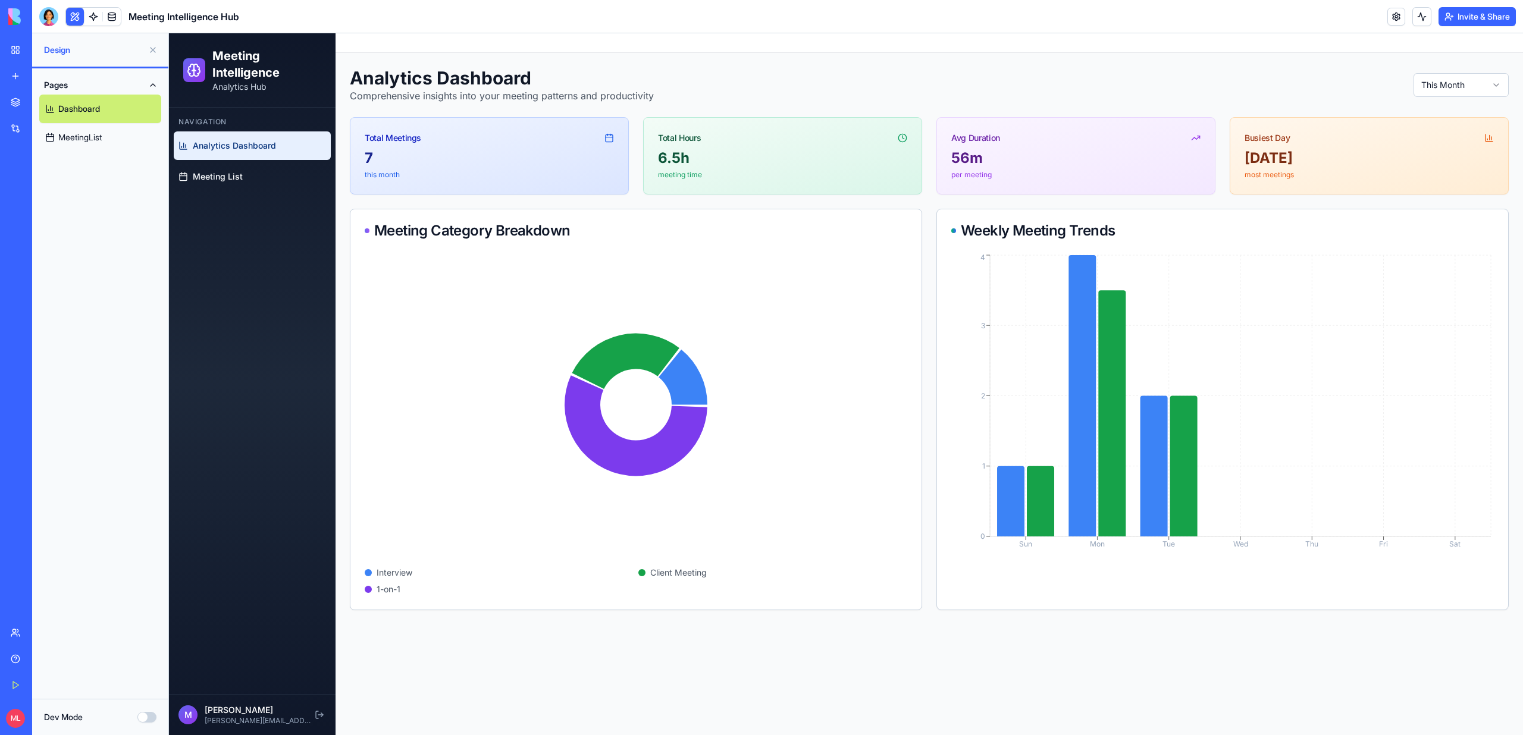
click at [120, 151] on link "MeetingList" at bounding box center [100, 137] width 122 height 29
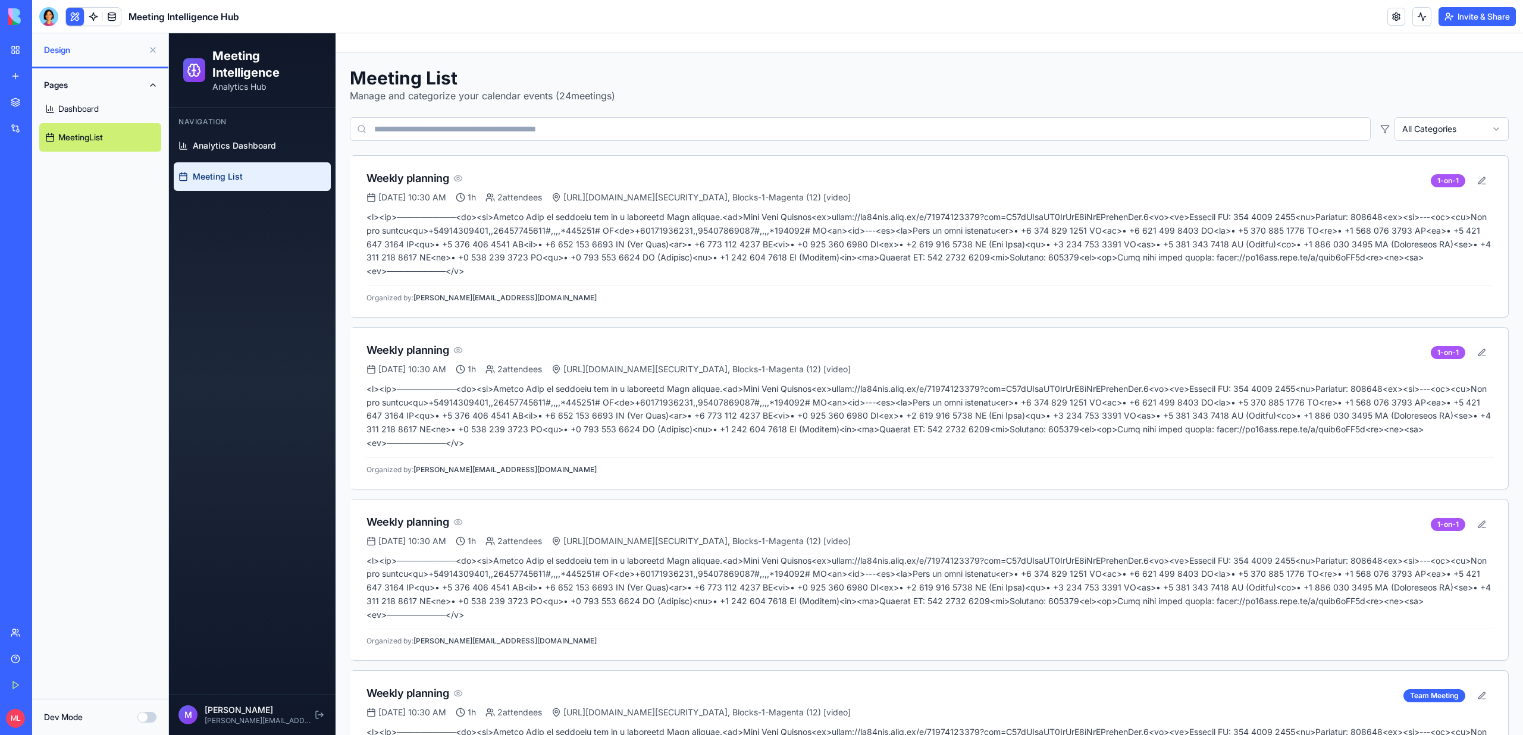
click at [87, 132] on link "MeetingList" at bounding box center [100, 137] width 122 height 29
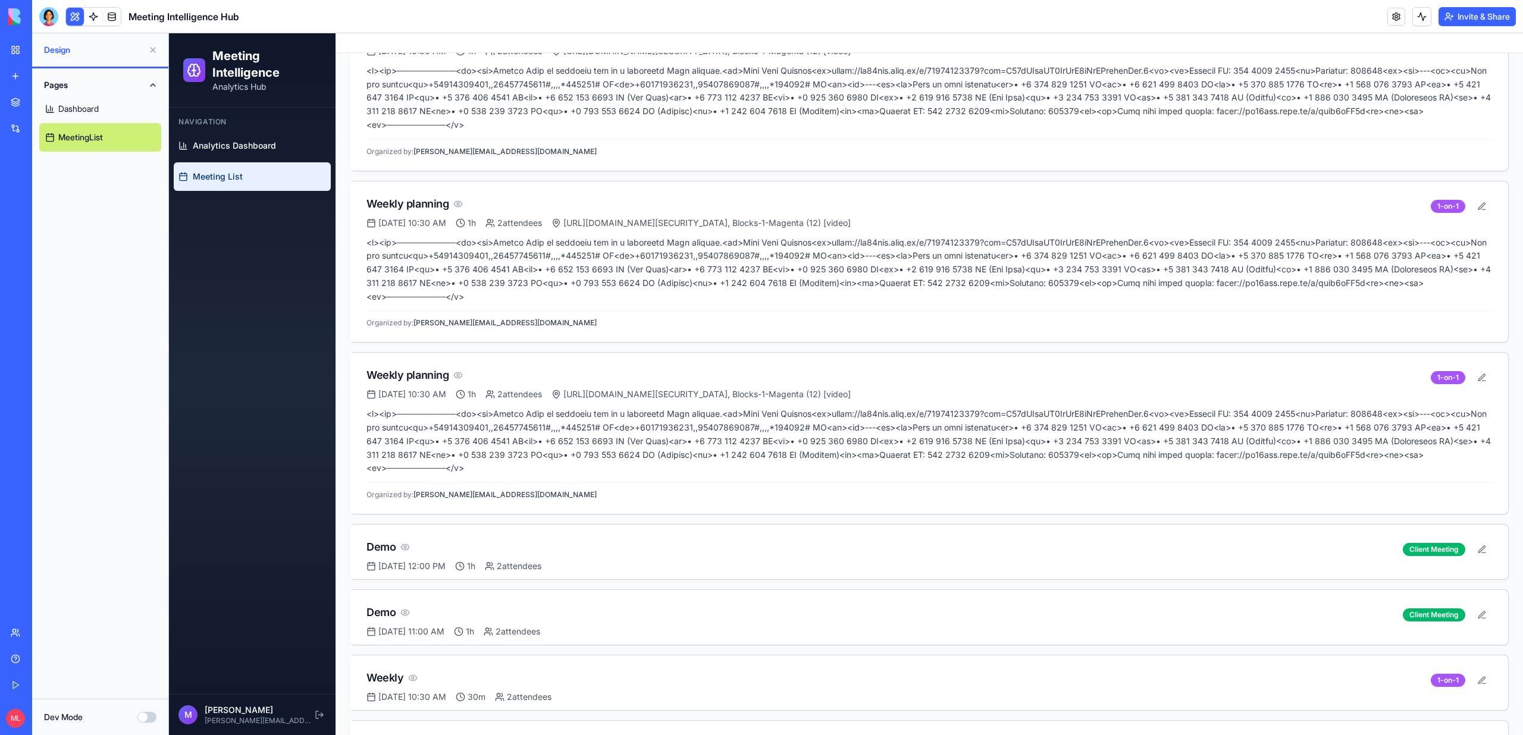
scroll to position [3123, 0]
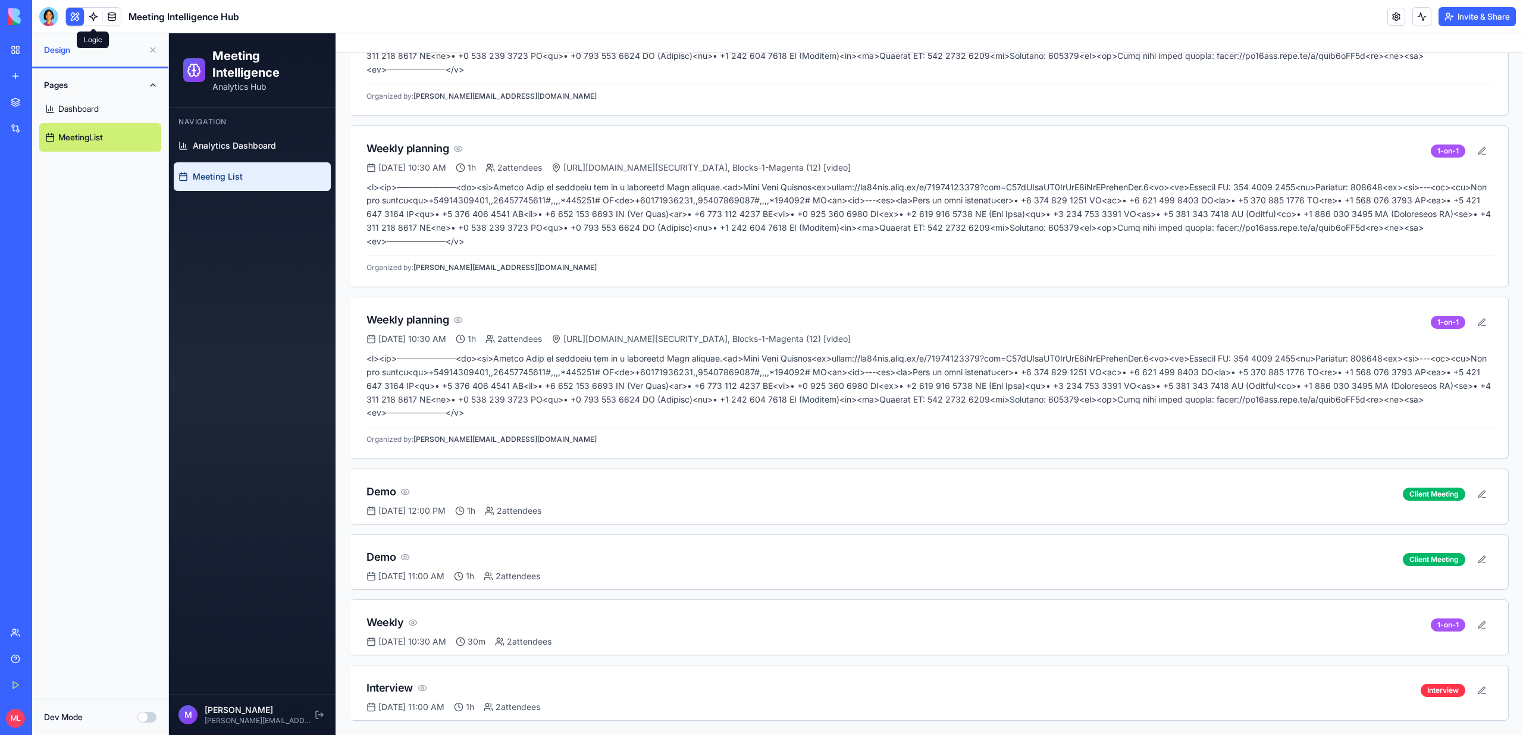
click at [89, 15] on link at bounding box center [93, 17] width 18 height 18
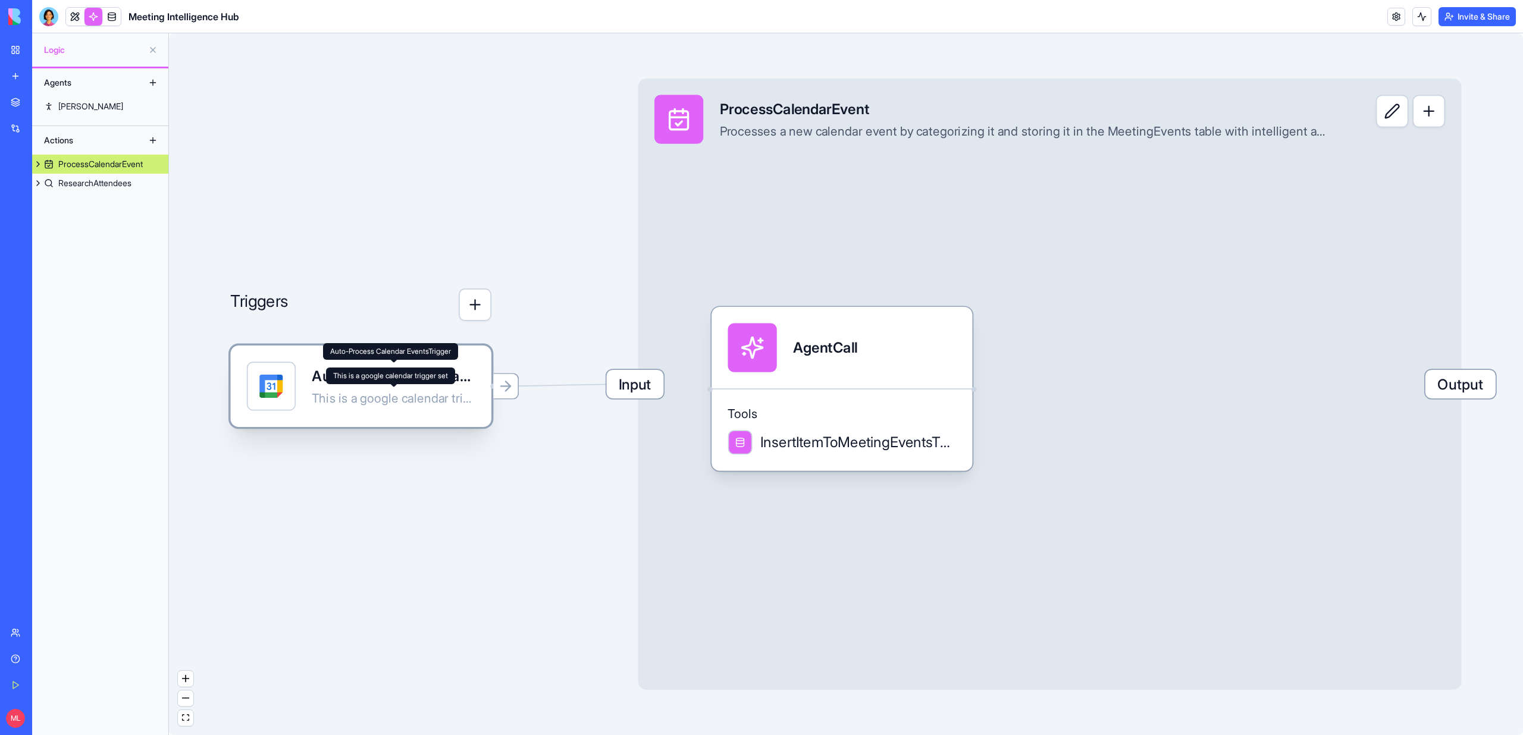
click at [390, 419] on div "Auto-Process Calendar EventsTrigger This is a google calendar trigger set" at bounding box center [360, 387] width 261 height 82
